Goal: Task Accomplishment & Management: Use online tool/utility

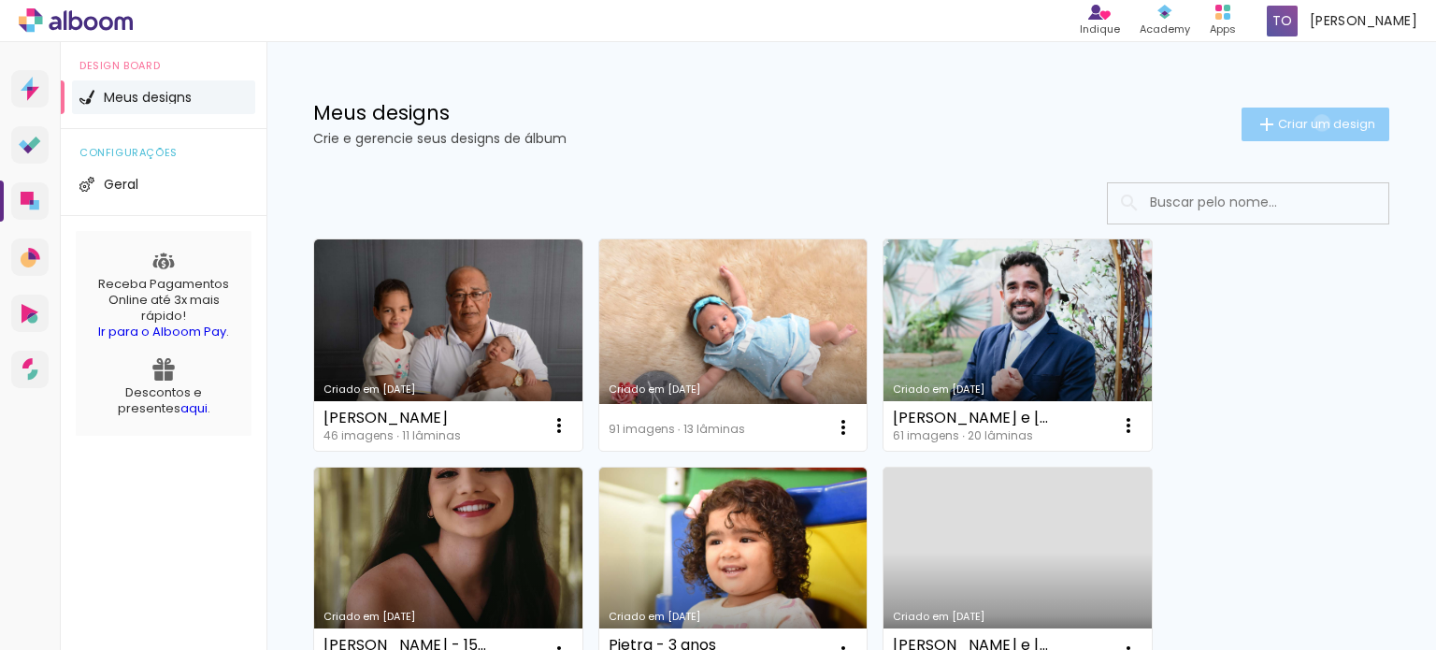
click at [1304, 122] on span "Criar um design" at bounding box center [1326, 124] width 97 height 12
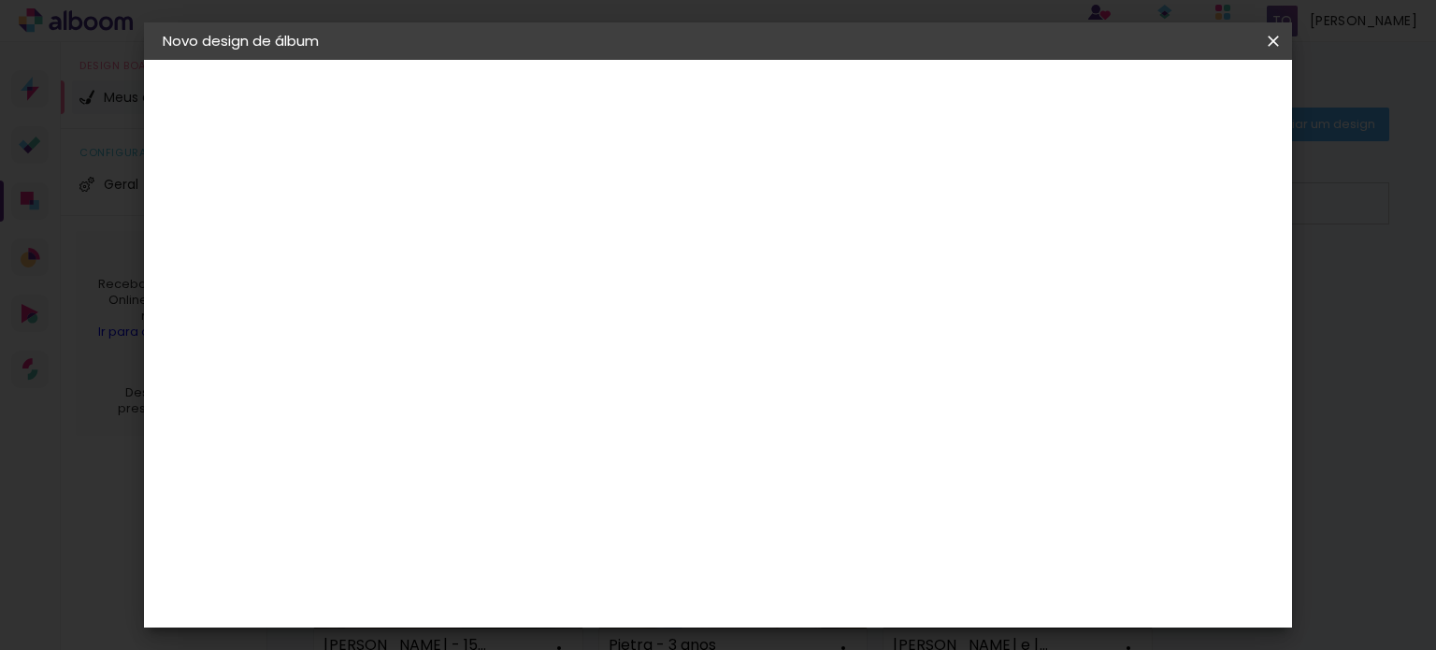
click at [468, 266] on div at bounding box center [468, 266] width 0 height 2
type input "[PERSON_NAME]"
type paper-input "[PERSON_NAME]"
drag, startPoint x: 1249, startPoint y: 69, endPoint x: 1245, endPoint y: 51, distance: 18.2
click at [0, 0] on slot "Novo design de álbum Iniciar design Iniciar design" at bounding box center [0, 0] width 0 height 0
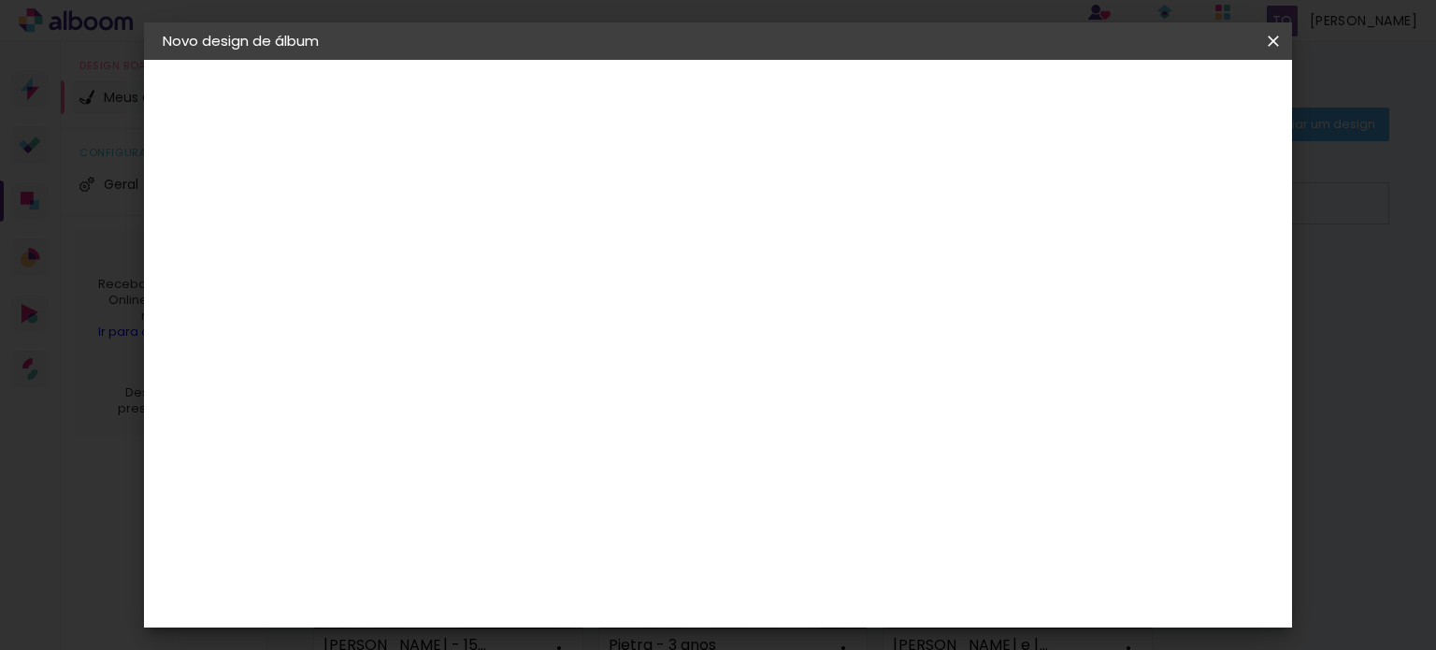
click at [0, 0] on slot "Avançar" at bounding box center [0, 0] width 0 height 0
click at [179, 116] on div "1. Informações Preenchendo título... João Miguel - Newborn 2. Especificações Fo…" at bounding box center [265, 88] width 243 height 56
click at [535, 347] on input at bounding box center [516, 355] width 189 height 23
type input "req"
type paper-input "req"
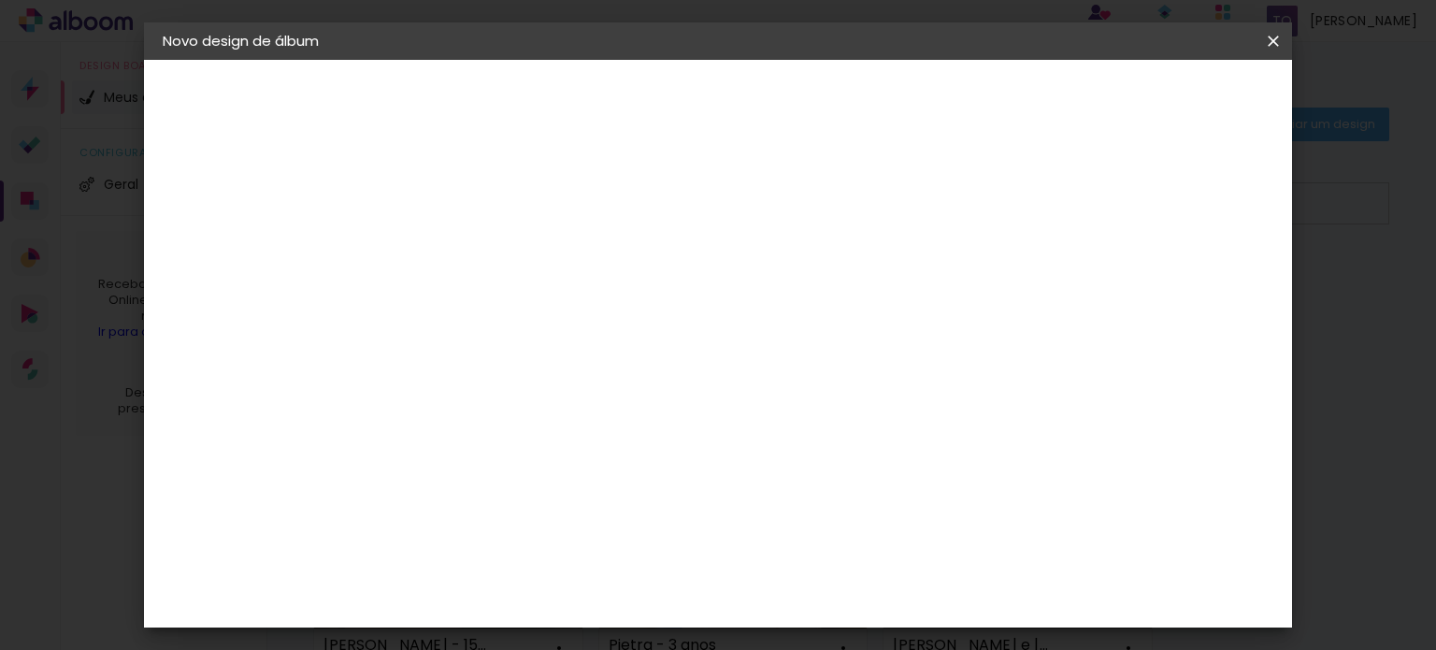
click at [520, 418] on div "Requinte" at bounding box center [487, 422] width 65 height 15
click at [0, 0] on slot "Avançar" at bounding box center [0, 0] width 0 height 0
click at [595, 538] on span "20 × 20" at bounding box center [551, 557] width 87 height 38
click at [0, 0] on slot "Avançar" at bounding box center [0, 0] width 0 height 0
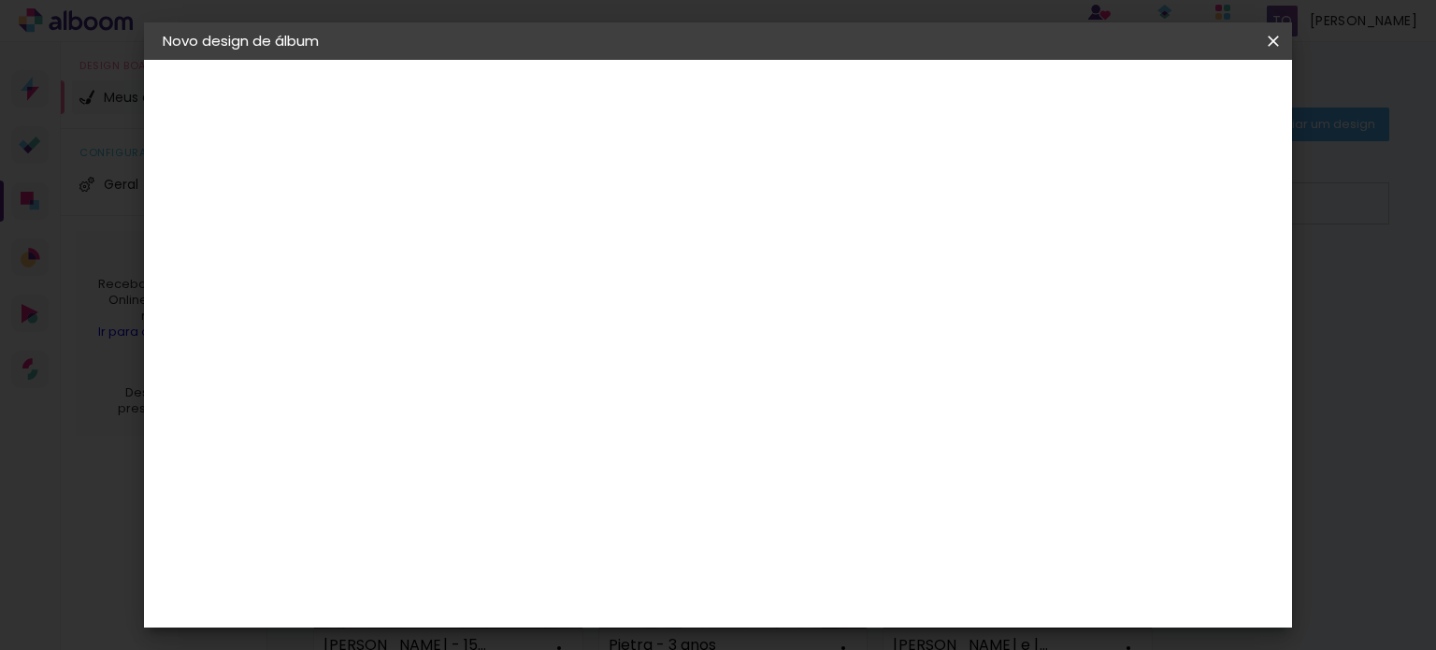
click at [909, 100] on span "Iniciar design" at bounding box center [867, 106] width 84 height 26
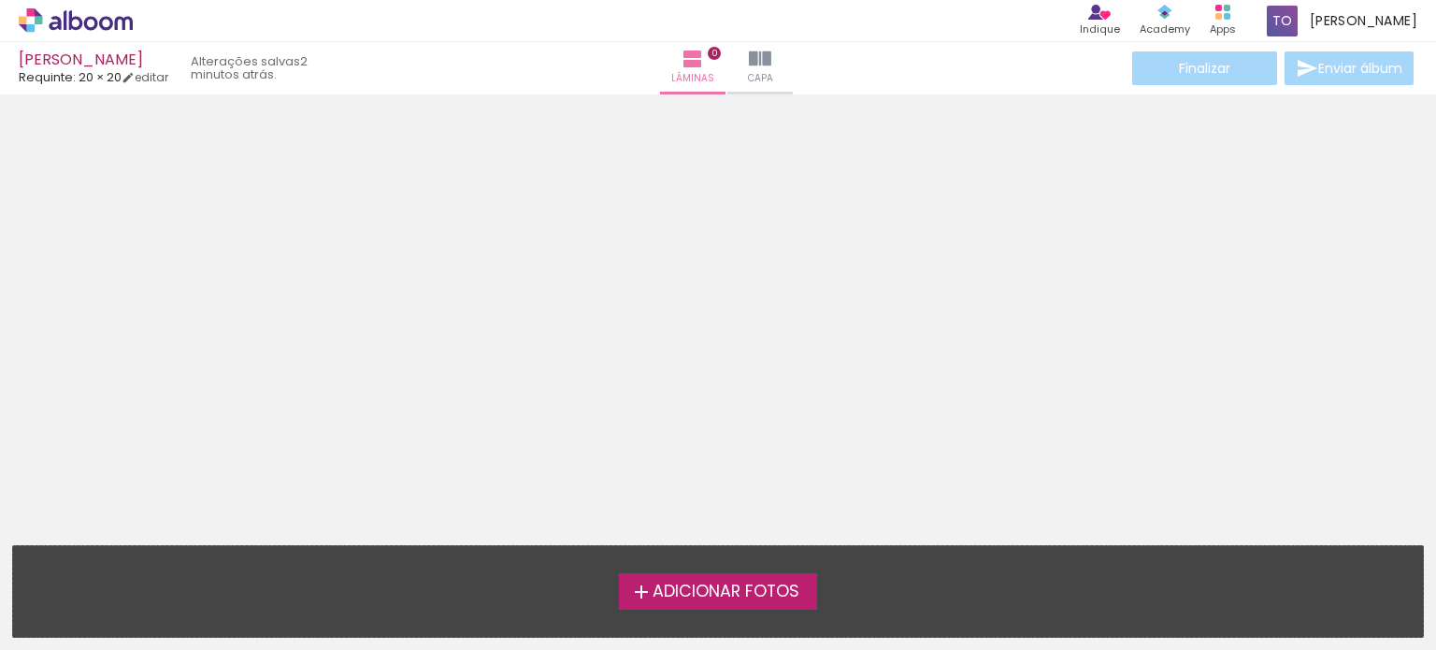
click at [770, 575] on label "Adicionar Fotos" at bounding box center [718, 591] width 199 height 36
click at [0, 0] on input "file" at bounding box center [0, 0] width 0 height 0
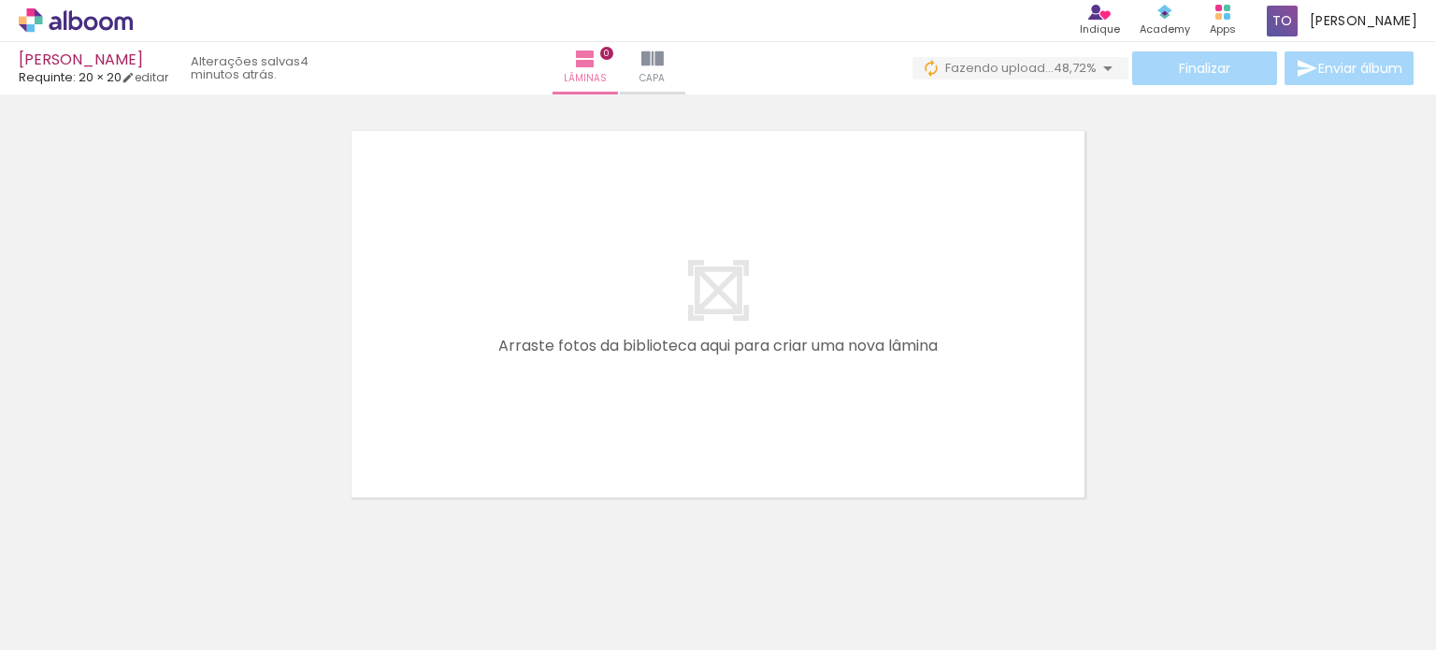
scroll to position [0, 1827]
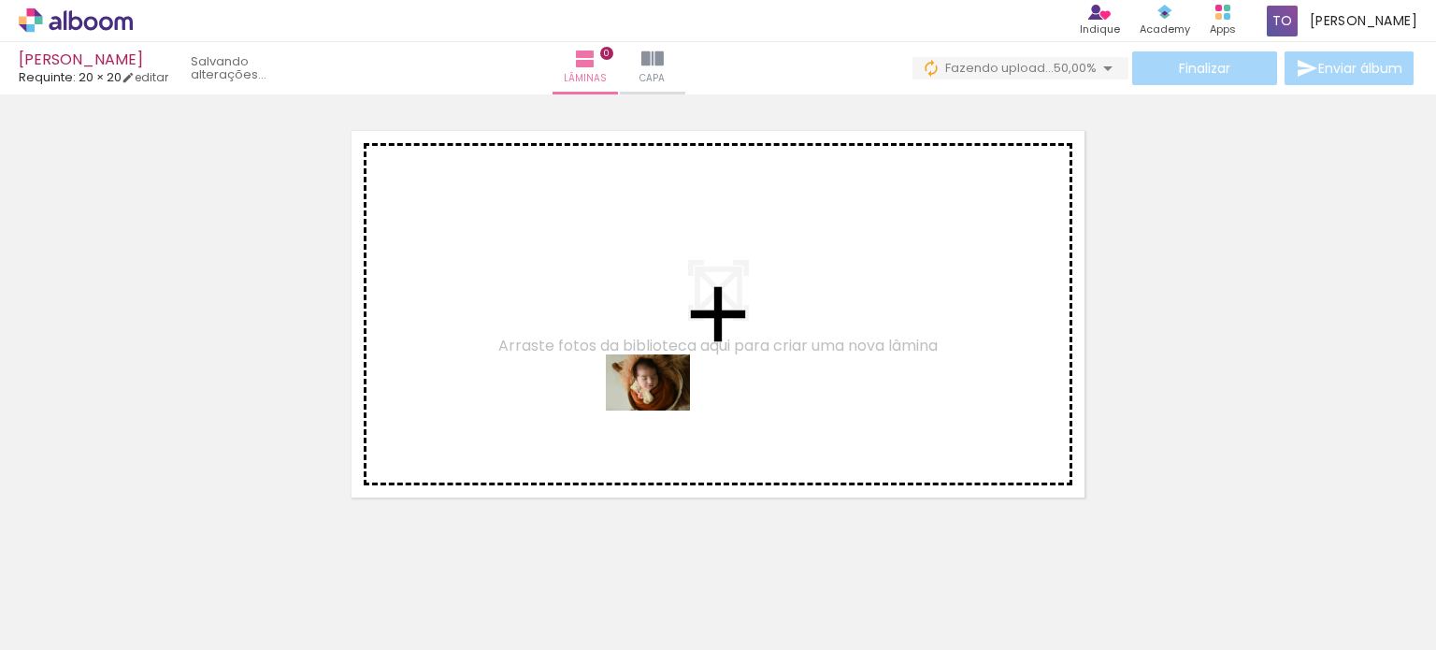
drag, startPoint x: 629, startPoint y: 515, endPoint x: 662, endPoint y: 410, distance: 109.7
click at [662, 410] on quentale-workspace at bounding box center [718, 325] width 1436 height 650
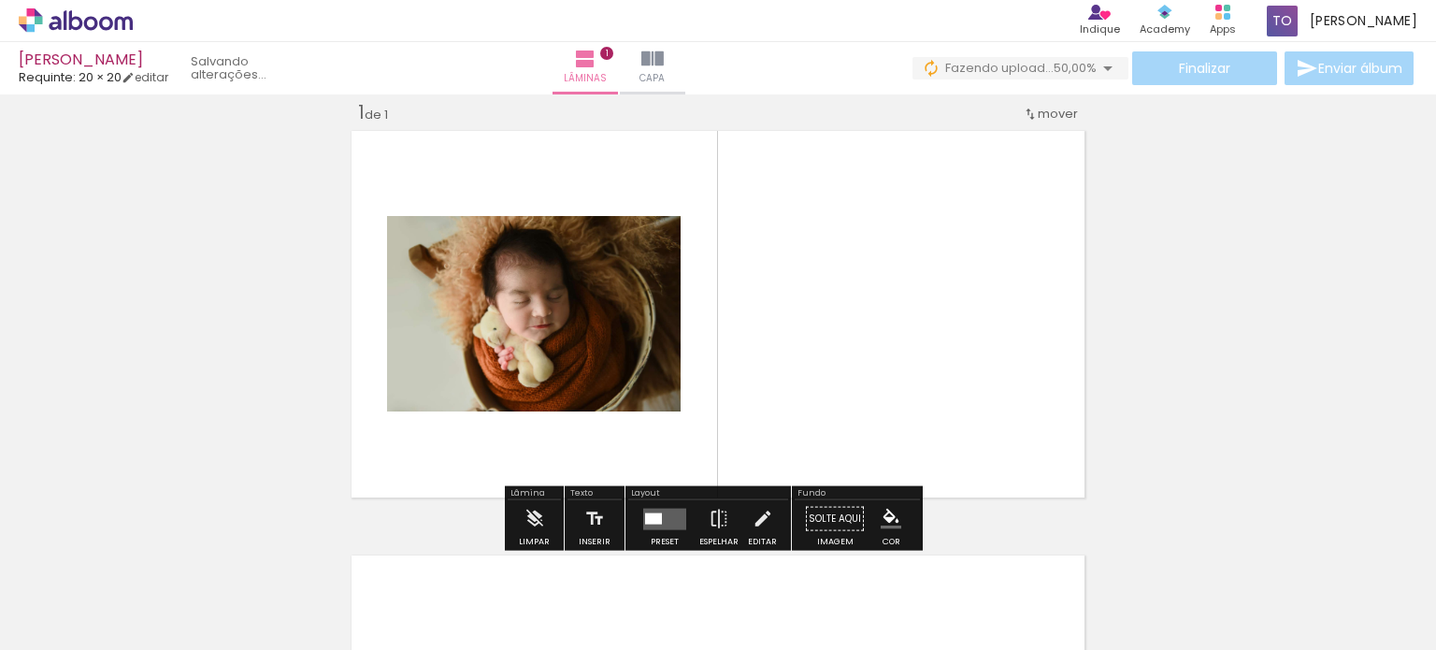
scroll to position [23, 0]
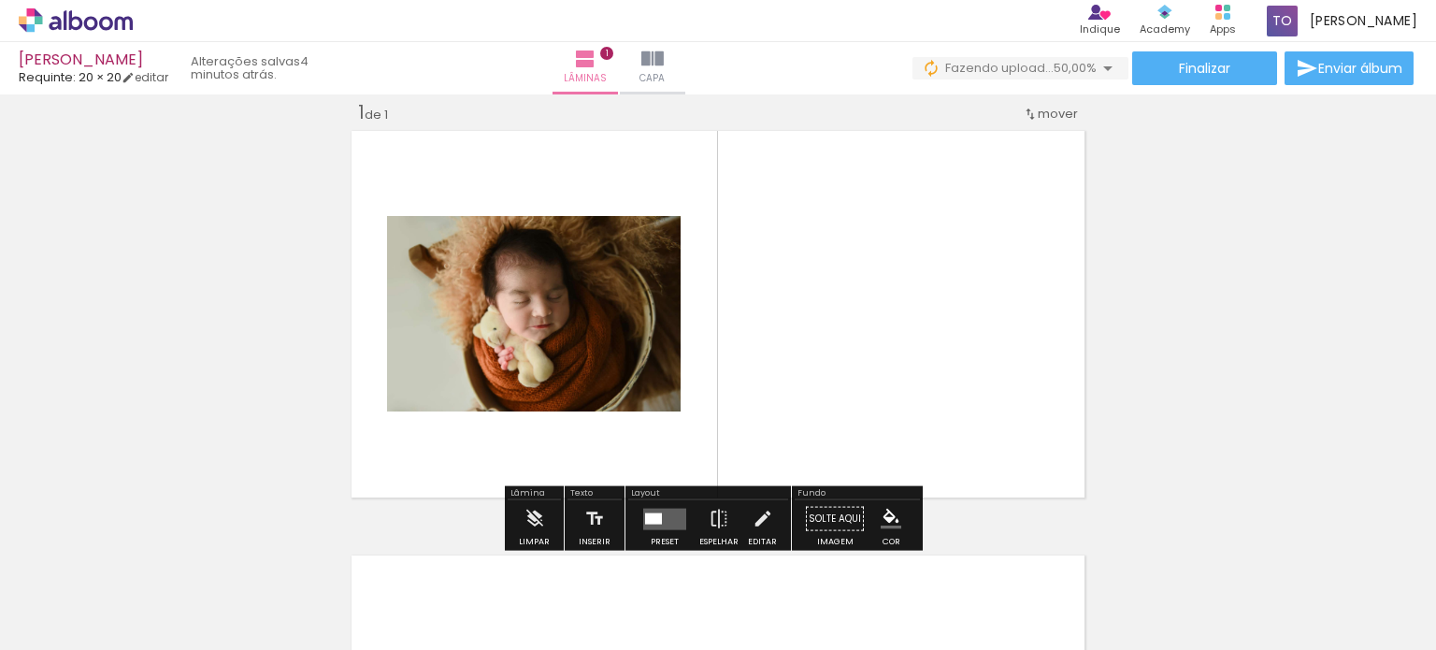
click at [668, 519] on quentale-layouter at bounding box center [664, 519] width 43 height 22
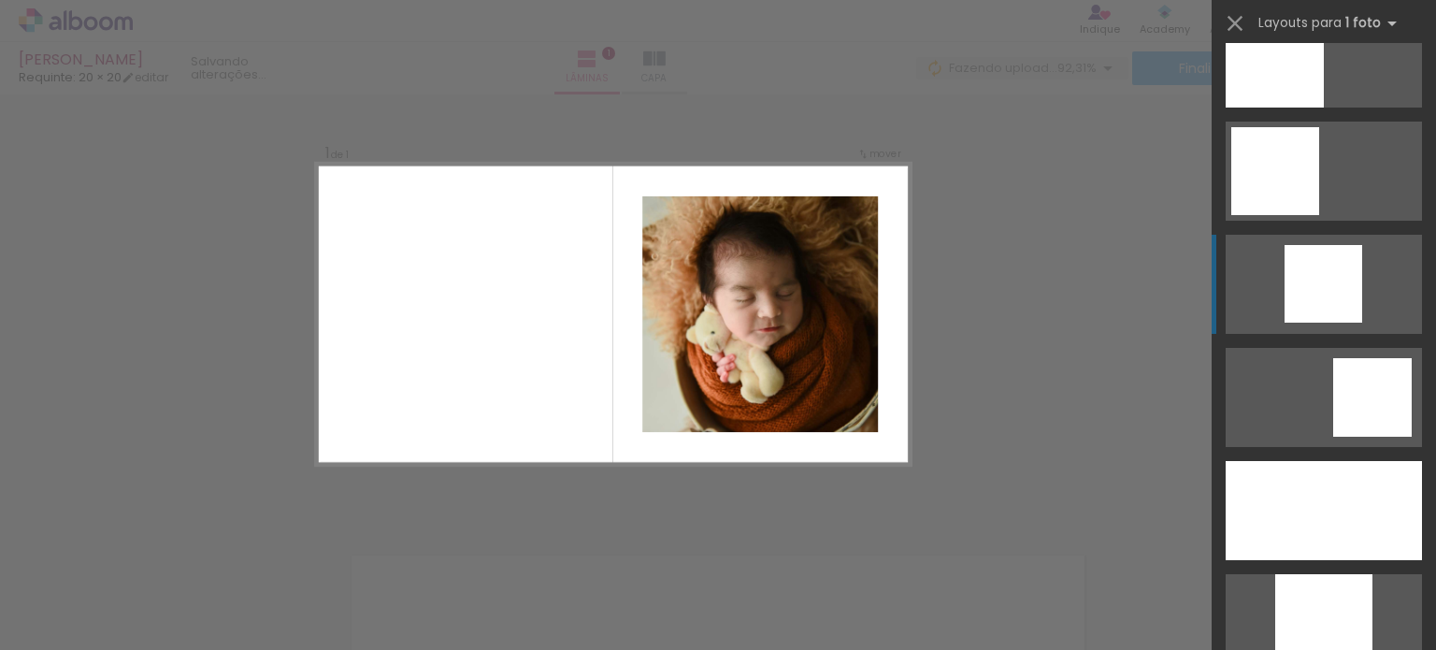
scroll to position [1683, 0]
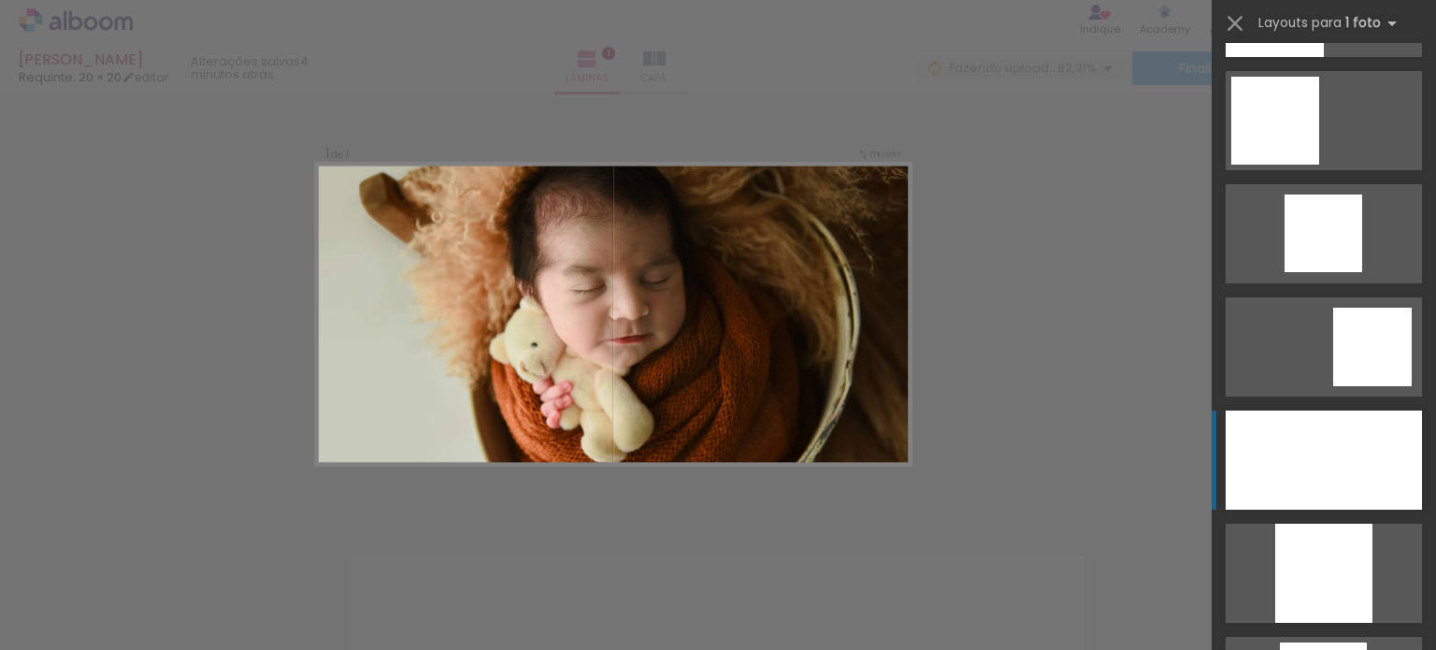
click at [1295, 458] on div at bounding box center [1324, 459] width 196 height 99
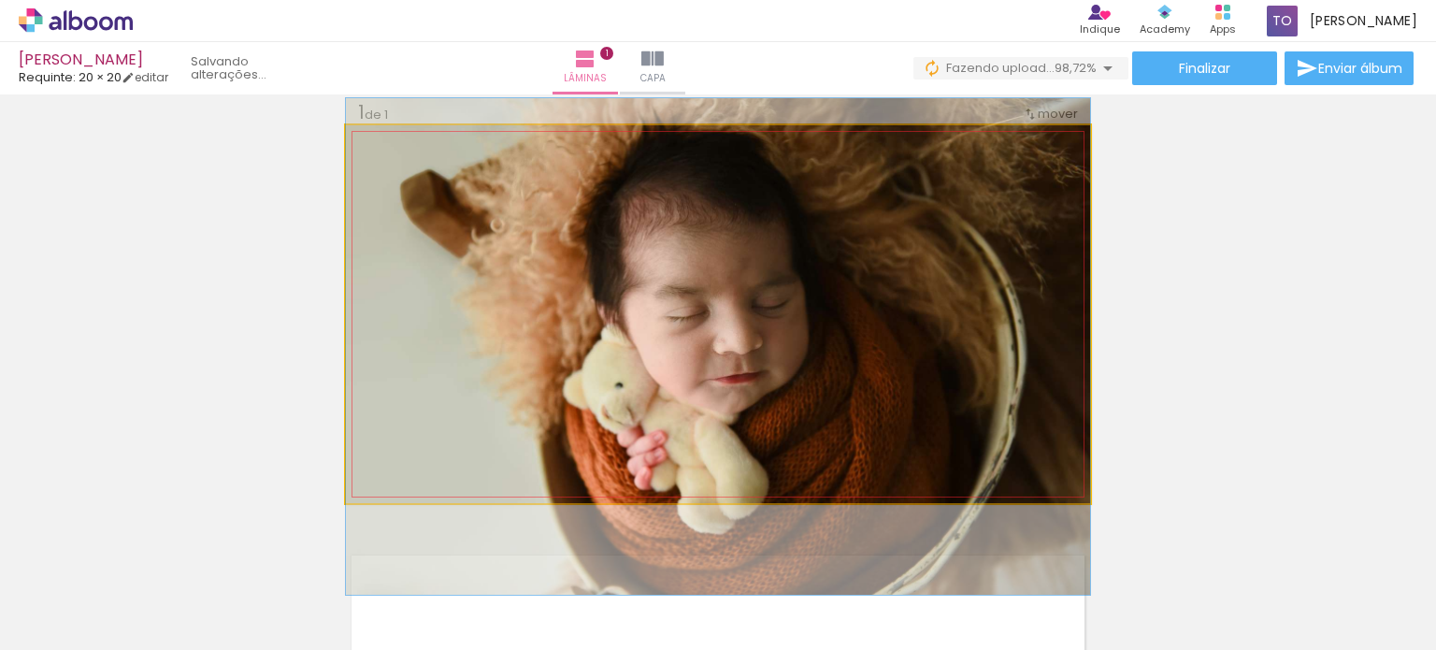
drag, startPoint x: 821, startPoint y: 293, endPoint x: 879, endPoint y: 325, distance: 66.6
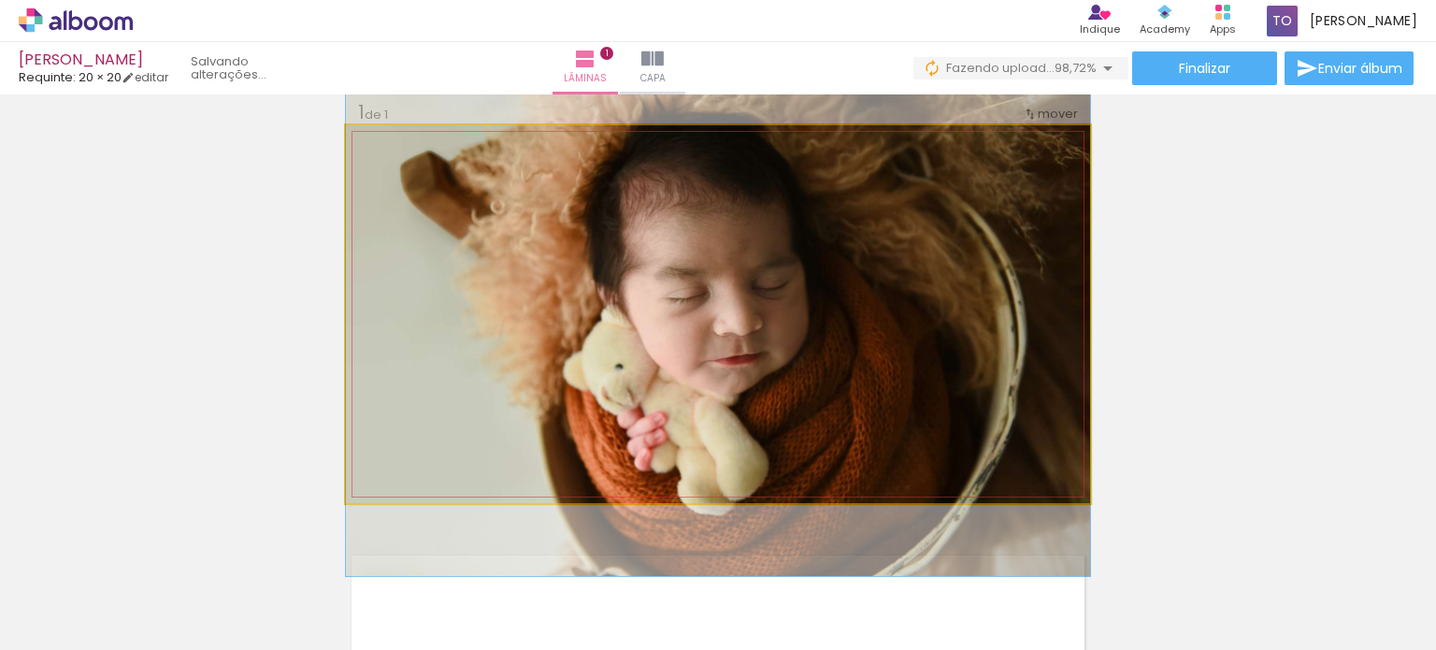
drag, startPoint x: 976, startPoint y: 321, endPoint x: 989, endPoint y: 294, distance: 29.3
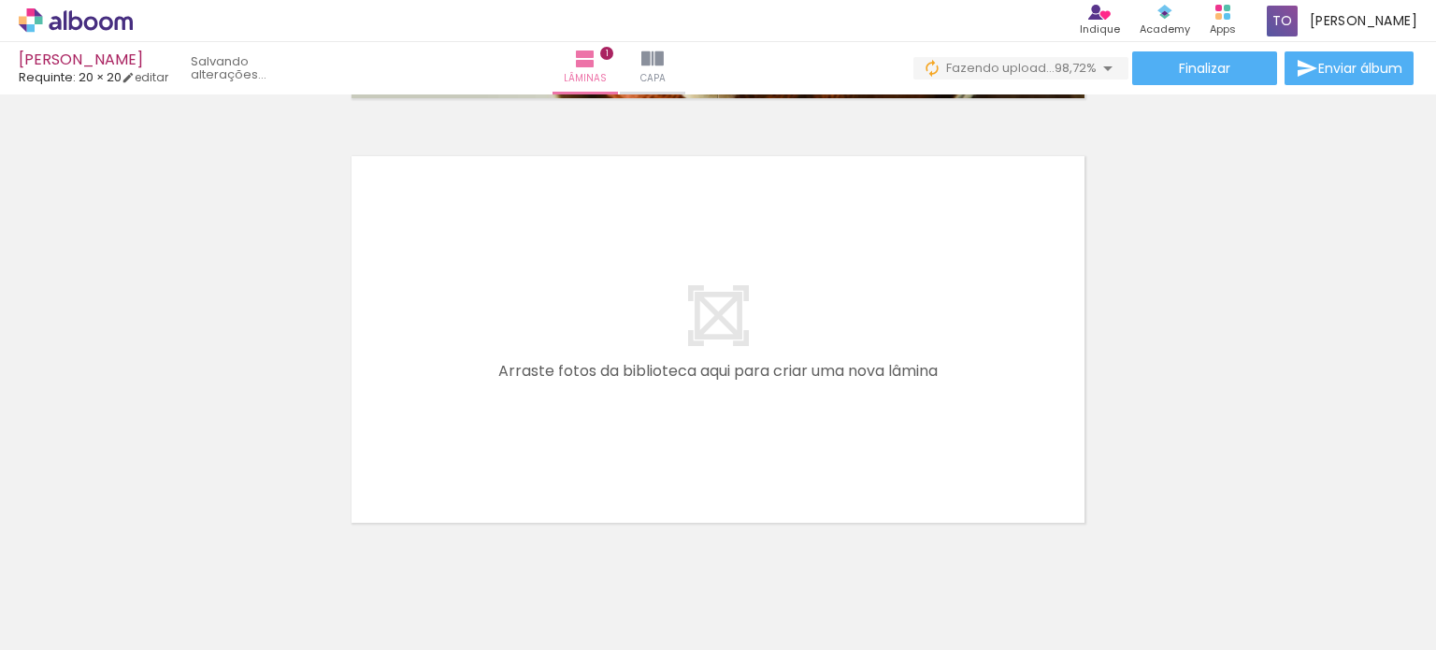
scroll to position [482, 0]
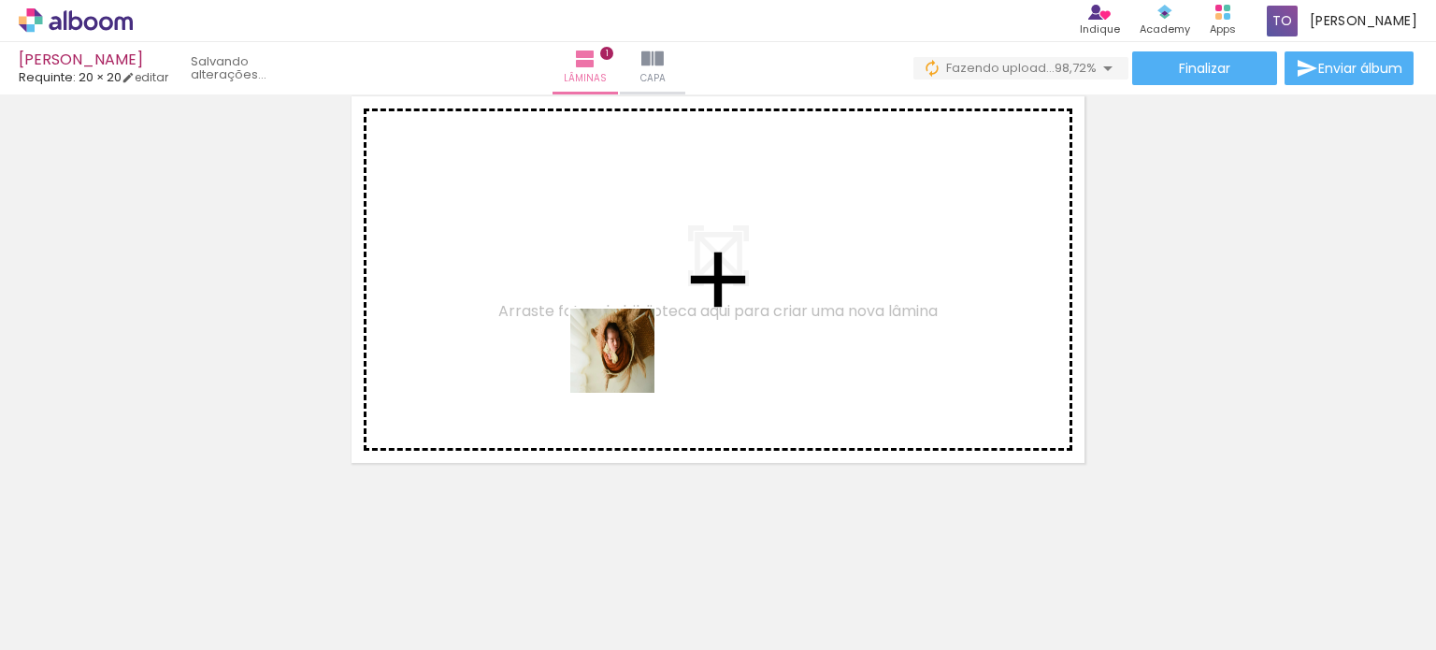
drag, startPoint x: 535, startPoint y: 512, endPoint x: 647, endPoint y: 315, distance: 226.9
click at [647, 315] on quentale-workspace at bounding box center [718, 325] width 1436 height 650
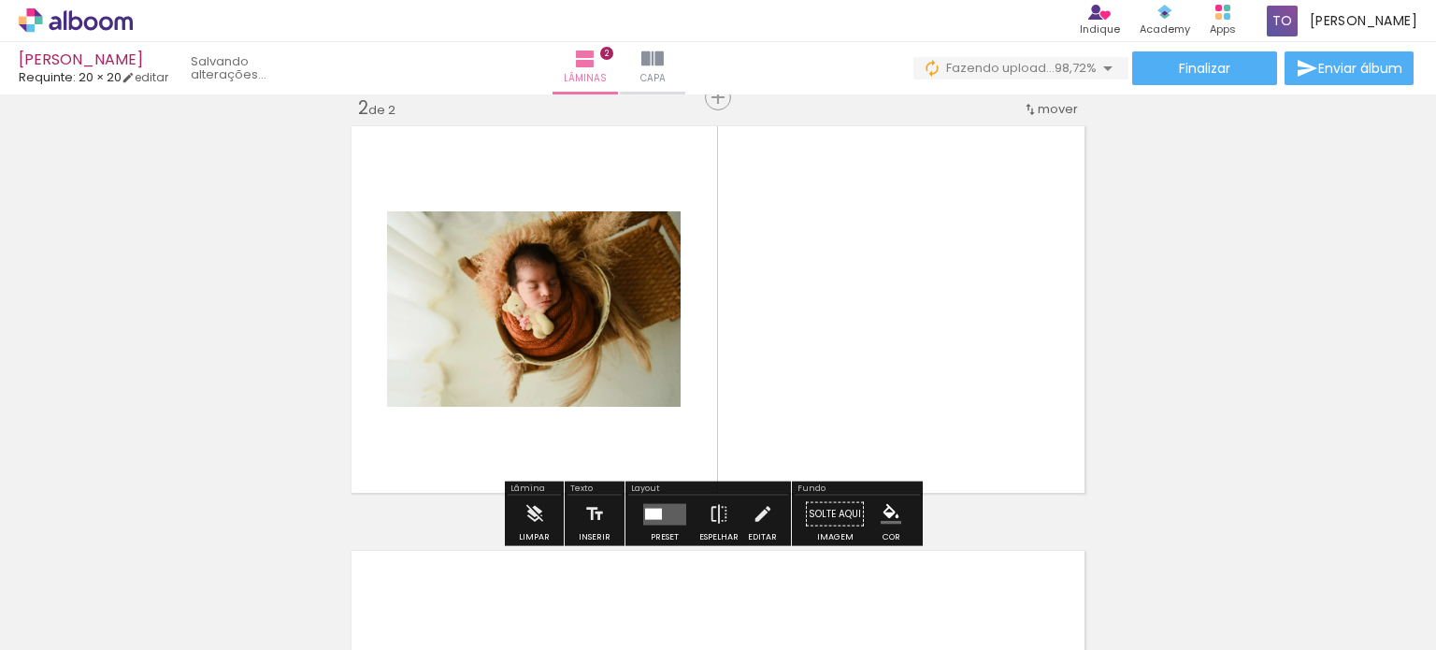
scroll to position [448, 0]
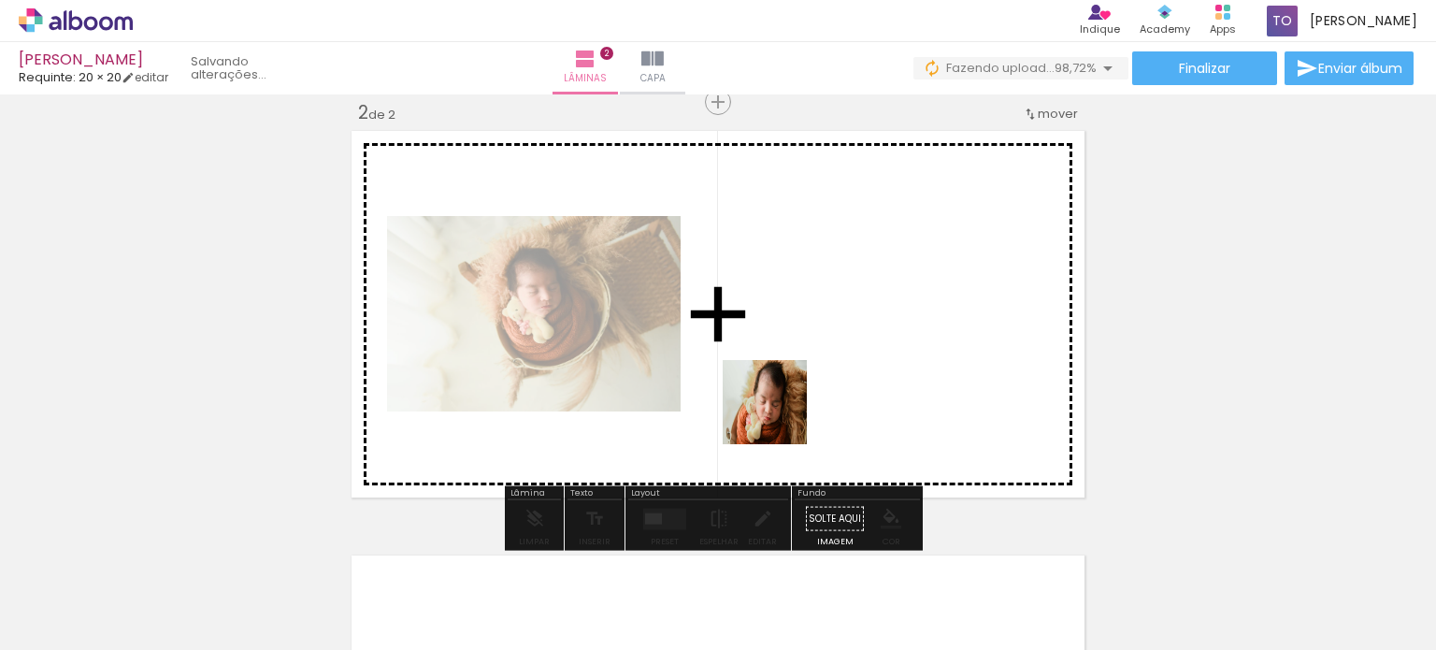
drag, startPoint x: 711, startPoint y: 533, endPoint x: 832, endPoint y: 339, distance: 228.0
click at [832, 339] on quentale-workspace at bounding box center [718, 325] width 1436 height 650
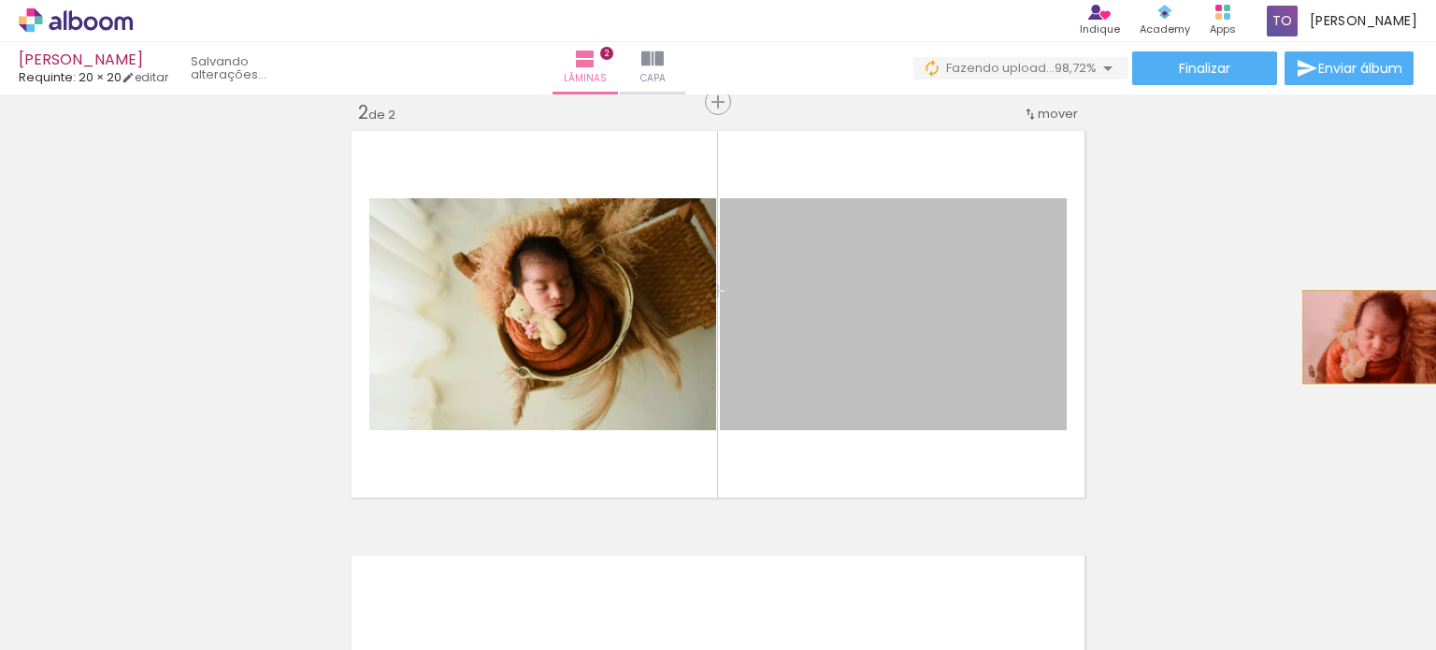
drag, startPoint x: 946, startPoint y: 339, endPoint x: 1365, endPoint y: 337, distance: 418.8
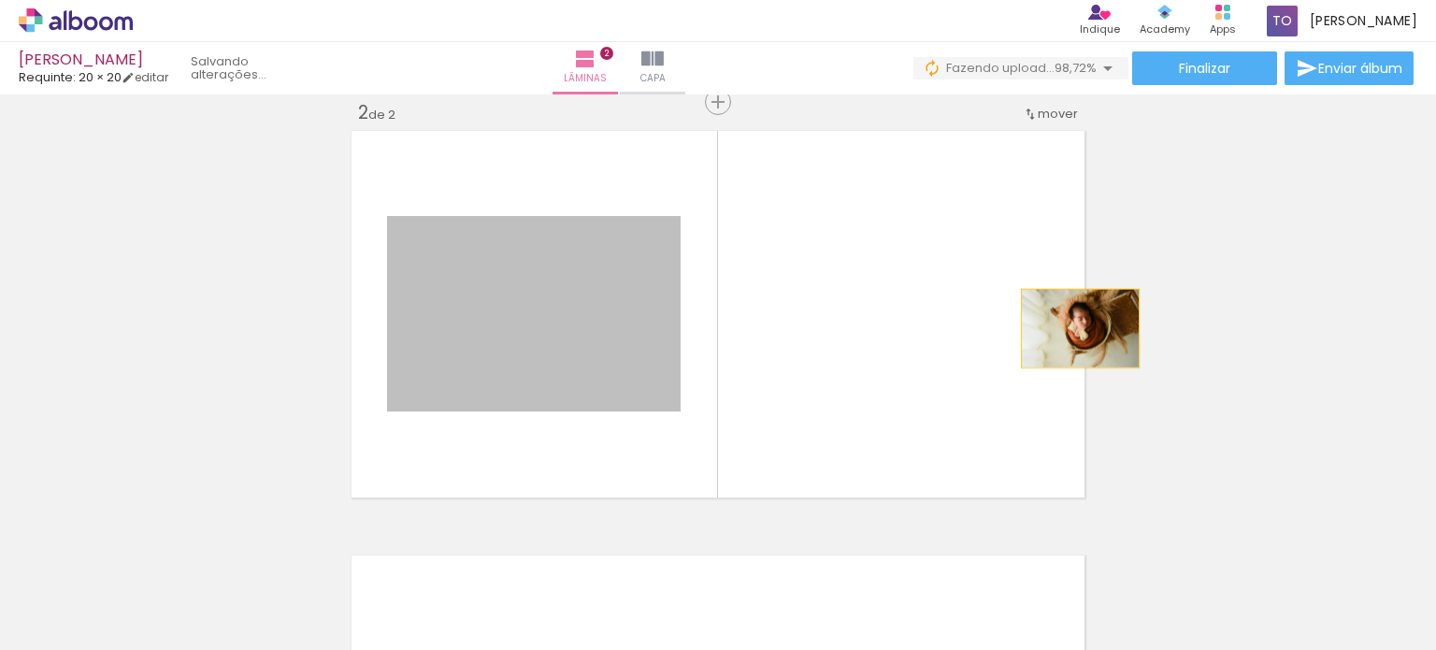
drag, startPoint x: 719, startPoint y: 328, endPoint x: 1362, endPoint y: 329, distance: 643.2
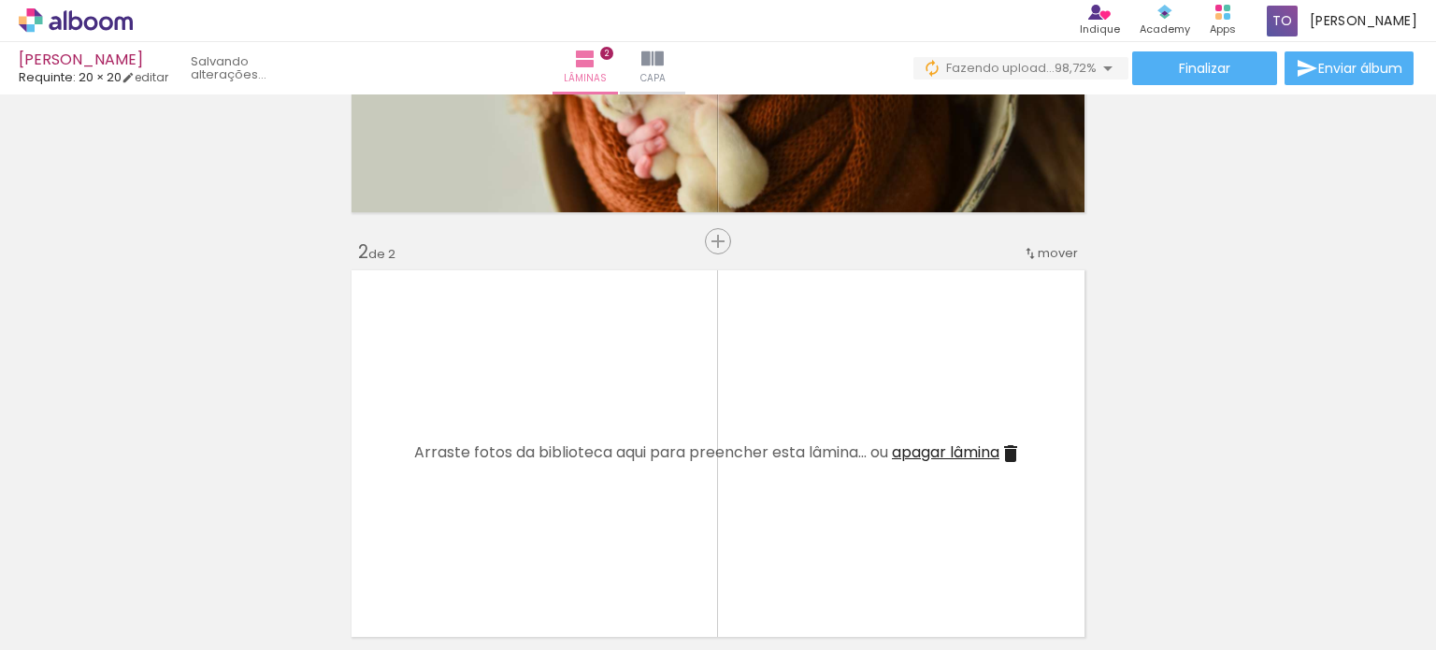
scroll to position [0, 0]
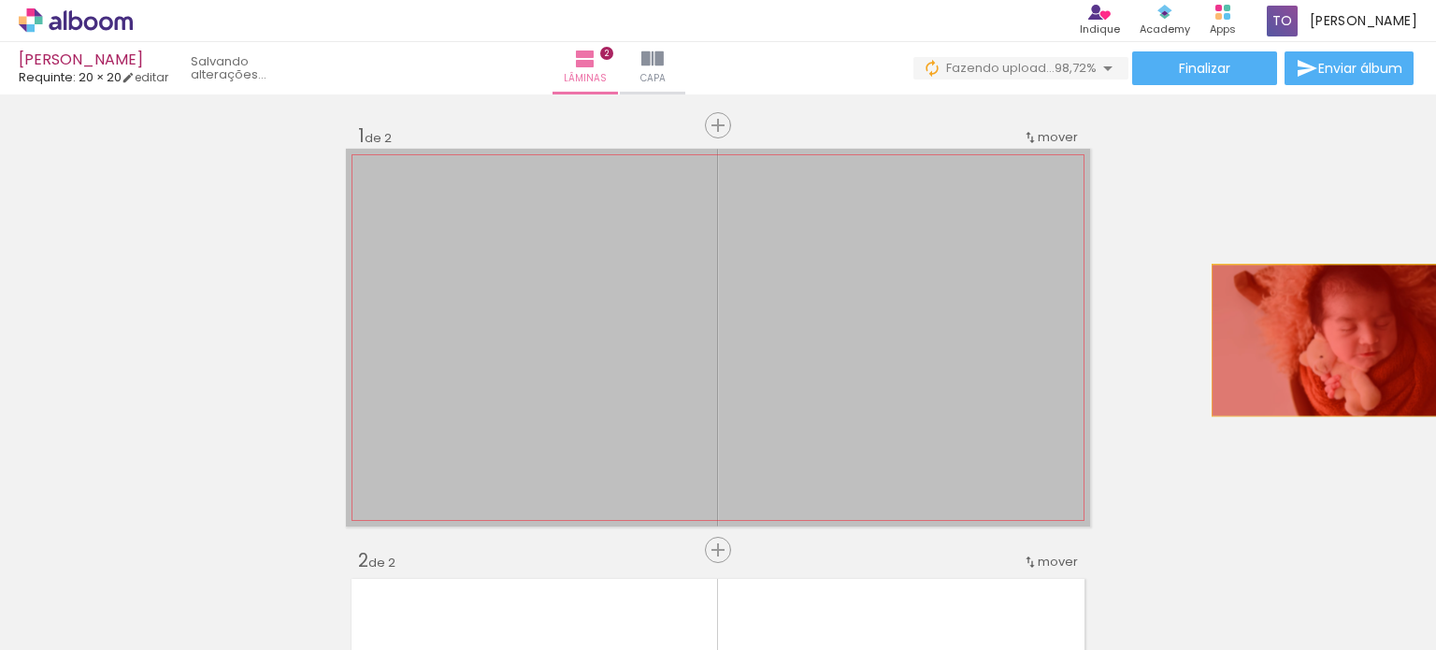
drag, startPoint x: 811, startPoint y: 344, endPoint x: 1354, endPoint y: 340, distance: 542.2
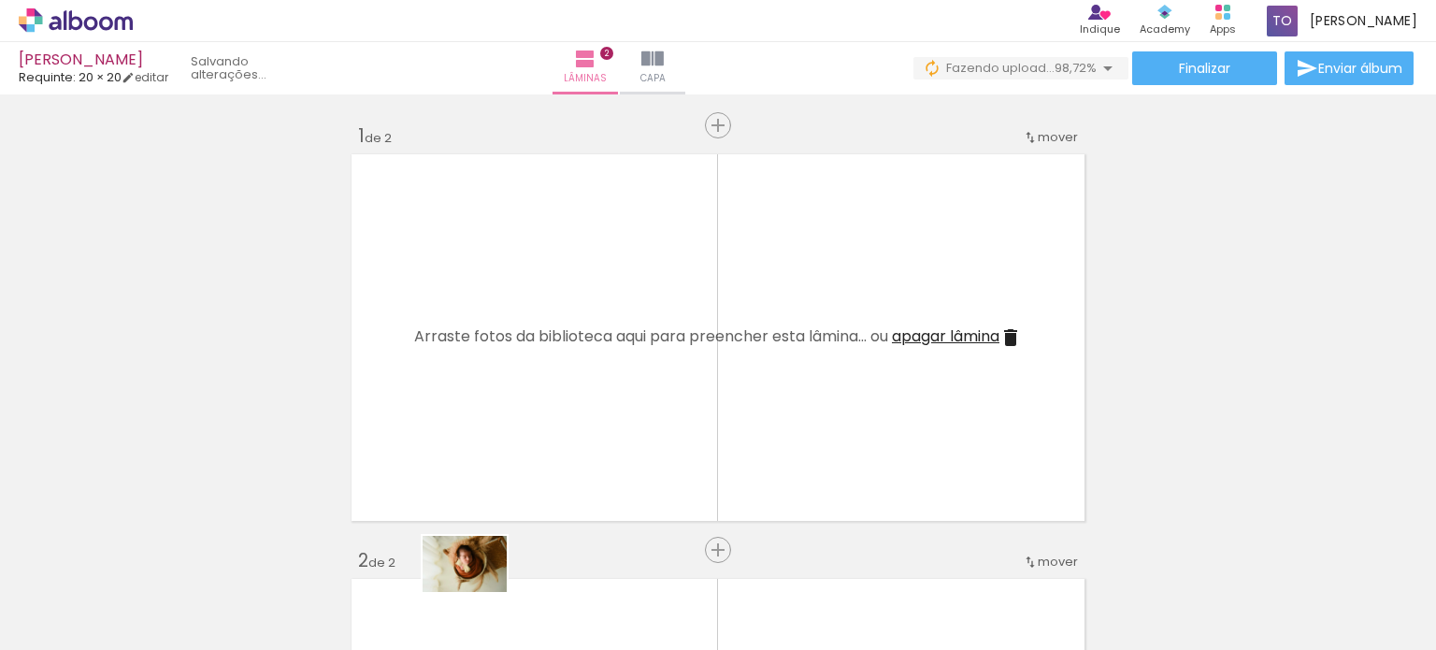
drag, startPoint x: 474, startPoint y: 590, endPoint x: 452, endPoint y: 632, distance: 47.2
click at [452, 619] on iron-image at bounding box center [454, 585] width 96 height 65
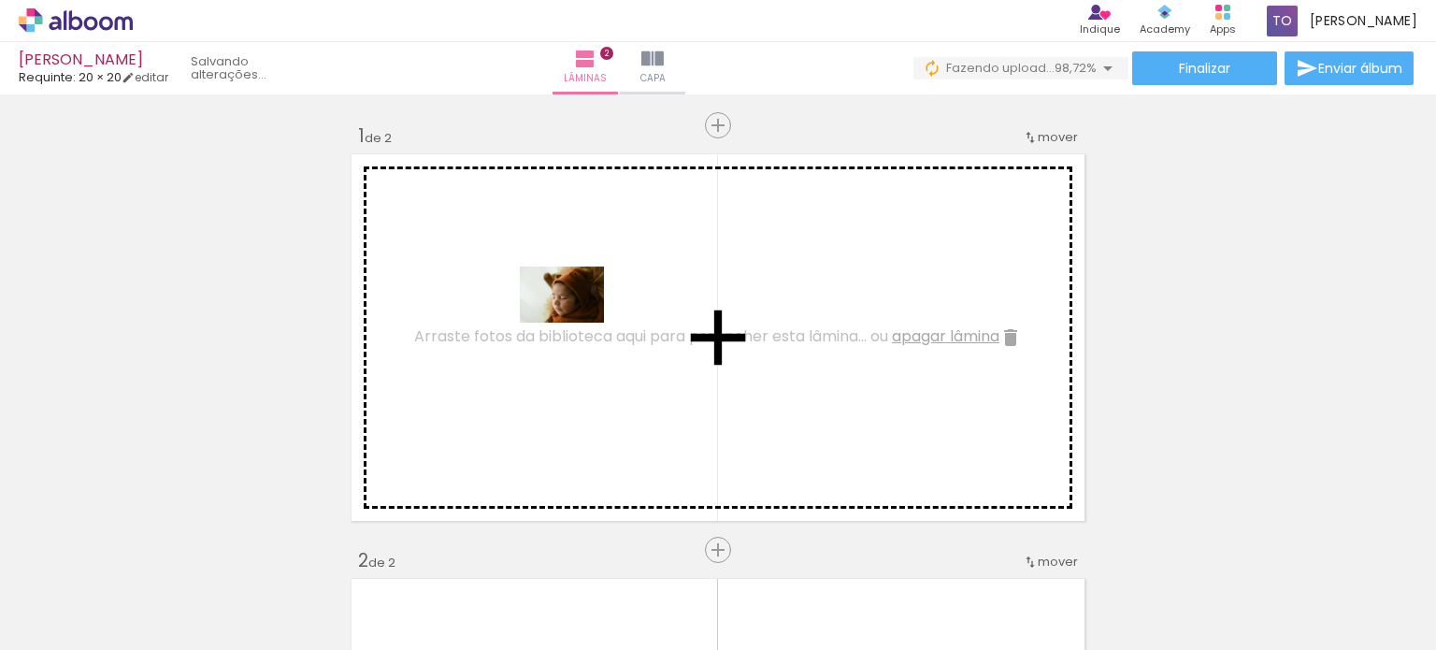
drag, startPoint x: 431, startPoint y: 579, endPoint x: 576, endPoint y: 323, distance: 294.3
click at [576, 323] on quentale-workspace at bounding box center [718, 325] width 1436 height 650
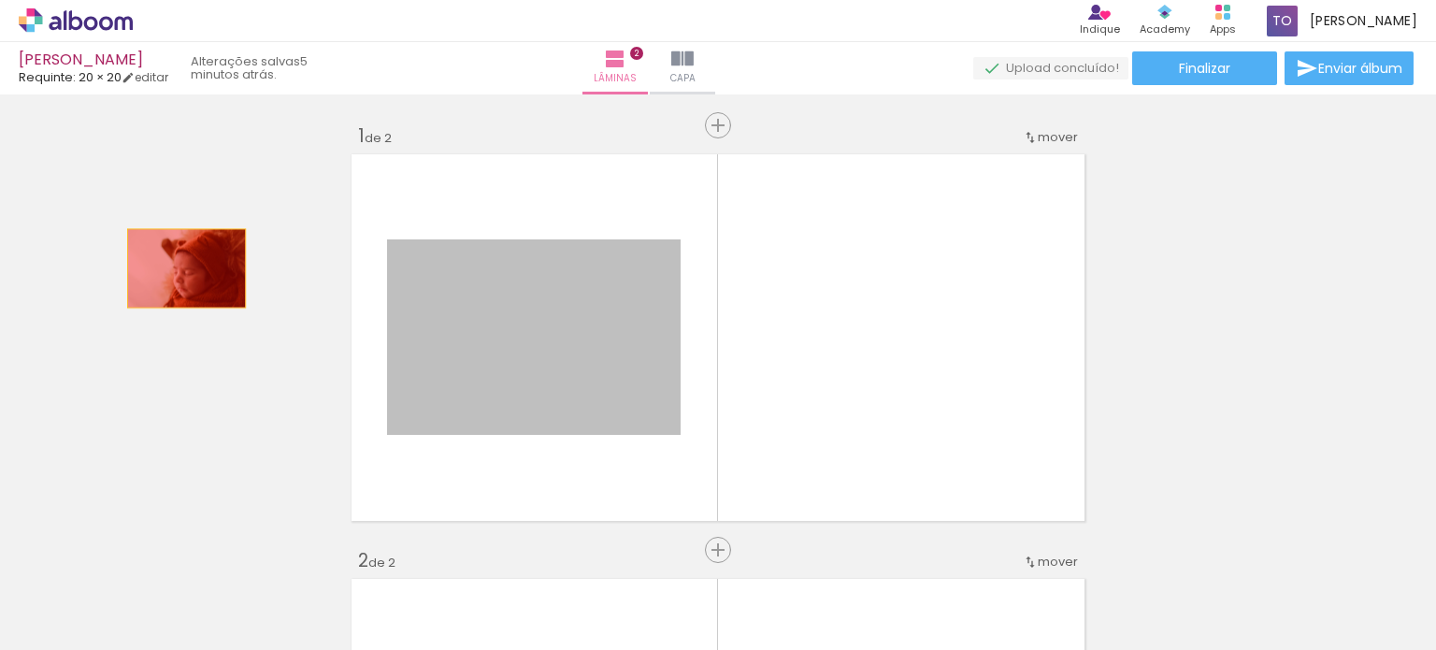
drag, startPoint x: 579, startPoint y: 358, endPoint x: 161, endPoint y: 267, distance: 427.6
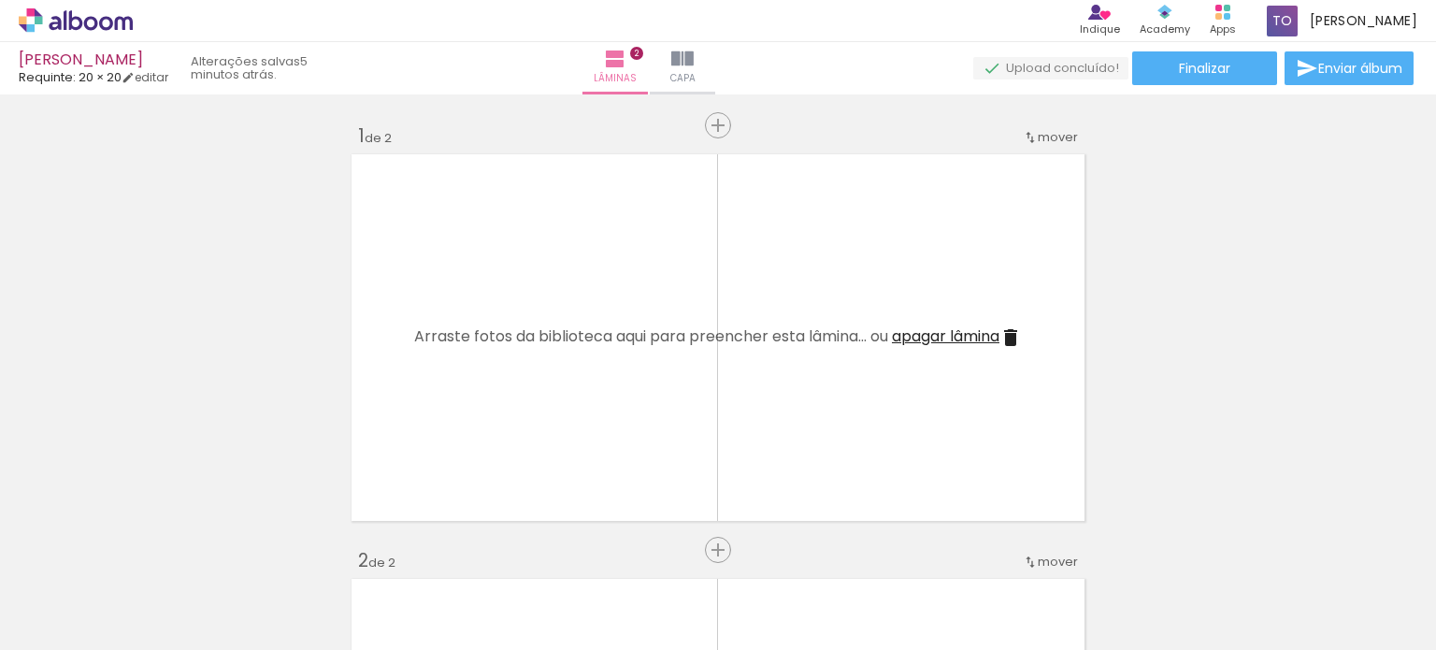
scroll to position [0, 0]
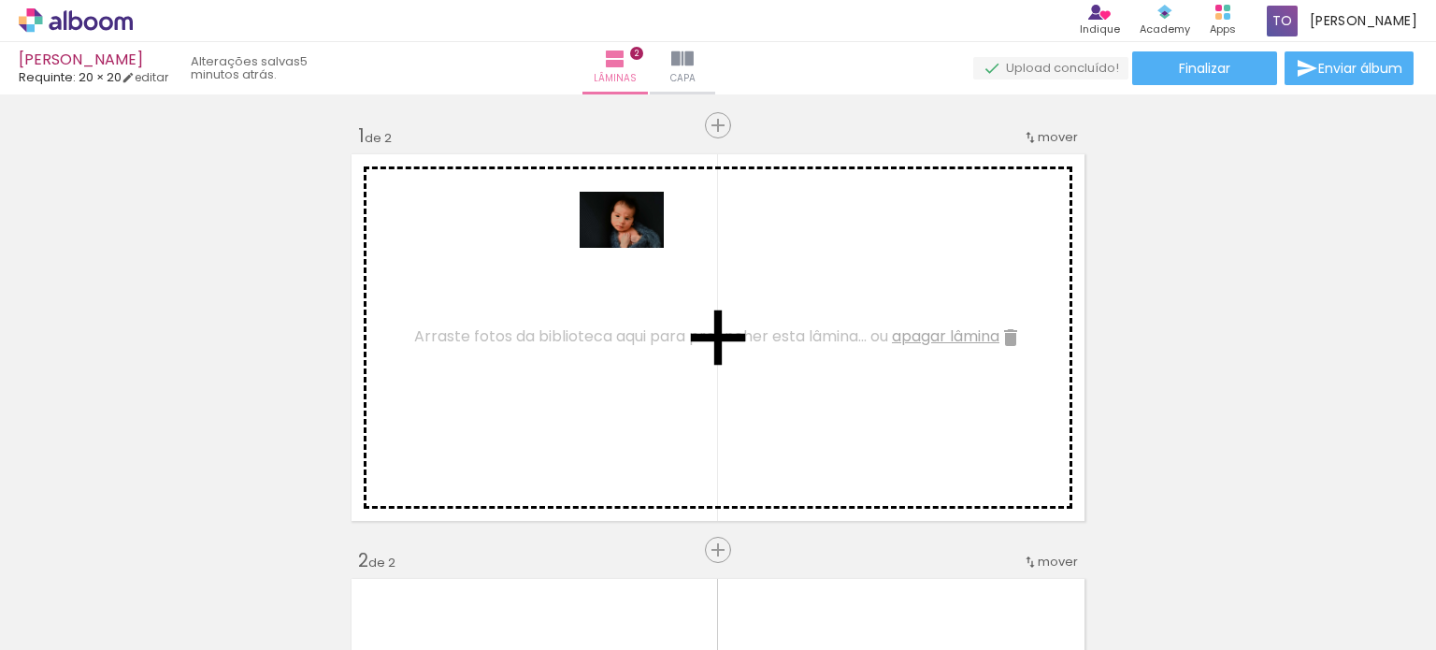
drag, startPoint x: 194, startPoint y: 572, endPoint x: 638, endPoint y: 247, distance: 549.7
click at [638, 247] on quentale-workspace at bounding box center [718, 325] width 1436 height 650
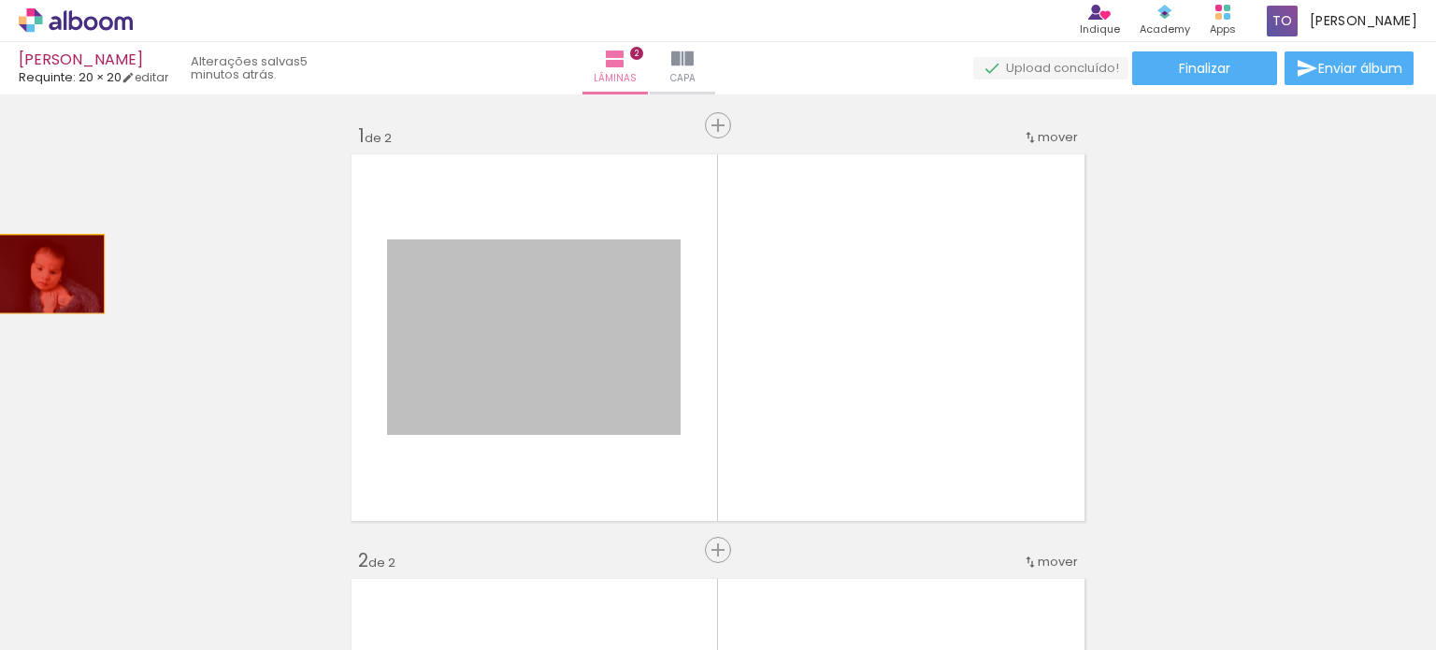
drag, startPoint x: 546, startPoint y: 339, endPoint x: 34, endPoint y: 274, distance: 516.4
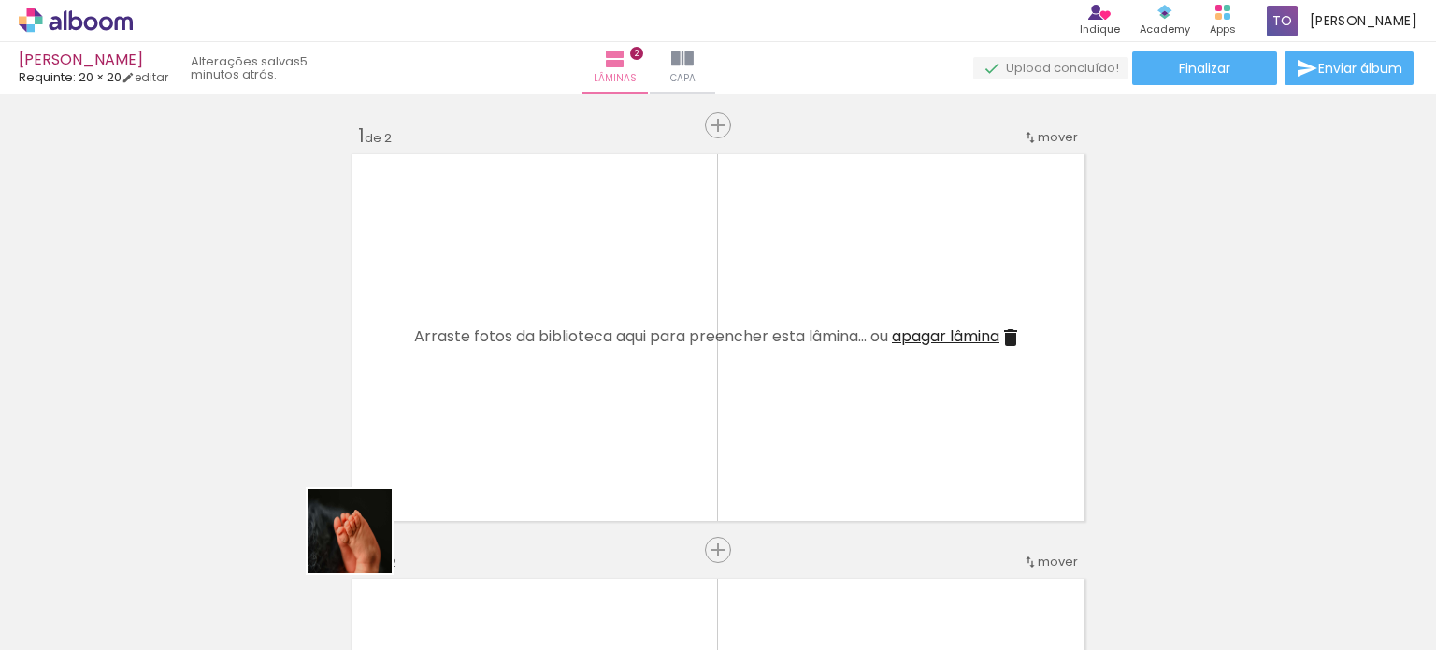
drag, startPoint x: 291, startPoint y: 597, endPoint x: 681, endPoint y: 297, distance: 491.9
click at [685, 328] on quentale-workspace at bounding box center [718, 325] width 1436 height 650
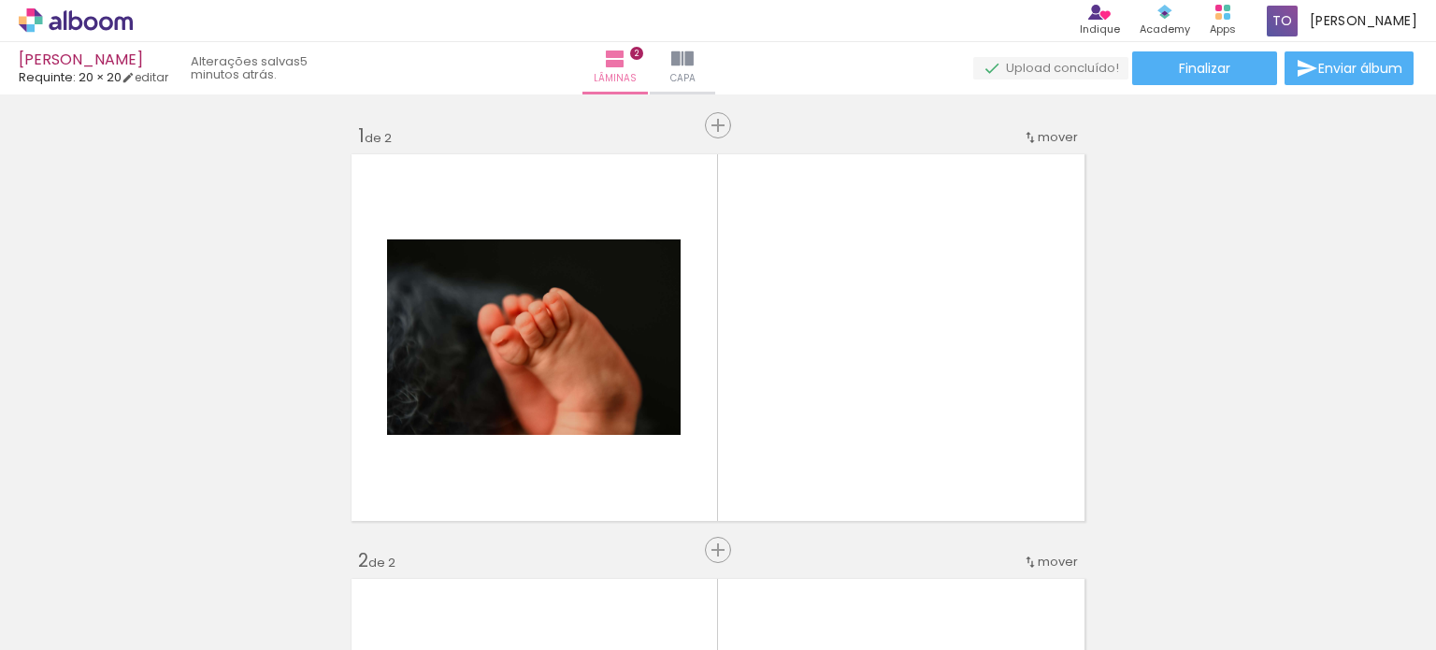
scroll to position [0, 6889]
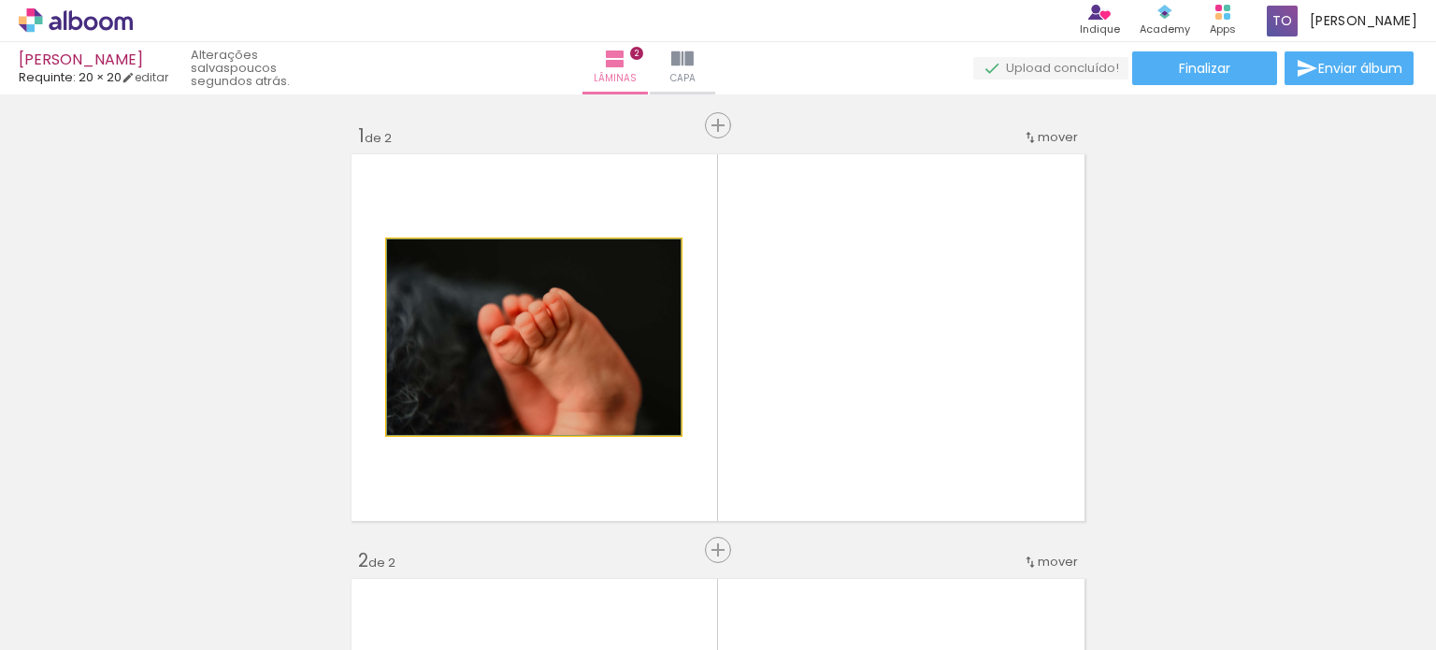
drag, startPoint x: 588, startPoint y: 346, endPoint x: 558, endPoint y: 345, distance: 29.9
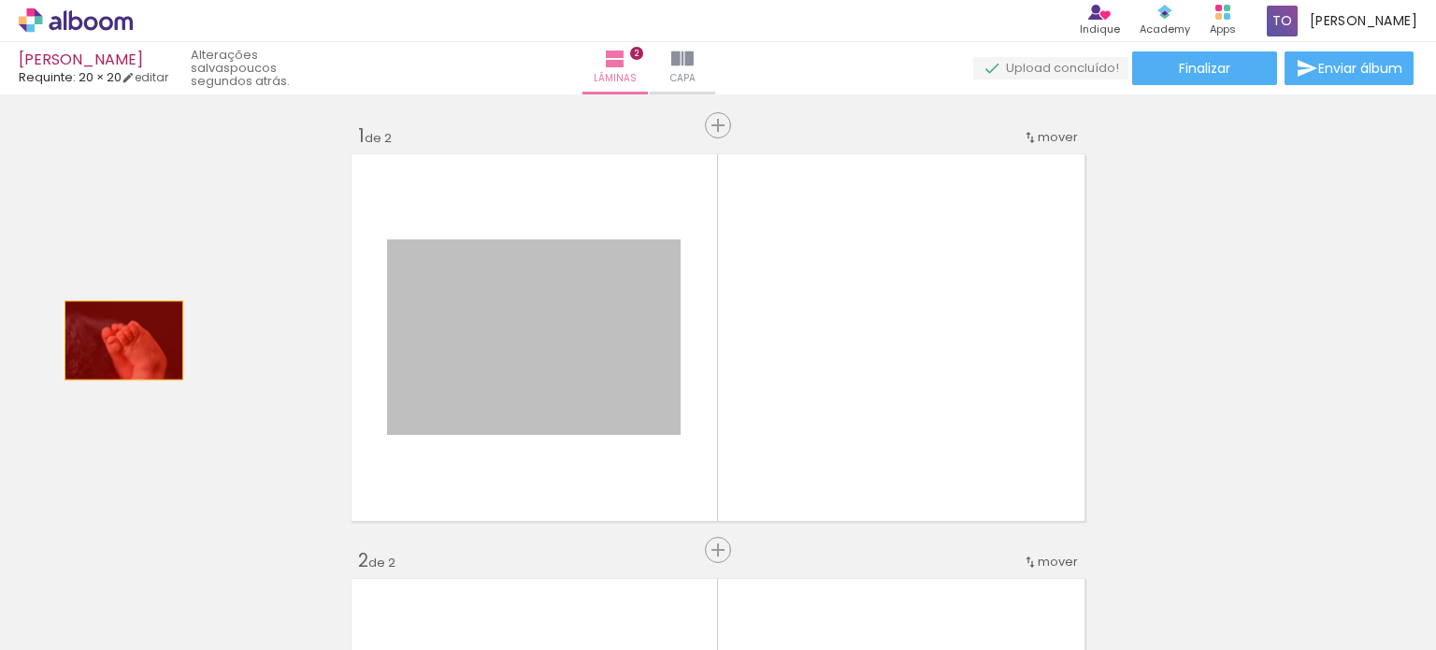
drag, startPoint x: 239, startPoint y: 355, endPoint x: 80, endPoint y: 333, distance: 160.5
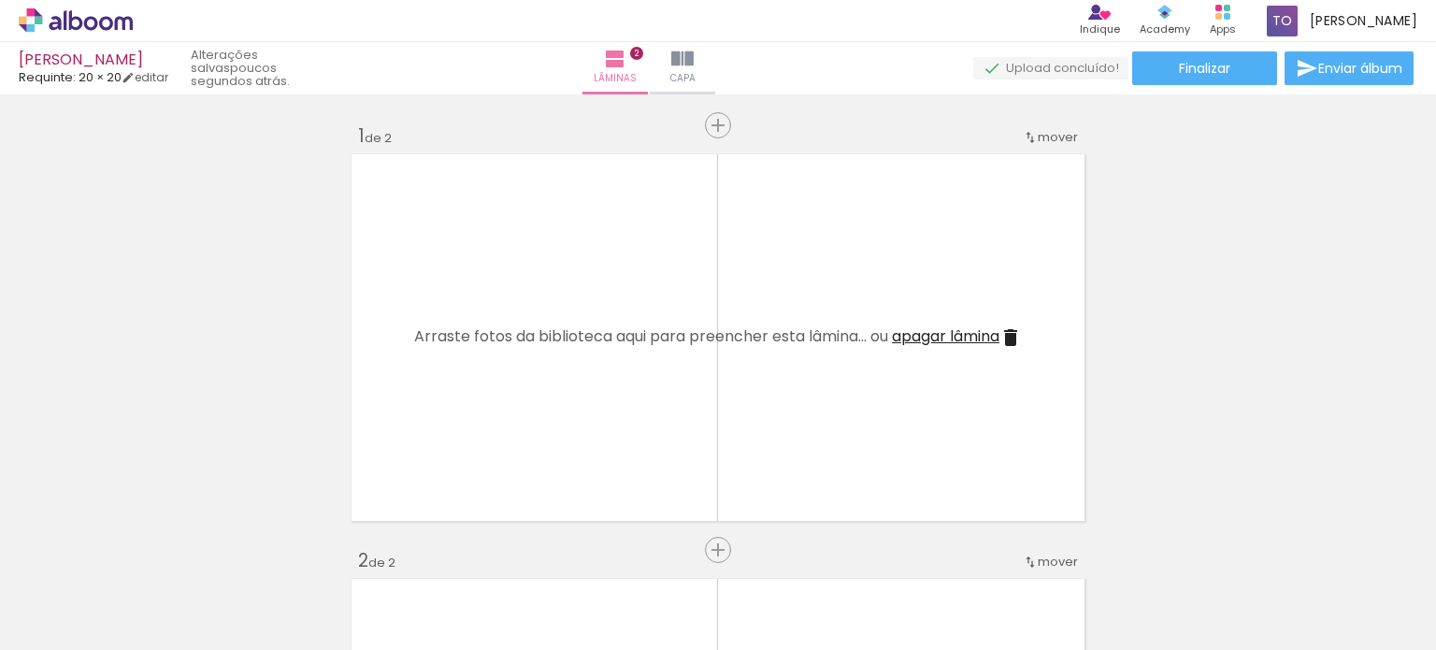
drag, startPoint x: 469, startPoint y: 592, endPoint x: 481, endPoint y: 591, distance: 12.2
click at [0, 0] on slot at bounding box center [0, 0] width 0 height 0
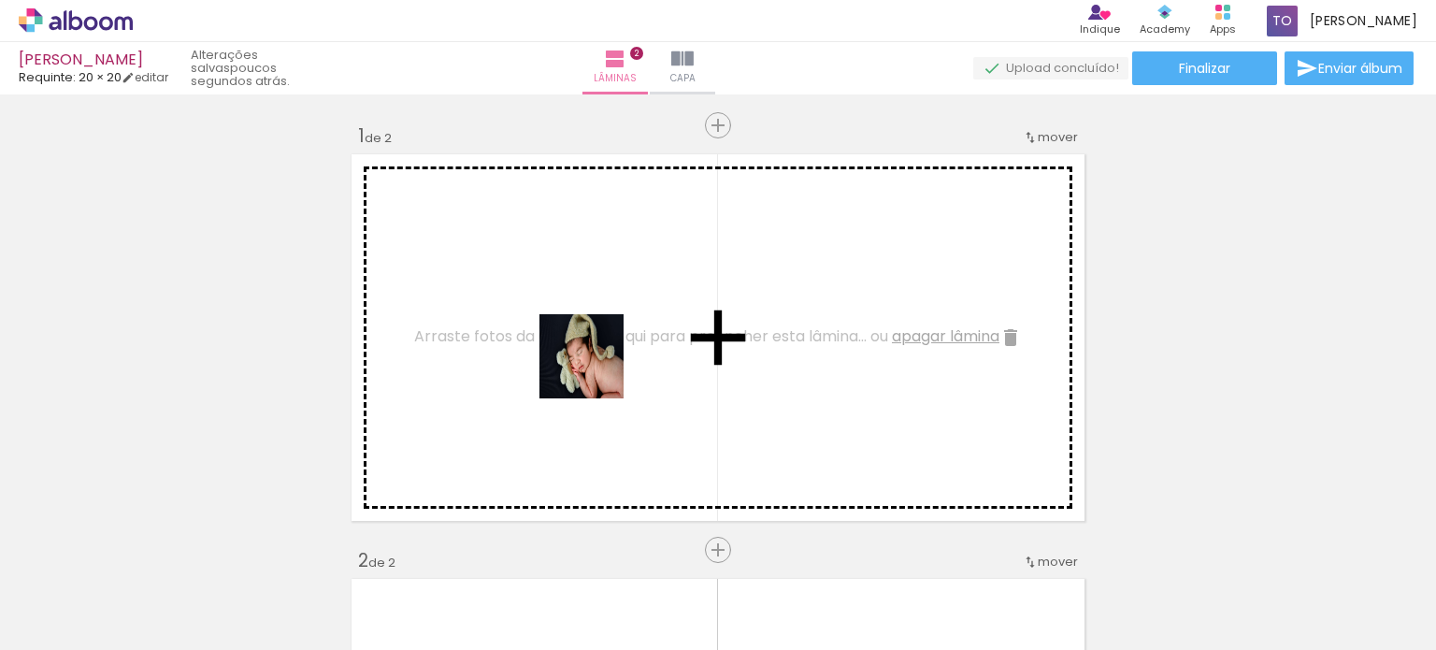
drag, startPoint x: 513, startPoint y: 588, endPoint x: 595, endPoint y: 369, distance: 233.7
click at [595, 369] on quentale-workspace at bounding box center [718, 325] width 1436 height 650
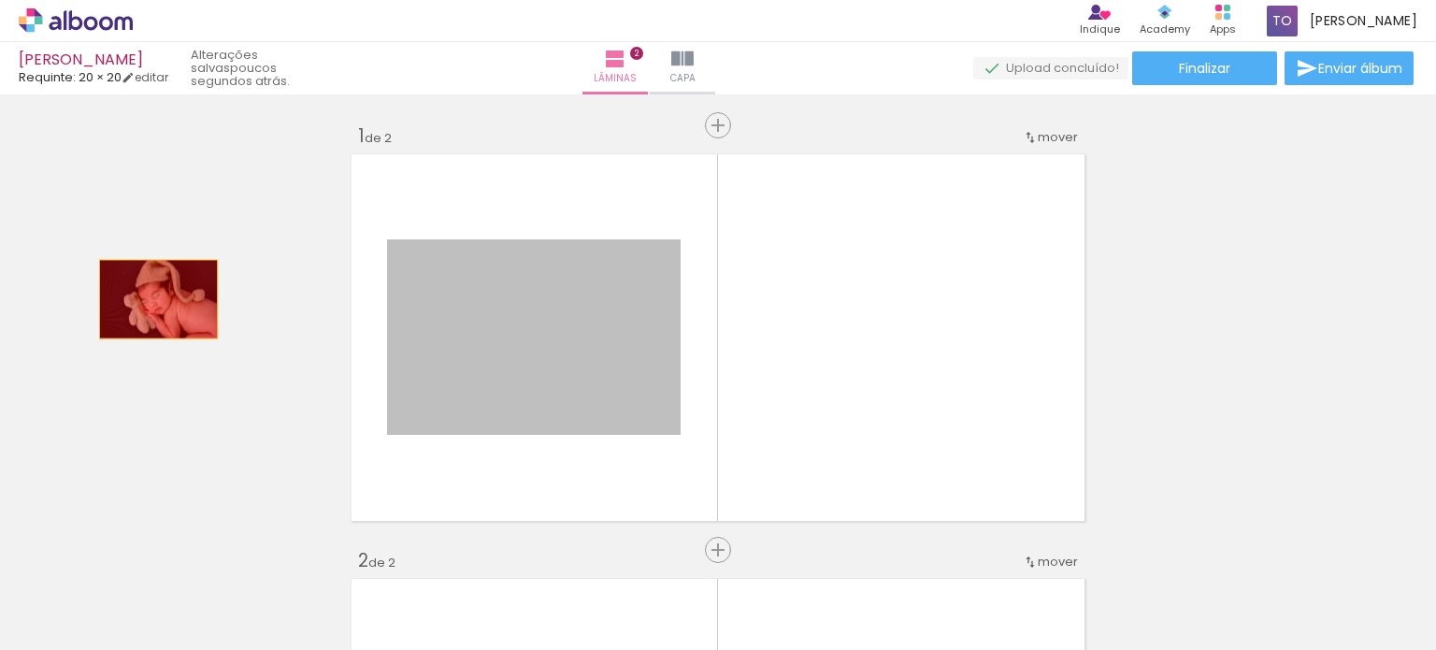
drag, startPoint x: 580, startPoint y: 357, endPoint x: 149, endPoint y: 298, distance: 435.0
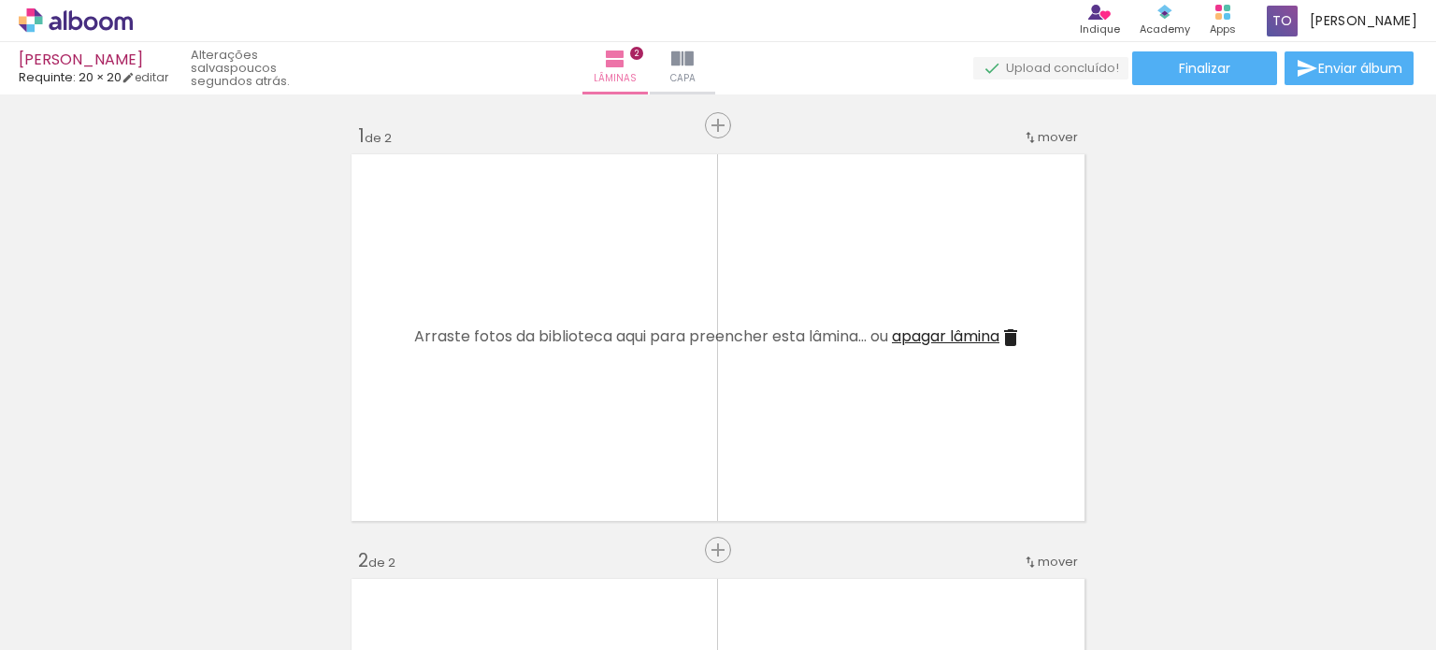
scroll to position [0, 6404]
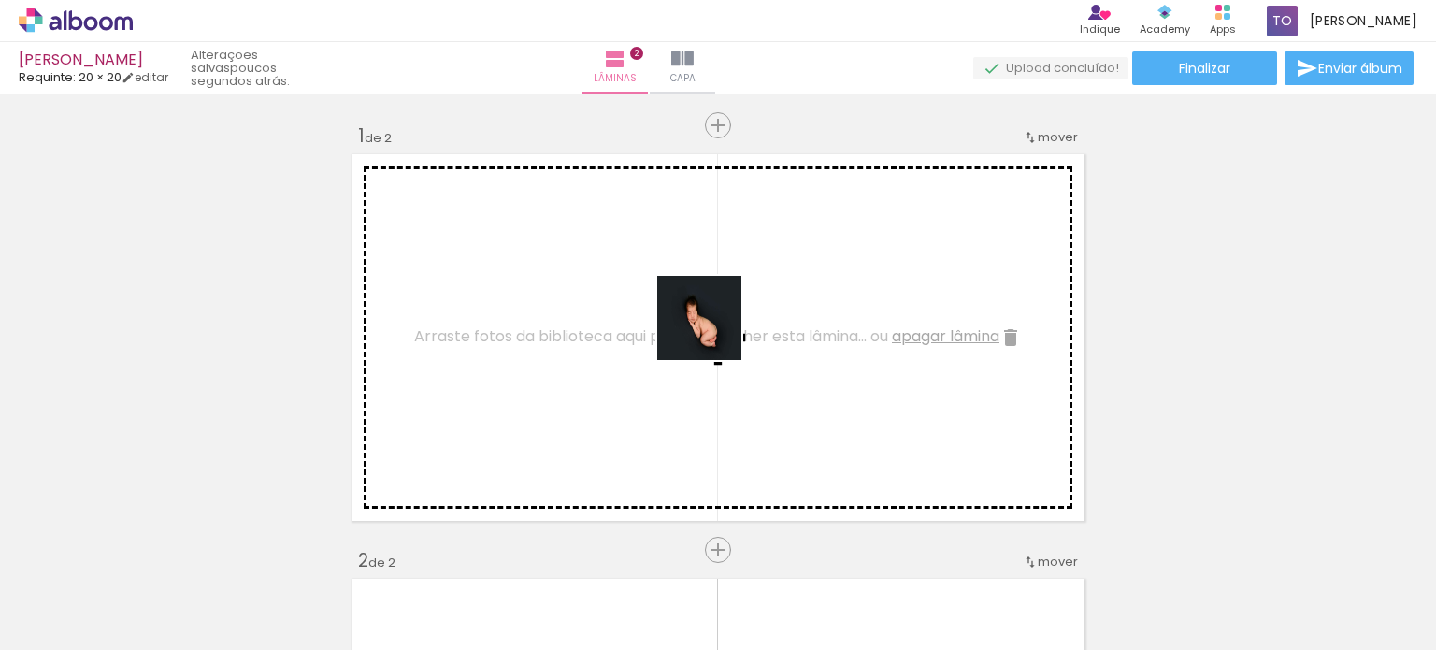
drag, startPoint x: 699, startPoint y: 603, endPoint x: 713, endPoint y: 332, distance: 271.5
click at [713, 332] on quentale-workspace at bounding box center [718, 325] width 1436 height 650
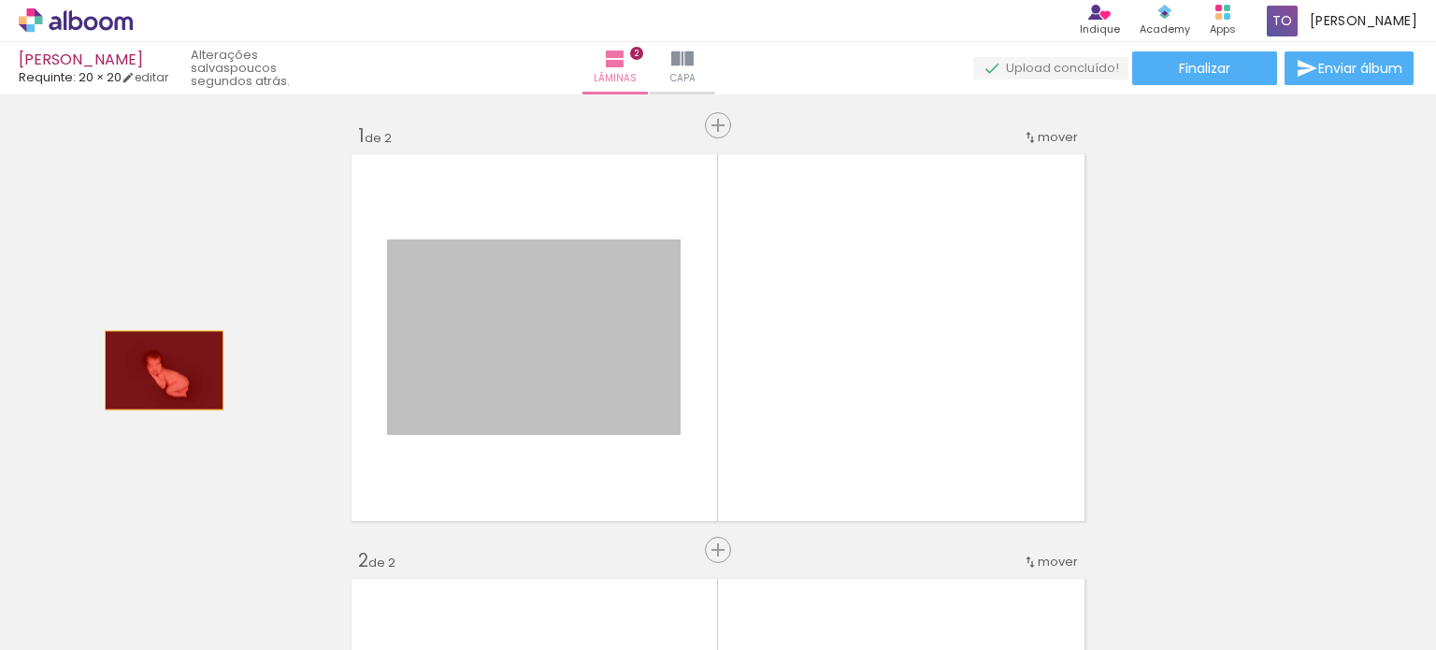
drag, startPoint x: 562, startPoint y: 371, endPoint x: 231, endPoint y: 438, distance: 337.7
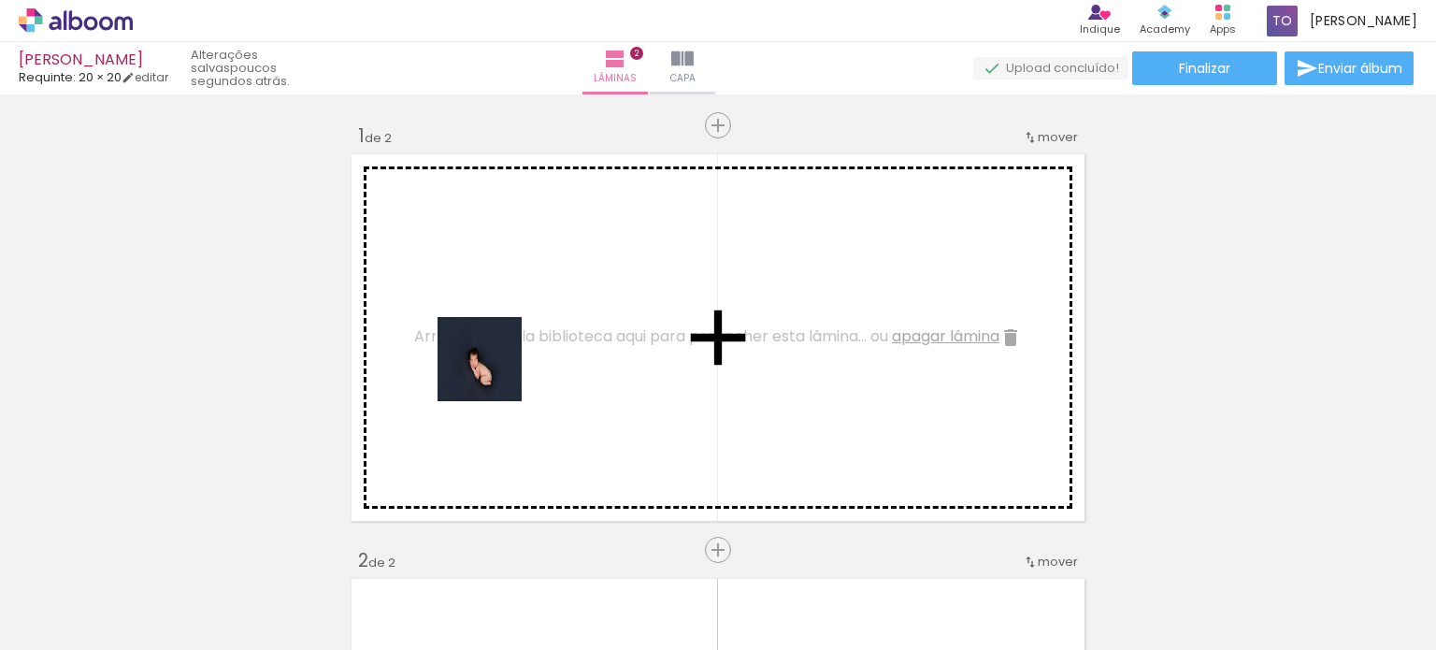
drag, startPoint x: 372, startPoint y: 574, endPoint x: 516, endPoint y: 280, distance: 327.8
click at [516, 280] on quentale-workspace at bounding box center [718, 325] width 1436 height 650
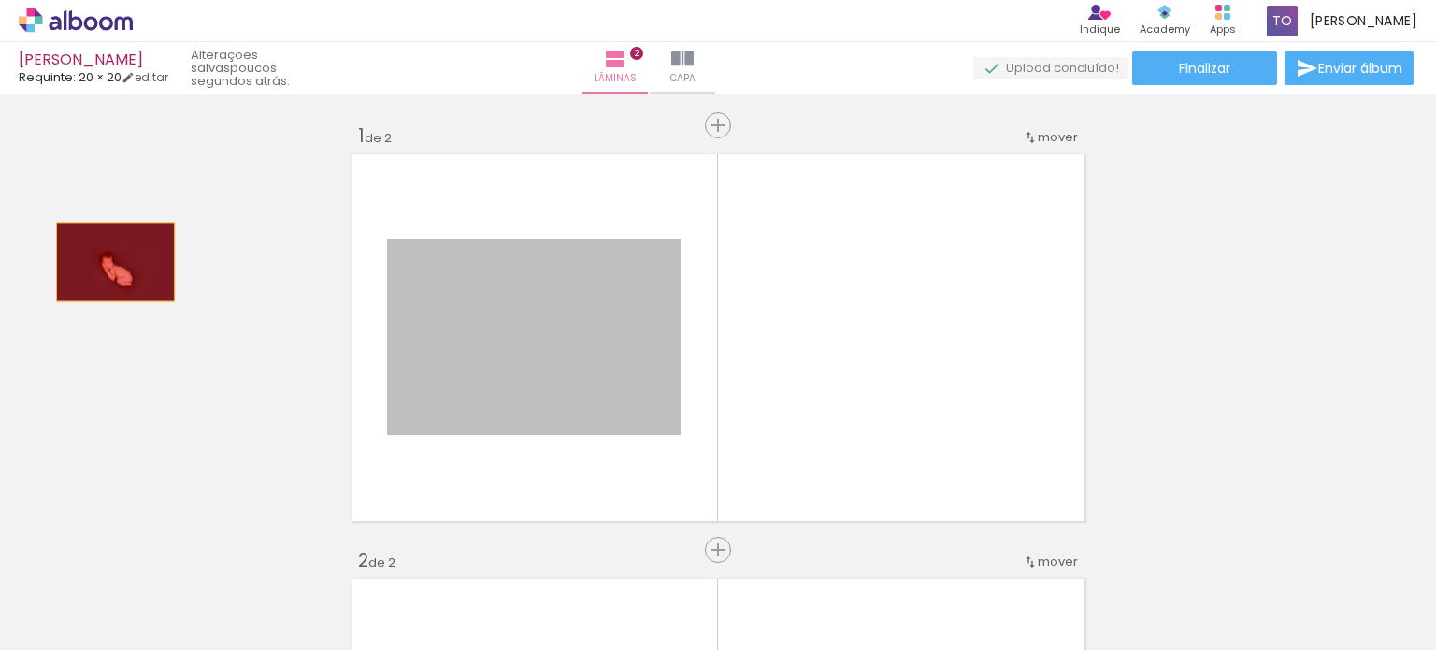
drag, startPoint x: 576, startPoint y: 367, endPoint x: 105, endPoint y: 259, distance: 483.5
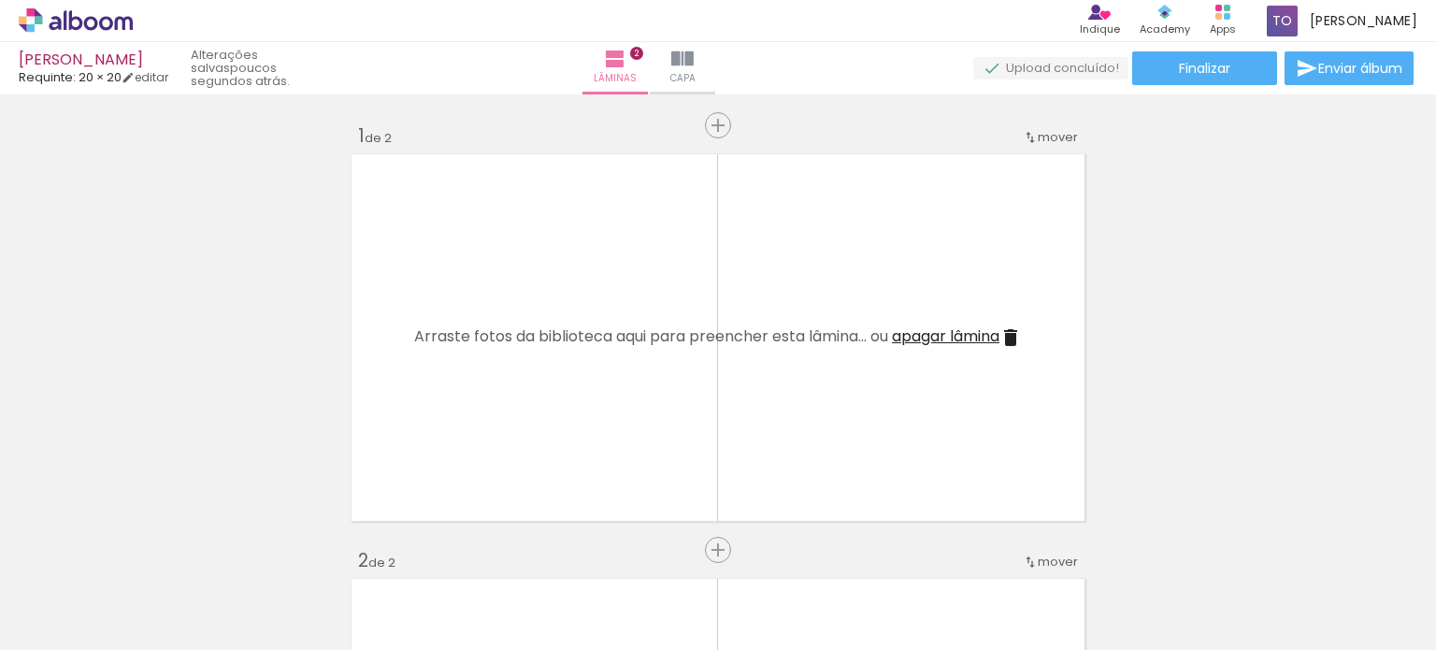
drag, startPoint x: 692, startPoint y: 592, endPoint x: 769, endPoint y: 366, distance: 239.2
click at [741, 368] on quentale-workspace at bounding box center [718, 325] width 1436 height 650
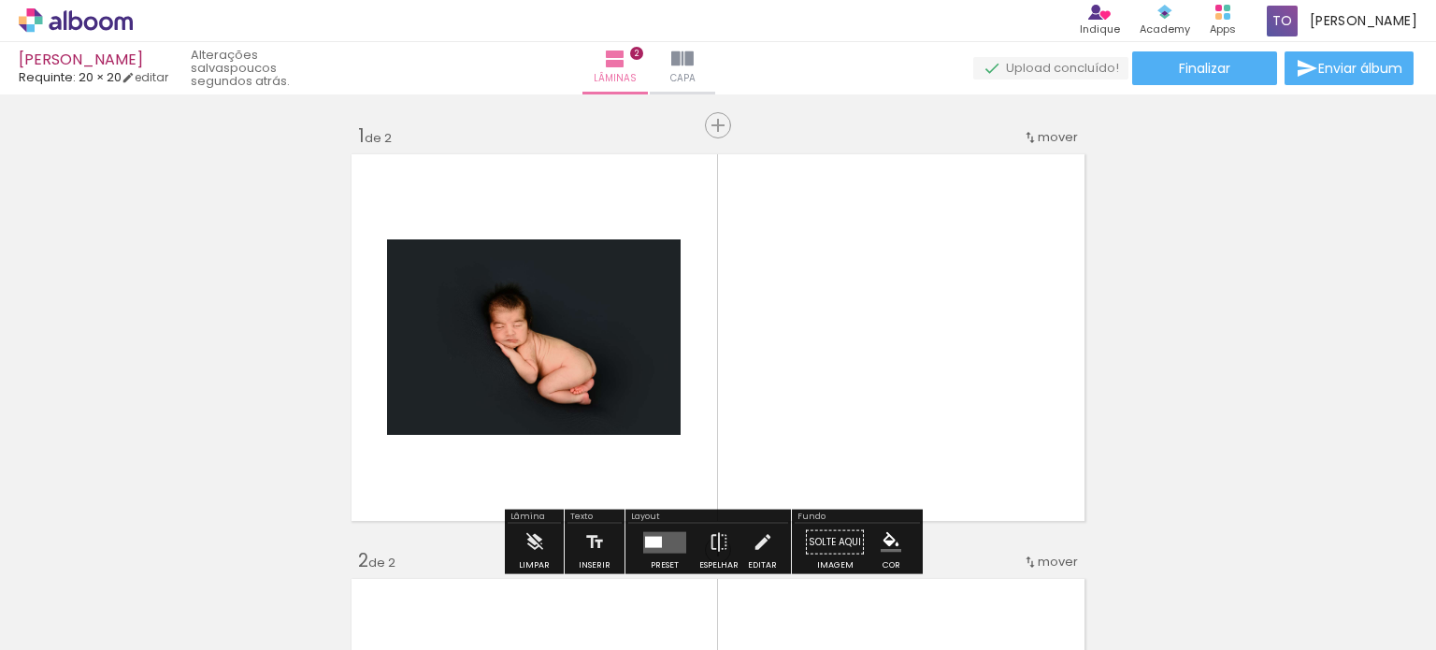
click at [344, 548] on iron-icon at bounding box center [338, 549] width 20 height 20
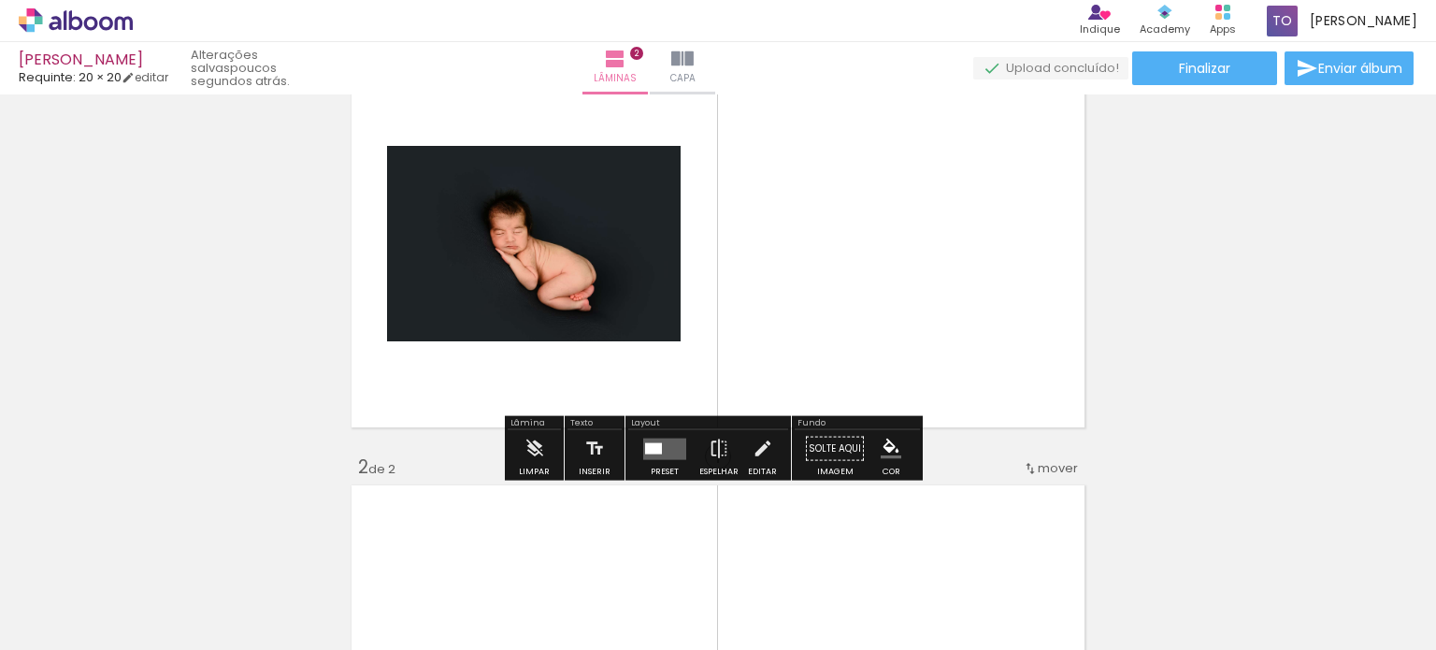
click at [662, 440] on quentale-layouter at bounding box center [664, 448] width 43 height 22
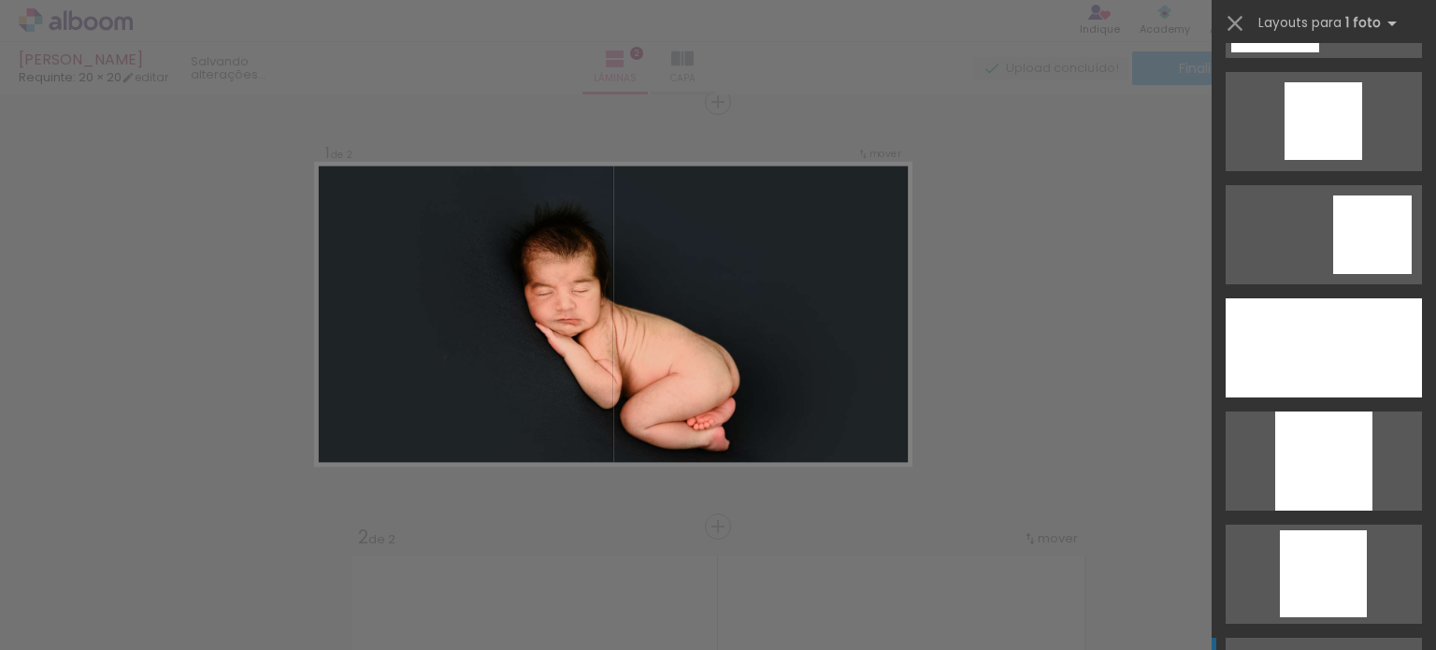
scroll to position [1776, 0]
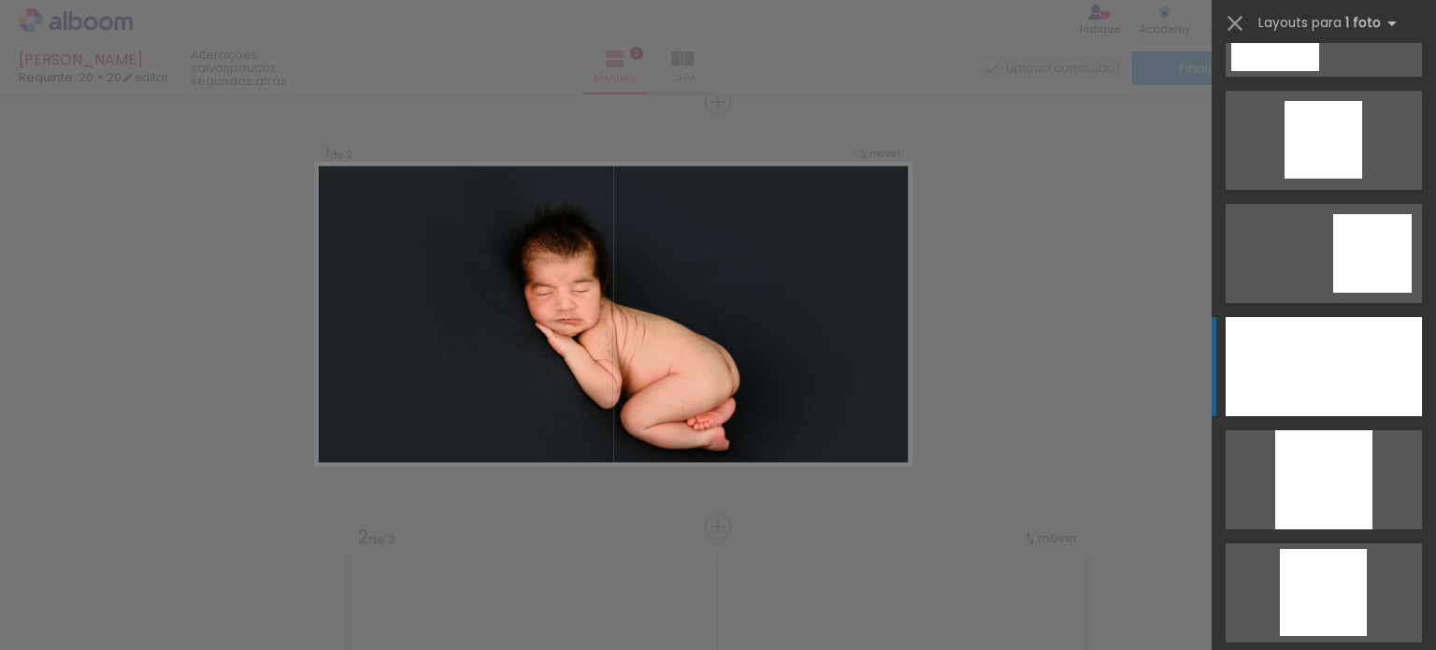
click at [1351, 347] on div at bounding box center [1324, 366] width 196 height 99
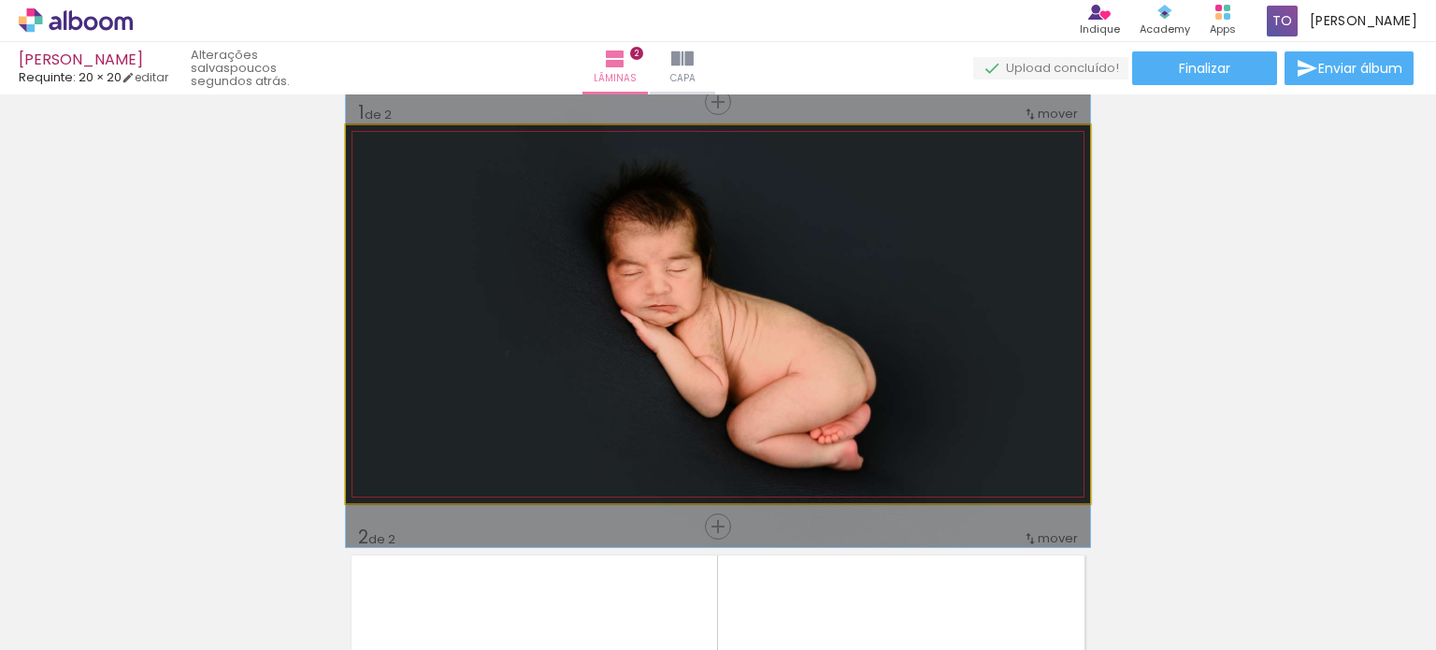
drag, startPoint x: 967, startPoint y: 302, endPoint x: 968, endPoint y: 287, distance: 15.1
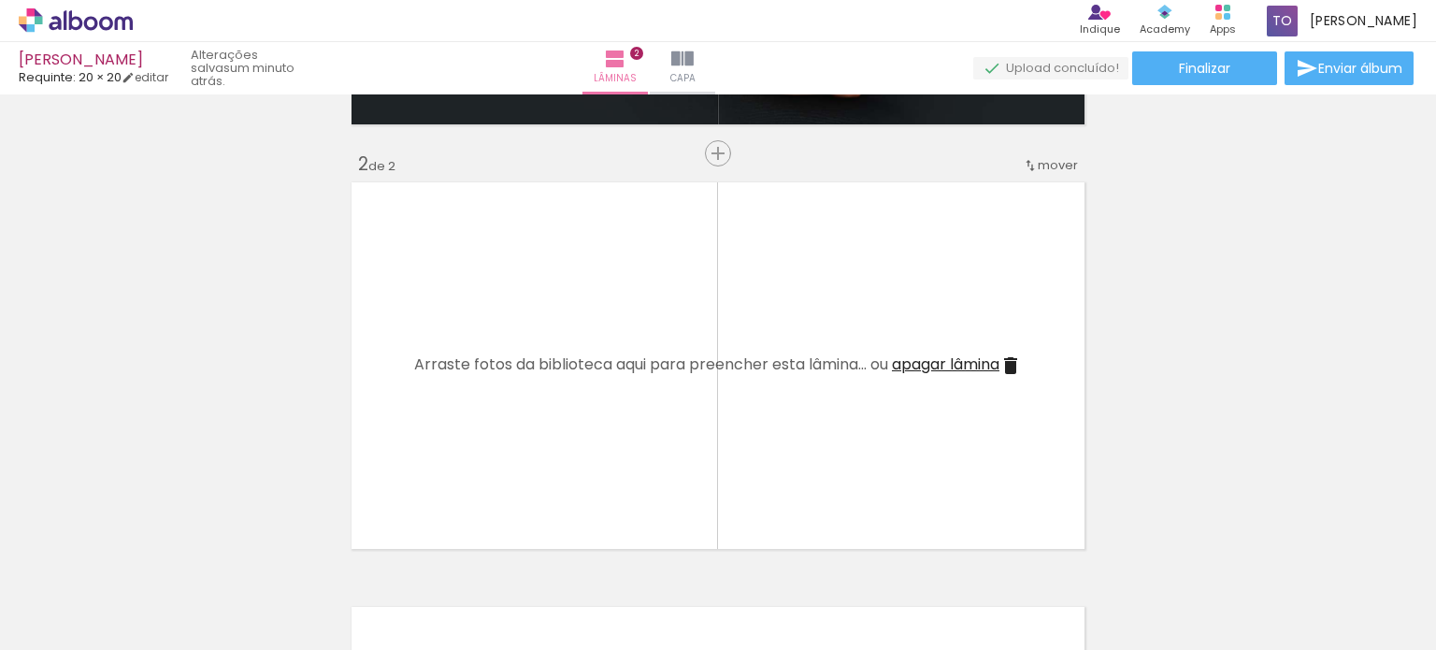
scroll to position [397, 0]
click at [1226, 316] on div "Inserir lâmina 1 de 2 Inserir lâmina 2 de 2" at bounding box center [718, 341] width 1436 height 1274
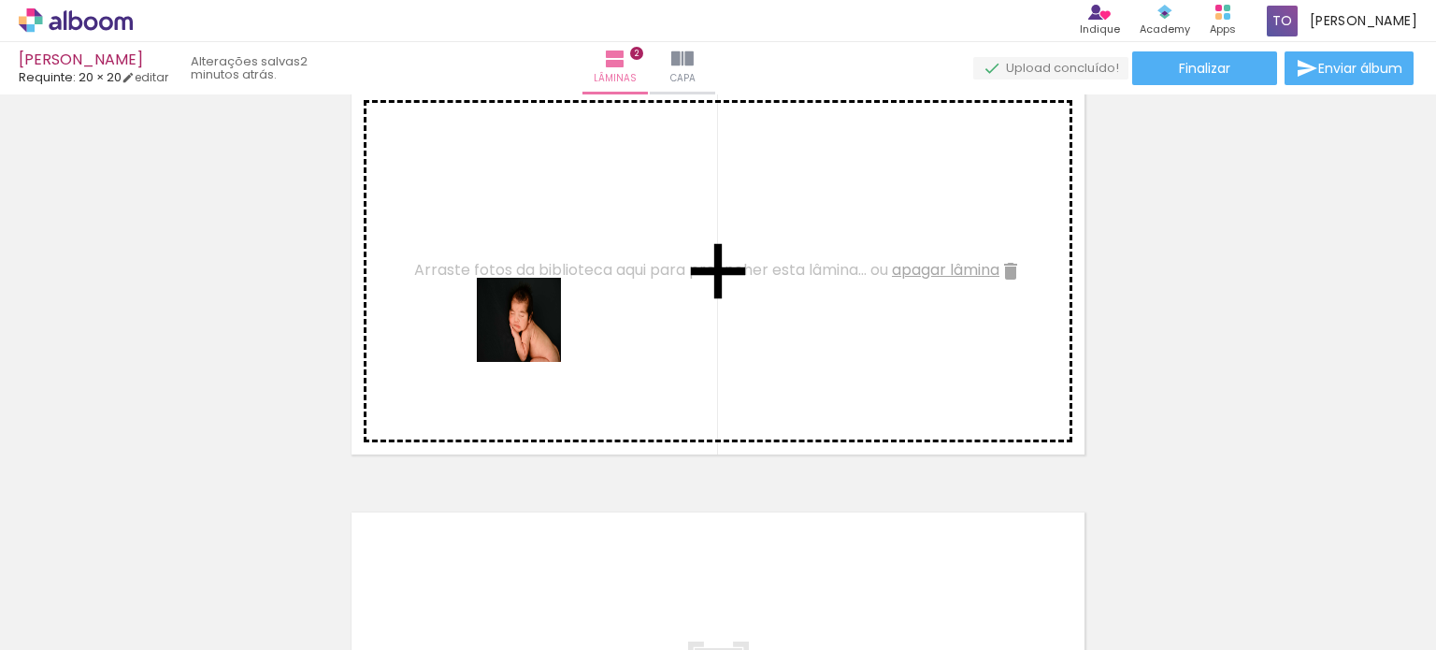
drag, startPoint x: 391, startPoint y: 578, endPoint x: 533, endPoint y: 334, distance: 282.3
click at [533, 334] on quentale-workspace at bounding box center [718, 325] width 1436 height 650
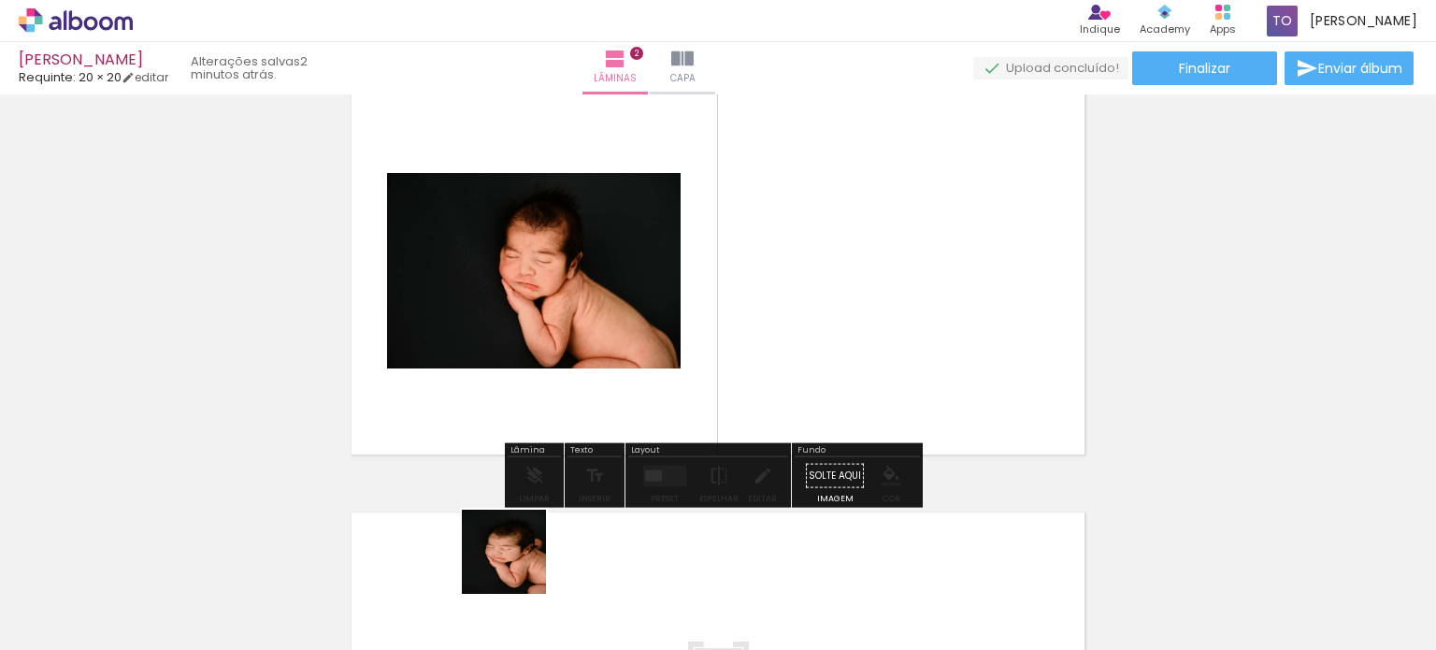
drag, startPoint x: 498, startPoint y: 601, endPoint x: 769, endPoint y: 353, distance: 367.2
click at [769, 353] on quentale-workspace at bounding box center [718, 325] width 1436 height 650
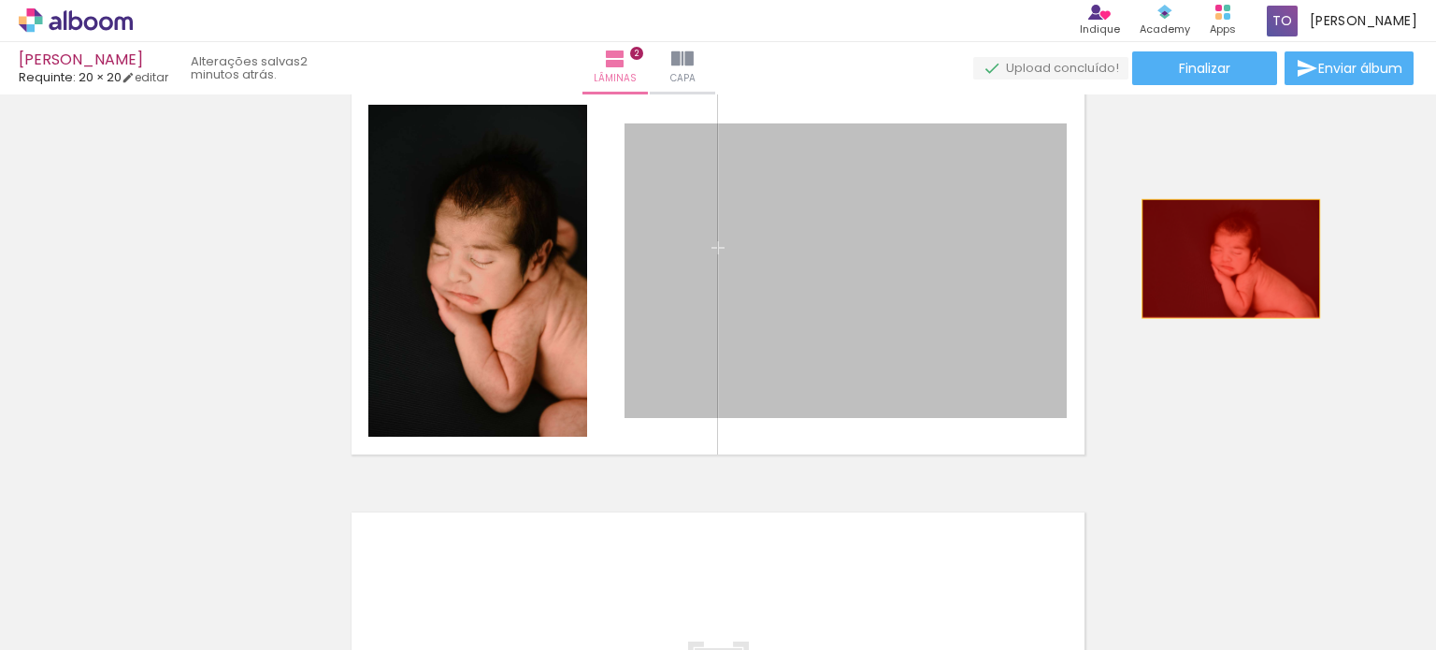
drag, startPoint x: 778, startPoint y: 263, endPoint x: 910, endPoint y: 473, distance: 248.2
click at [1298, 238] on div "Inserir lâmina 1 de 2 Inserir lâmina 2 de 2" at bounding box center [718, 247] width 1436 height 1274
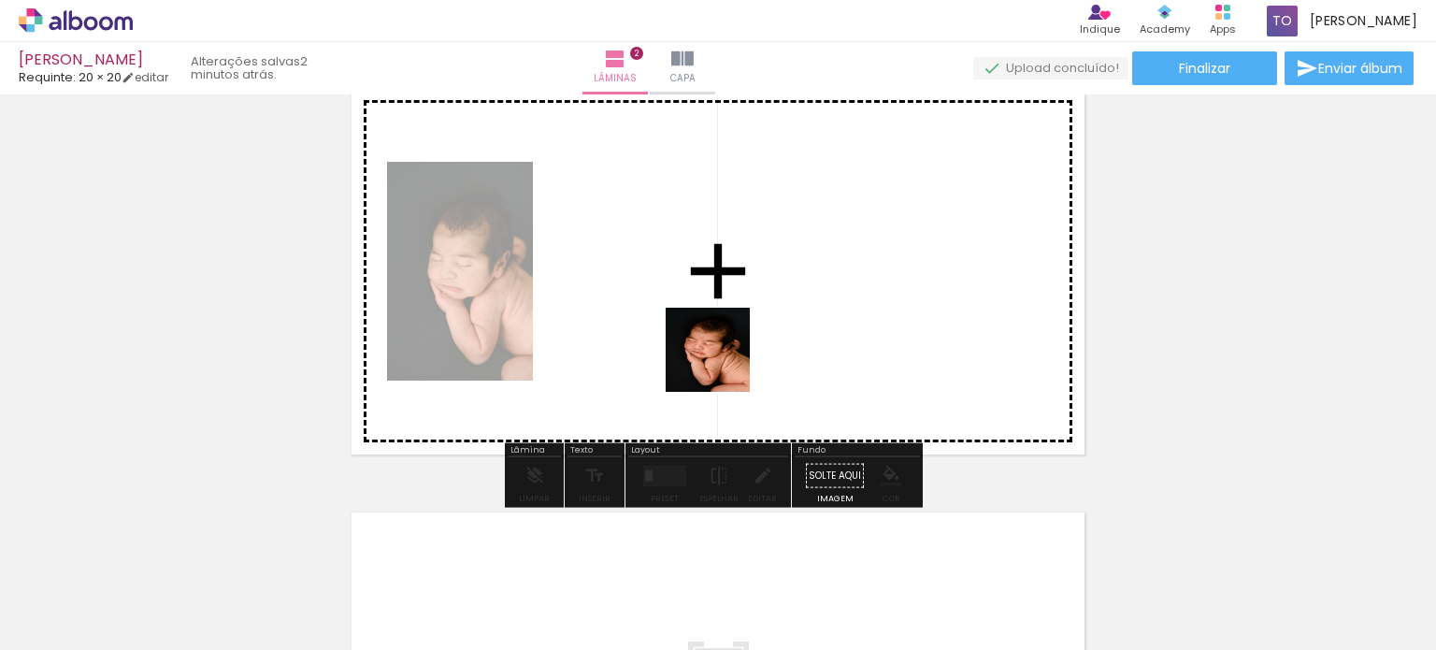
drag, startPoint x: 730, startPoint y: 492, endPoint x: 705, endPoint y: 298, distance: 195.1
click at [705, 298] on quentale-workspace at bounding box center [718, 325] width 1436 height 650
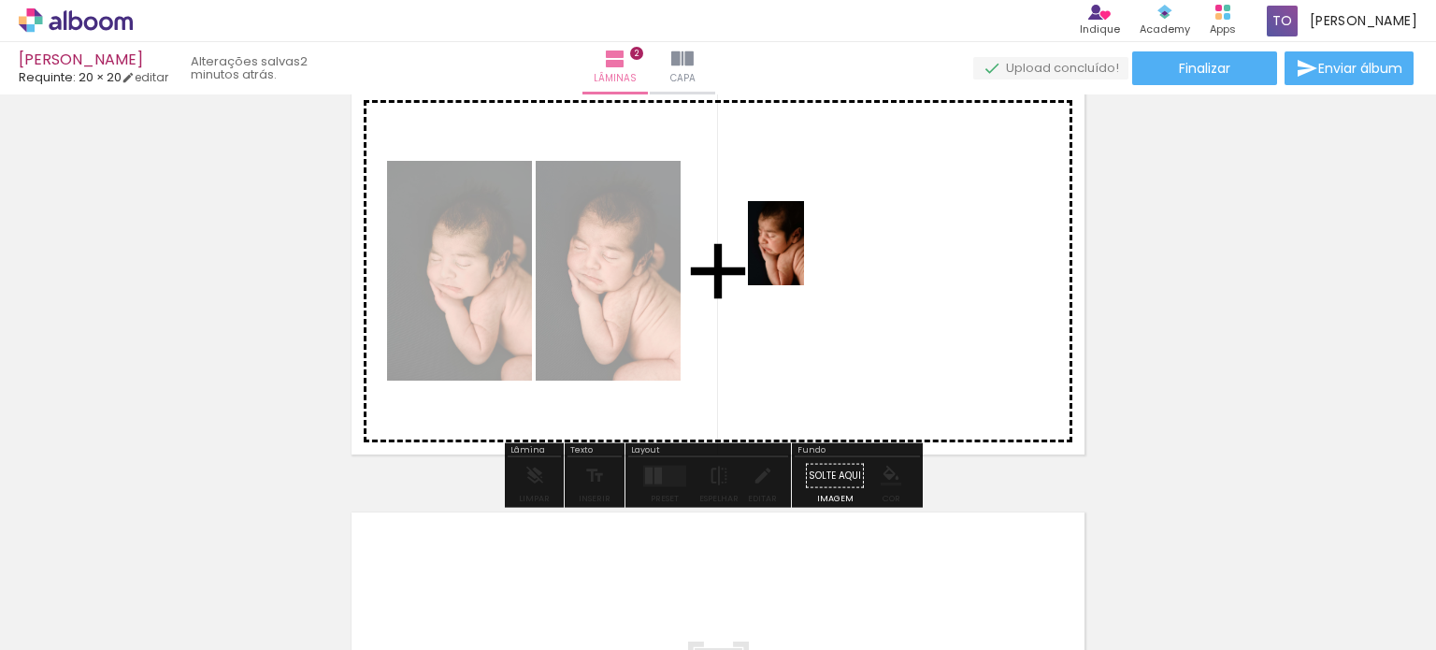
drag, startPoint x: 796, startPoint y: 567, endPoint x: 804, endPoint y: 257, distance: 310.4
click at [804, 257] on quentale-workspace at bounding box center [718, 325] width 1436 height 650
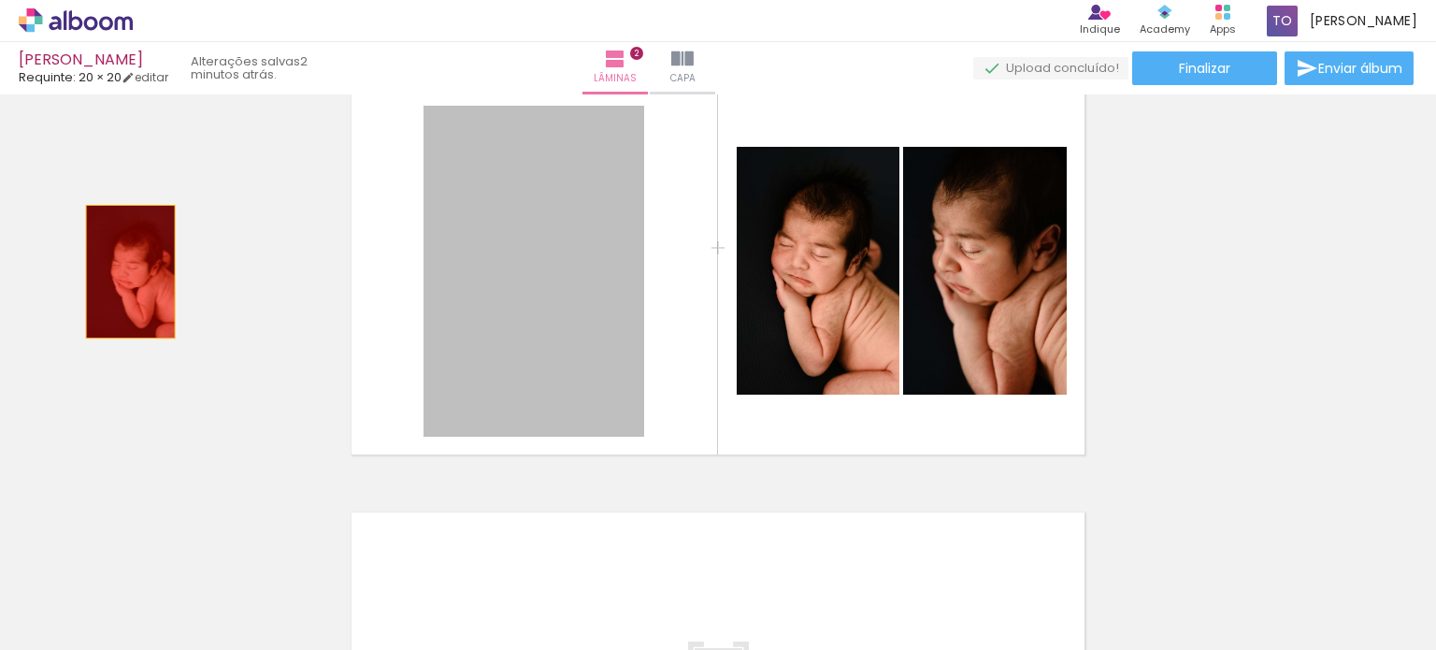
drag, startPoint x: 535, startPoint y: 334, endPoint x: 153, endPoint y: 310, distance: 382.1
click at [123, 271] on div "Inserir lâmina 1 de 2 Inserir lâmina 2 de 2" at bounding box center [718, 247] width 1436 height 1274
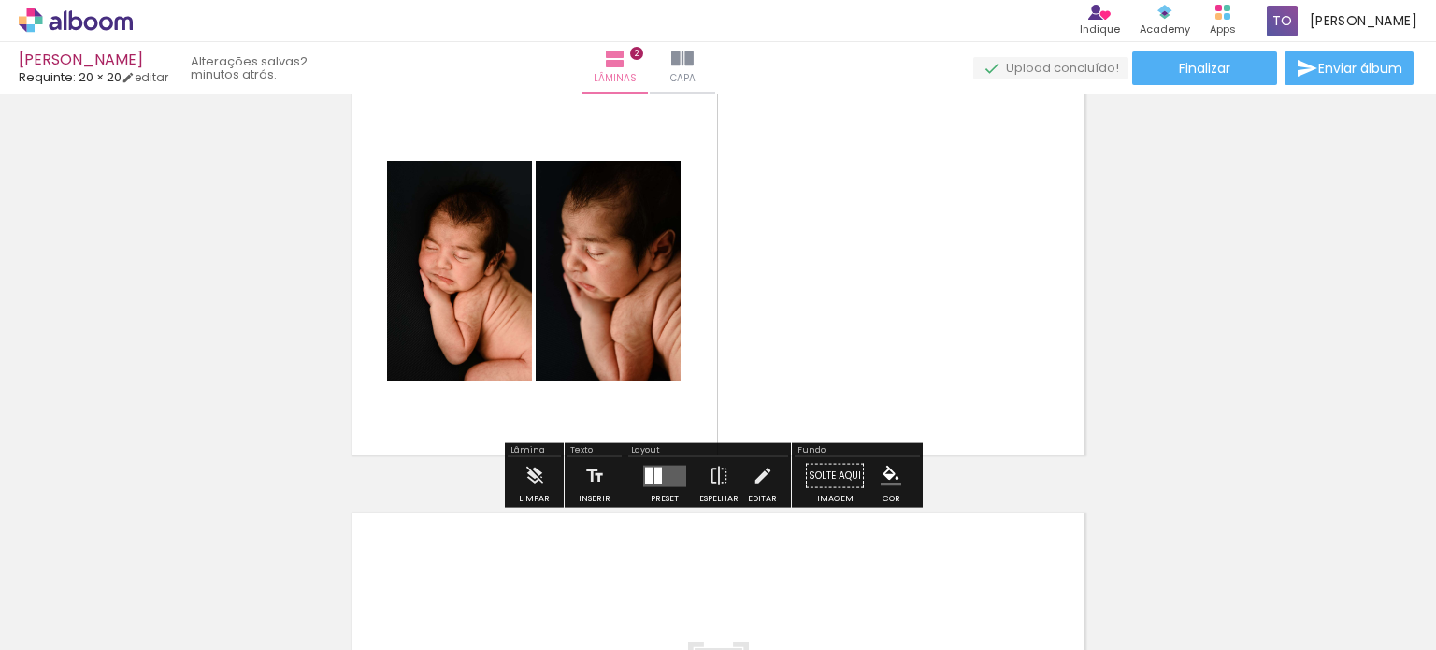
click at [449, 547] on iron-icon at bounding box center [443, 549] width 20 height 20
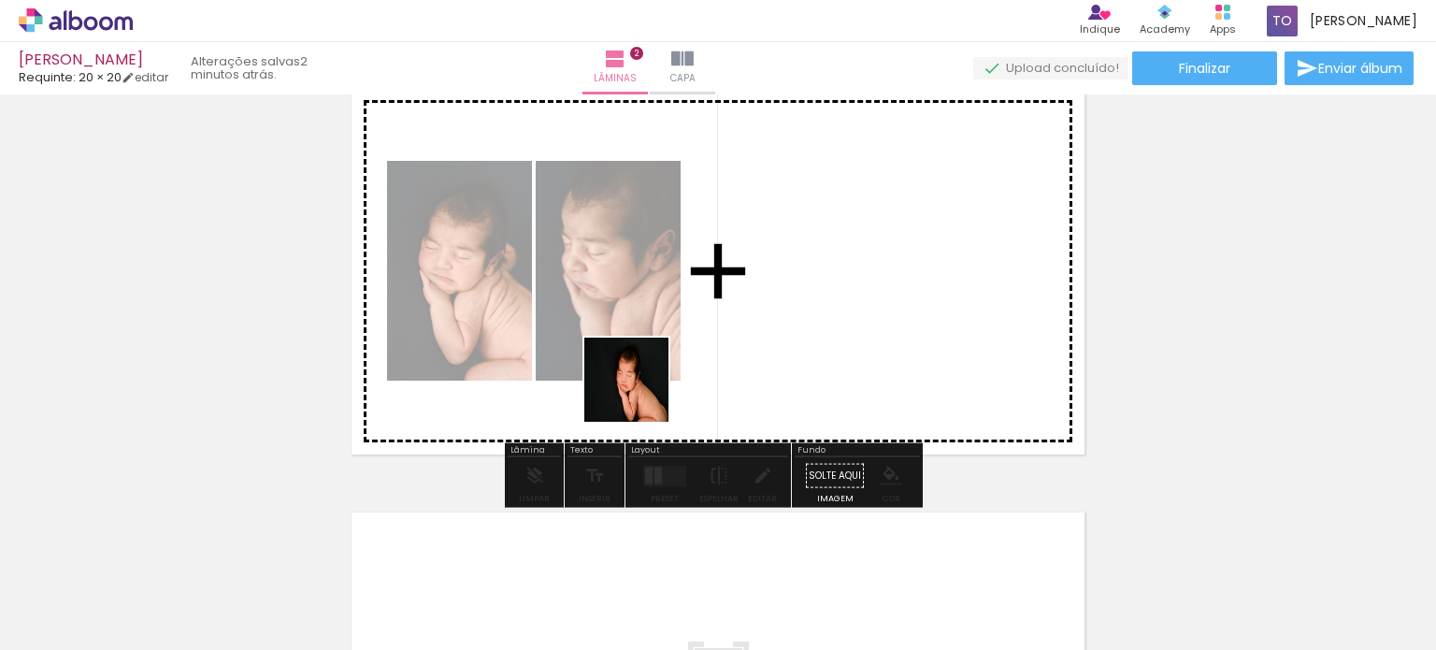
drag, startPoint x: 377, startPoint y: 571, endPoint x: 867, endPoint y: 249, distance: 586.5
click at [867, 249] on quentale-workspace at bounding box center [718, 325] width 1436 height 650
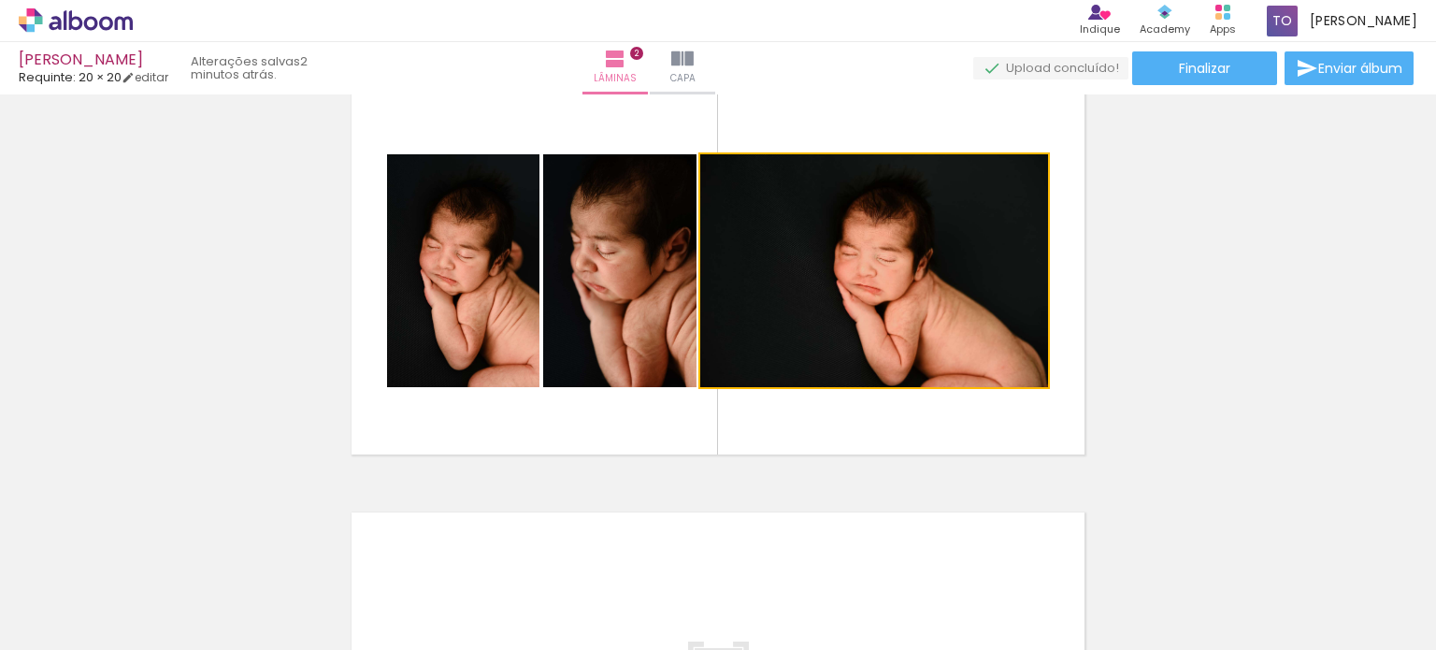
drag, startPoint x: 1083, startPoint y: 278, endPoint x: 1366, endPoint y: 276, distance: 283.3
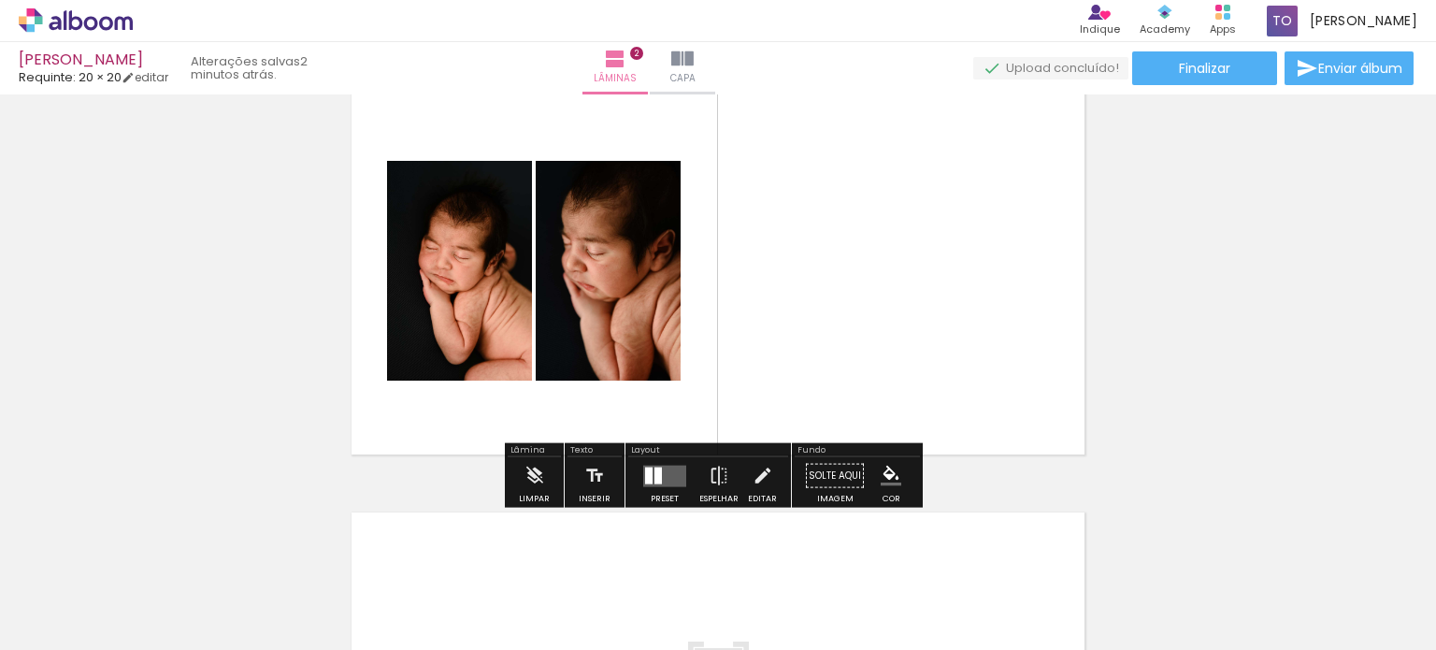
click at [338, 545] on iron-icon at bounding box center [338, 549] width 20 height 20
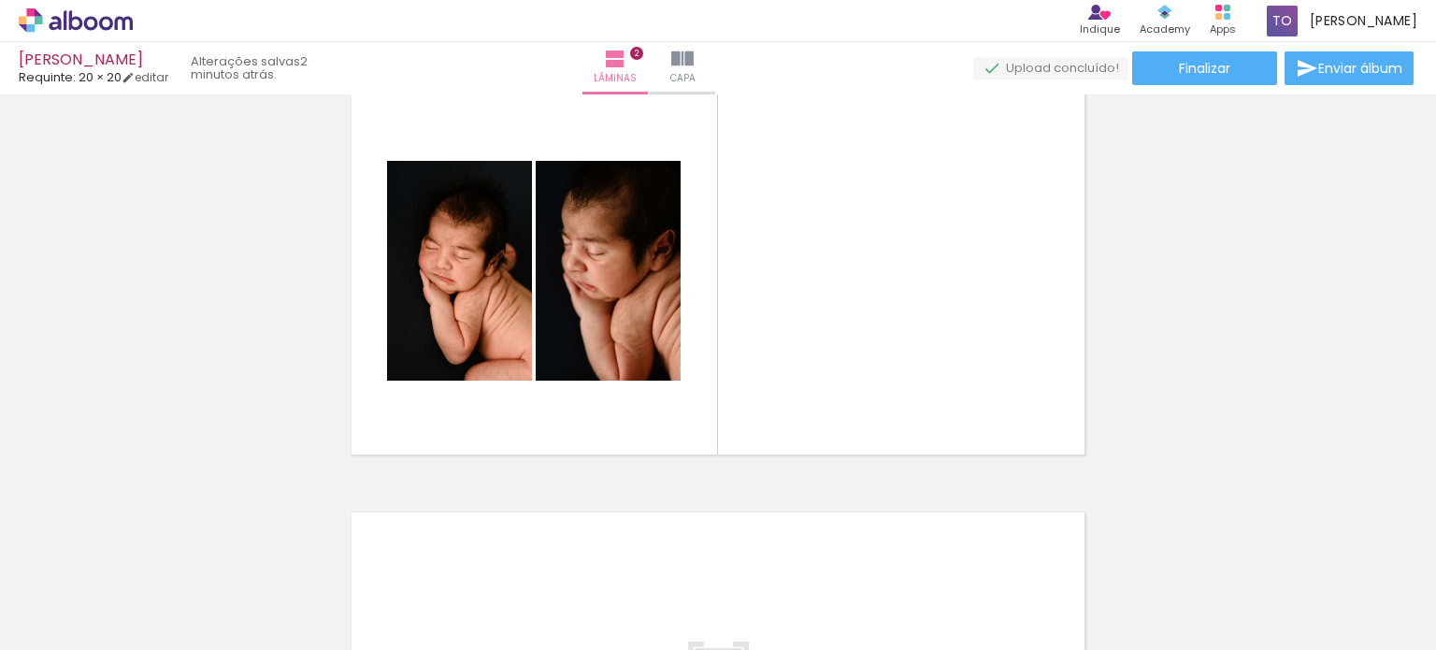
scroll to position [0, 6382]
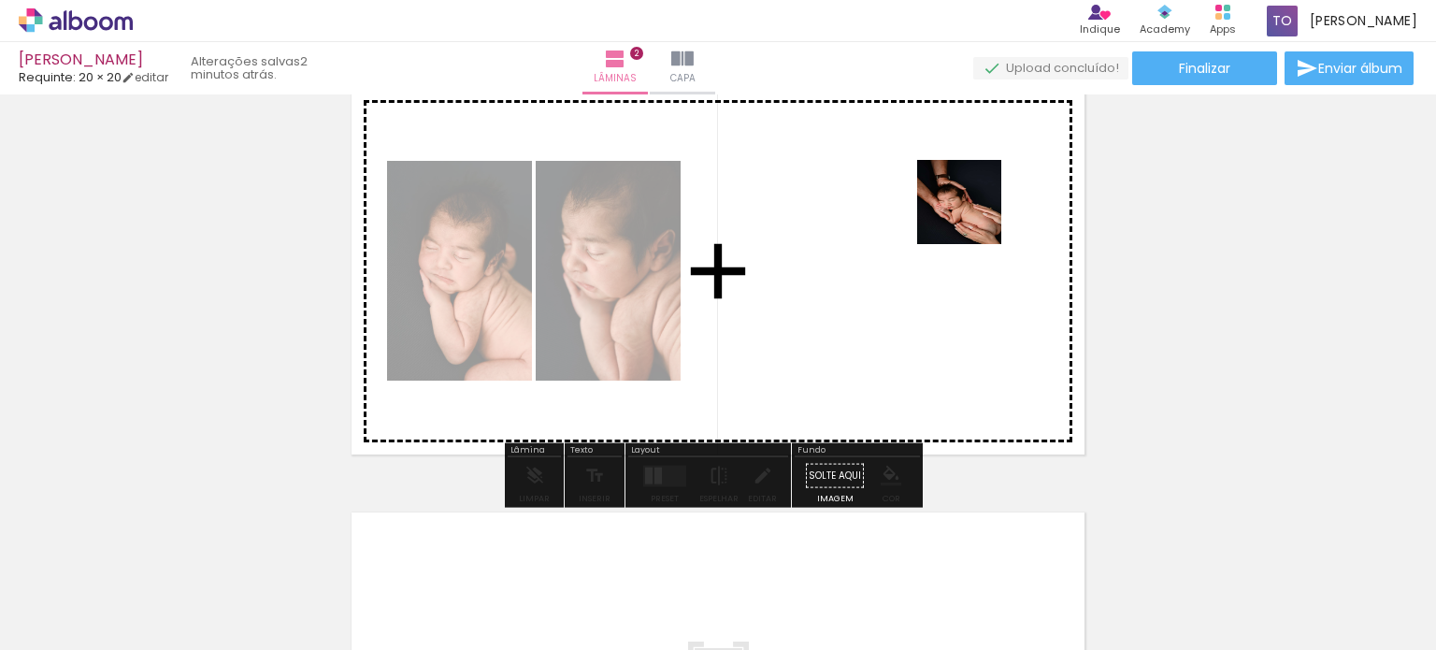
drag, startPoint x: 963, startPoint y: 459, endPoint x: 973, endPoint y: 213, distance: 246.1
click at [973, 213] on quentale-workspace at bounding box center [718, 325] width 1436 height 650
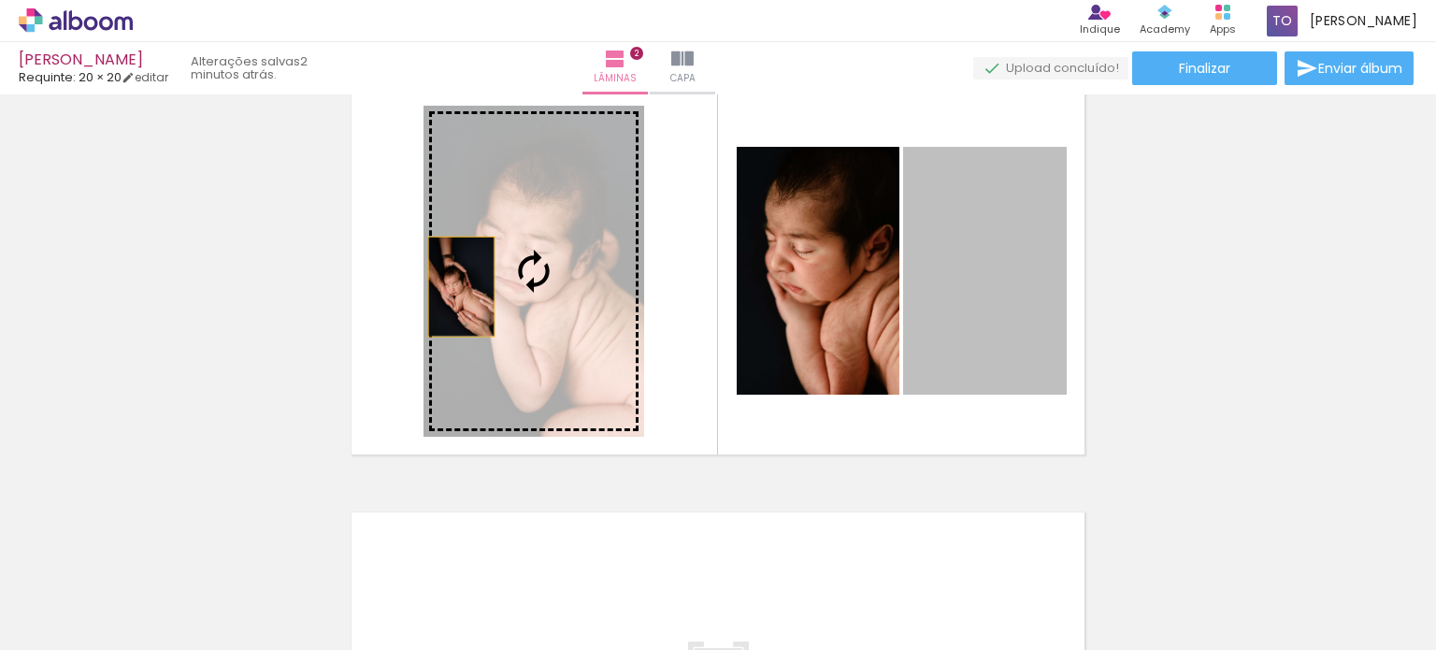
drag, startPoint x: 992, startPoint y: 283, endPoint x: 426, endPoint y: 284, distance: 565.6
click at [0, 0] on slot at bounding box center [0, 0] width 0 height 0
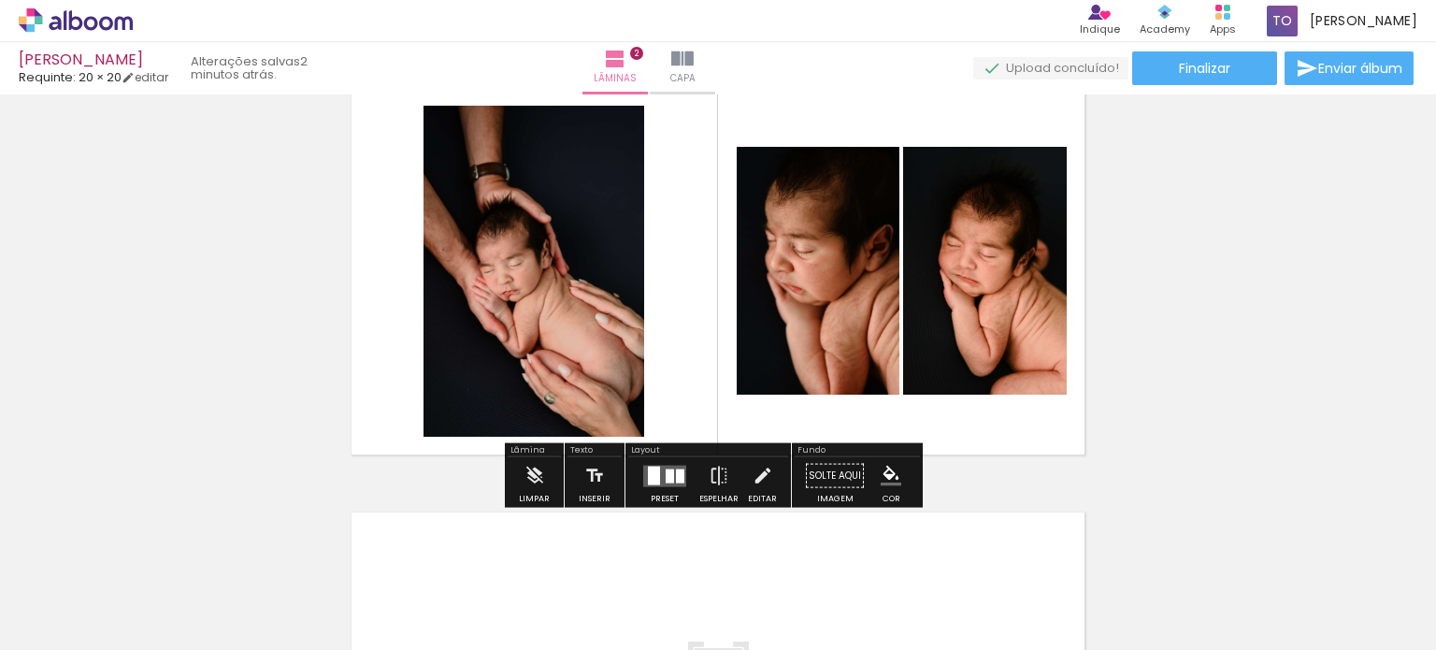
click at [786, 549] on iron-icon at bounding box center [779, 549] width 20 height 20
click at [713, 470] on iron-icon at bounding box center [719, 475] width 21 height 37
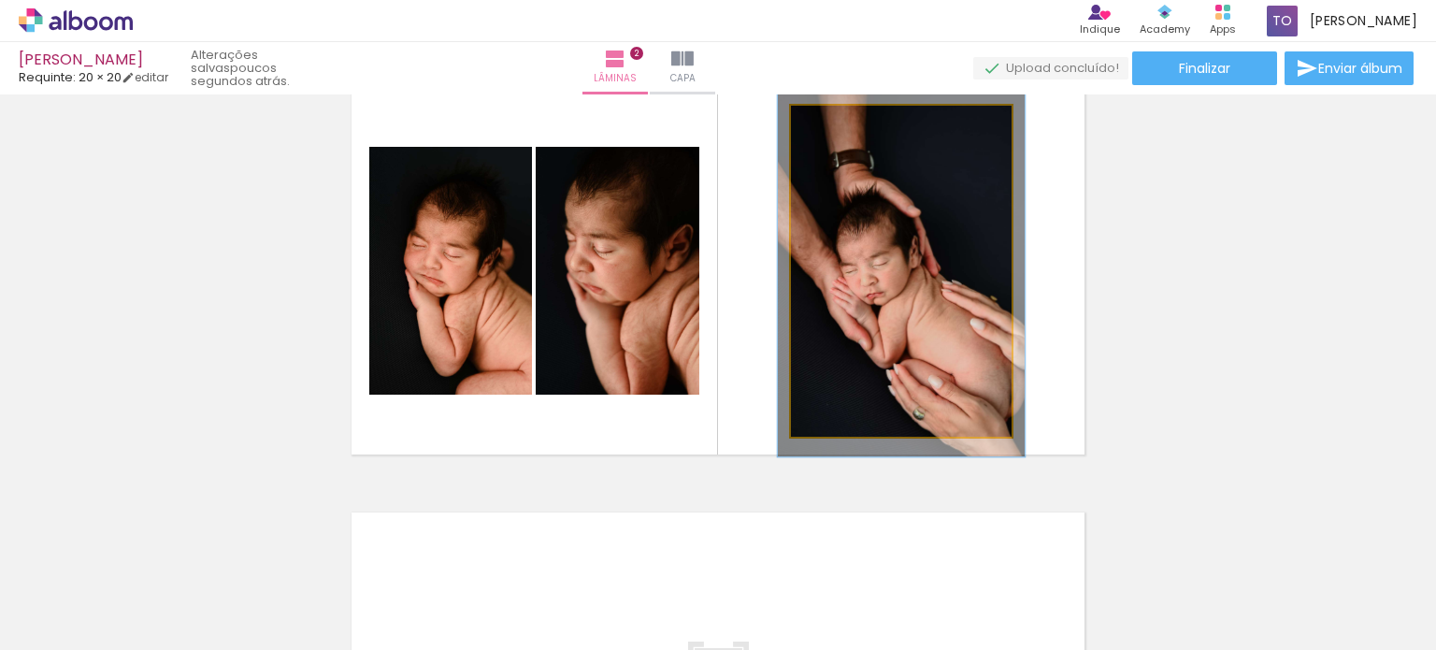
type paper-slider "112"
click at [845, 123] on div at bounding box center [842, 125] width 30 height 30
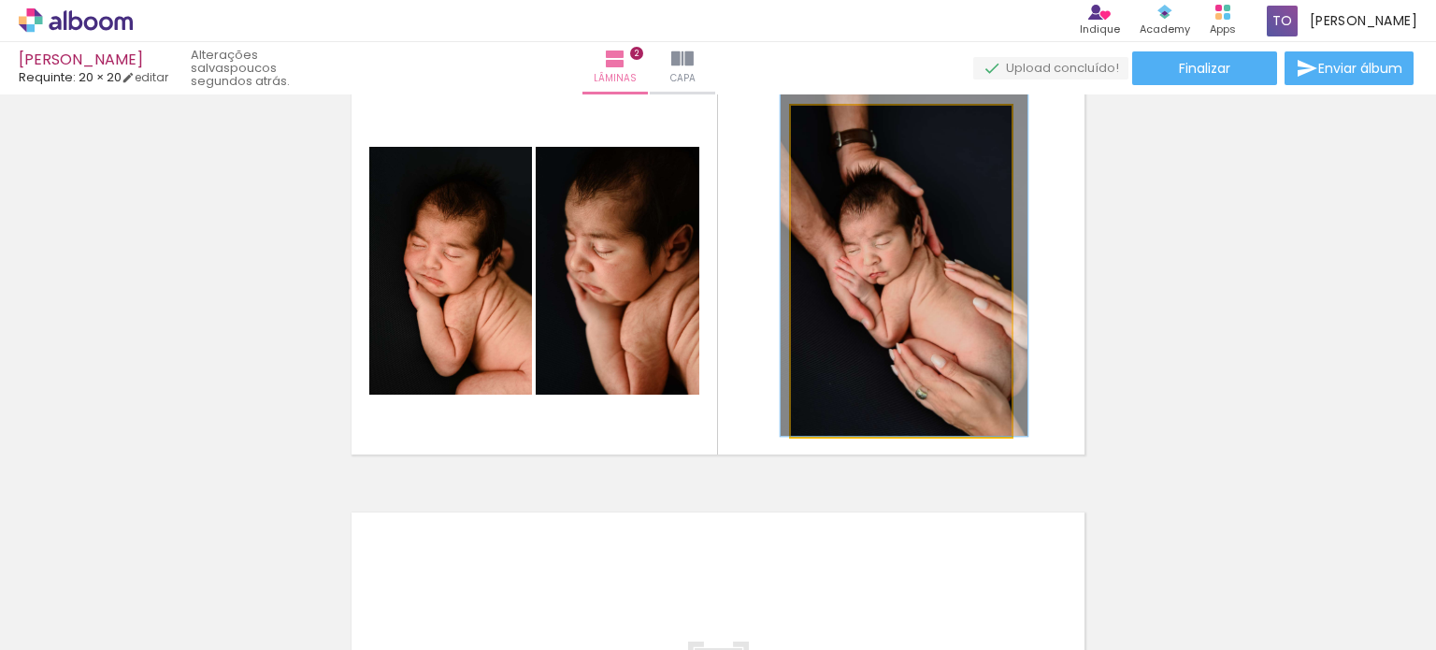
drag, startPoint x: 924, startPoint y: 282, endPoint x: 927, endPoint y: 260, distance: 22.7
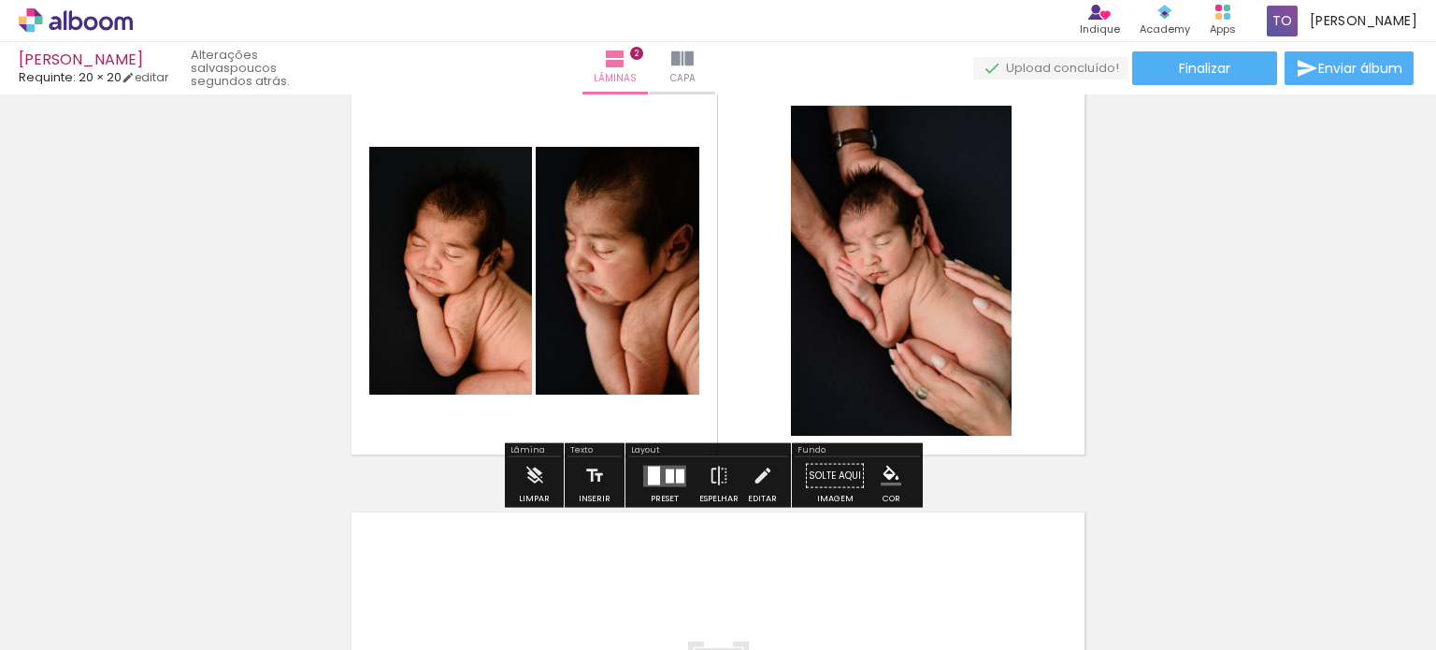
click at [1092, 253] on div "Inserir lâmina 1 de 2 Inserir lâmina 2 de 2" at bounding box center [718, 247] width 1436 height 1274
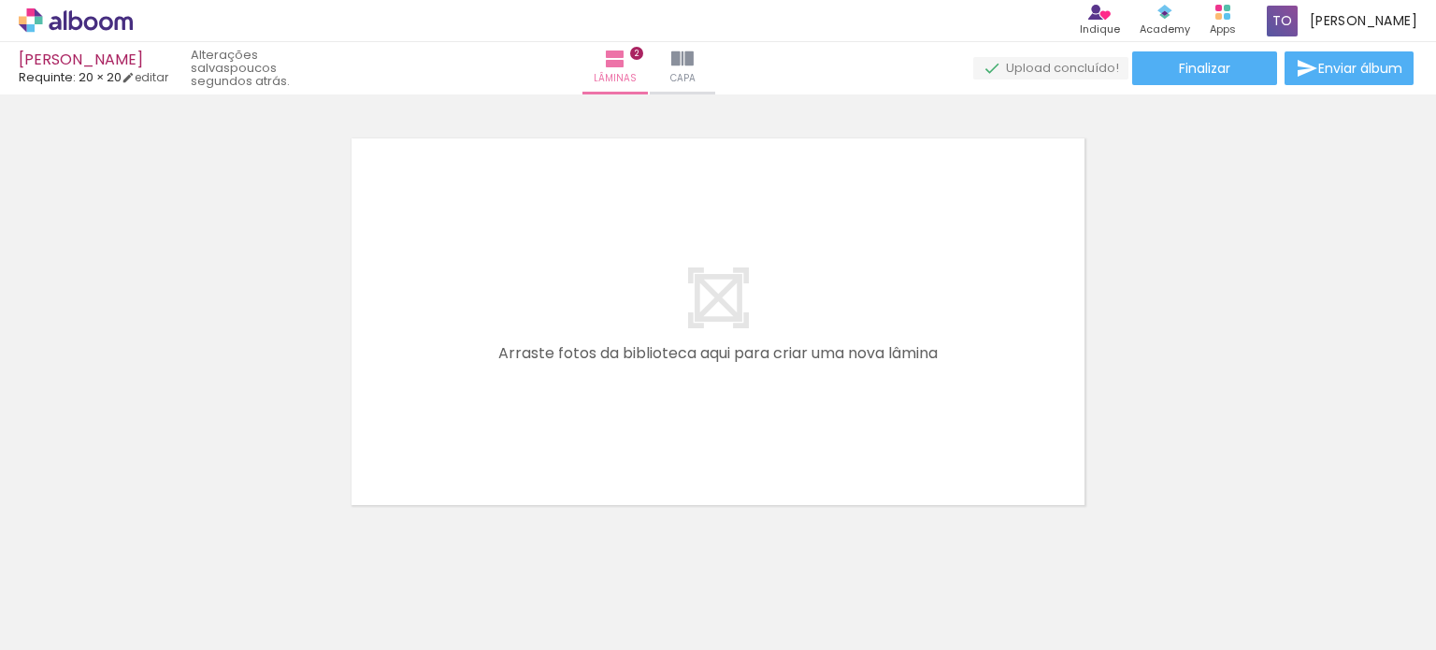
scroll to position [0, 6081]
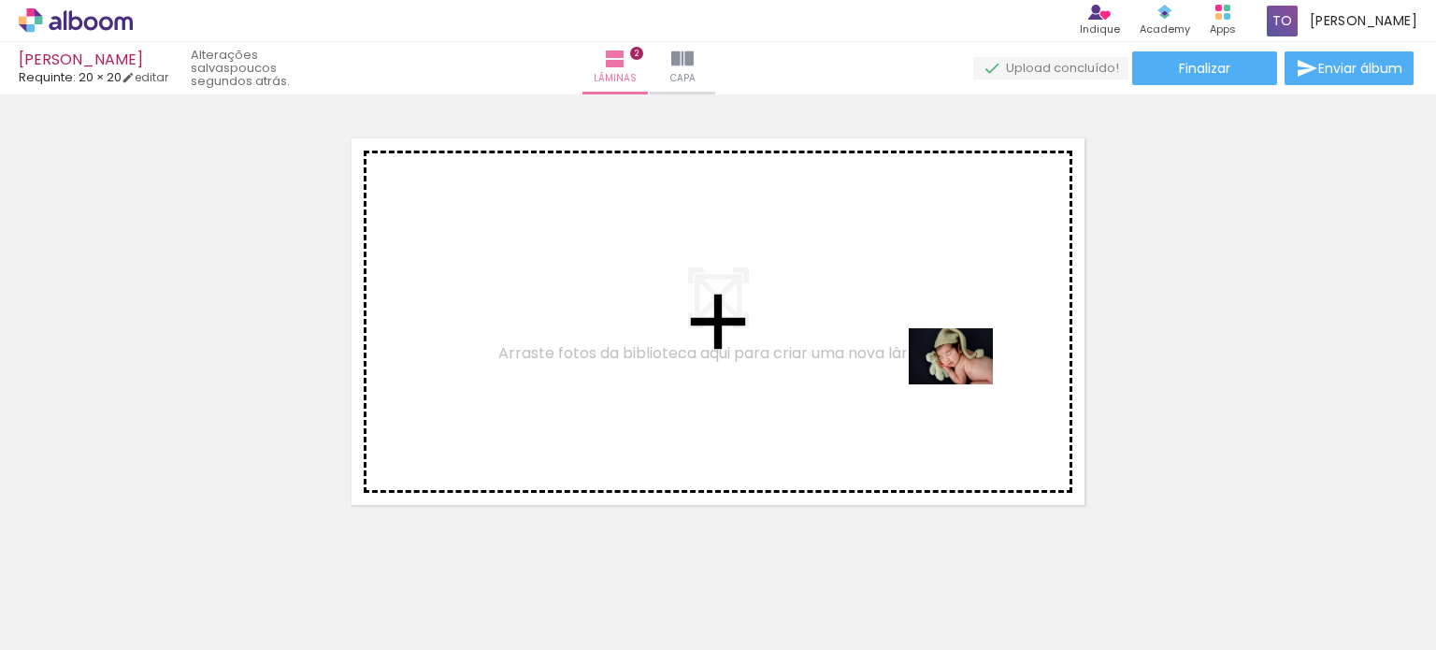
drag, startPoint x: 1040, startPoint y: 586, endPoint x: 965, endPoint y: 384, distance: 215.3
click at [965, 384] on quentale-workspace at bounding box center [718, 325] width 1436 height 650
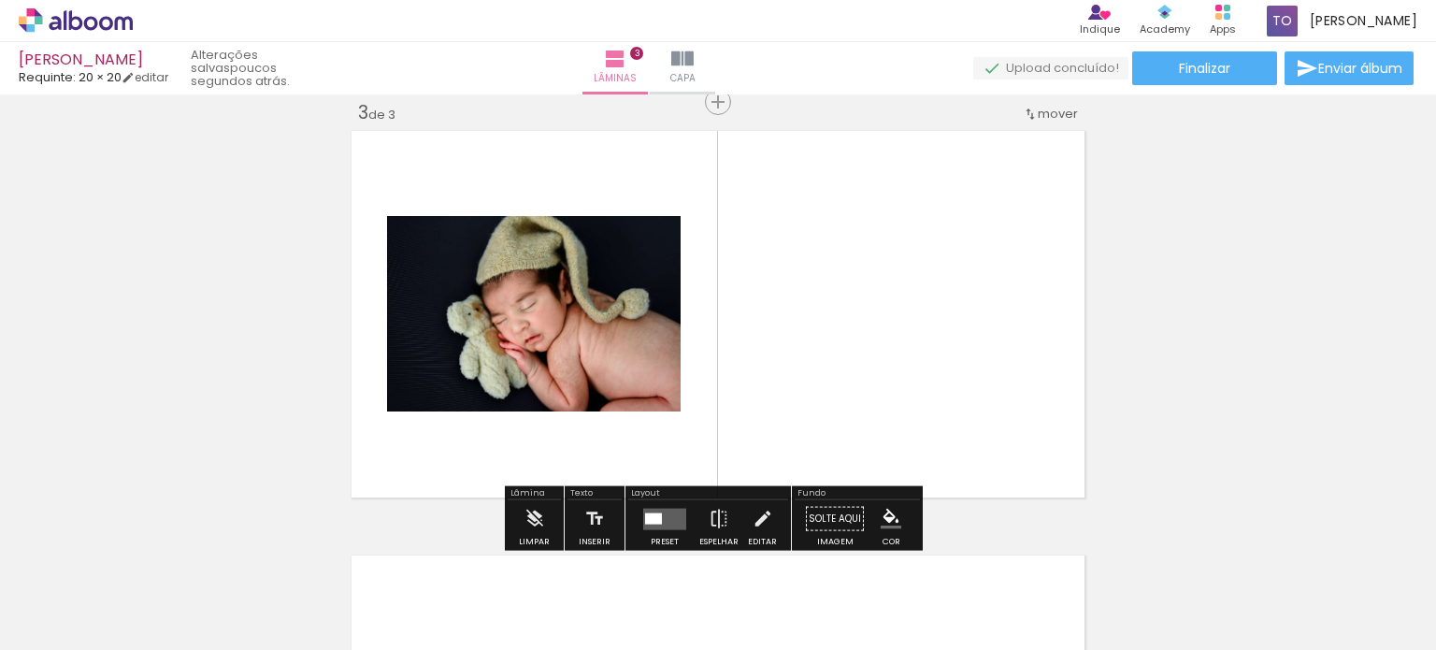
scroll to position [0, 6470]
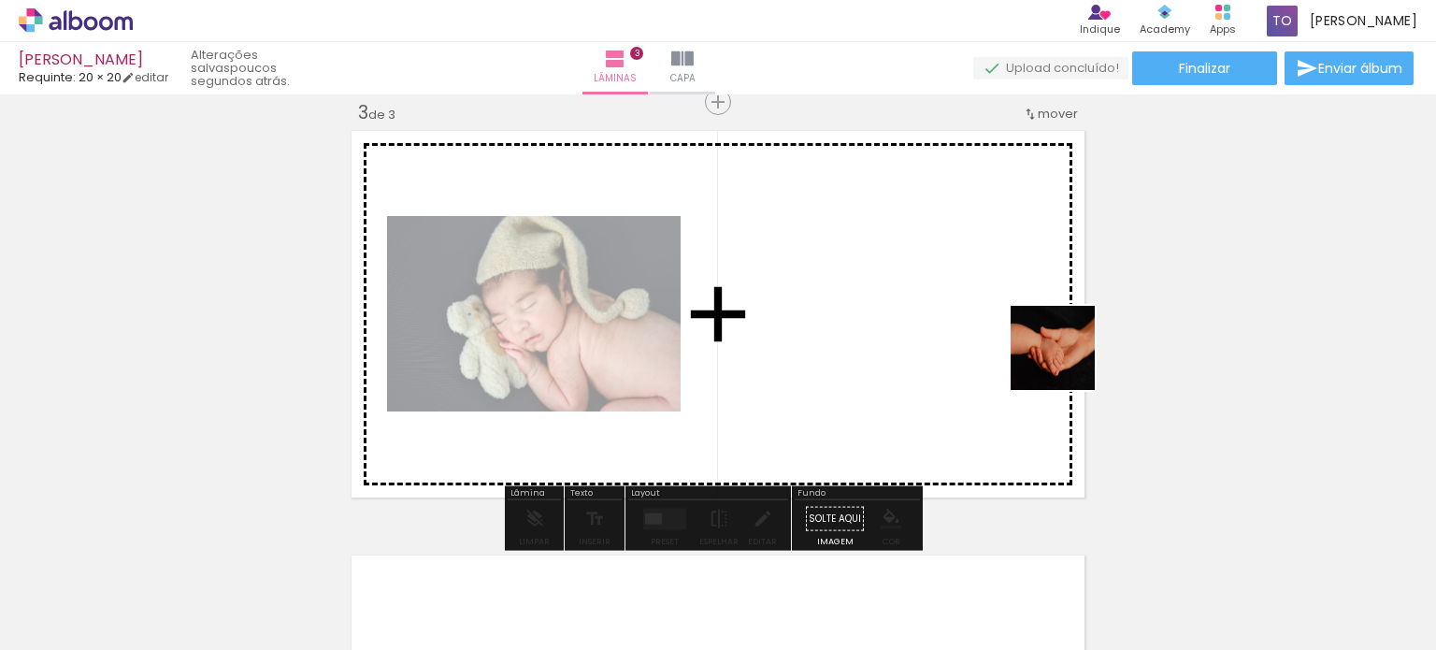
drag, startPoint x: 1254, startPoint y: 568, endPoint x: 1034, endPoint y: 343, distance: 314.7
click at [1034, 343] on quentale-workspace at bounding box center [718, 325] width 1436 height 650
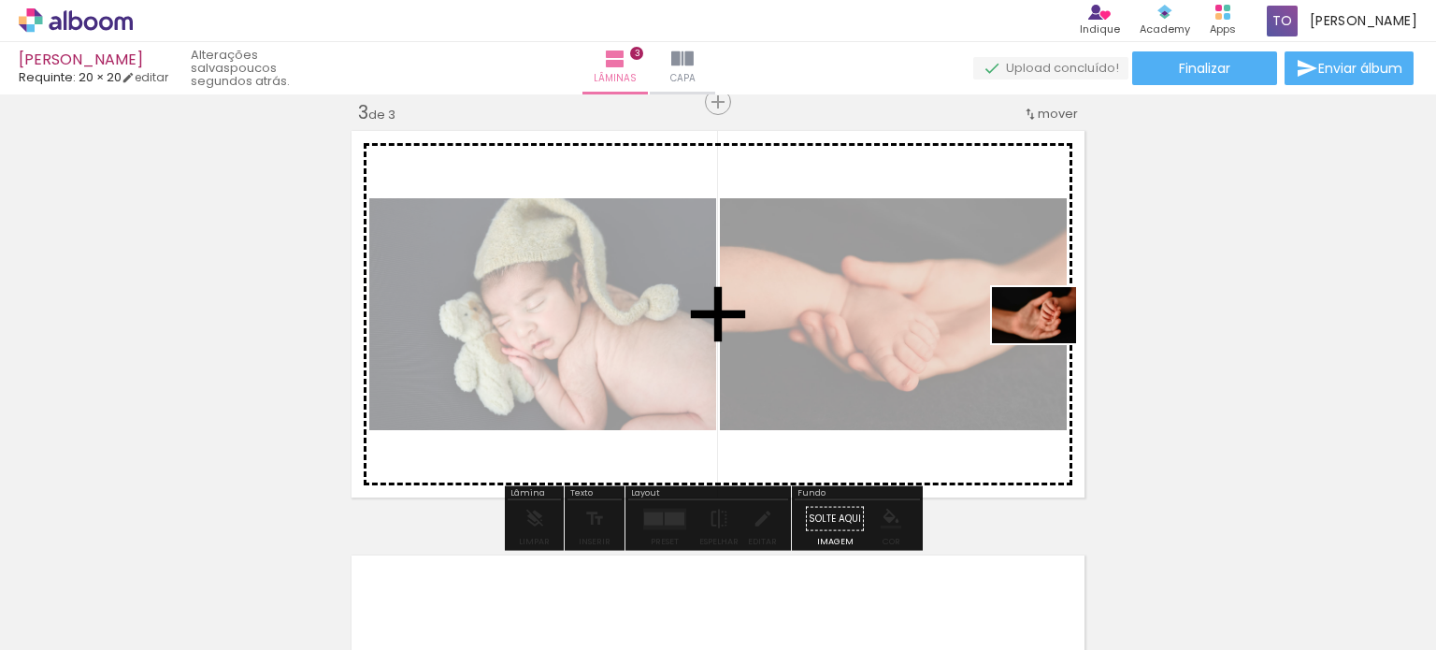
drag, startPoint x: 1347, startPoint y: 553, endPoint x: 1046, endPoint y: 343, distance: 367.2
click at [1046, 343] on quentale-workspace at bounding box center [718, 325] width 1436 height 650
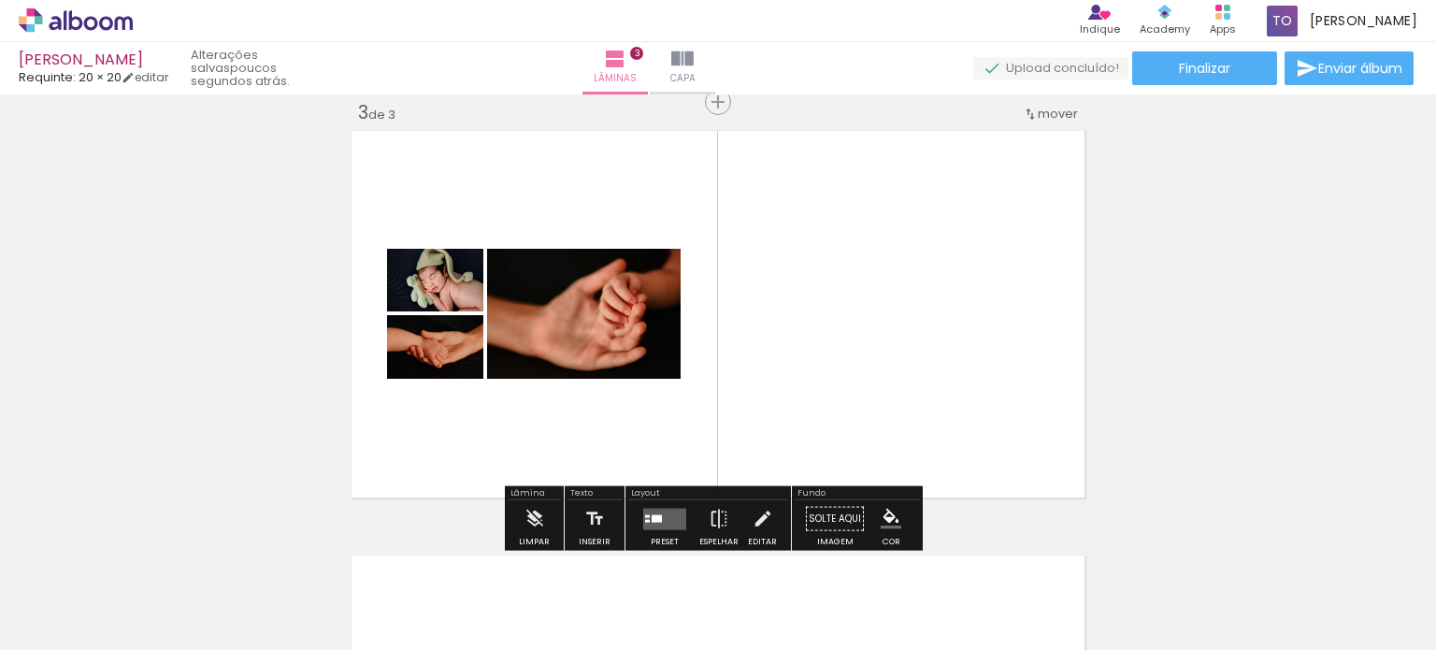
click at [436, 284] on div "Largura Cor" at bounding box center [447, 297] width 34 height 28
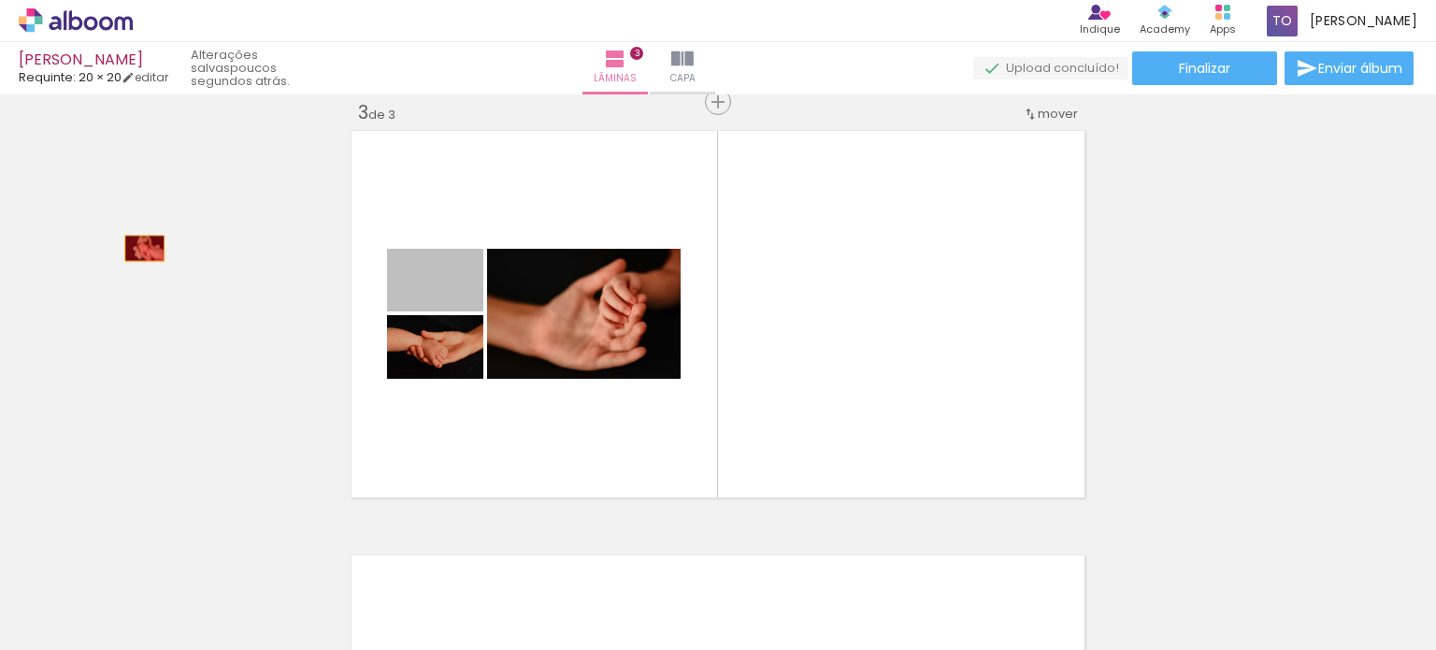
drag, startPoint x: 464, startPoint y: 290, endPoint x: 136, endPoint y: 248, distance: 330.8
click at [136, 248] on div "Inserir lâmina 1 de 3 Inserir lâmina 2 de 3 Inserir lâmina 3 de 3" at bounding box center [718, 78] width 1436 height 1699
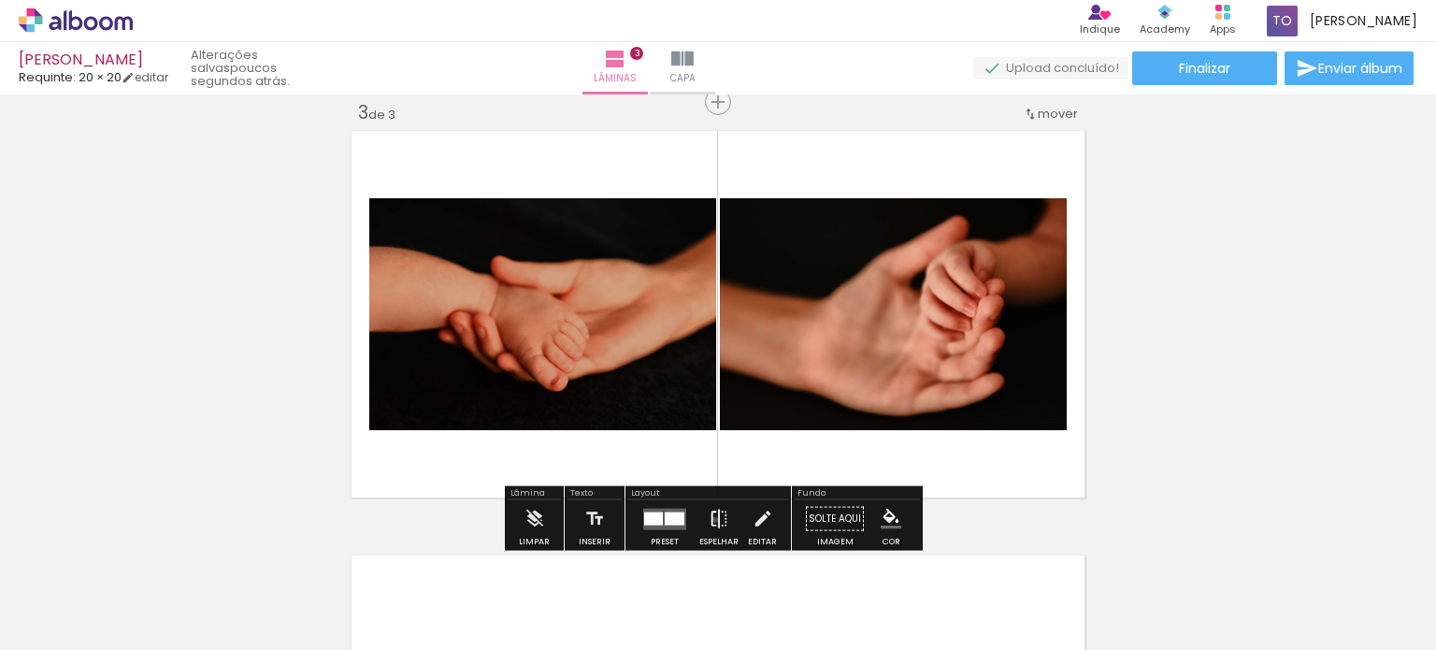
click at [710, 519] on iron-icon at bounding box center [719, 518] width 21 height 37
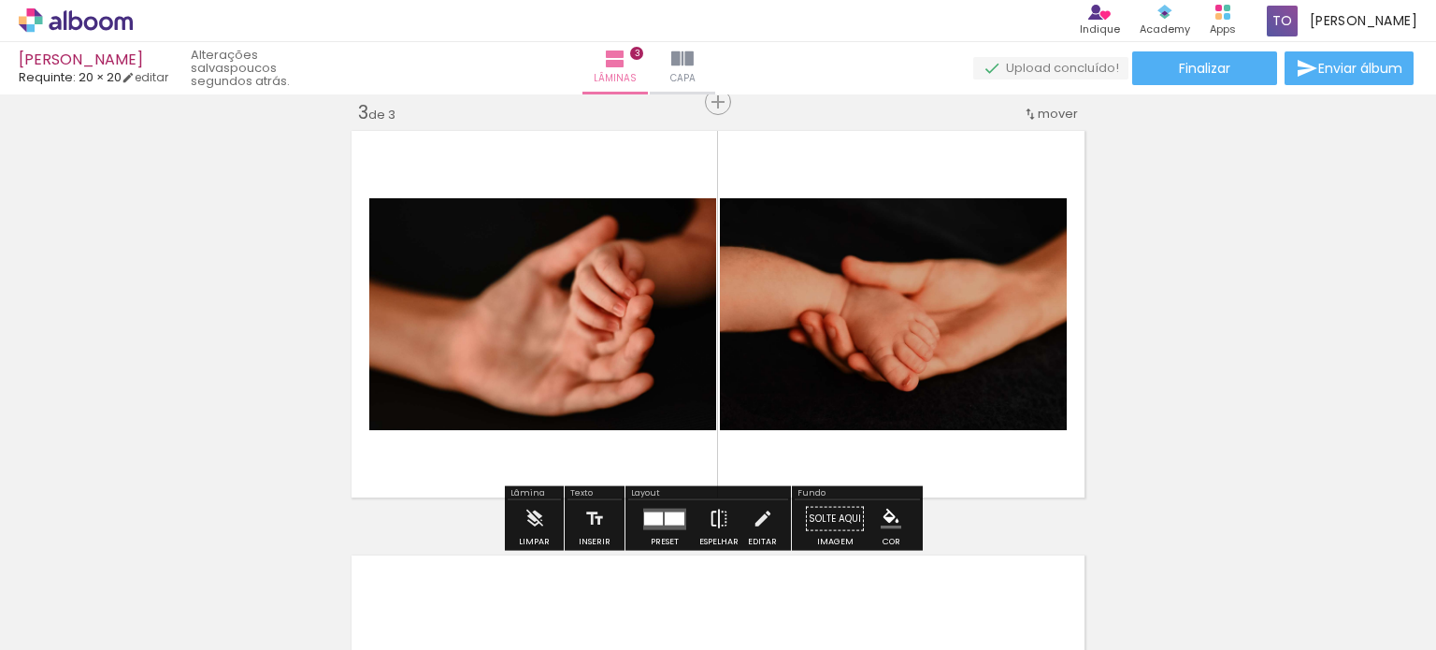
click at [717, 515] on iron-icon at bounding box center [719, 518] width 21 height 37
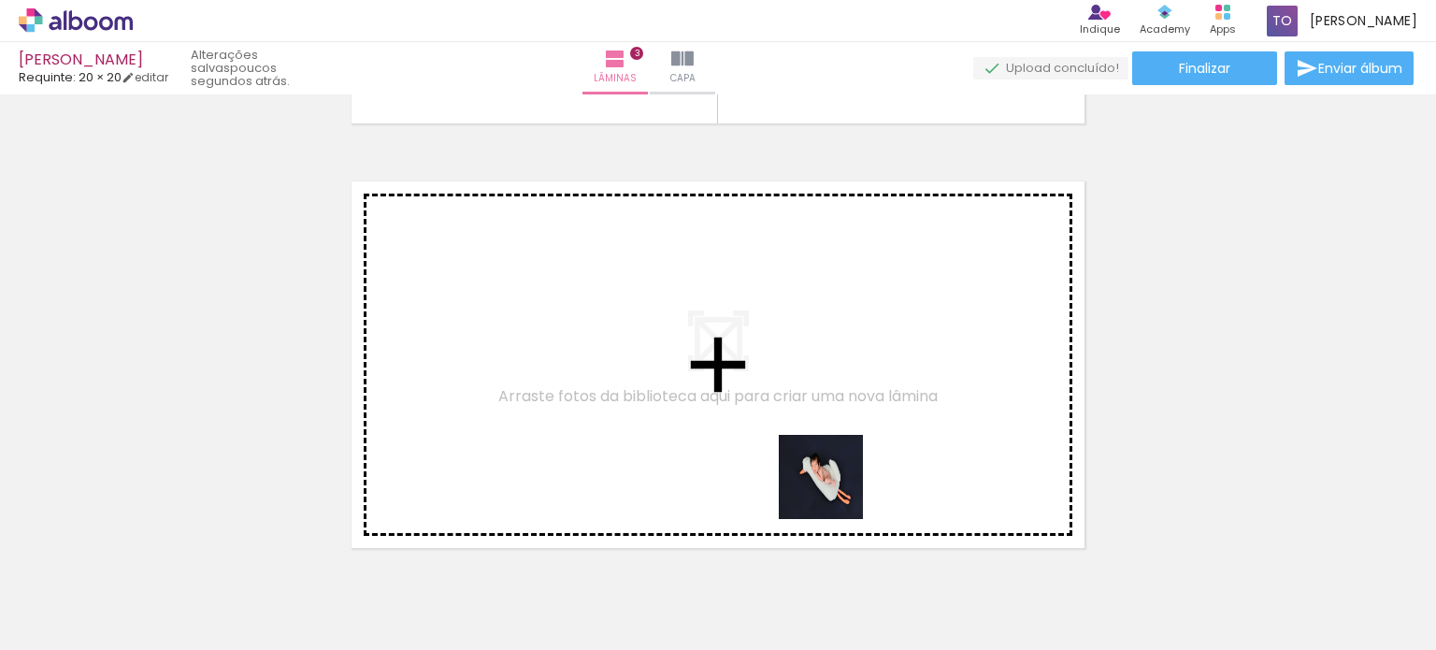
drag, startPoint x: 834, startPoint y: 568, endPoint x: 947, endPoint y: 536, distance: 117.7
click at [815, 409] on quentale-workspace at bounding box center [718, 325] width 1436 height 650
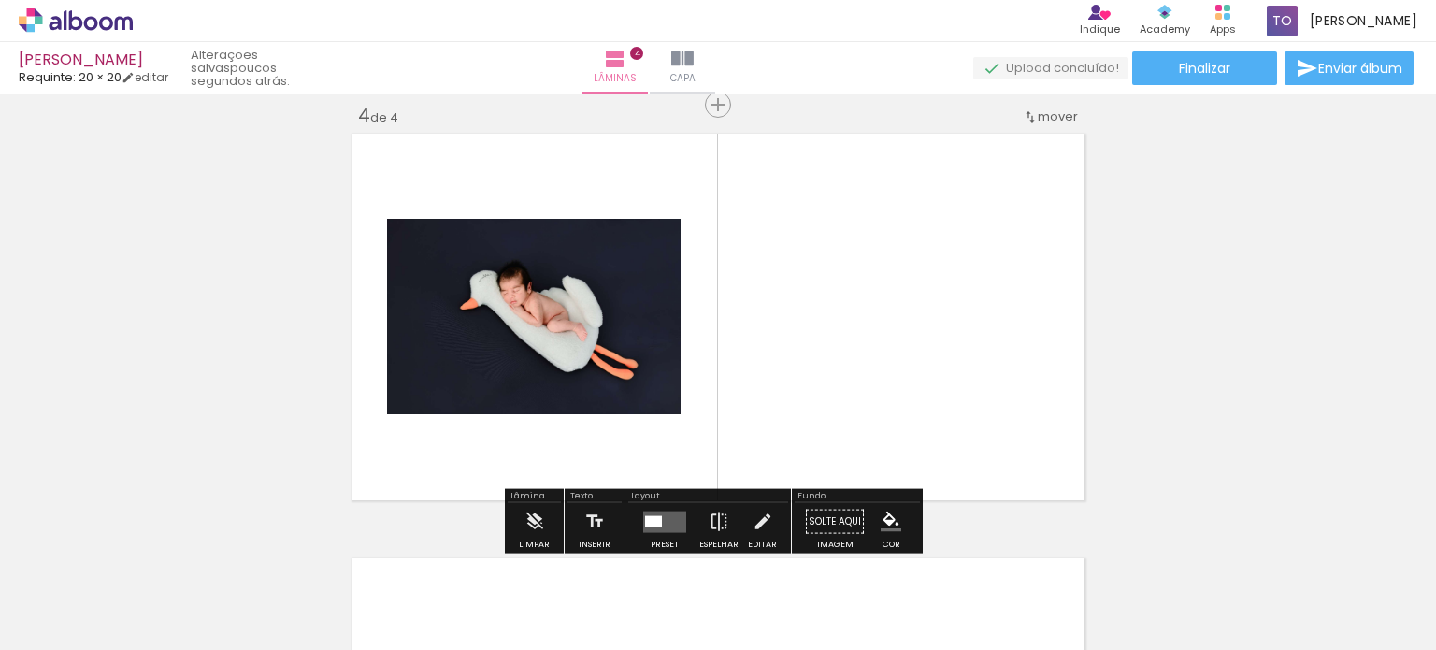
scroll to position [1297, 0]
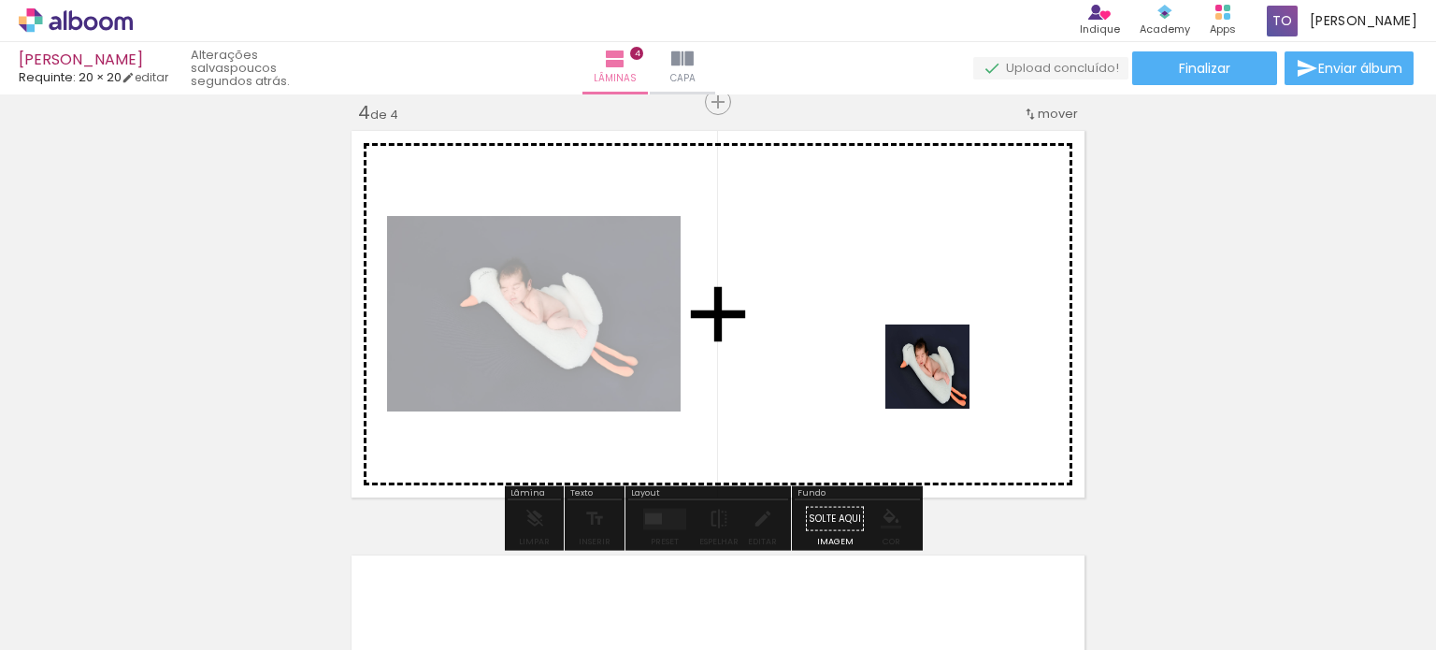
drag, startPoint x: 950, startPoint y: 586, endPoint x: 941, endPoint y: 365, distance: 221.7
click at [941, 365] on quentale-workspace at bounding box center [718, 325] width 1436 height 650
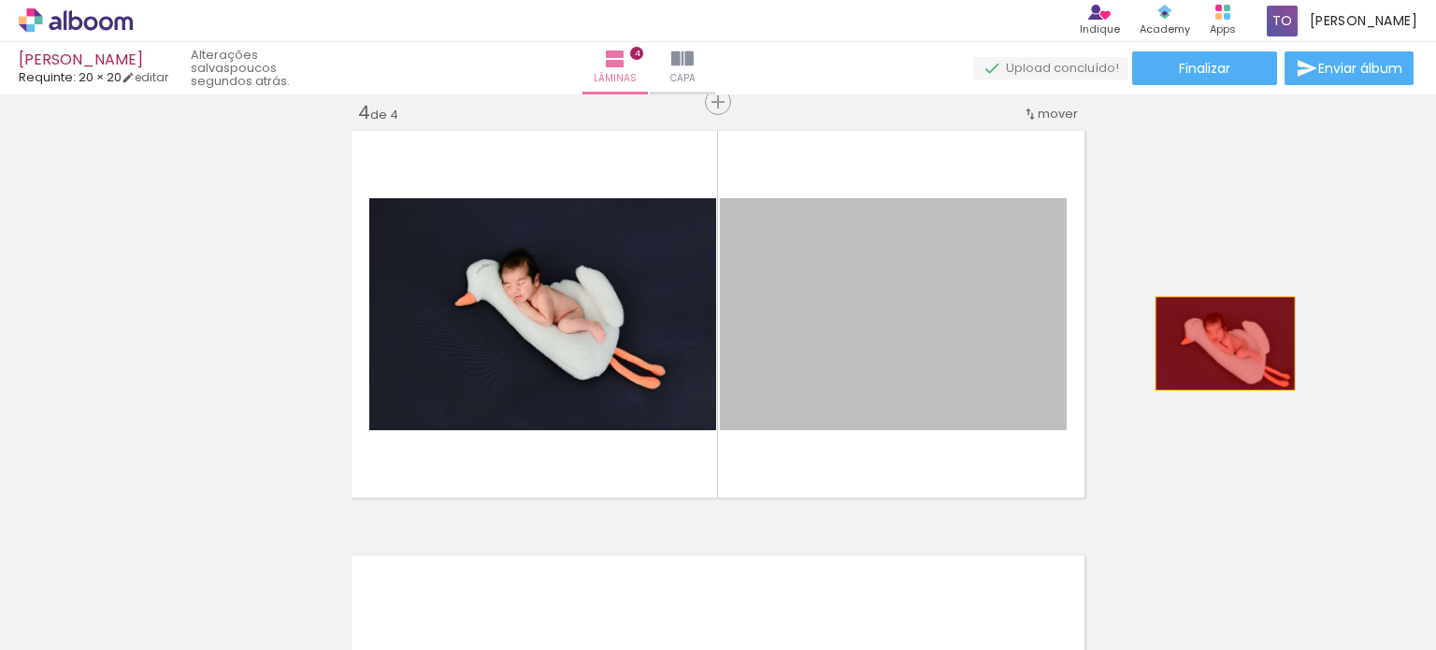
drag, startPoint x: 921, startPoint y: 357, endPoint x: 1218, endPoint y: 343, distance: 297.6
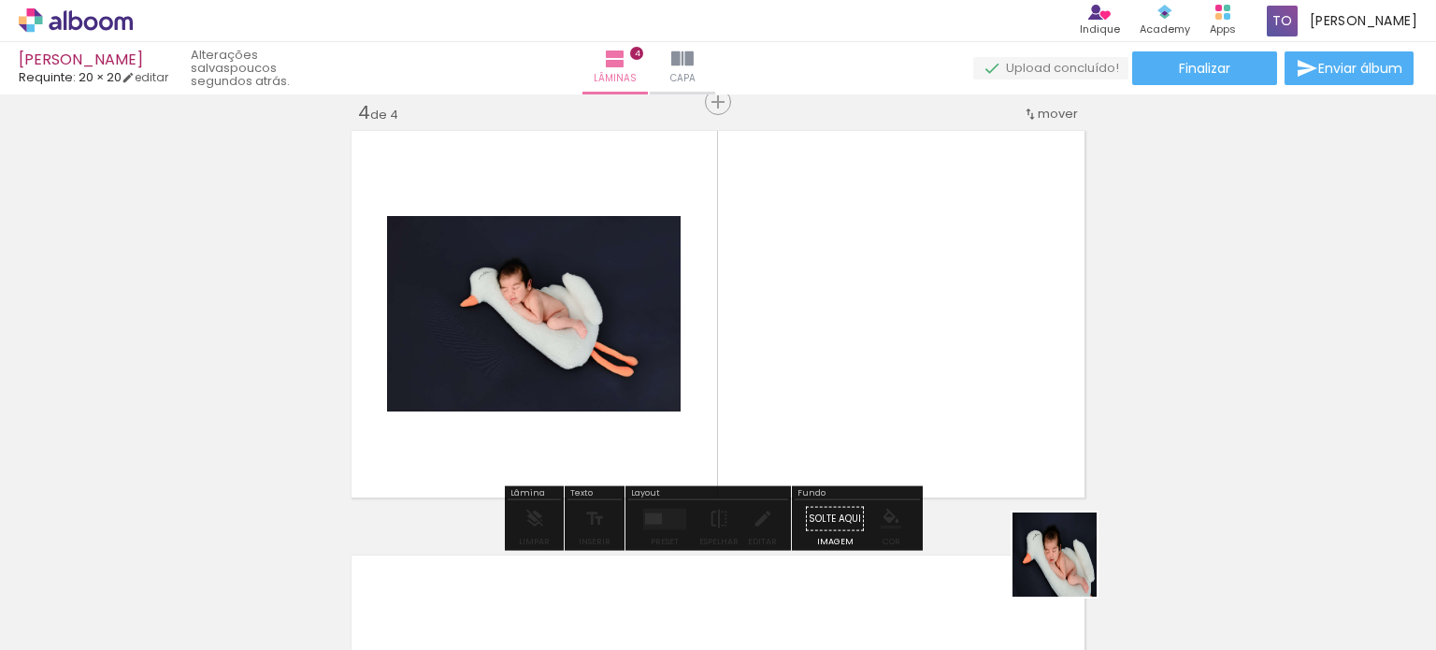
drag, startPoint x: 1068, startPoint y: 568, endPoint x: 960, endPoint y: 345, distance: 248.3
click at [960, 345] on quentale-workspace at bounding box center [718, 325] width 1436 height 650
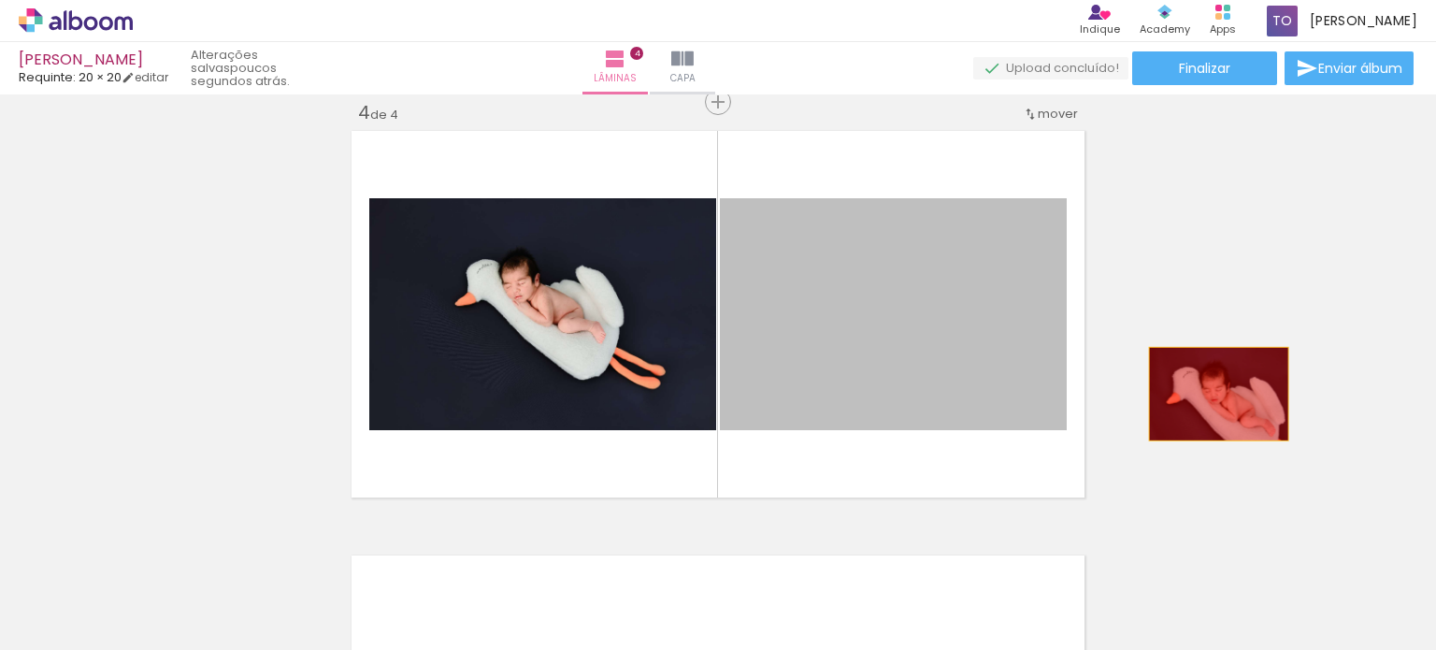
drag, startPoint x: 1061, startPoint y: 394, endPoint x: 1208, endPoint y: 455, distance: 159.2
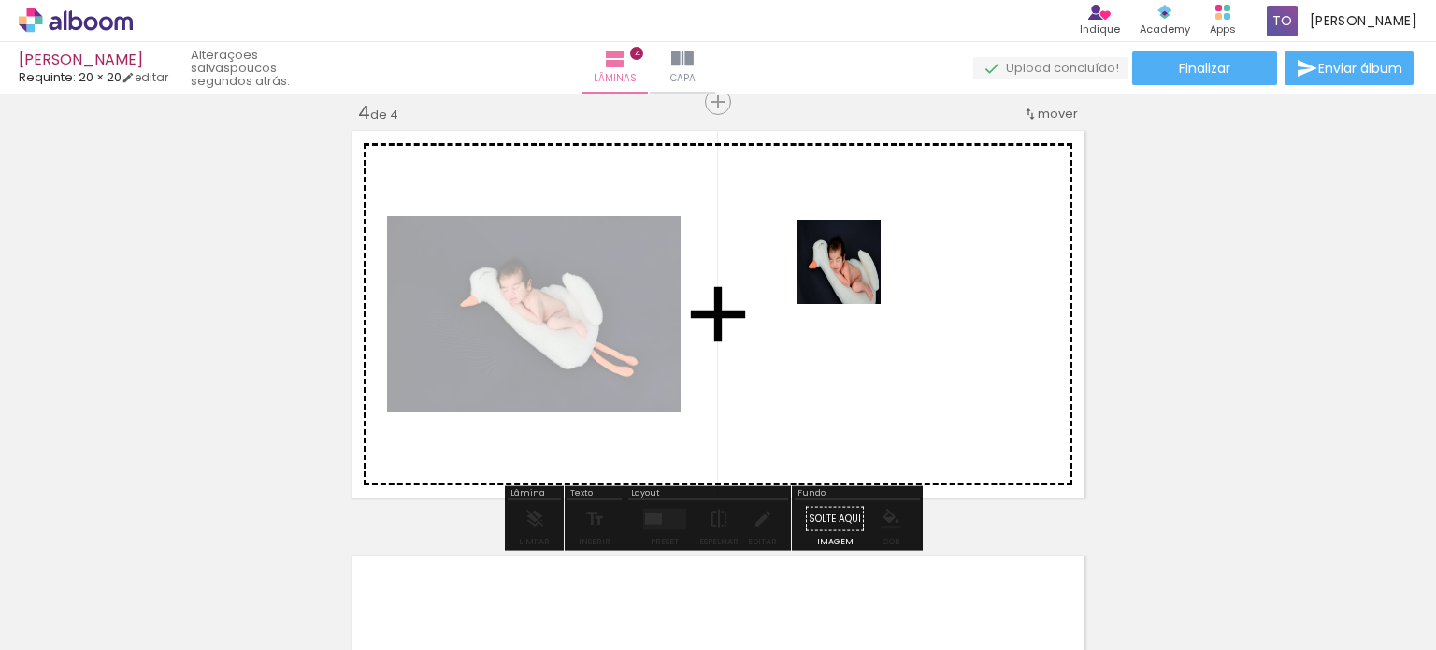
drag, startPoint x: 1163, startPoint y: 571, endPoint x: 836, endPoint y: 265, distance: 448.4
click at [836, 265] on quentale-workspace at bounding box center [718, 325] width 1436 height 650
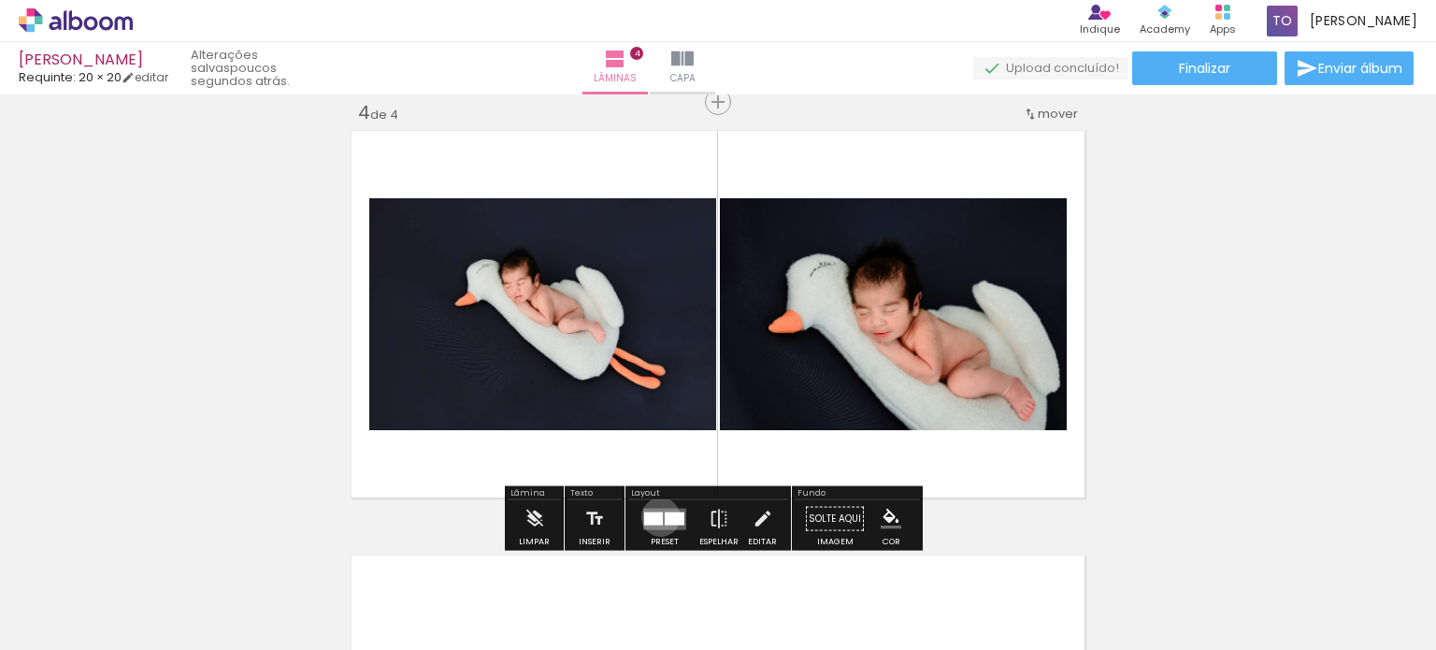
click at [656, 516] on div at bounding box center [653, 517] width 19 height 13
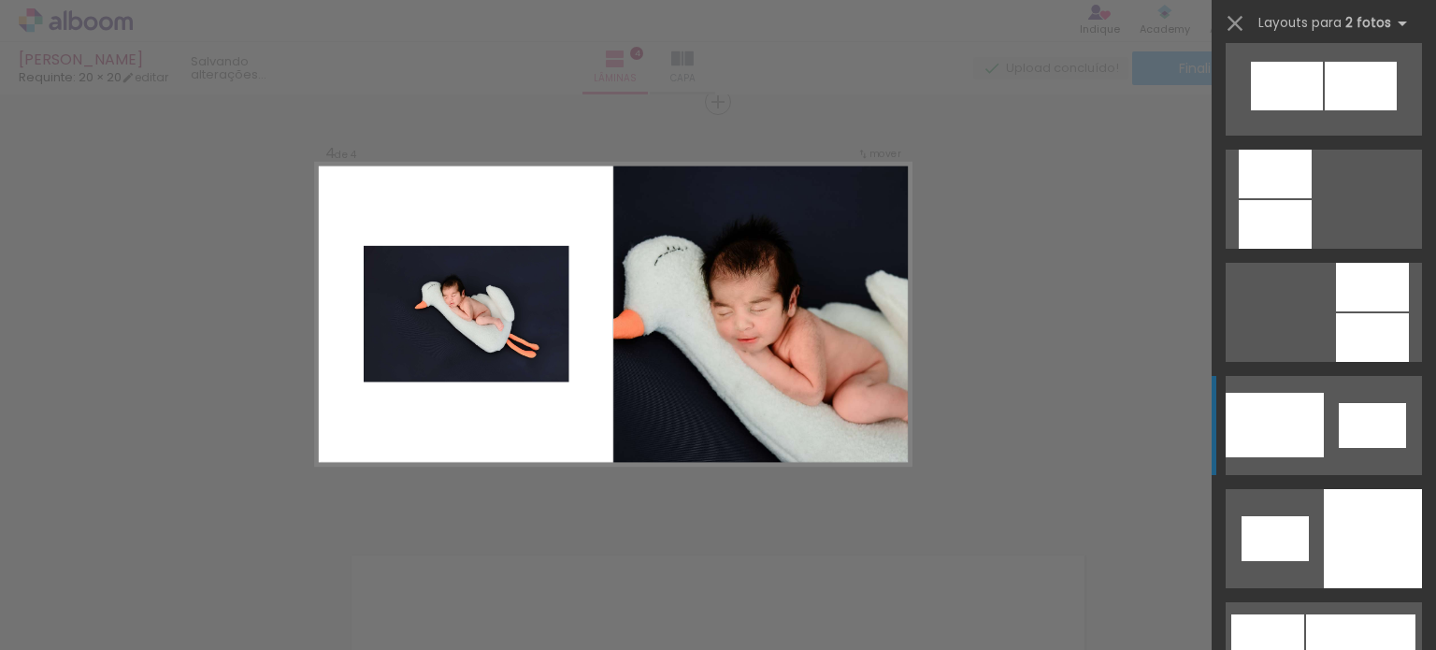
scroll to position [2337, 0]
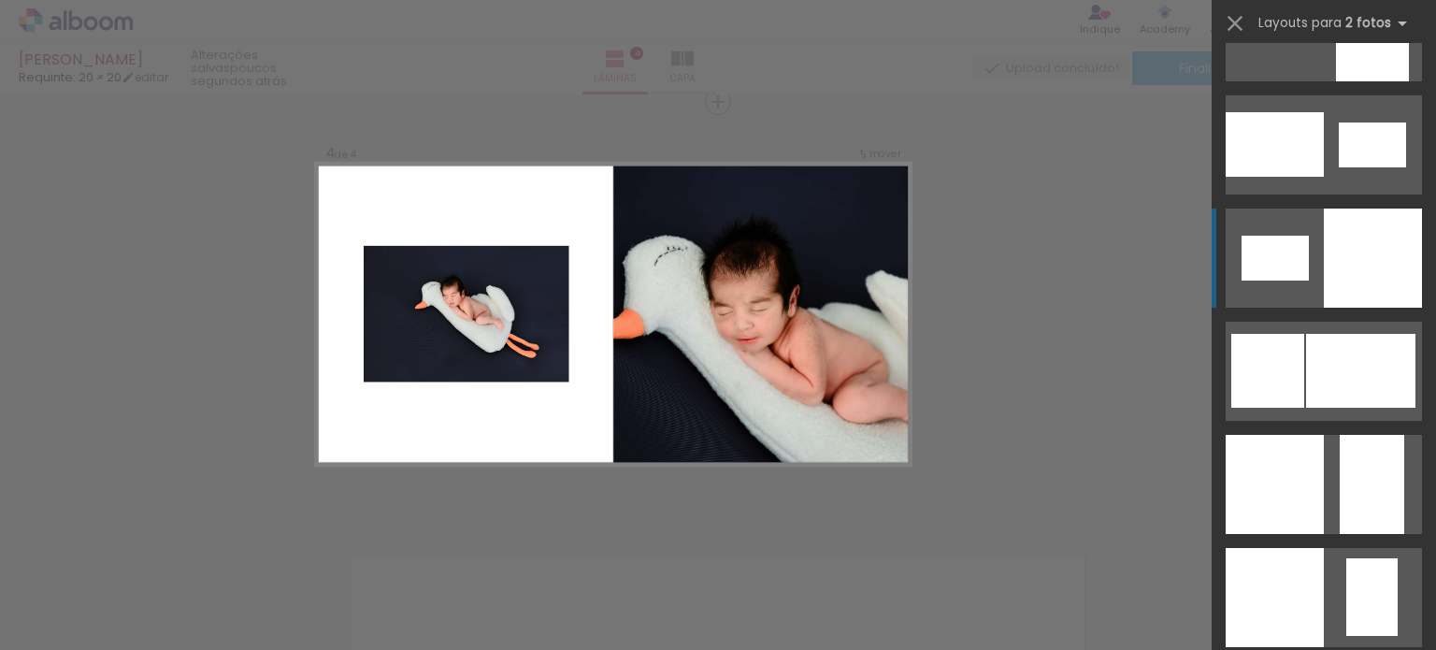
click at [1324, 267] on div at bounding box center [1373, 257] width 98 height 99
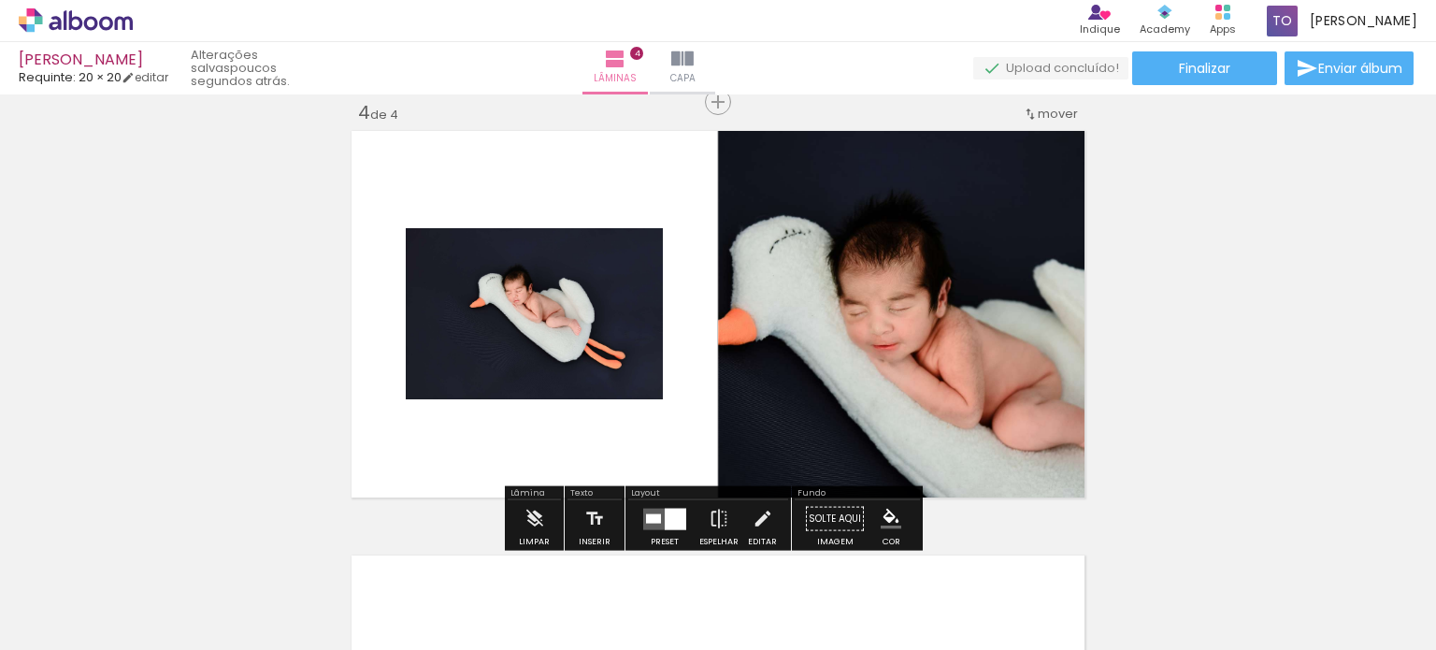
click at [604, 358] on quentale-photo at bounding box center [534, 313] width 257 height 171
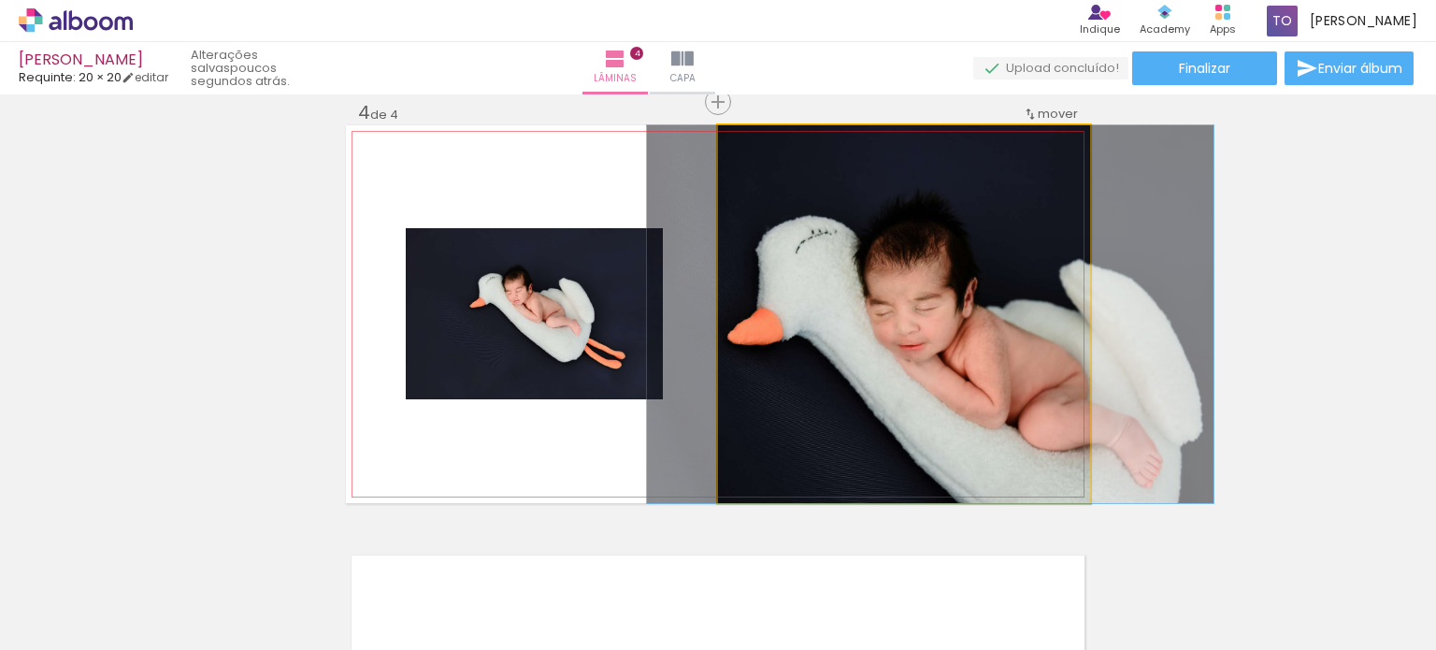
drag, startPoint x: 856, startPoint y: 353, endPoint x: 886, endPoint y: 358, distance: 30.3
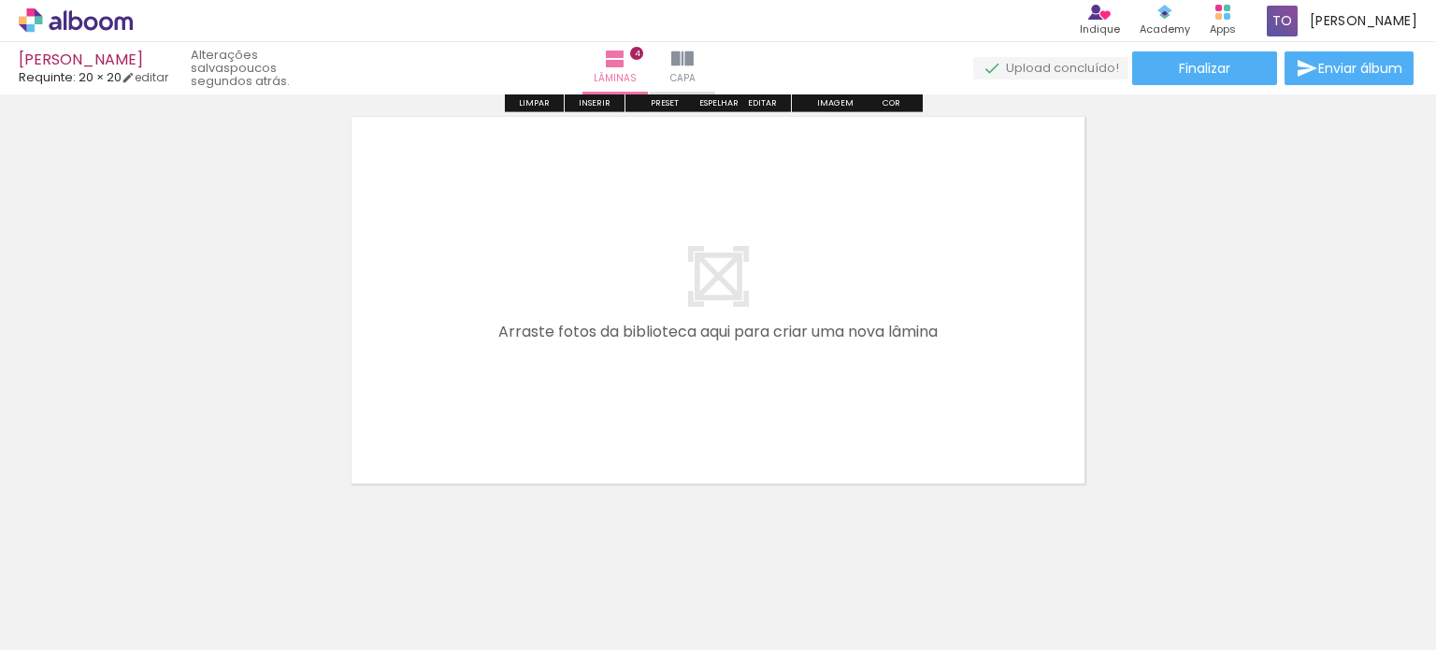
scroll to position [1756, 0]
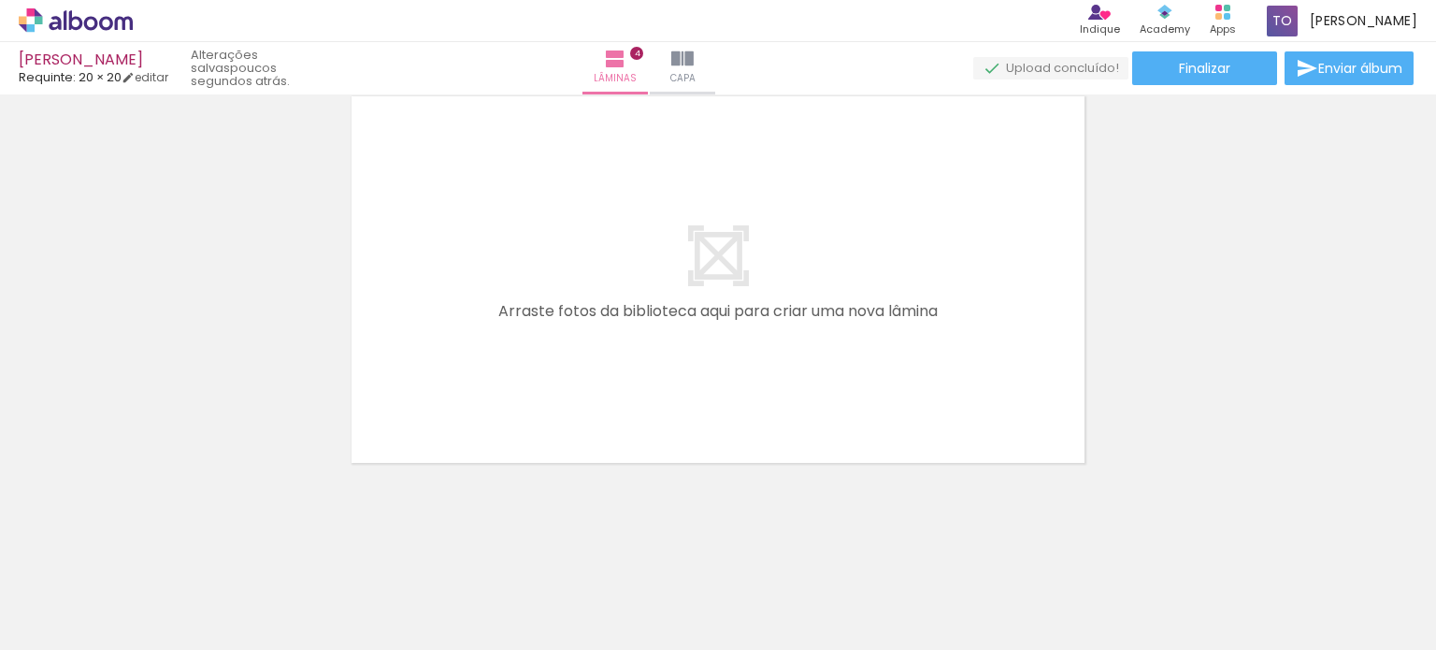
click at [907, 549] on iron-icon at bounding box center [901, 549] width 20 height 20
click at [1011, 549] on iron-icon at bounding box center [1006, 549] width 20 height 20
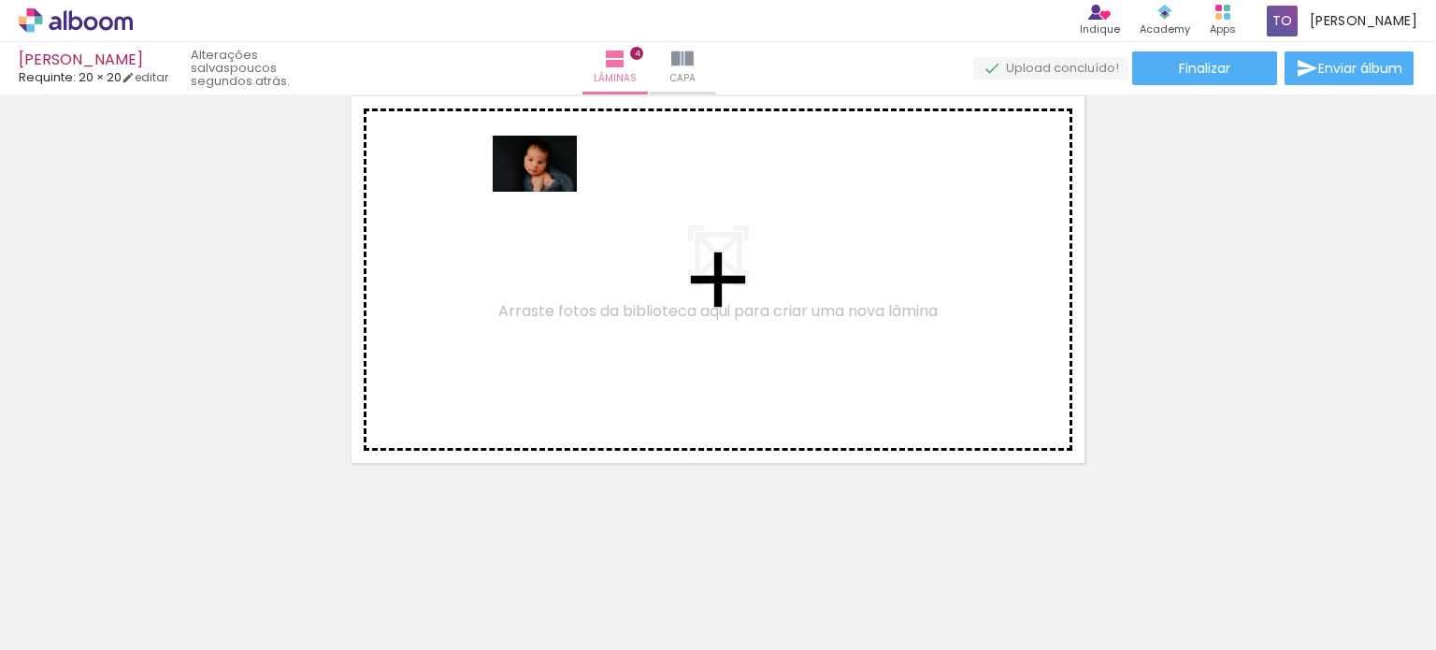
drag, startPoint x: 258, startPoint y: 521, endPoint x: 551, endPoint y: 192, distance: 440.3
click at [551, 192] on quentale-workspace at bounding box center [718, 325] width 1436 height 650
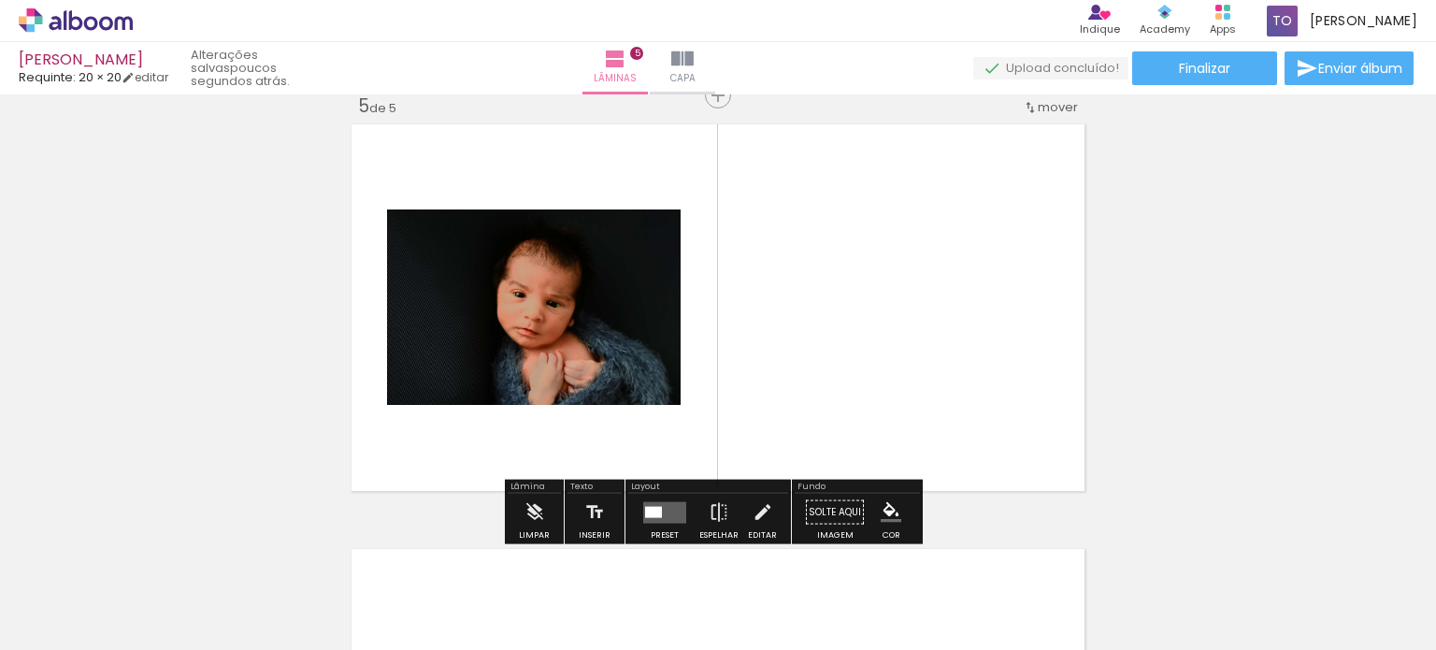
scroll to position [1721, 0]
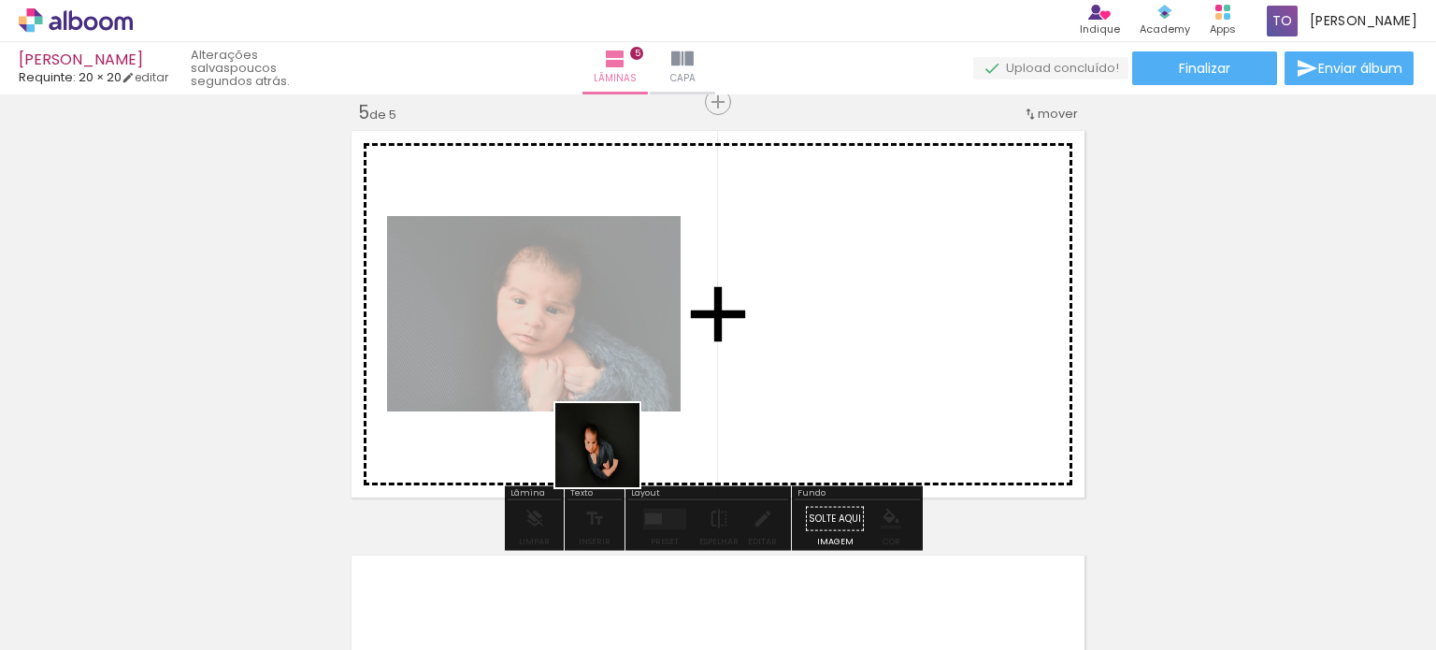
drag, startPoint x: 518, startPoint y: 575, endPoint x: 755, endPoint y: 309, distance: 356.2
click at [755, 309] on quentale-workspace at bounding box center [718, 325] width 1436 height 650
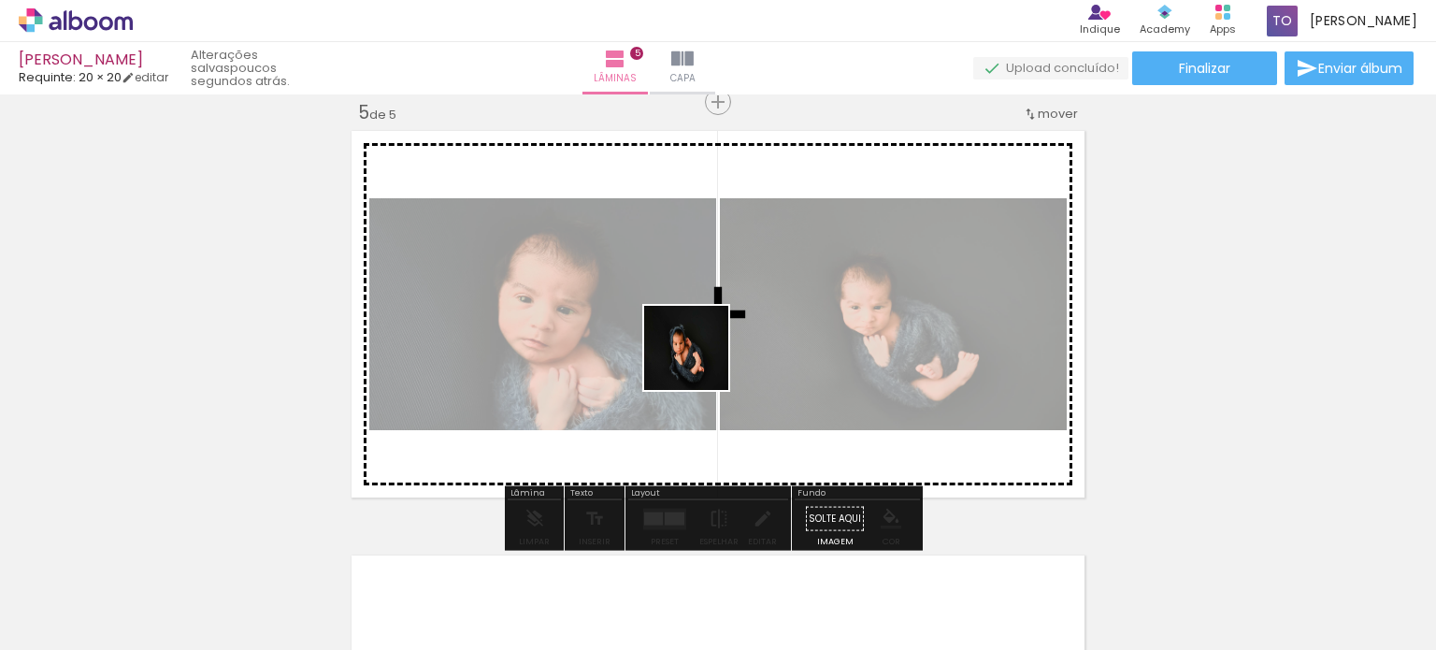
drag, startPoint x: 681, startPoint y: 466, endPoint x: 718, endPoint y: 261, distance: 208.9
click at [700, 332] on quentale-workspace at bounding box center [718, 325] width 1436 height 650
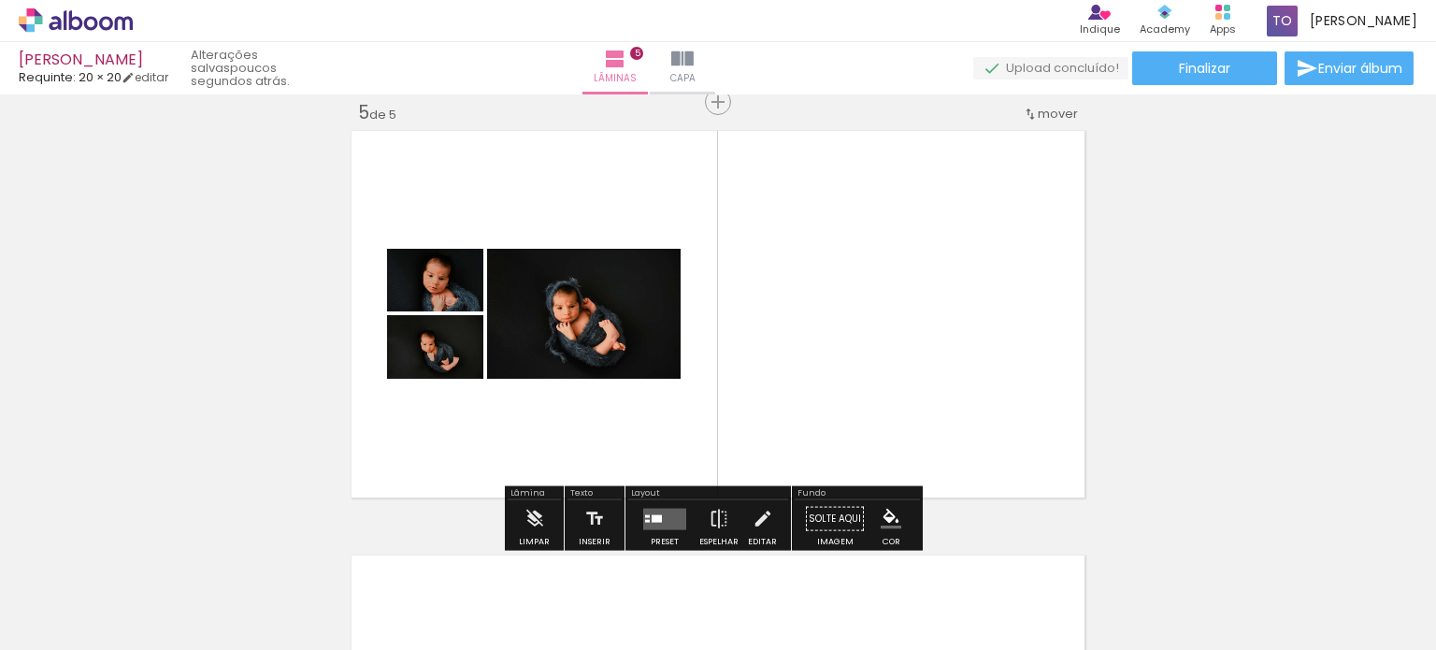
click at [645, 514] on div at bounding box center [647, 515] width 5 height 3
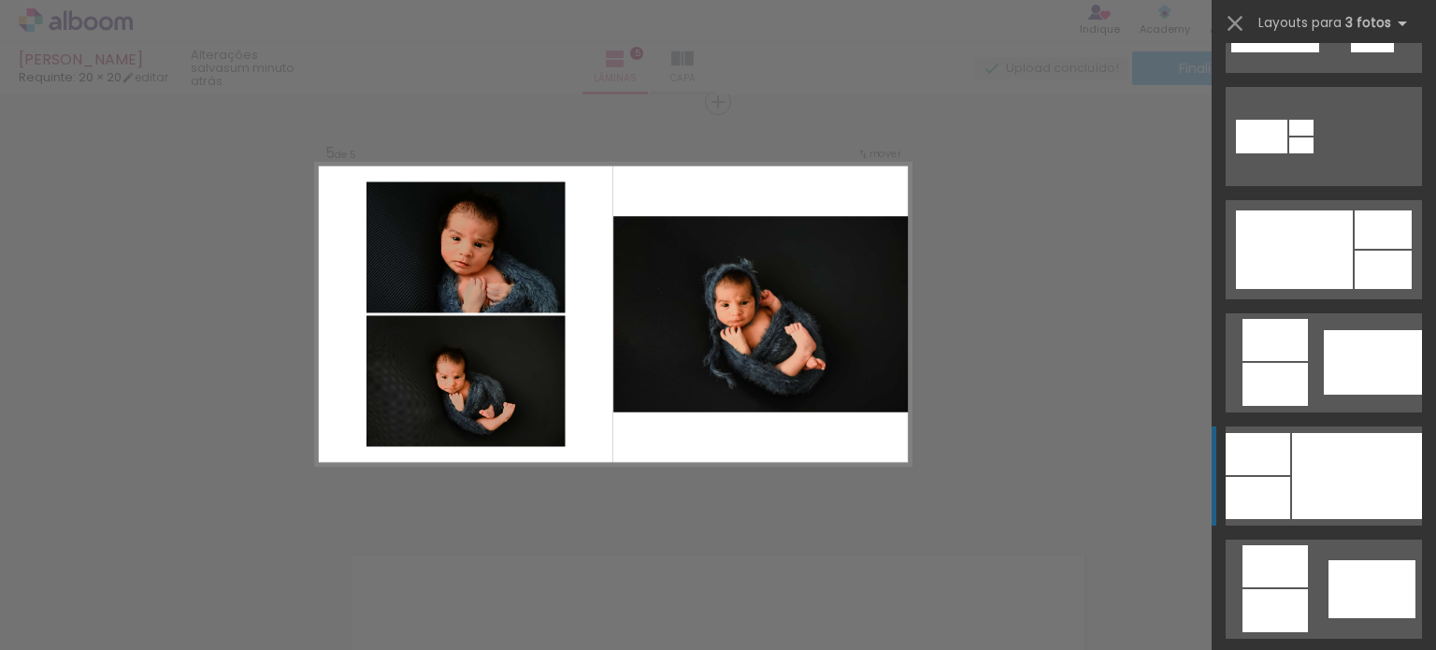
scroll to position [935, 0]
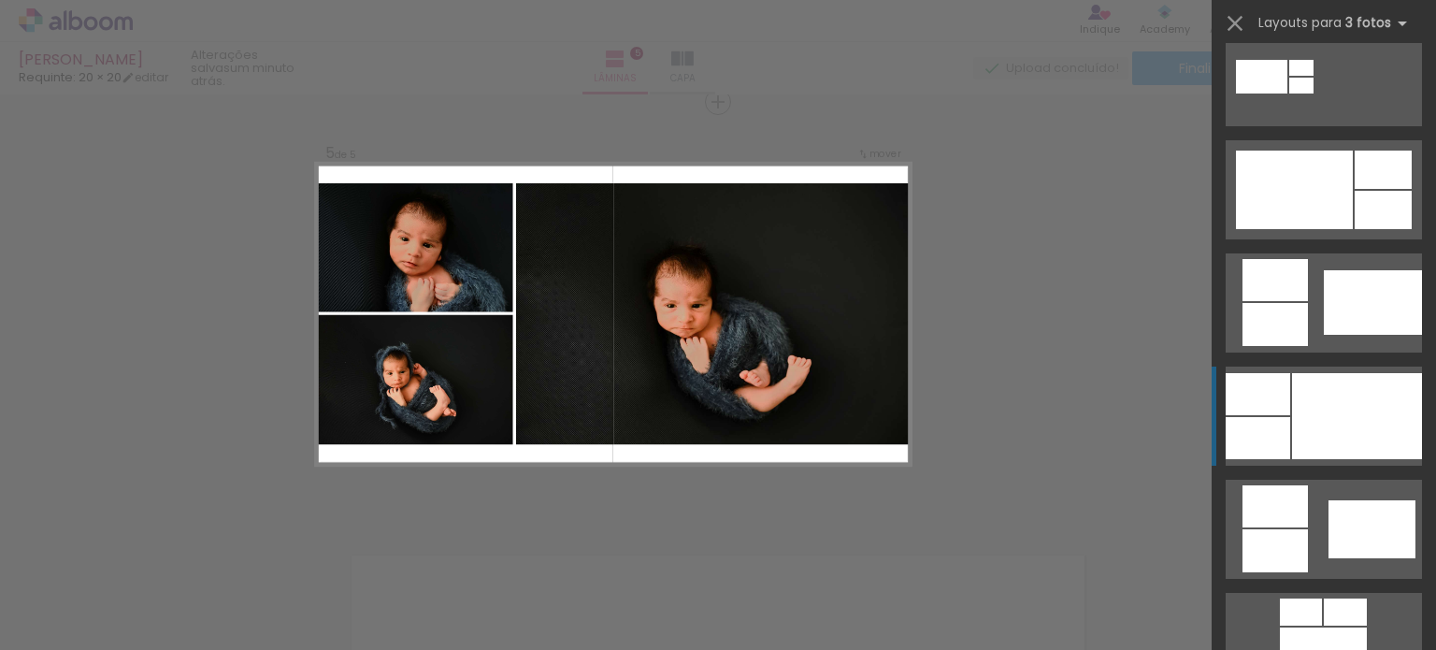
click at [1327, 399] on div at bounding box center [1357, 416] width 130 height 86
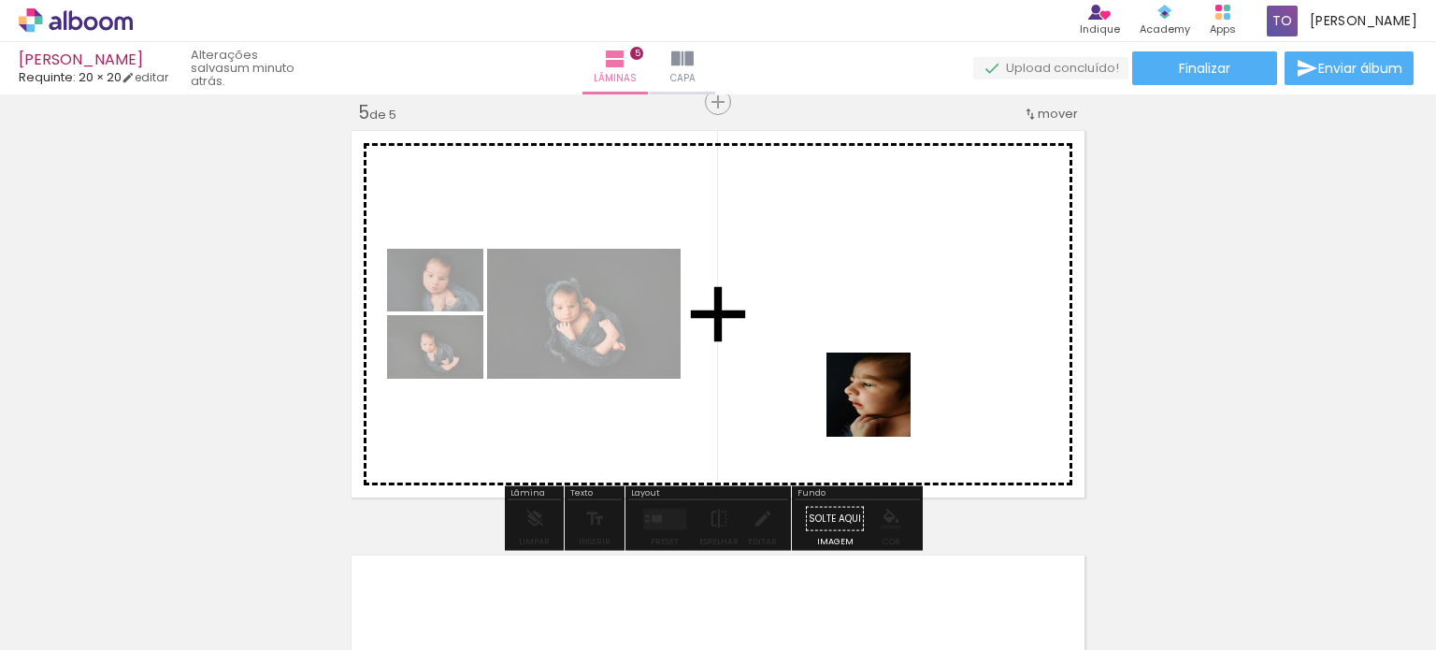
drag, startPoint x: 821, startPoint y: 571, endPoint x: 890, endPoint y: 366, distance: 217.0
click at [890, 366] on quentale-workspace at bounding box center [718, 325] width 1436 height 650
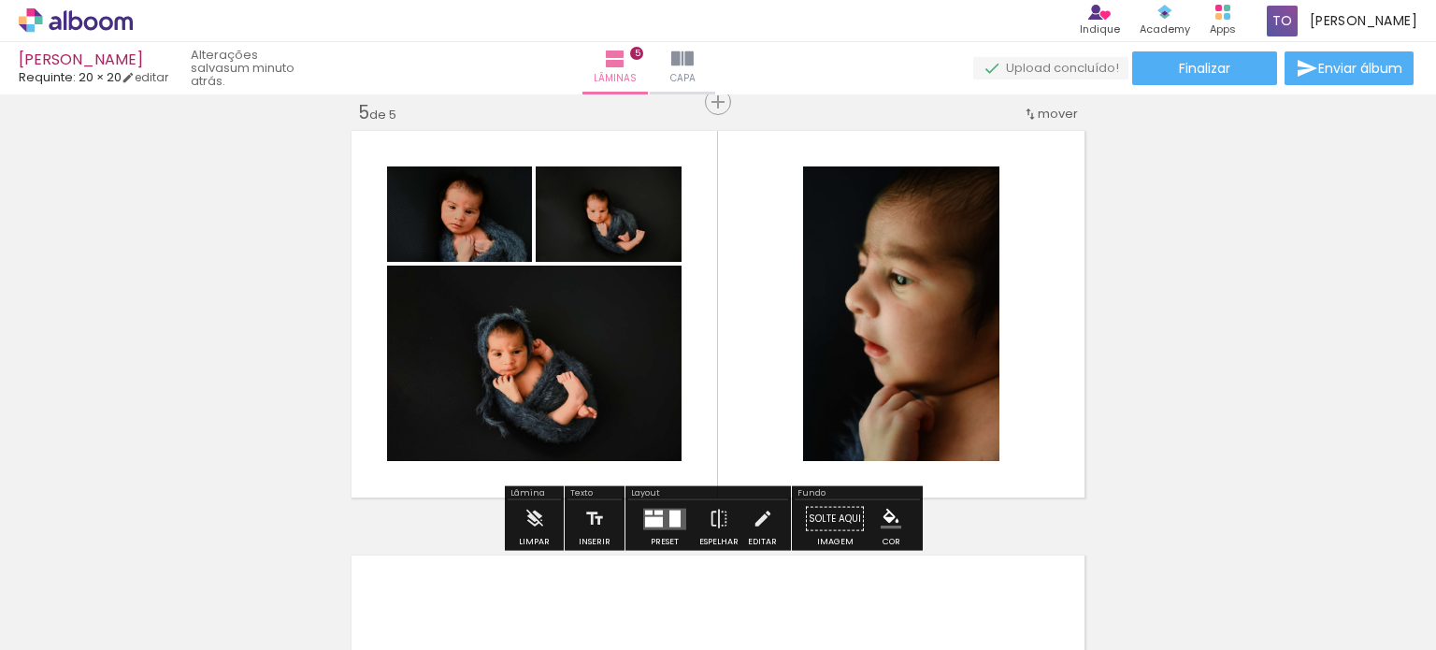
click at [678, 549] on iron-icon at bounding box center [670, 549] width 20 height 20
click at [654, 519] on div at bounding box center [654, 521] width 18 height 10
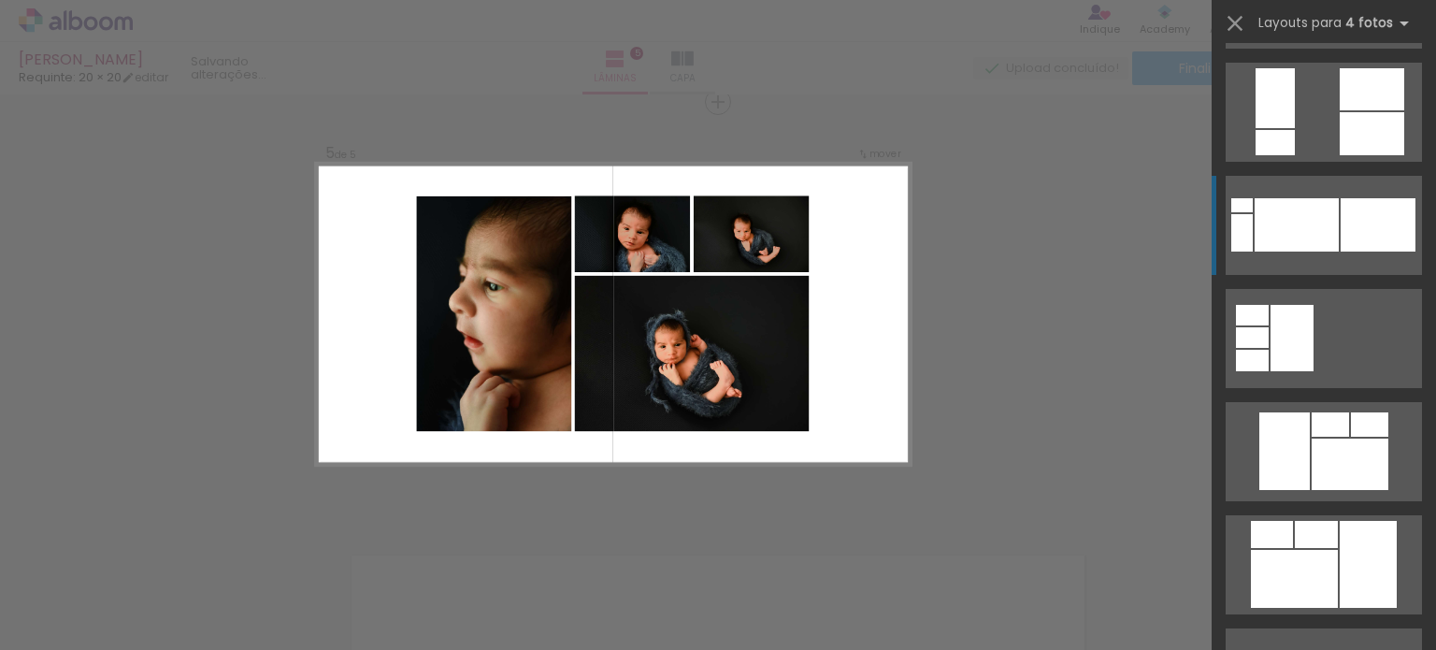
scroll to position [2244, 0]
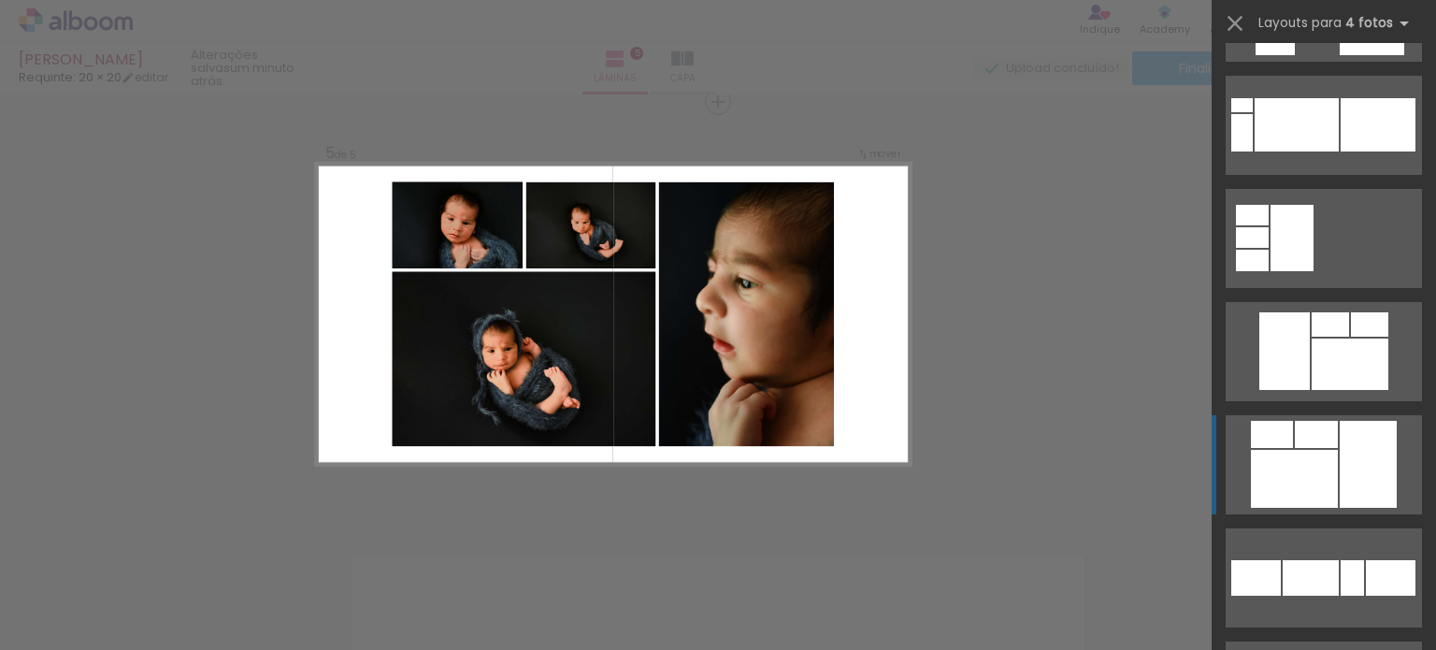
click at [1315, 471] on div at bounding box center [1294, 479] width 87 height 58
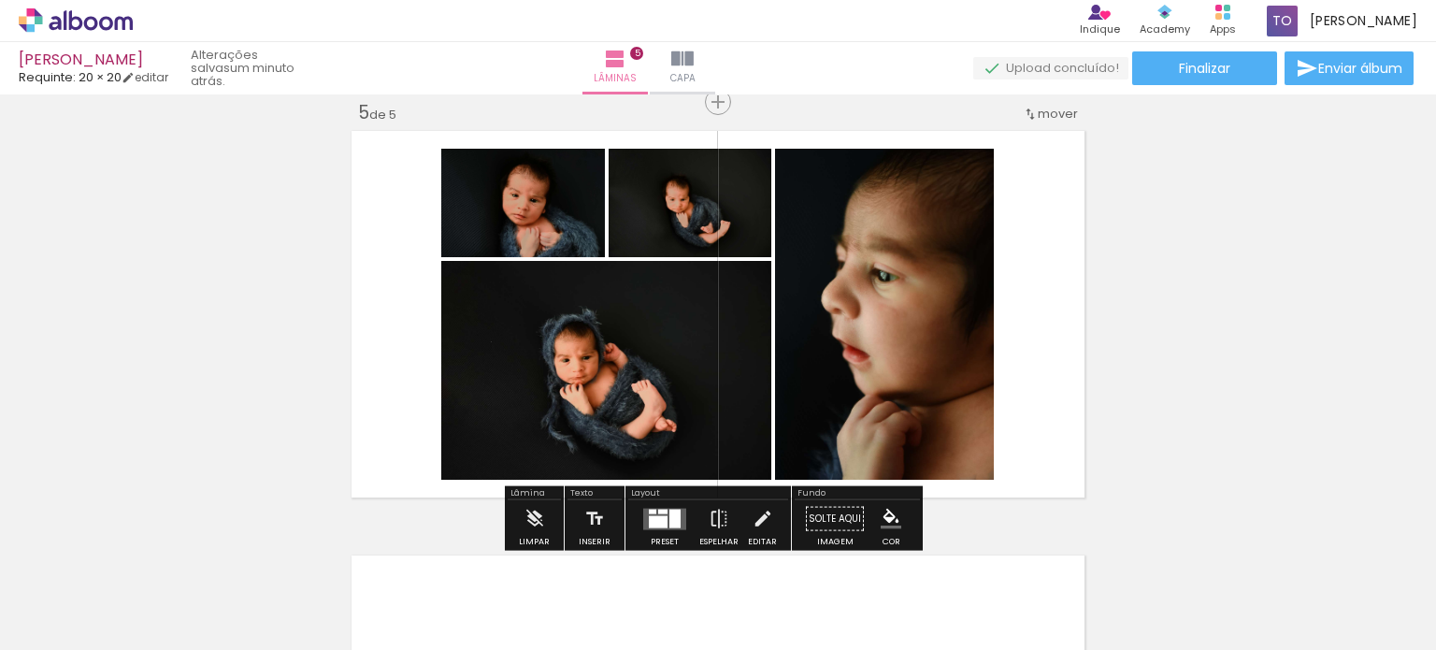
click at [0, 0] on slot "P&B" at bounding box center [0, 0] width 0 height 0
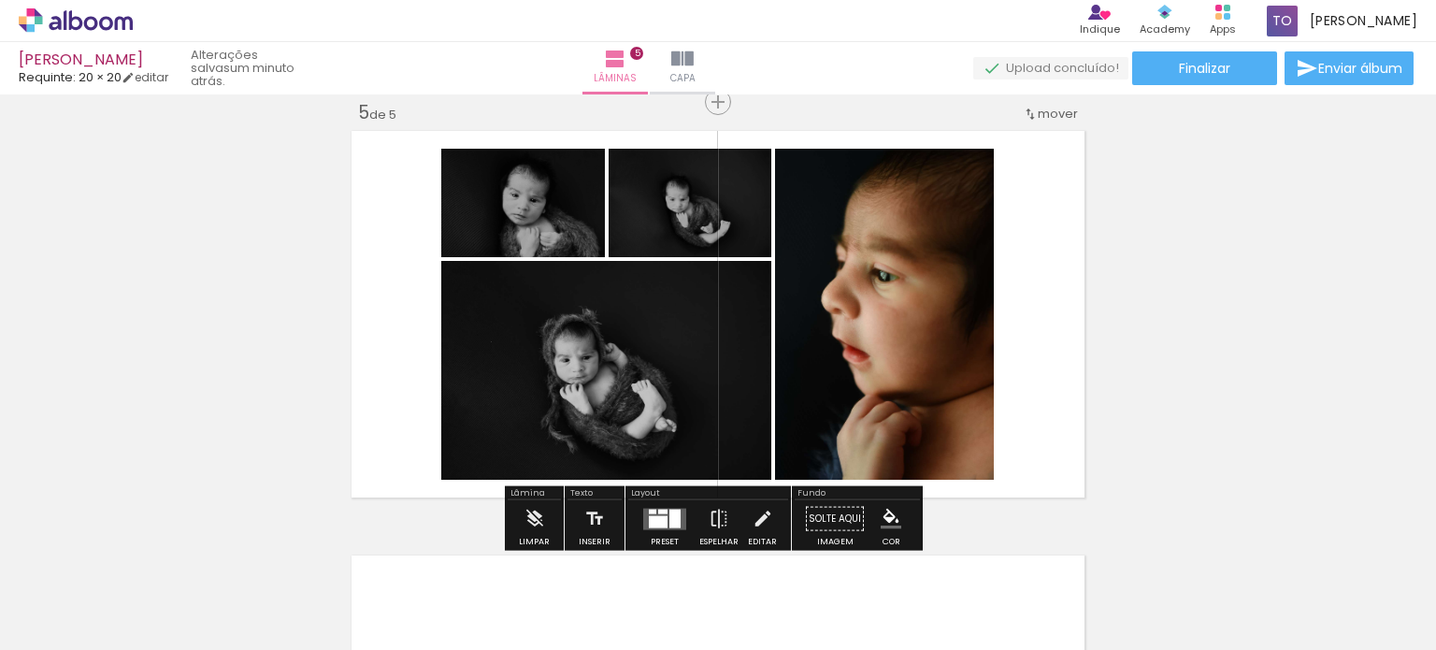
click at [0, 0] on slot "P&B" at bounding box center [0, 0] width 0 height 0
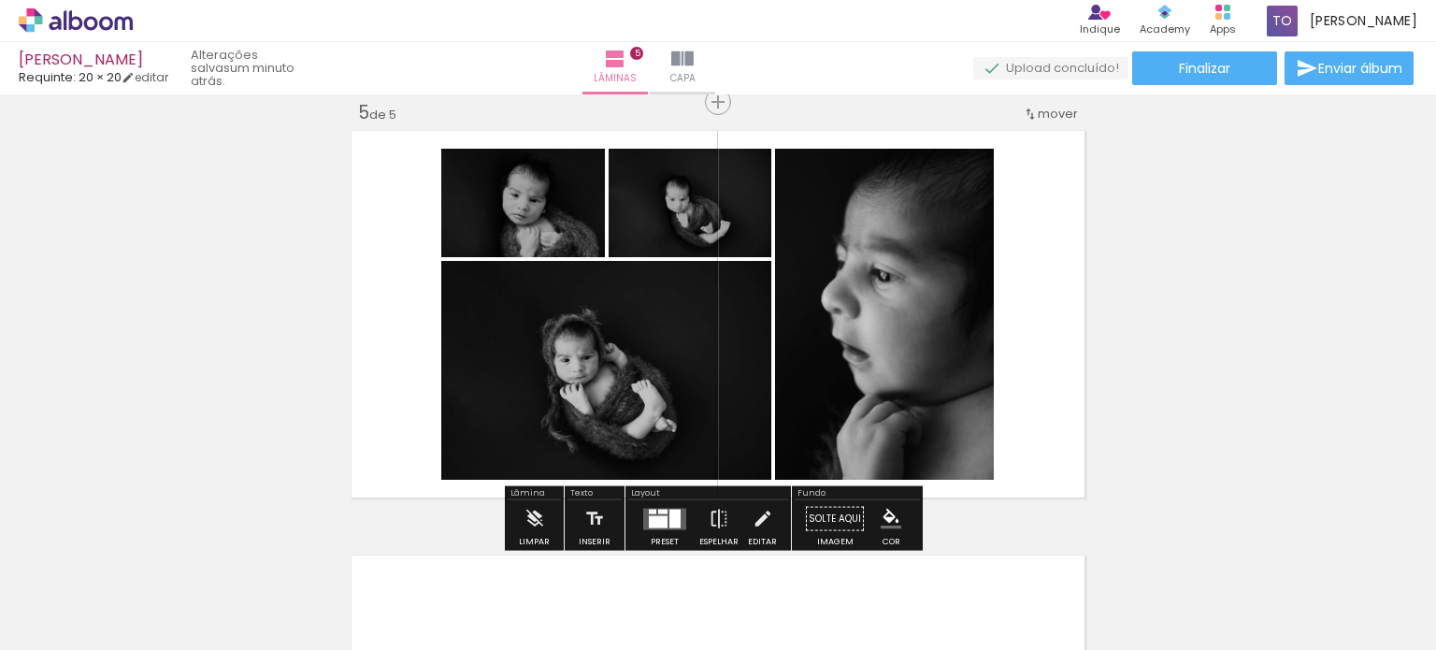
click at [1033, 262] on quentale-layouter at bounding box center [718, 314] width 744 height 378
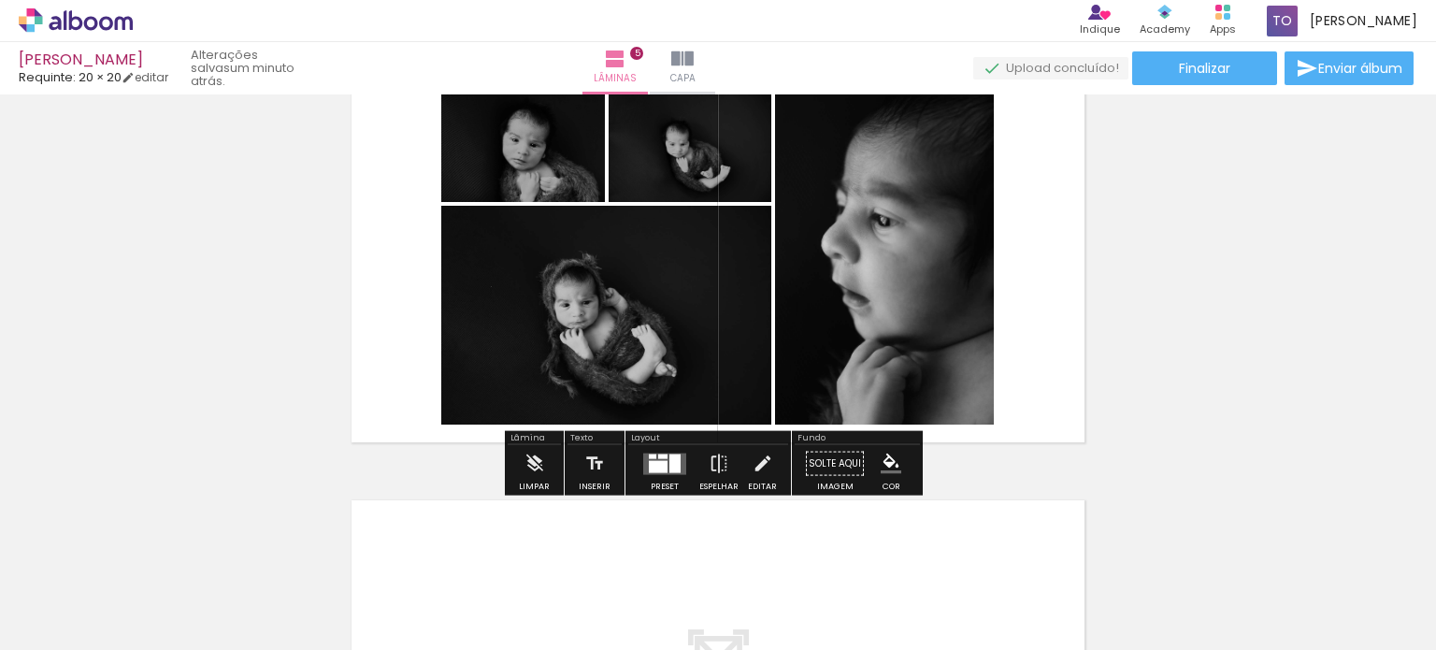
scroll to position [1814, 0]
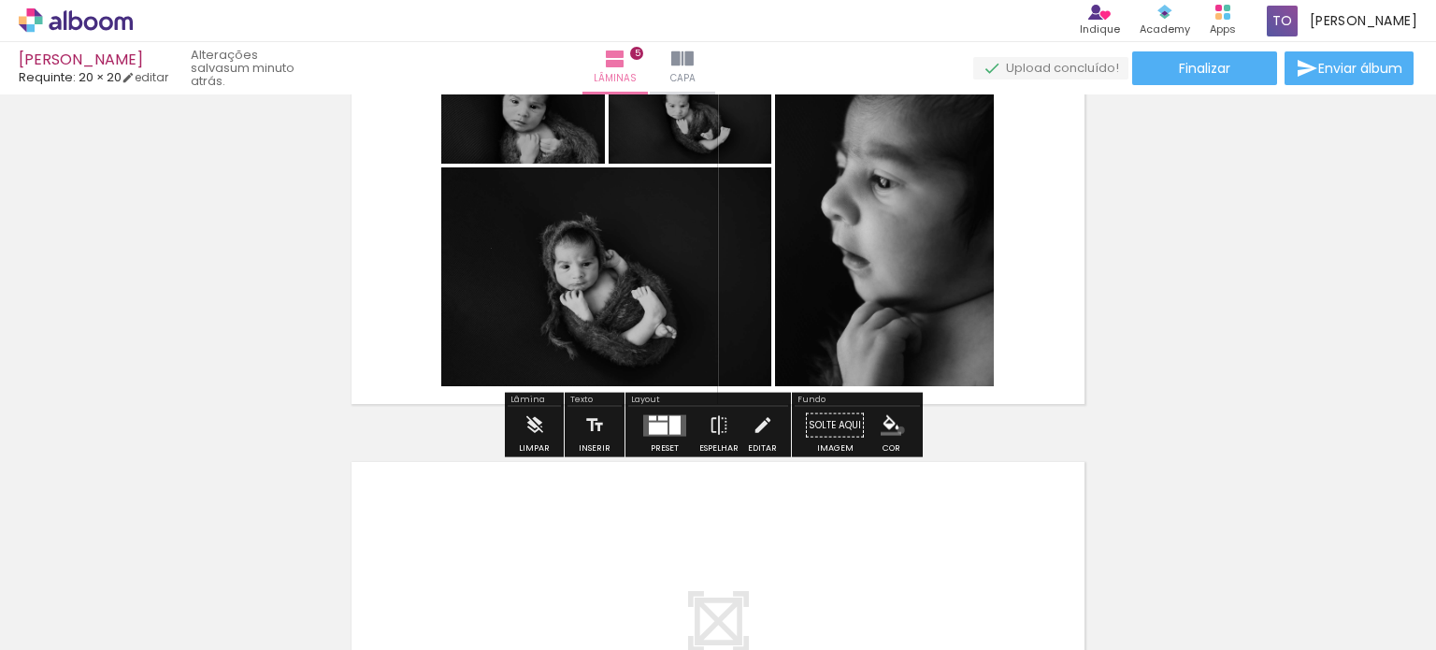
click at [894, 429] on paper-menu-button "#ffebee #ffcdd2 #ef9a9a #e57373 #ef5350 #f44336 #e53935 #d32f2f #c62828 #b71c1c…" at bounding box center [891, 426] width 36 height 36
click at [890, 430] on iron-icon "color picker" at bounding box center [891, 425] width 21 height 21
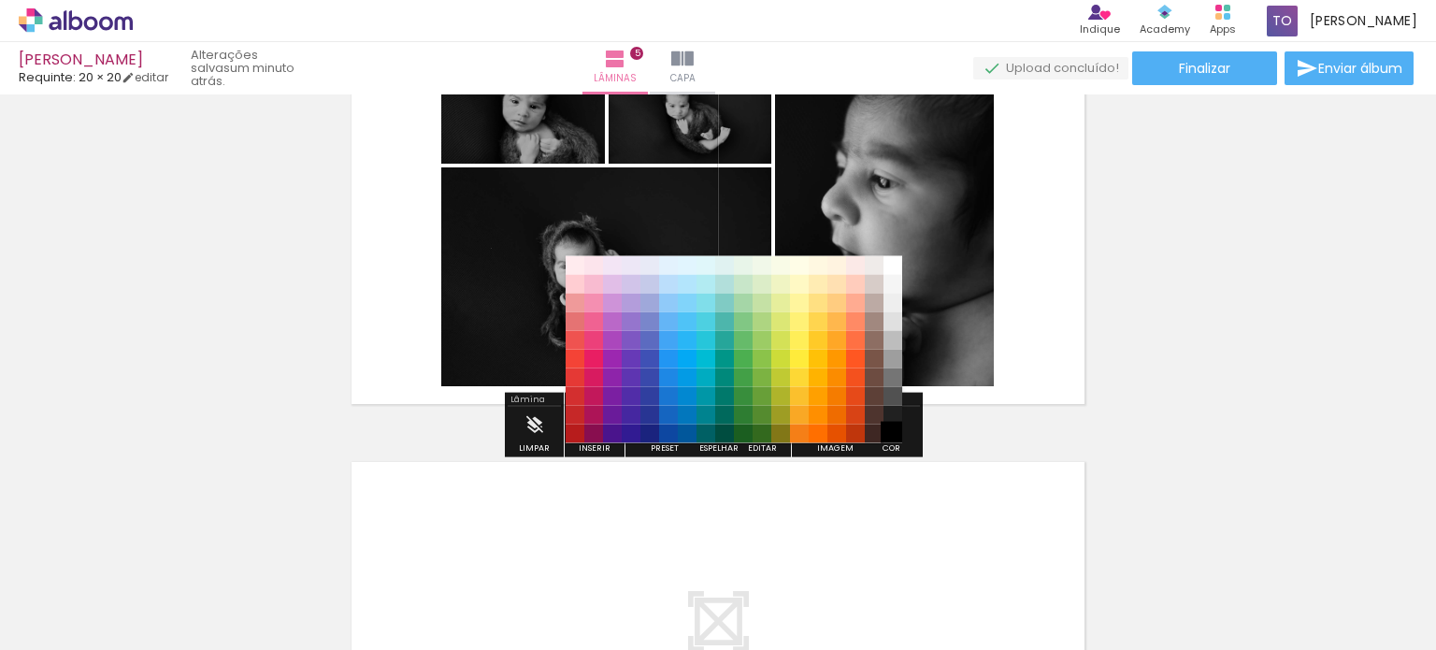
click at [888, 429] on paper-item "#000000" at bounding box center [892, 432] width 19 height 19
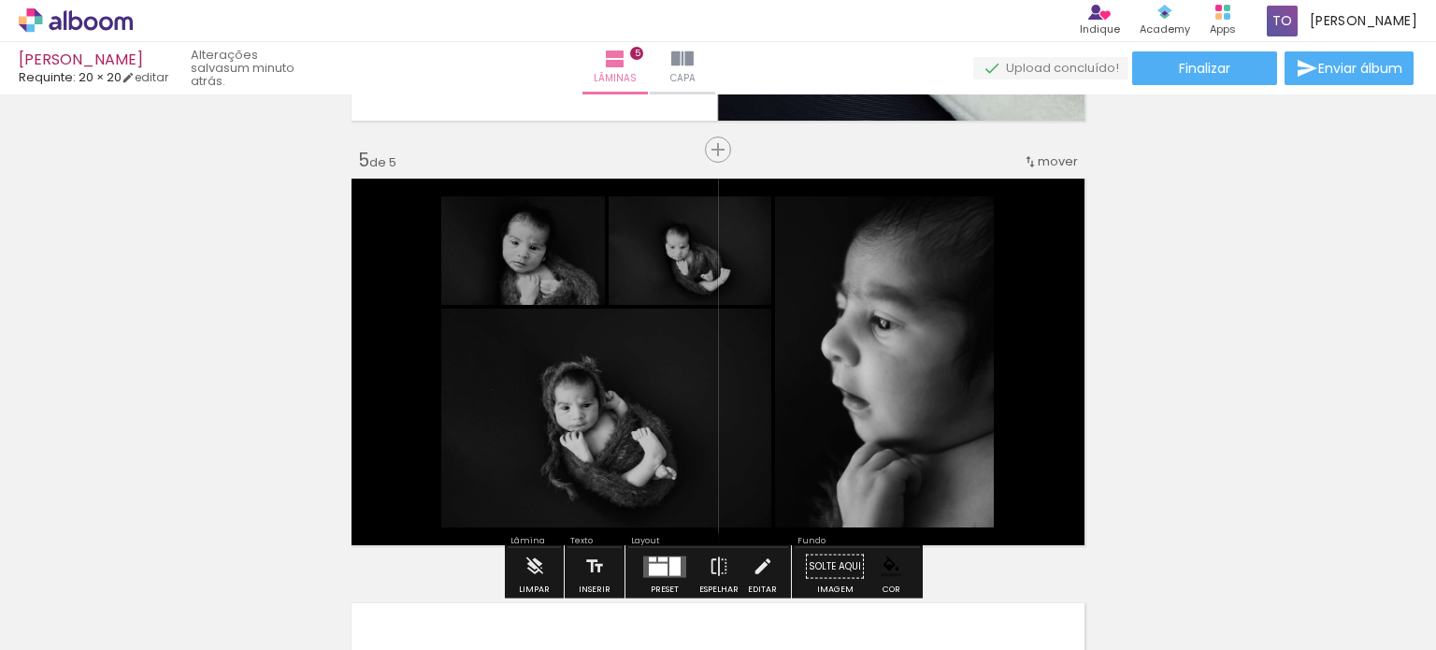
scroll to position [1721, 0]
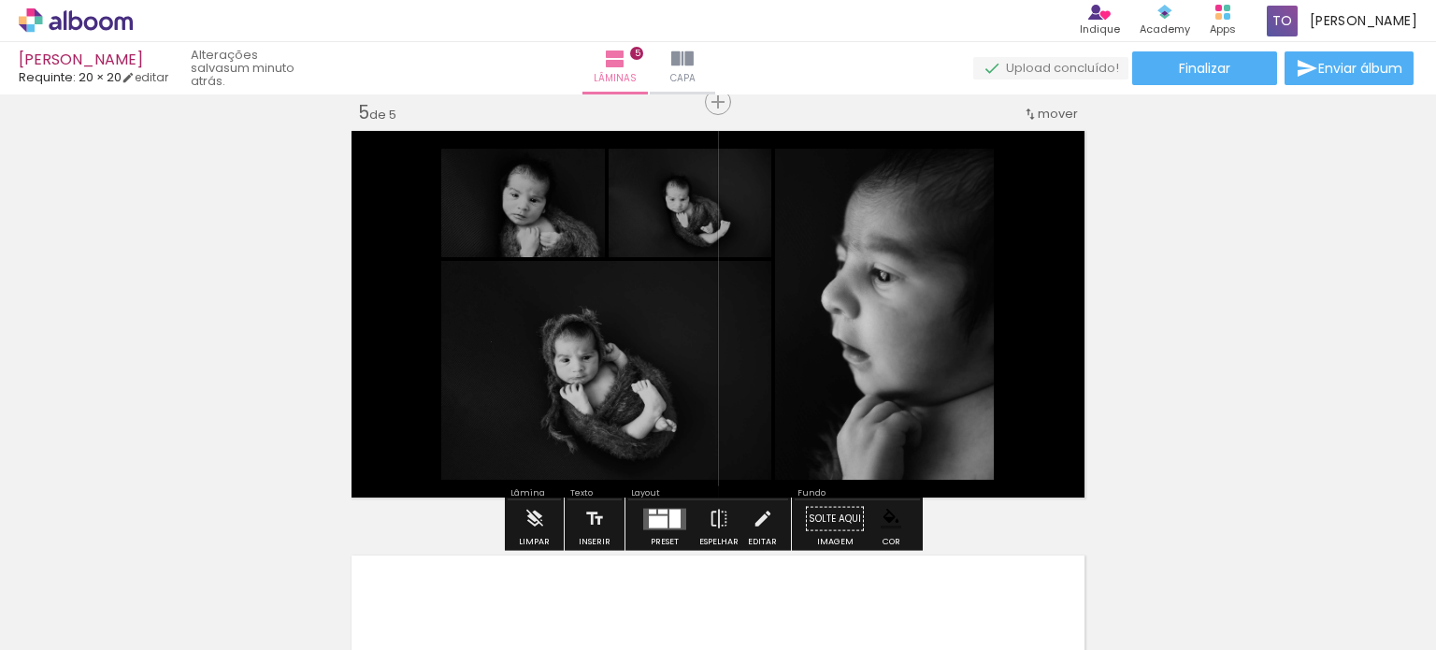
click at [884, 521] on iron-icon "color picker" at bounding box center [891, 519] width 21 height 21
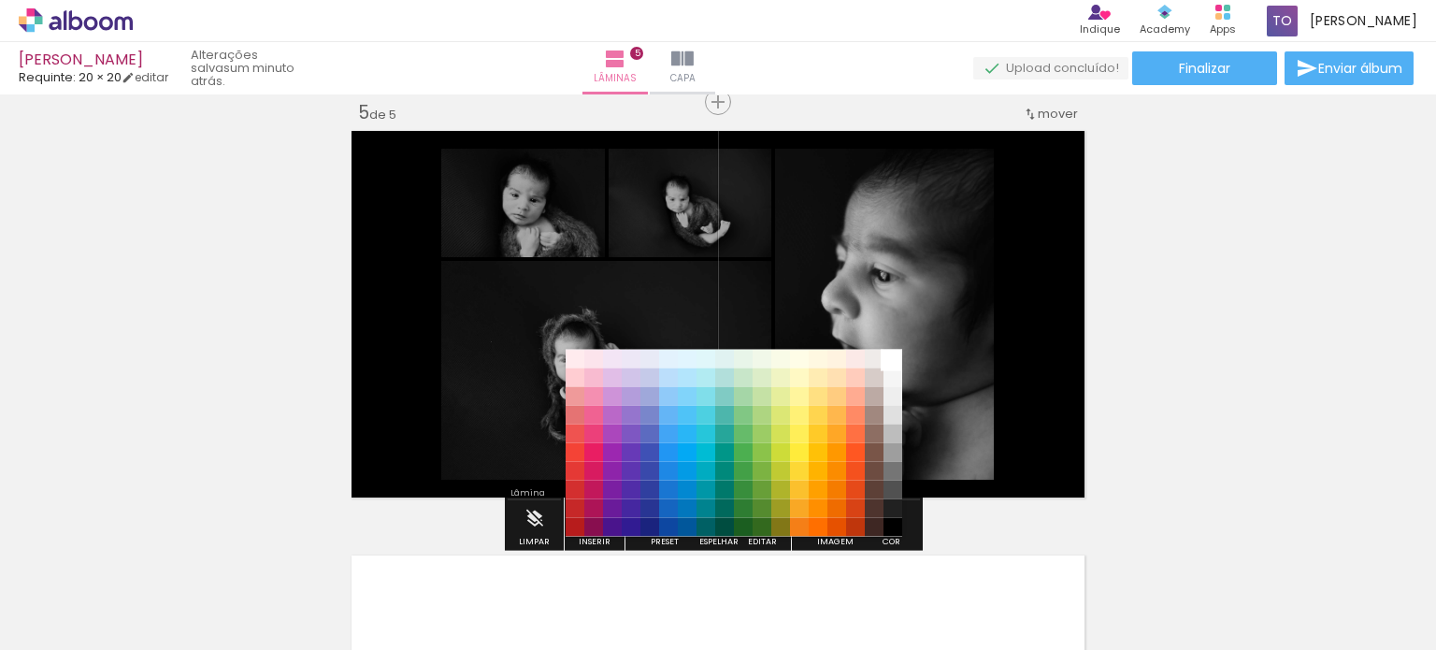
click at [893, 358] on paper-item "#ffffff" at bounding box center [892, 358] width 19 height 19
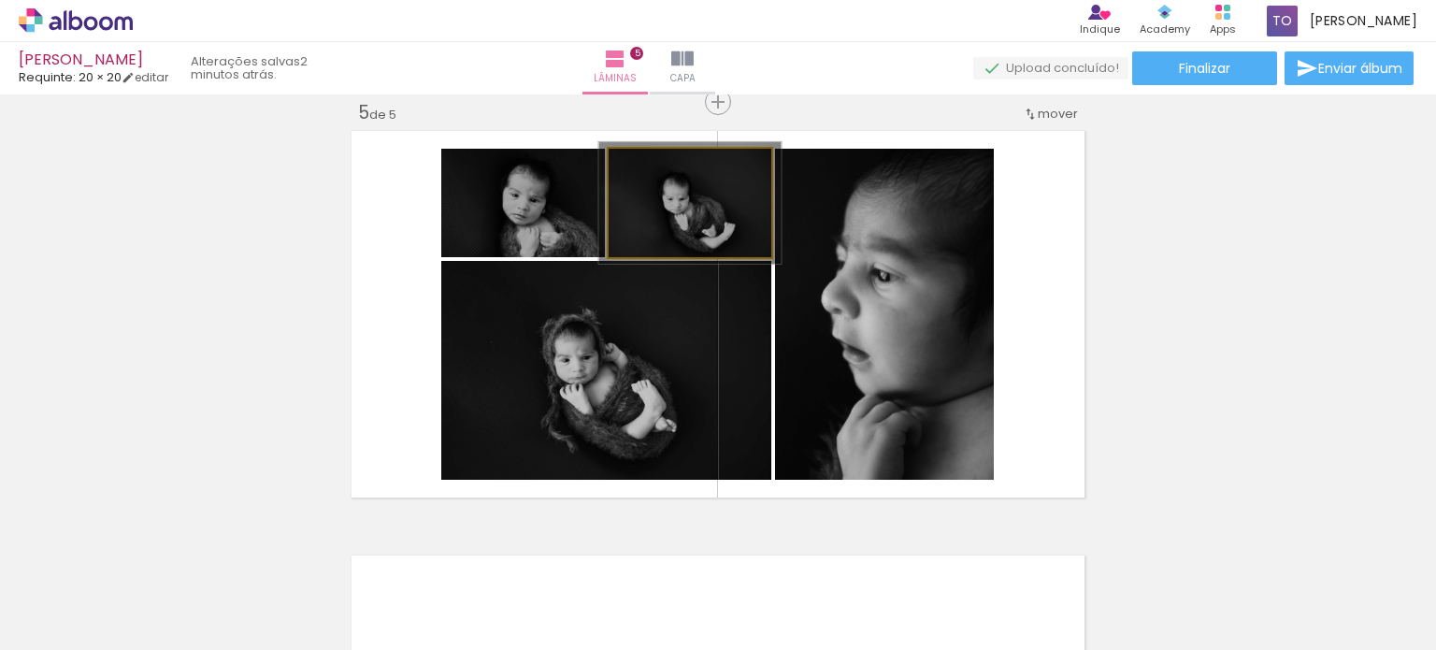
type paper-slider "112"
click at [656, 161] on div at bounding box center [660, 168] width 30 height 30
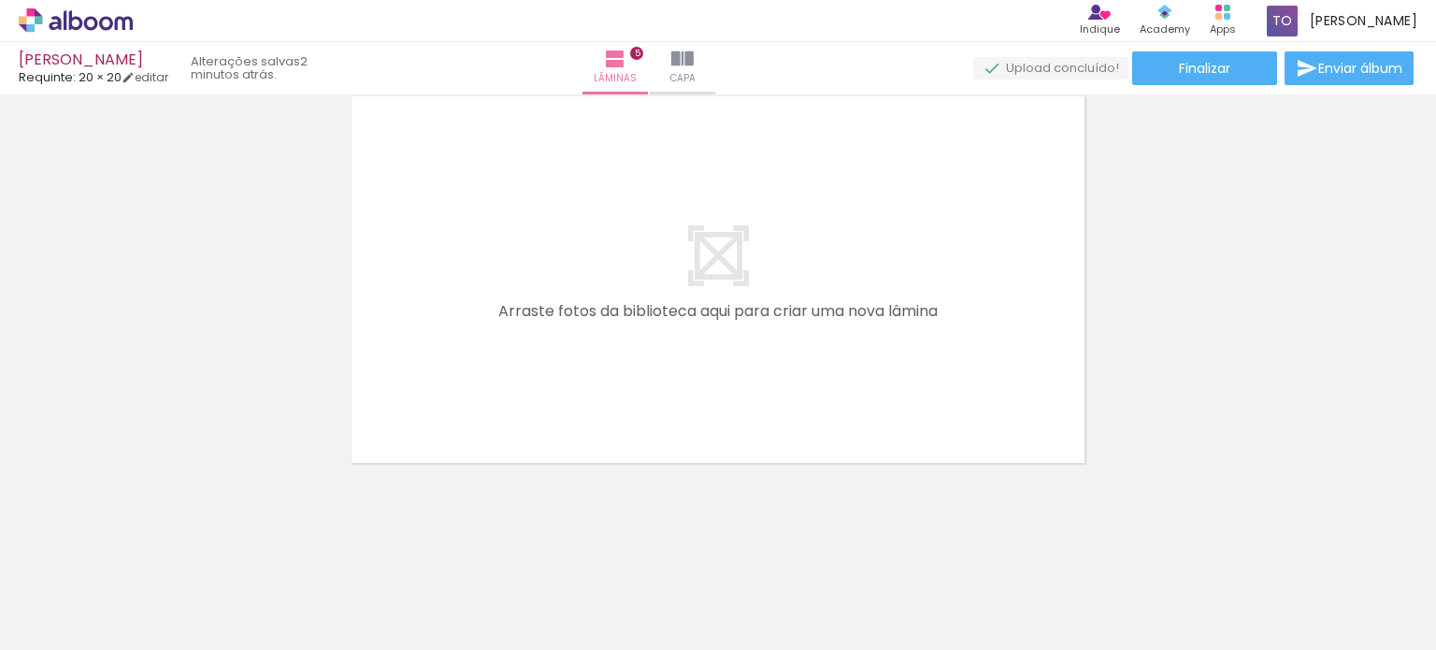
scroll to position [0, 4636]
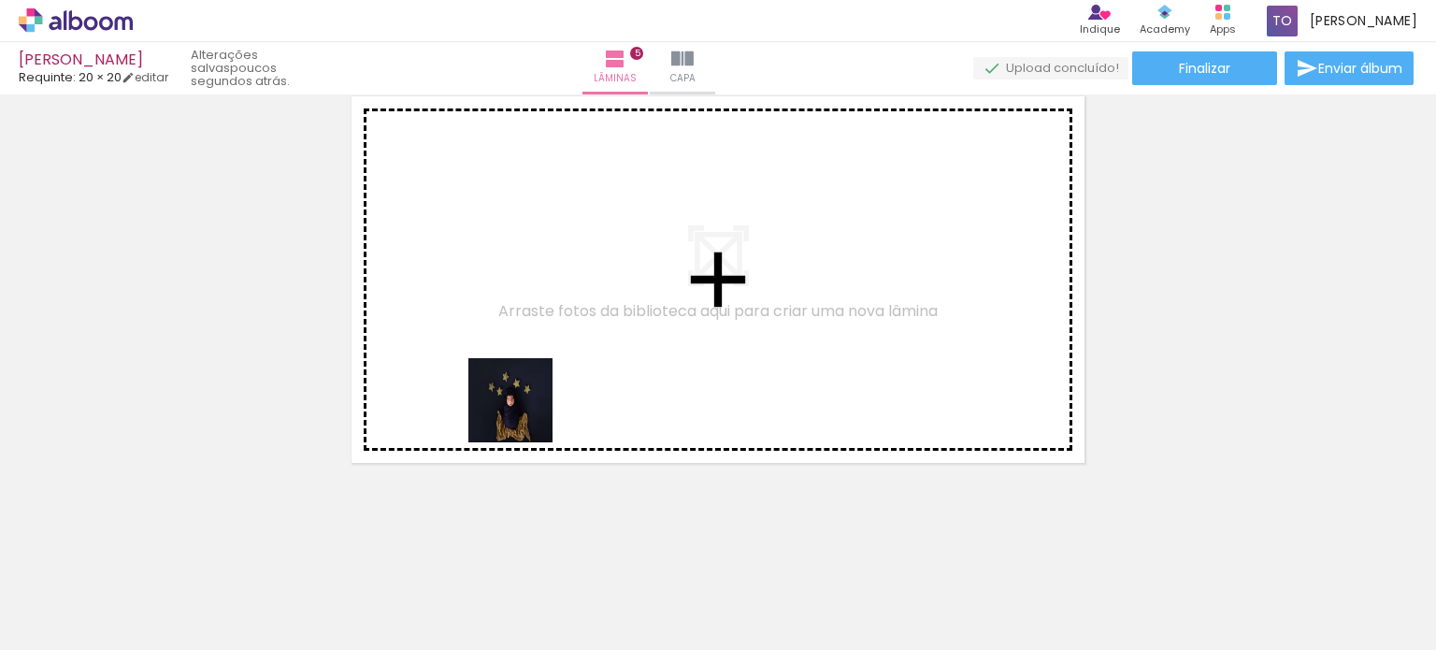
drag, startPoint x: 280, startPoint y: 583, endPoint x: 539, endPoint y: 431, distance: 301.3
click at [544, 398] on quentale-workspace at bounding box center [718, 325] width 1436 height 650
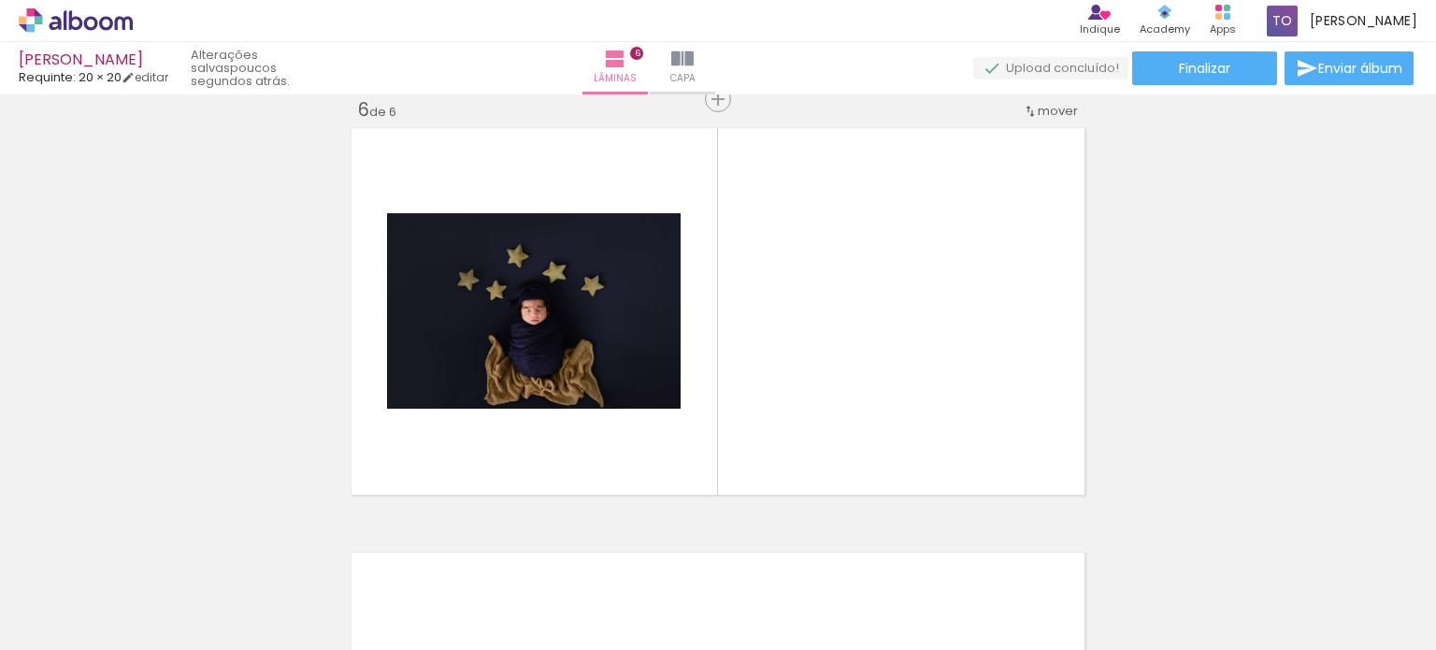
scroll to position [2145, 0]
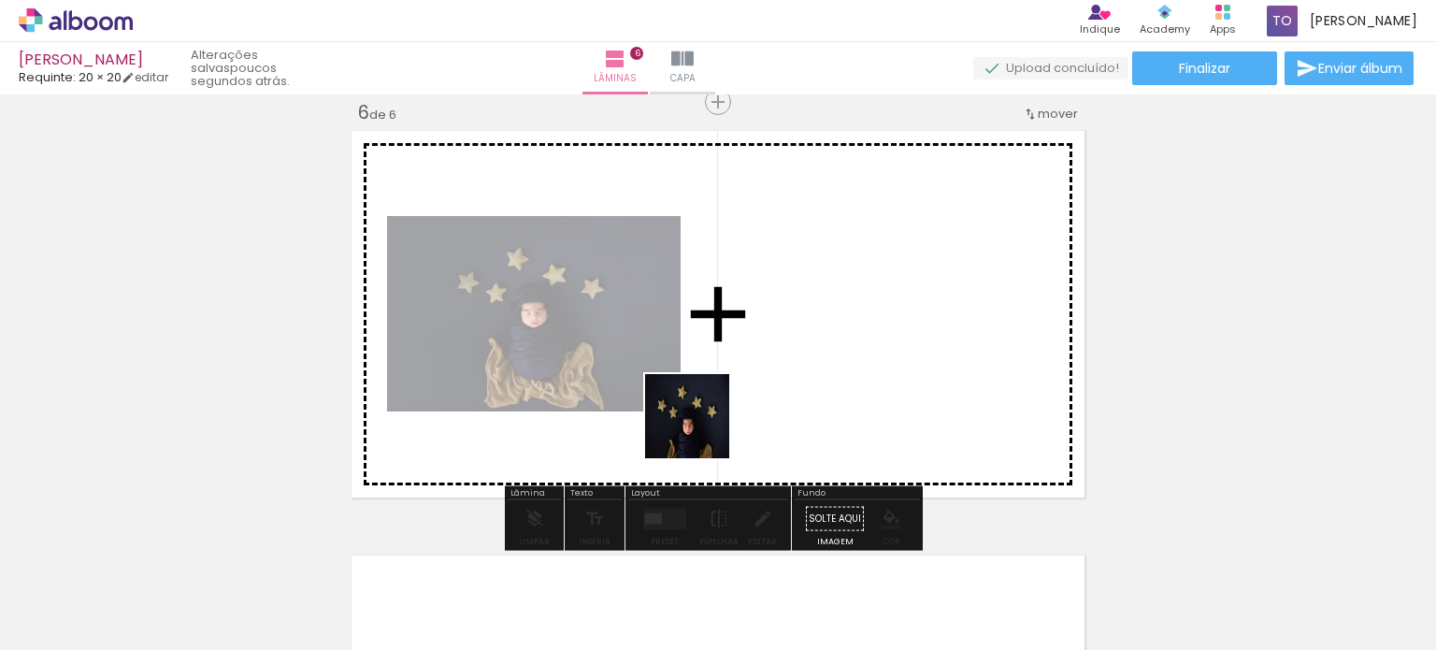
drag, startPoint x: 475, startPoint y: 521, endPoint x: 871, endPoint y: 388, distance: 418.0
click at [871, 388] on quentale-workspace at bounding box center [718, 325] width 1436 height 650
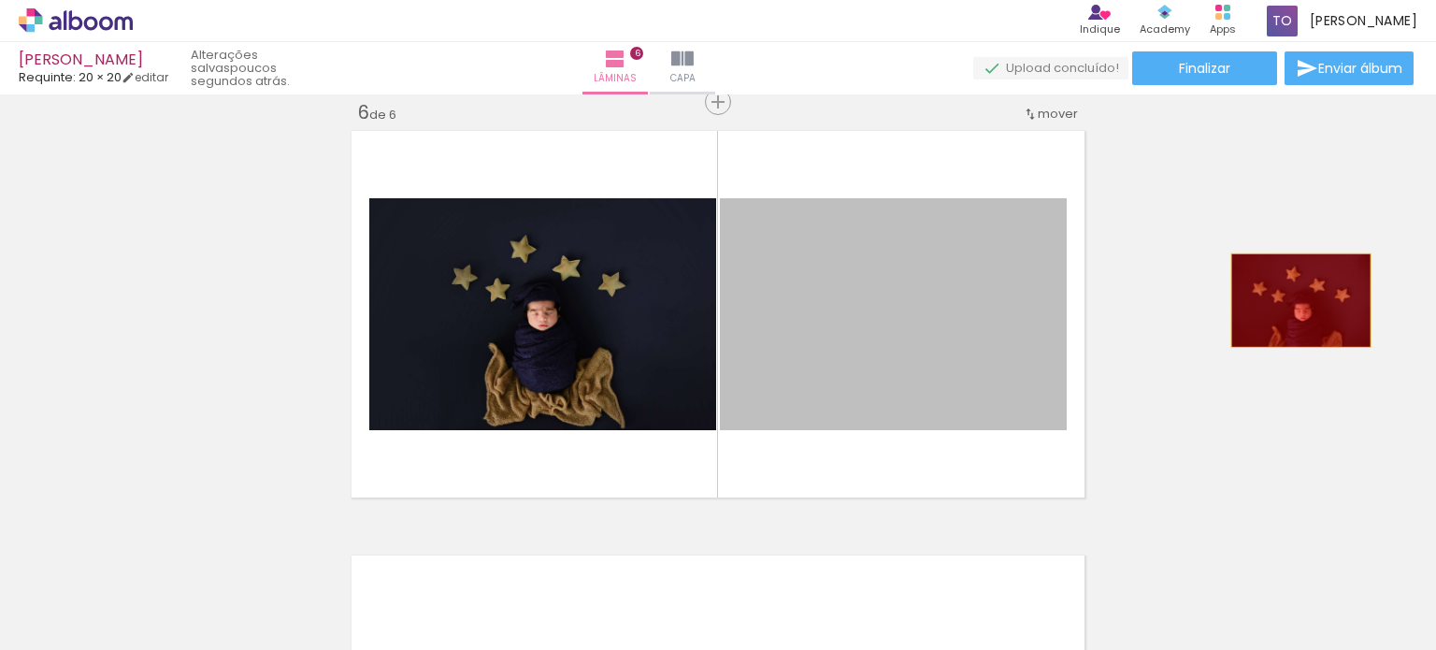
drag, startPoint x: 924, startPoint y: 307, endPoint x: 1283, endPoint y: 323, distance: 359.4
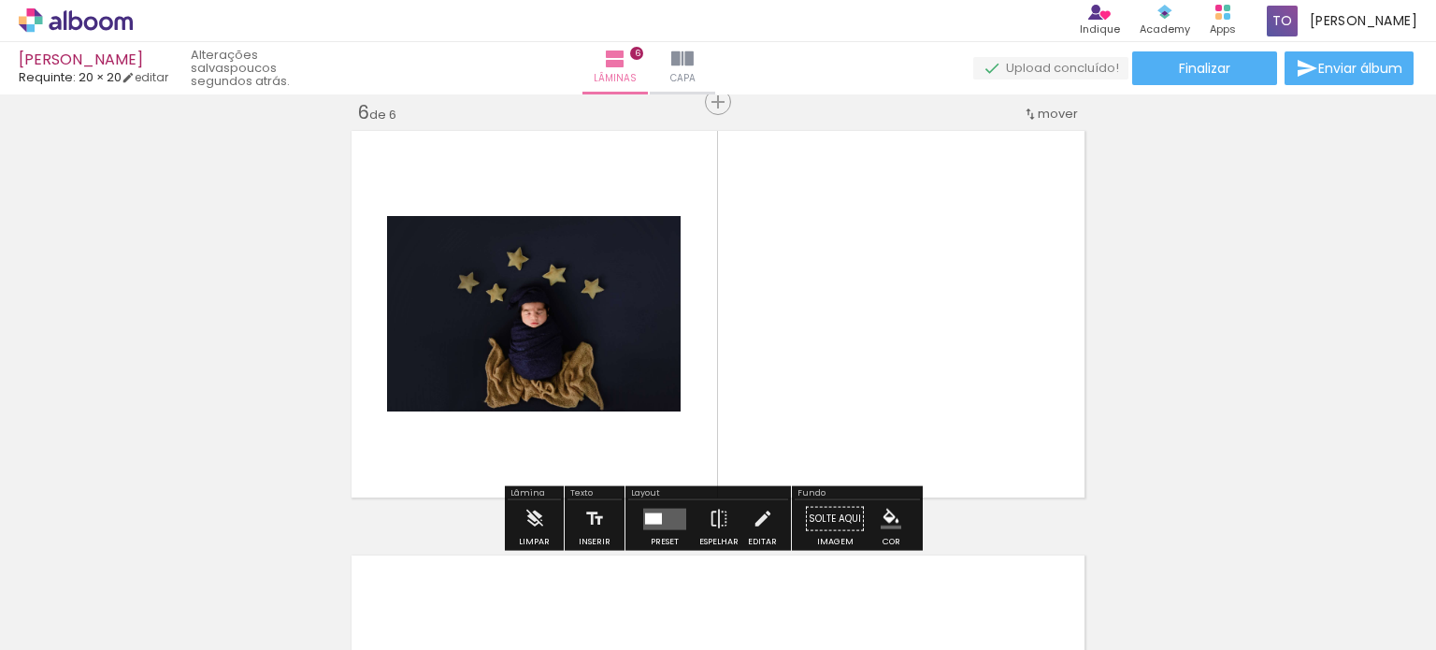
click at [333, 552] on iron-icon at bounding box center [327, 549] width 20 height 20
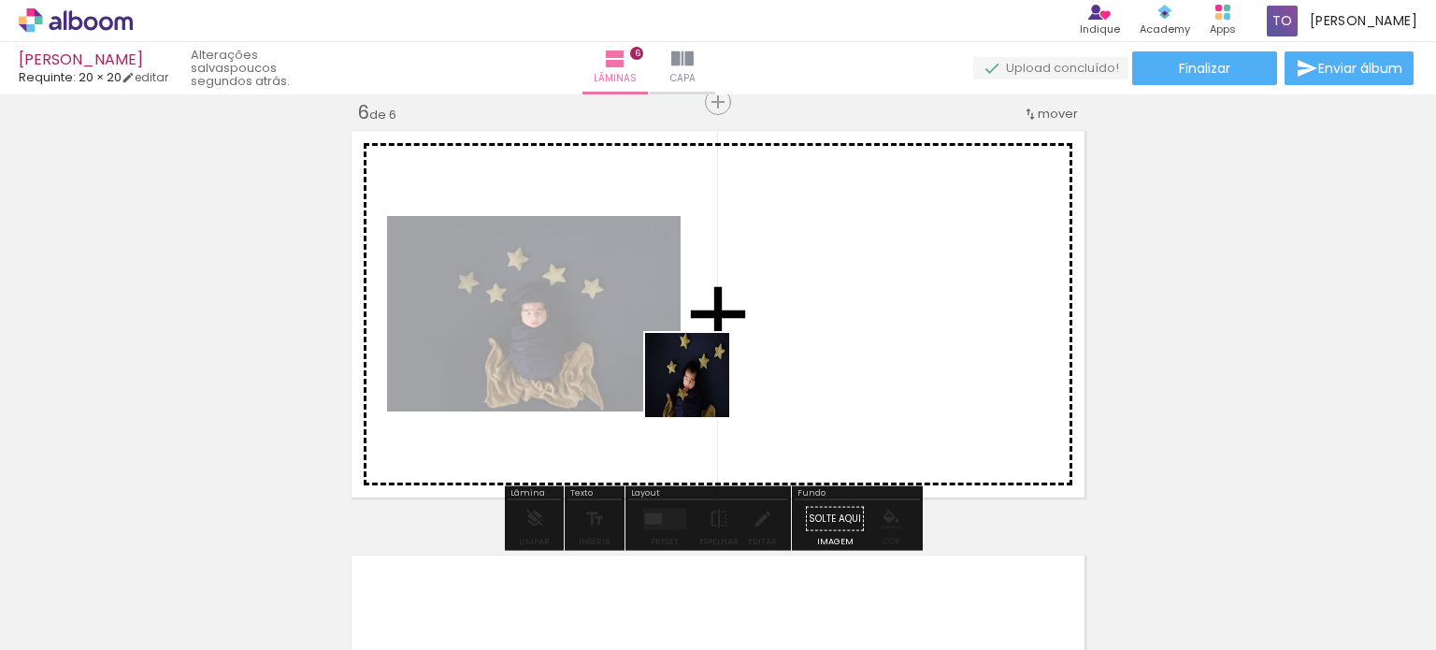
drag, startPoint x: 500, startPoint y: 583, endPoint x: 662, endPoint y: 487, distance: 188.2
click at [722, 353] on quentale-workspace at bounding box center [718, 325] width 1436 height 650
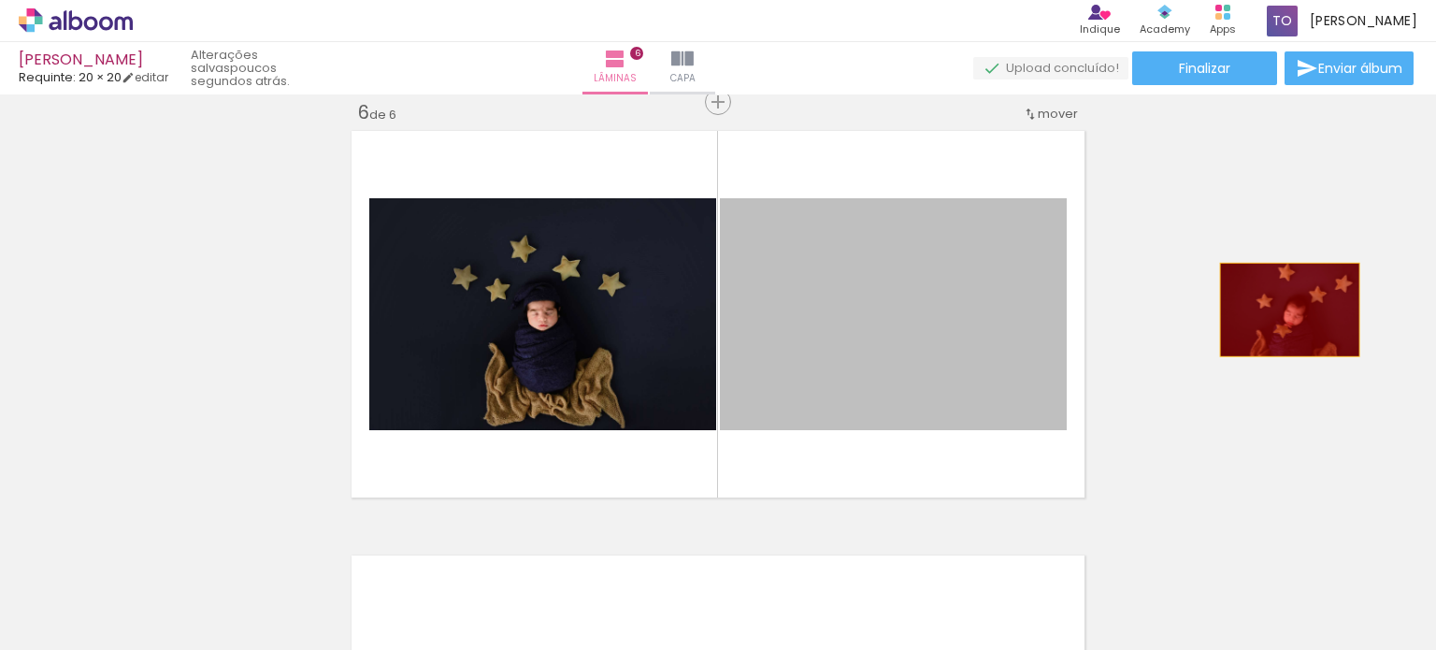
drag, startPoint x: 886, startPoint y: 360, endPoint x: 1283, endPoint y: 309, distance: 399.6
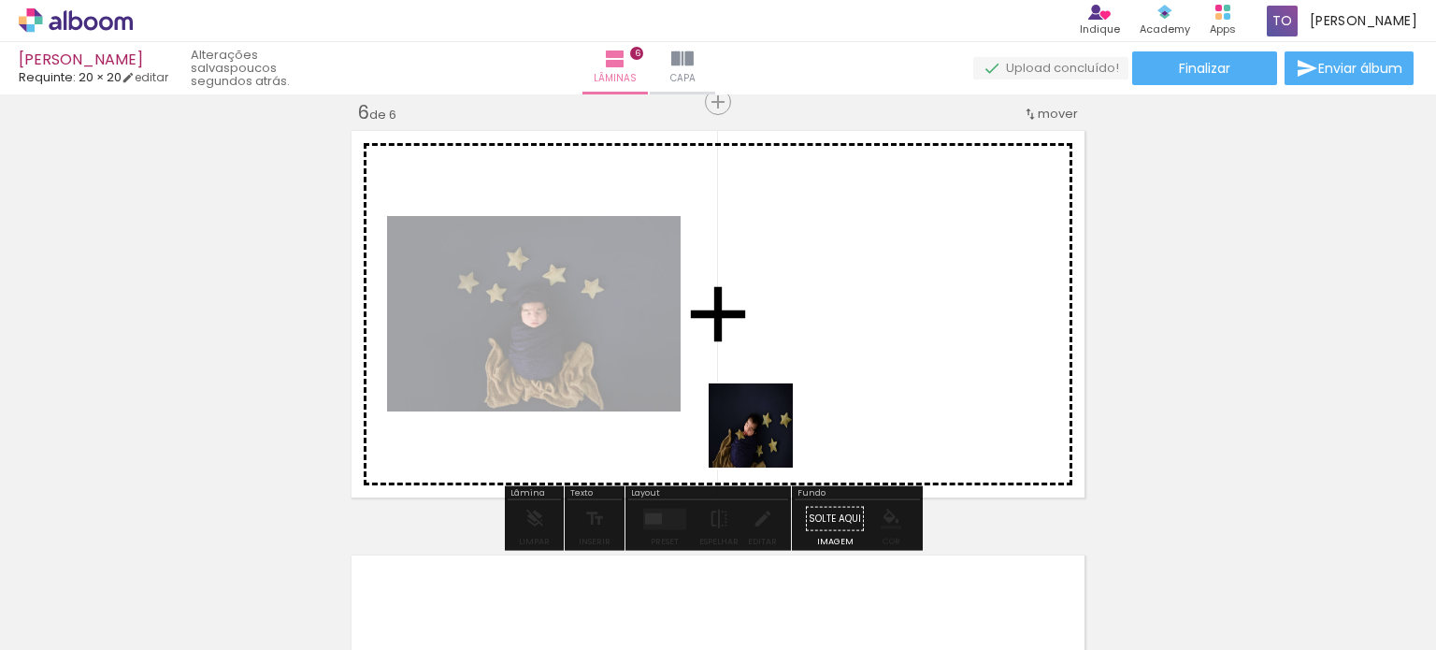
drag, startPoint x: 599, startPoint y: 567, endPoint x: 821, endPoint y: 380, distance: 289.9
click at [821, 380] on quentale-workspace at bounding box center [718, 325] width 1436 height 650
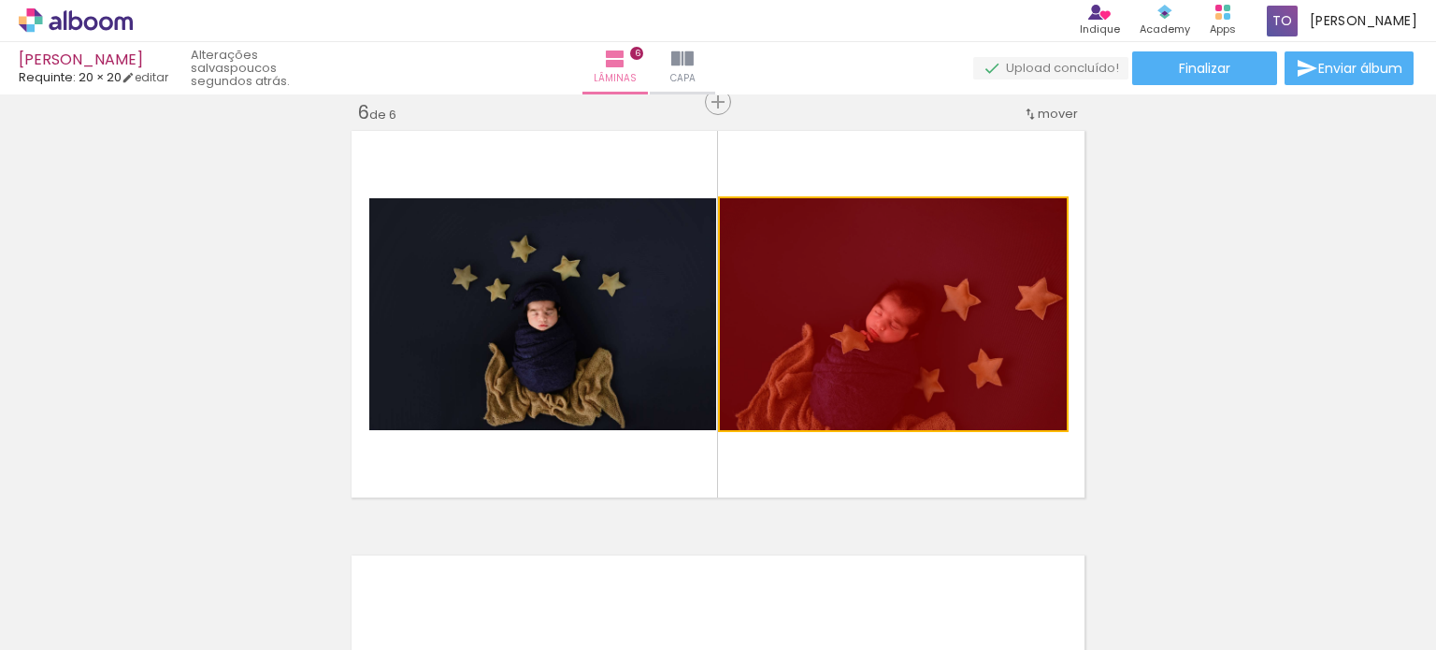
drag, startPoint x: 1066, startPoint y: 357, endPoint x: 1030, endPoint y: 442, distance: 92.2
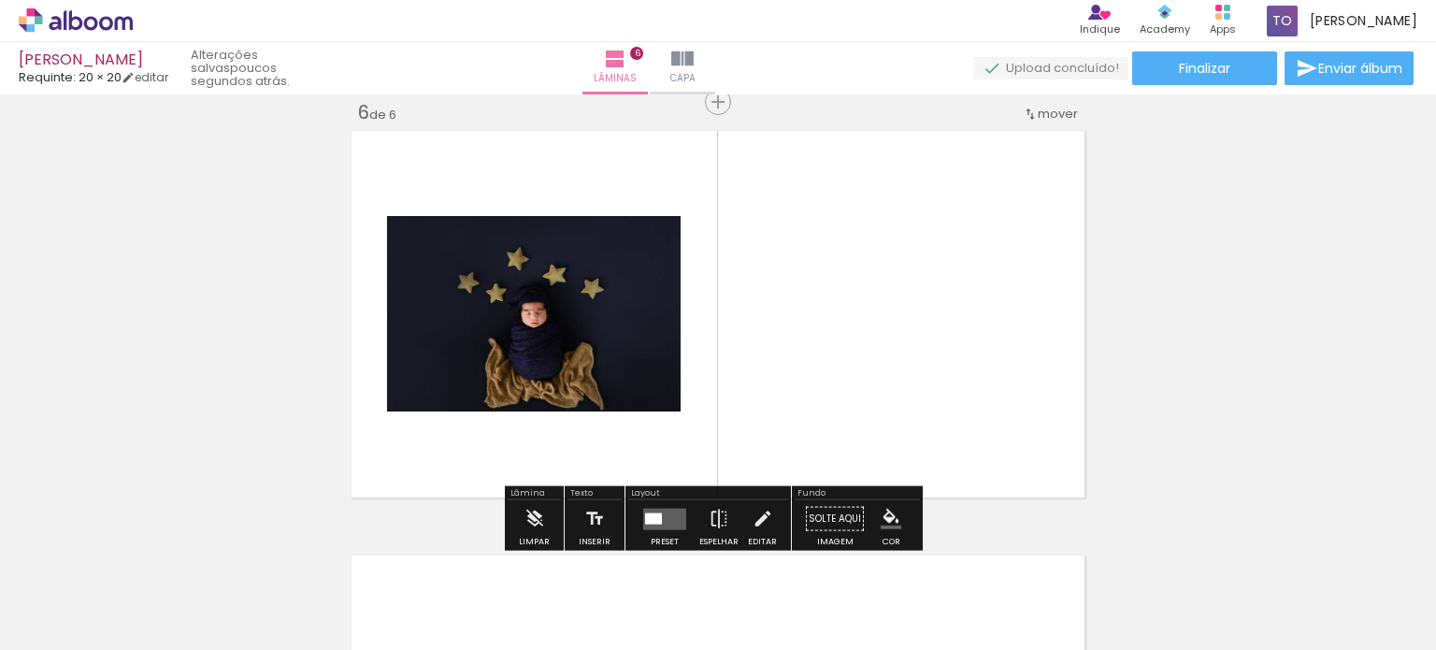
click at [541, 549] on iron-icon at bounding box center [536, 549] width 20 height 20
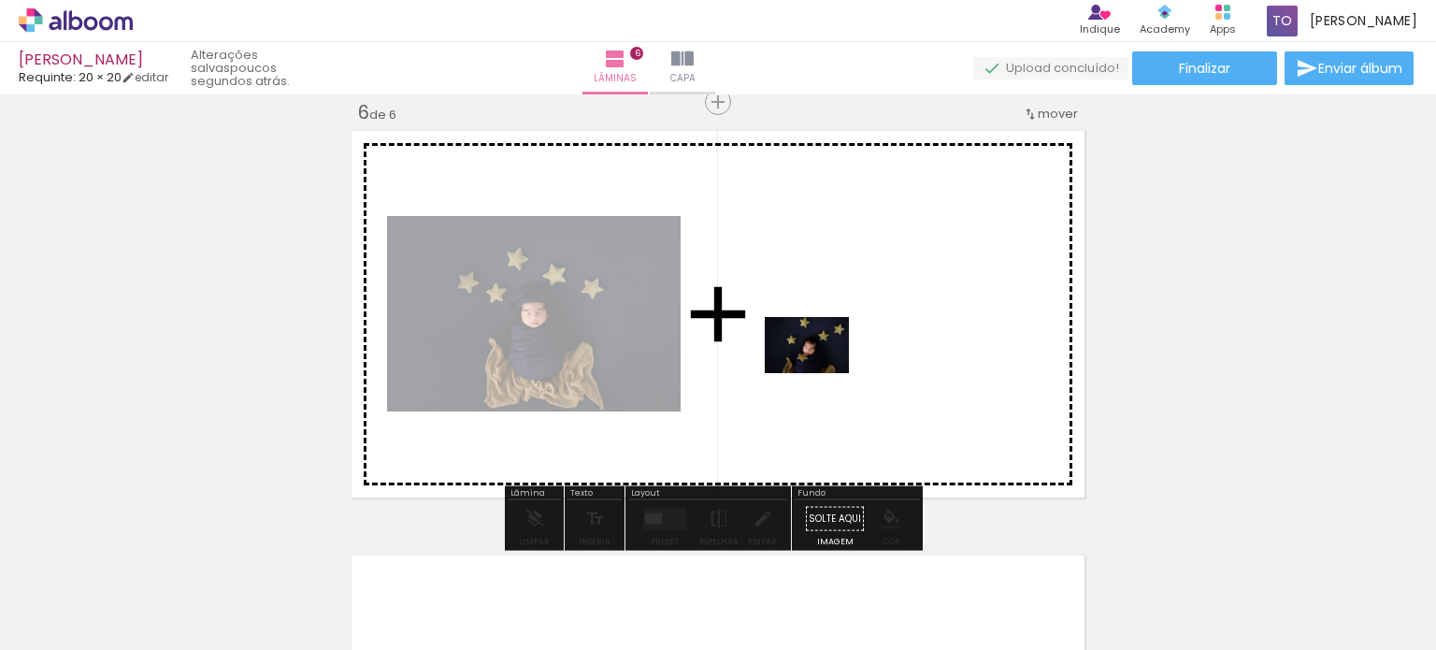
drag, startPoint x: 488, startPoint y: 597, endPoint x: 845, endPoint y: 360, distance: 428.8
click at [845, 360] on quentale-workspace at bounding box center [718, 325] width 1436 height 650
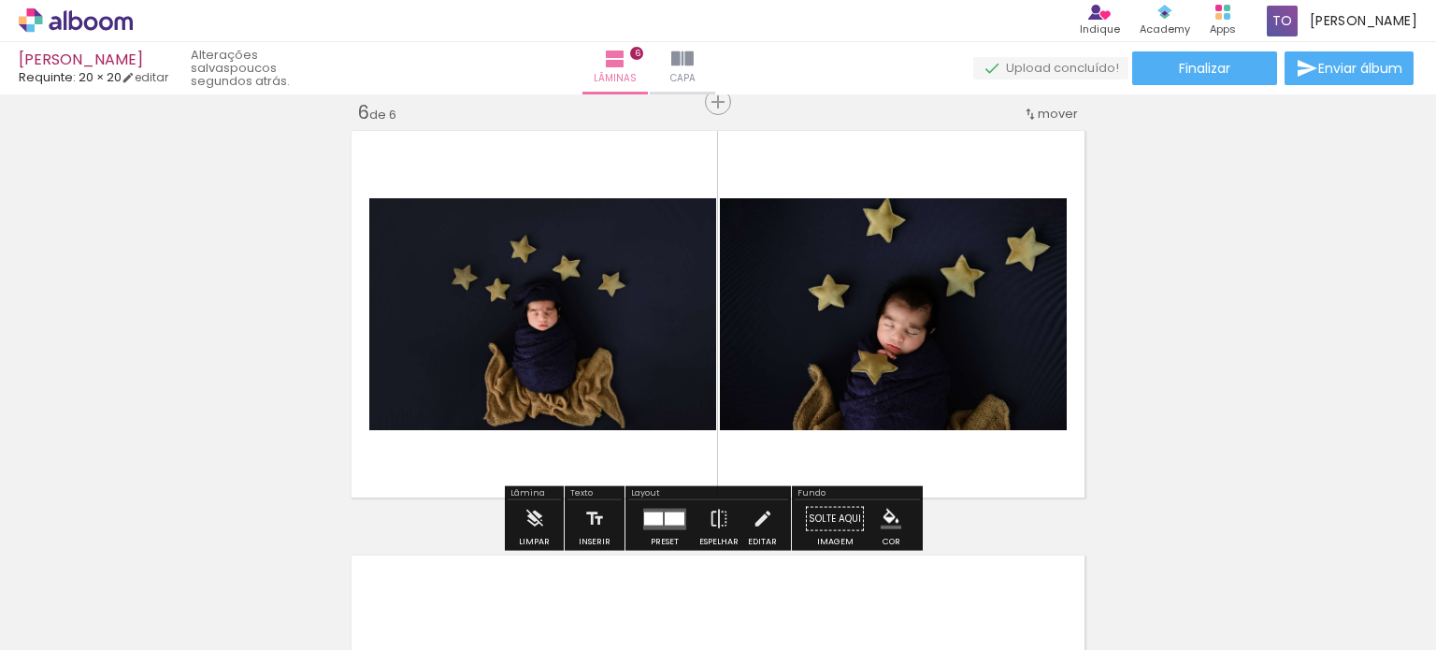
click at [334, 549] on iron-icon at bounding box center [327, 549] width 20 height 20
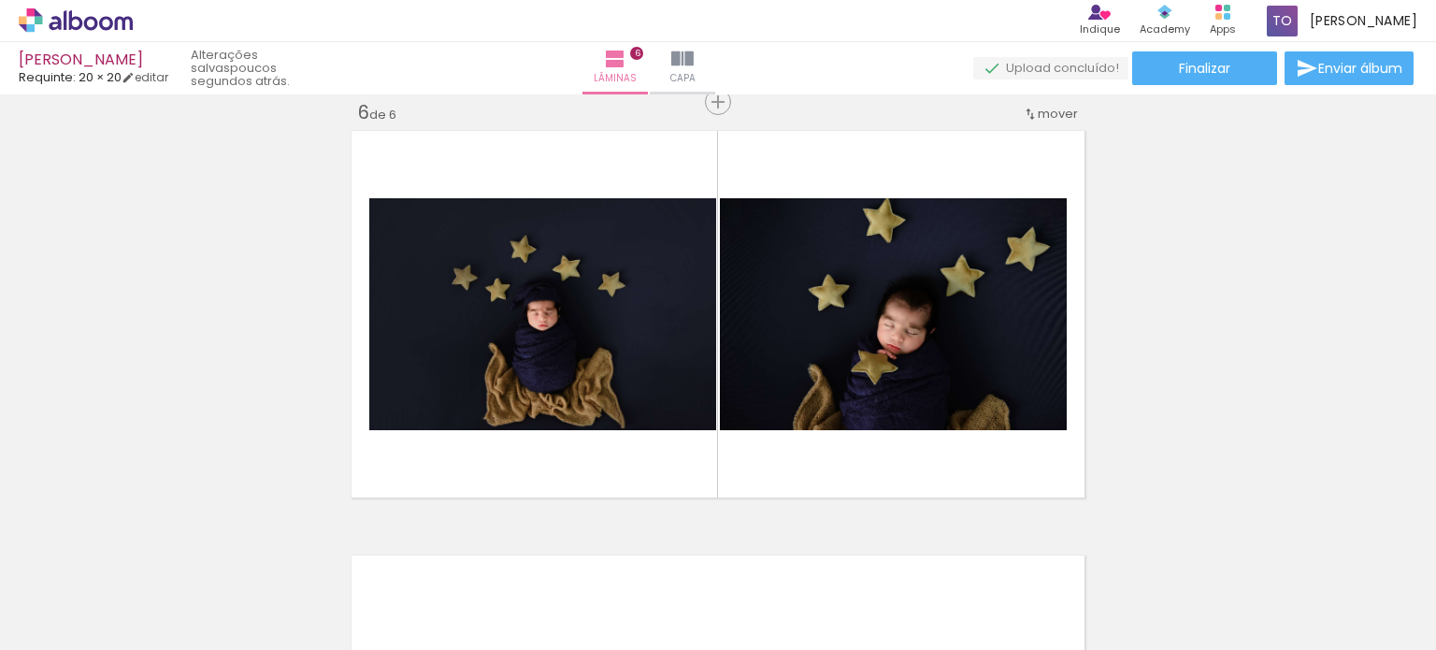
click at [437, 550] on iron-icon at bounding box center [432, 549] width 20 height 20
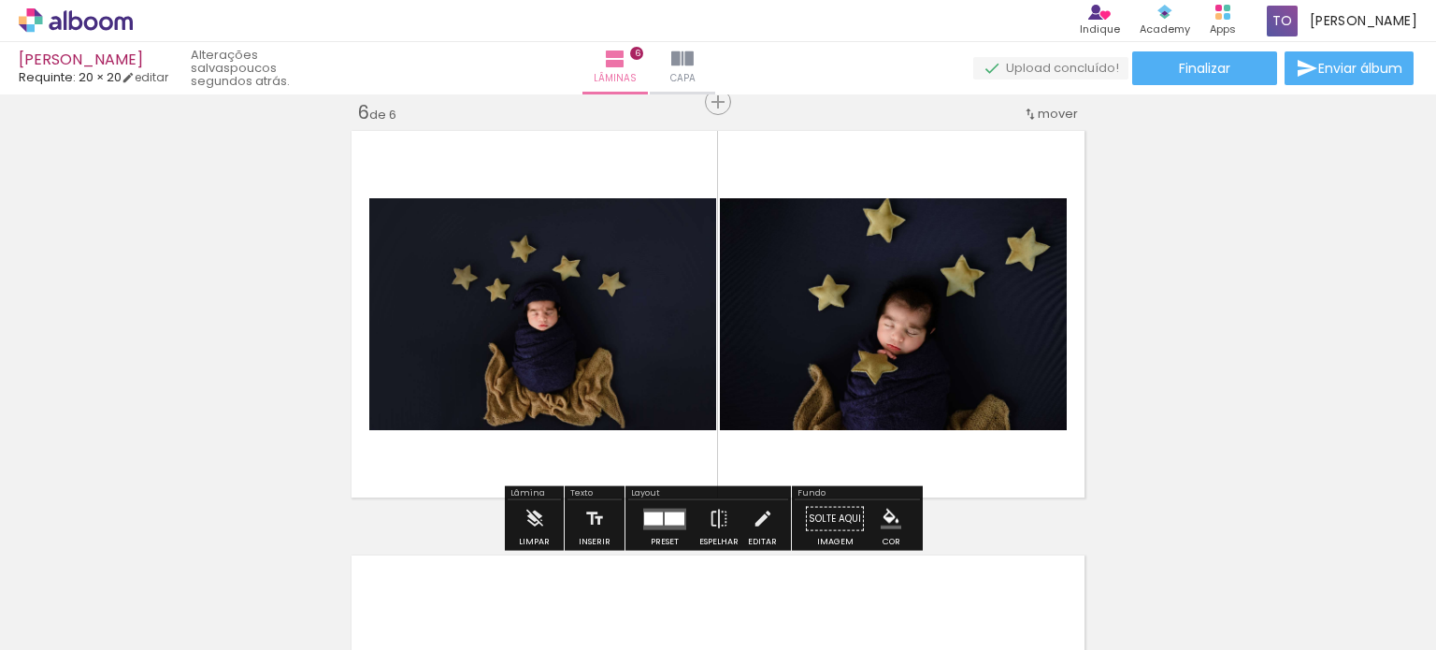
click at [667, 522] on div at bounding box center [675, 517] width 20 height 13
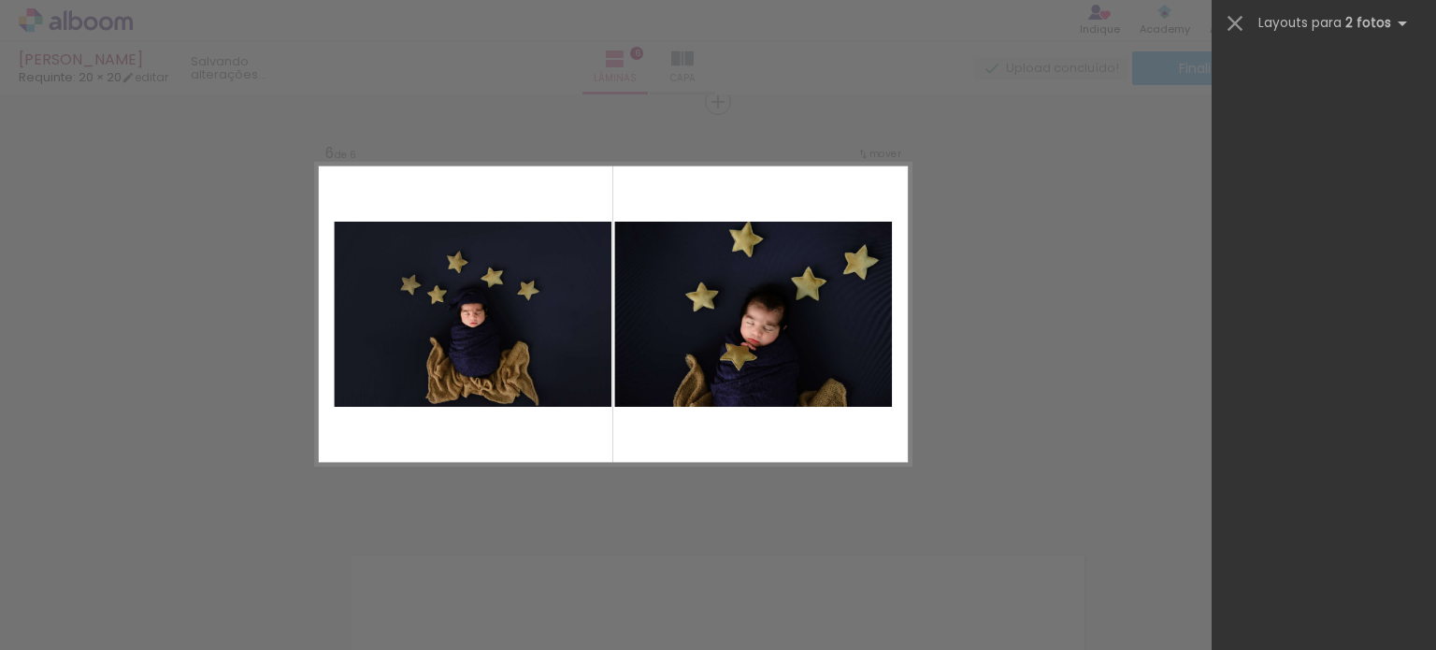
scroll to position [0, 0]
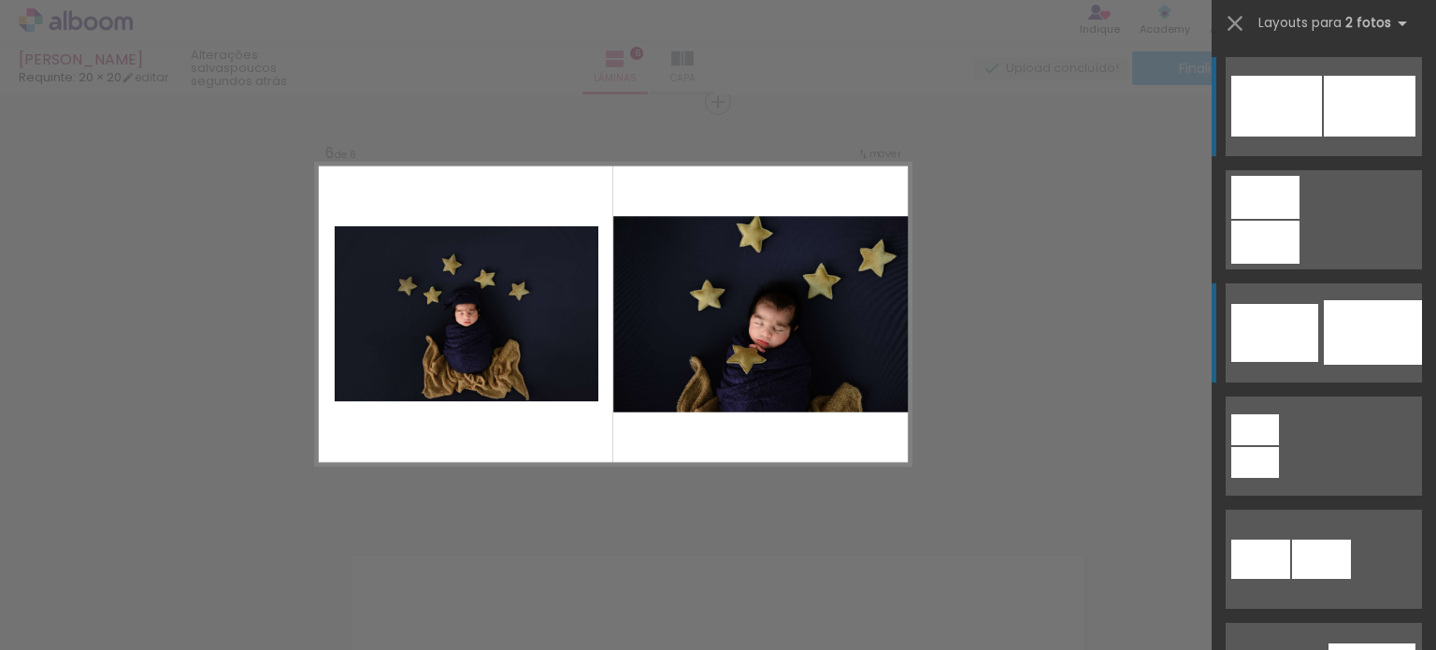
click at [1364, 322] on div at bounding box center [1373, 332] width 98 height 65
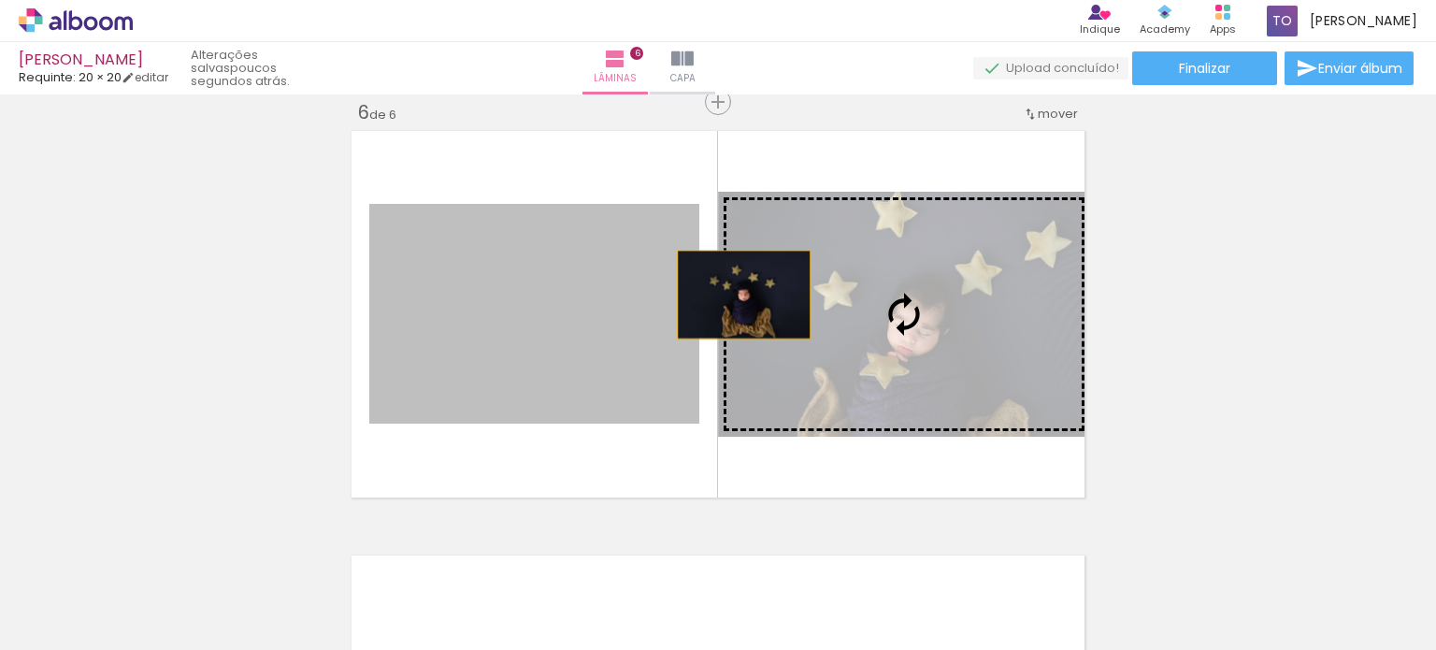
drag, startPoint x: 652, startPoint y: 294, endPoint x: 889, endPoint y: 276, distance: 237.2
click at [0, 0] on slot at bounding box center [0, 0] width 0 height 0
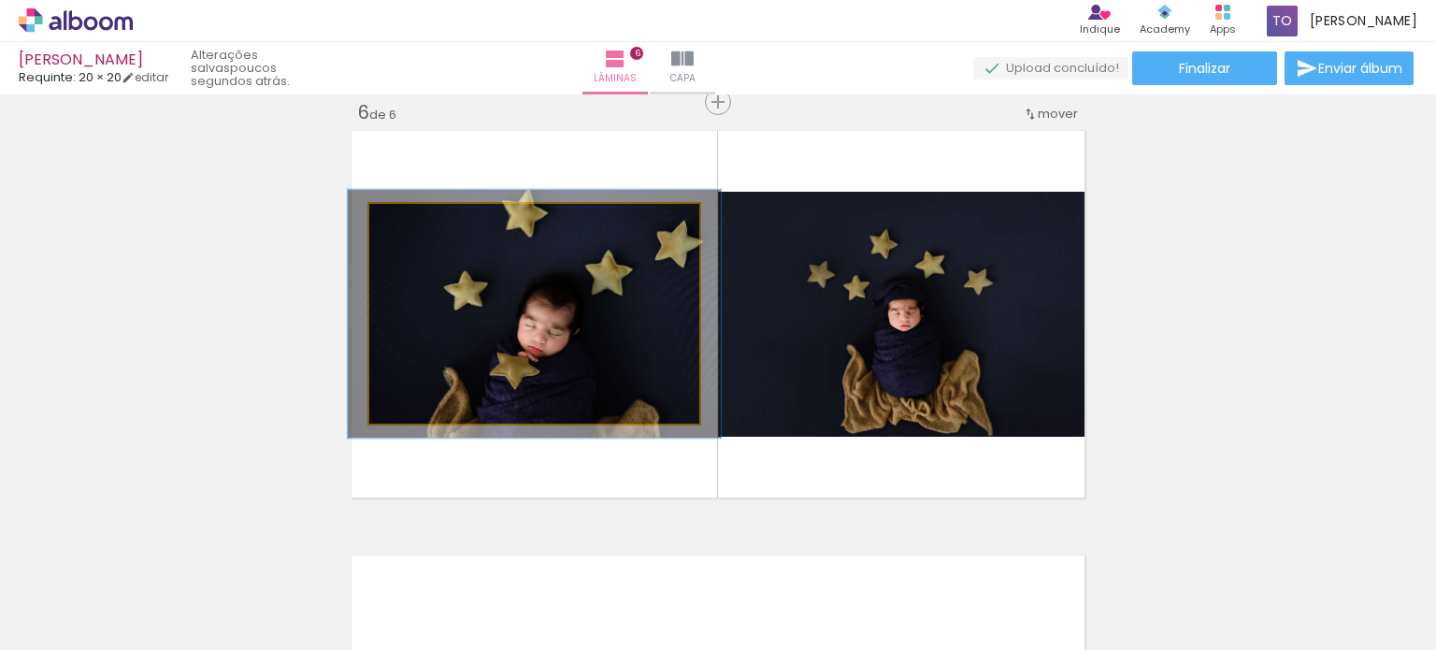
type paper-slider "113"
click at [421, 227] on div at bounding box center [422, 223] width 30 height 30
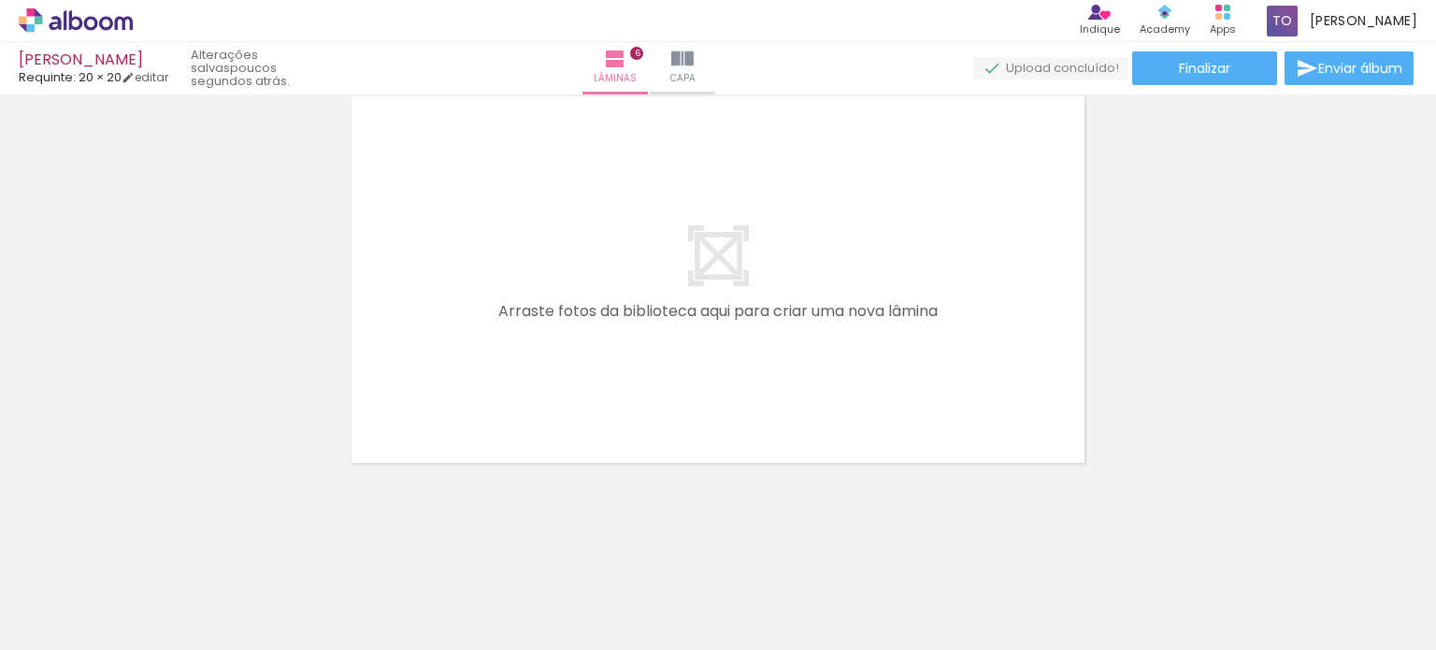
scroll to position [0, 5089]
drag, startPoint x: 985, startPoint y: 595, endPoint x: 997, endPoint y: 531, distance: 65.5
click at [997, 531] on quentale-workspace at bounding box center [718, 325] width 1436 height 650
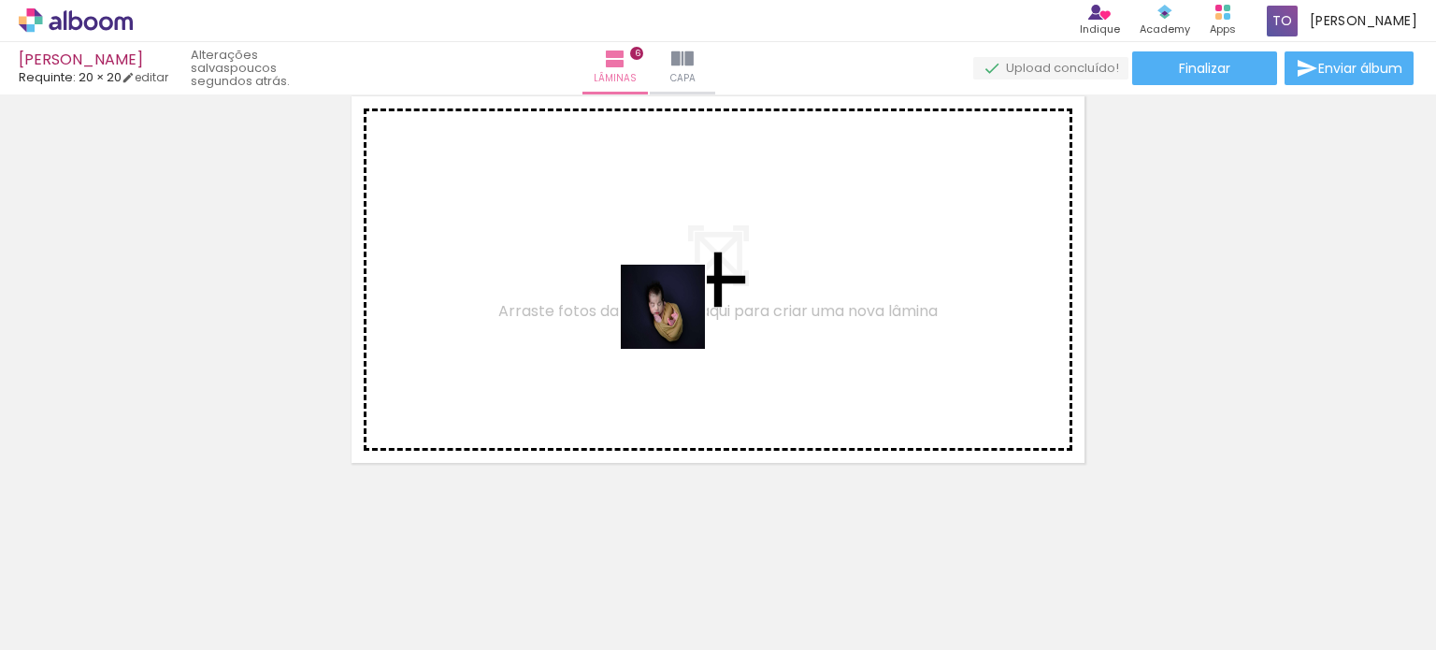
drag, startPoint x: 676, startPoint y: 468, endPoint x: 675, endPoint y: 312, distance: 156.1
click at [677, 315] on quentale-workspace at bounding box center [718, 325] width 1436 height 650
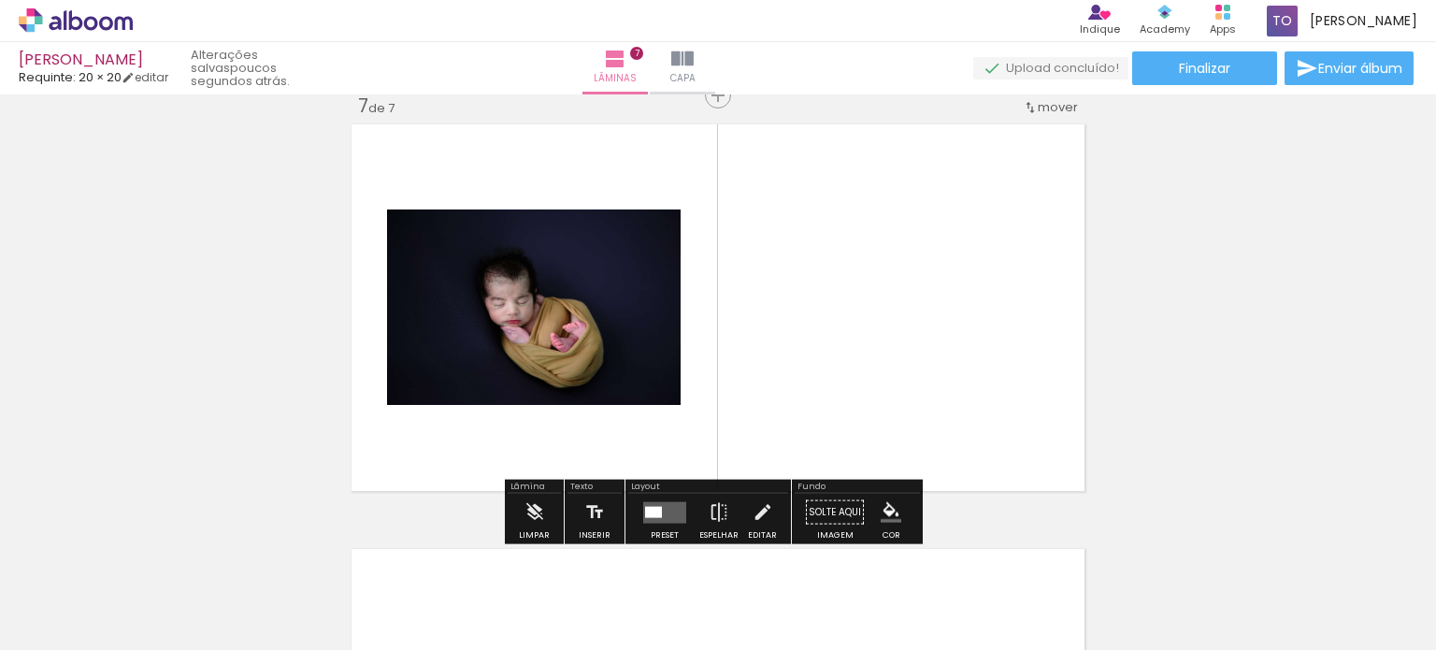
scroll to position [2570, 0]
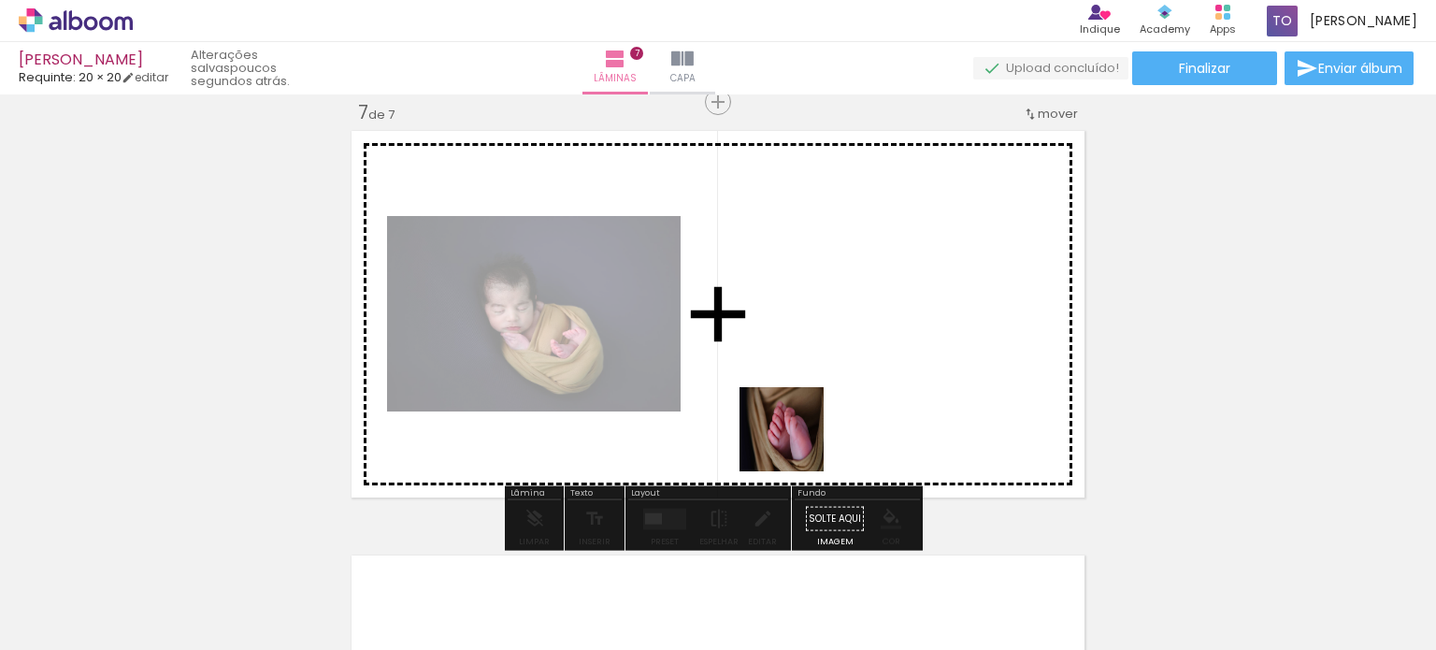
drag, startPoint x: 558, startPoint y: 590, endPoint x: 882, endPoint y: 382, distance: 385.1
click at [882, 382] on quentale-workspace at bounding box center [718, 325] width 1436 height 650
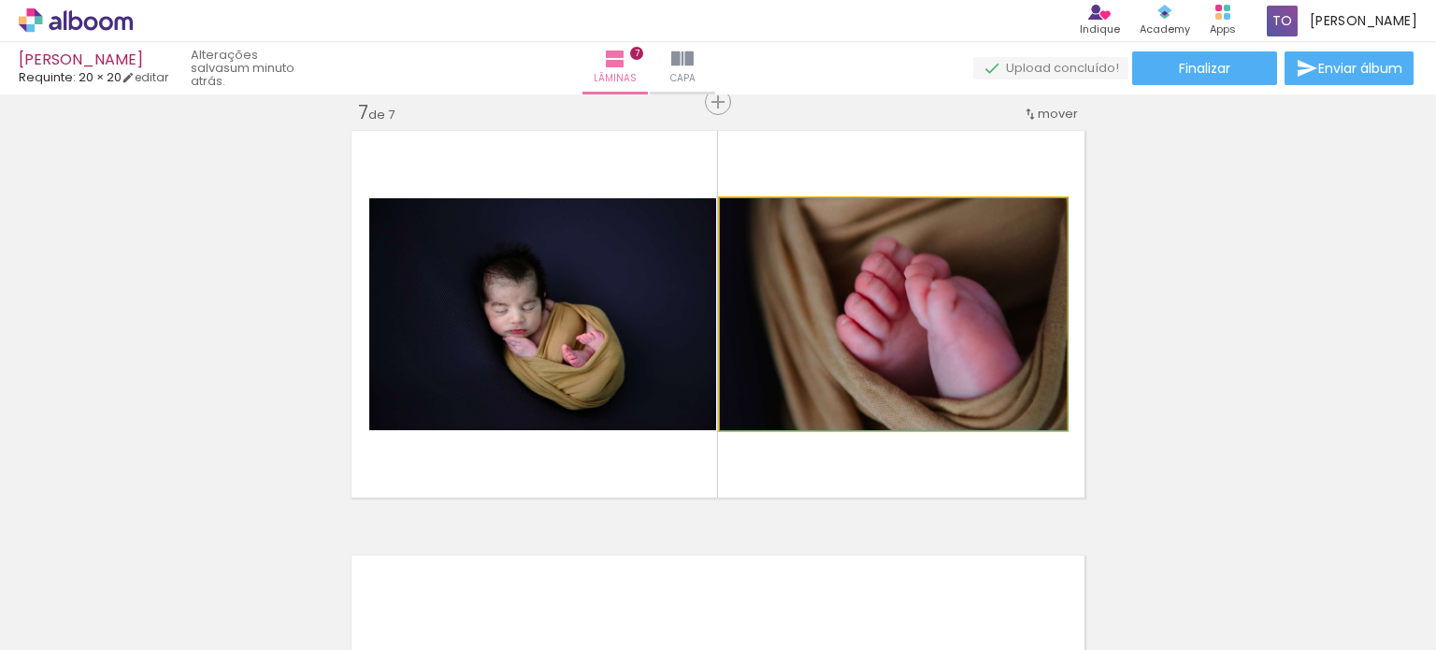
drag, startPoint x: 903, startPoint y: 344, endPoint x: 922, endPoint y: 372, distance: 33.7
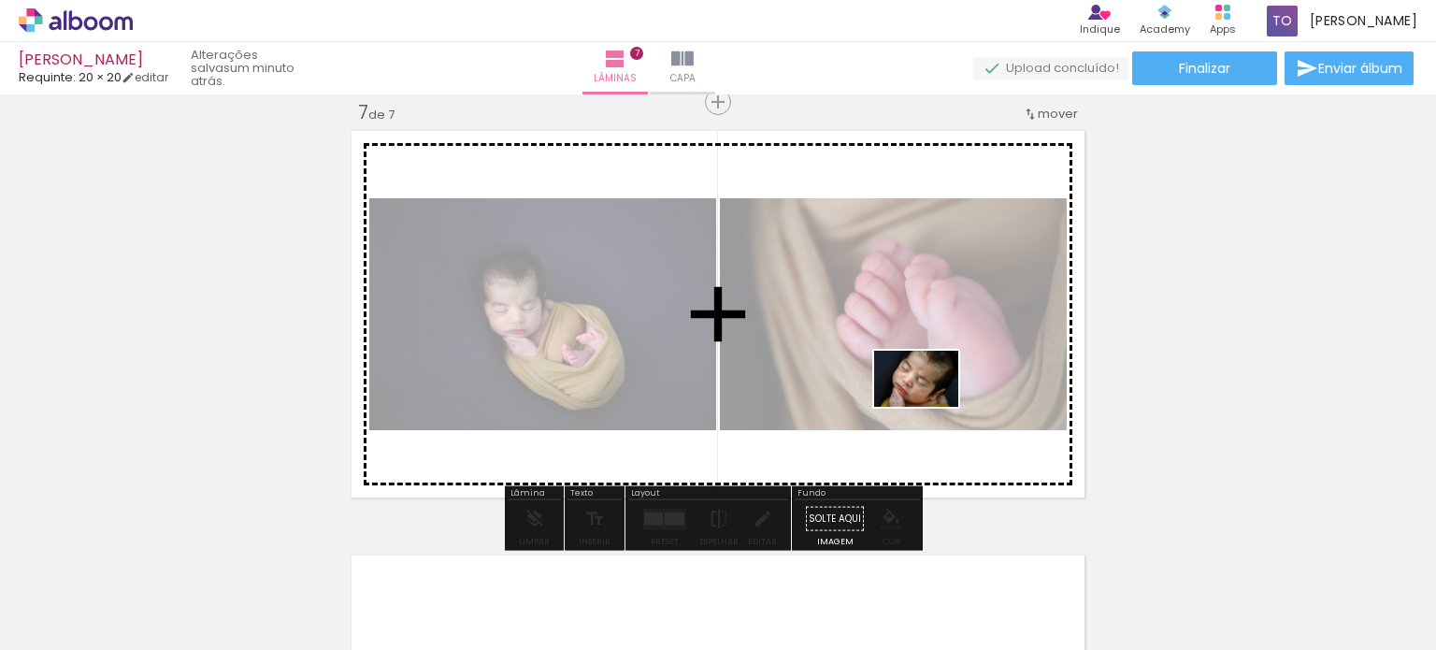
drag, startPoint x: 868, startPoint y: 575, endPoint x: 934, endPoint y: 388, distance: 198.4
click at [925, 397] on quentale-workspace at bounding box center [718, 325] width 1436 height 650
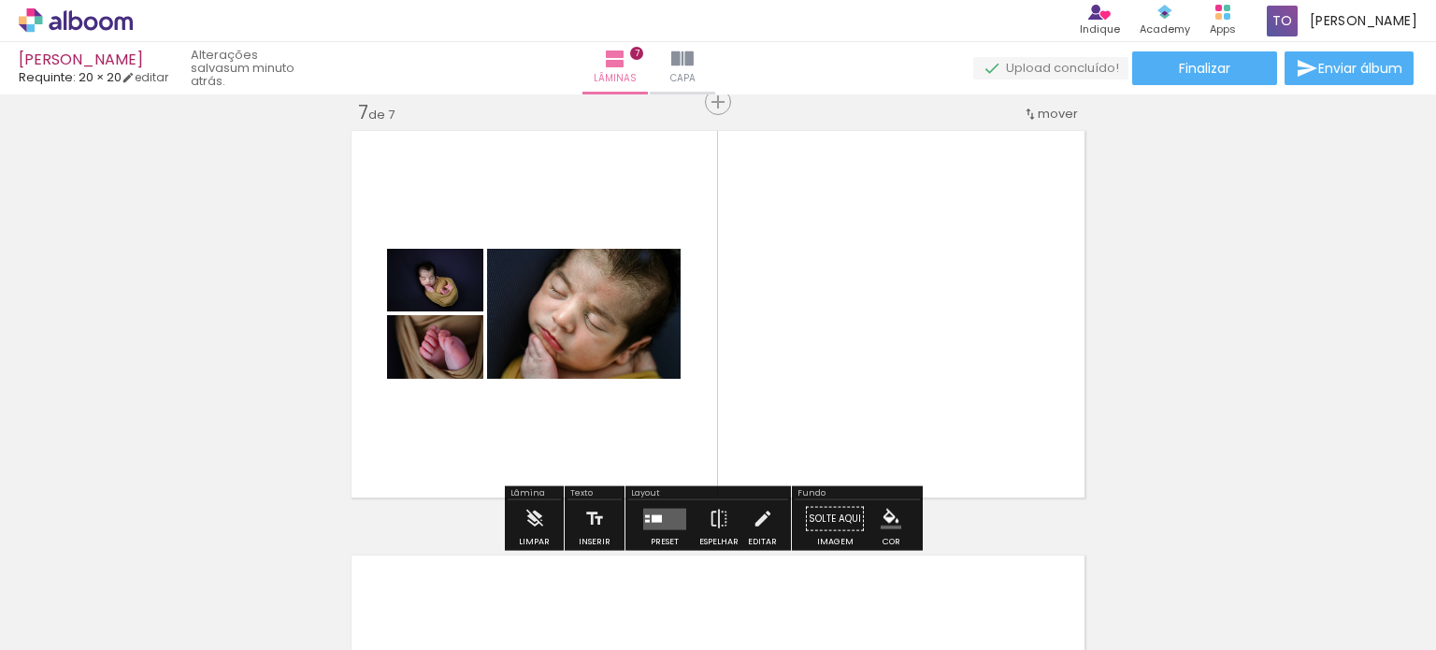
click at [767, 582] on div at bounding box center [752, 587] width 93 height 62
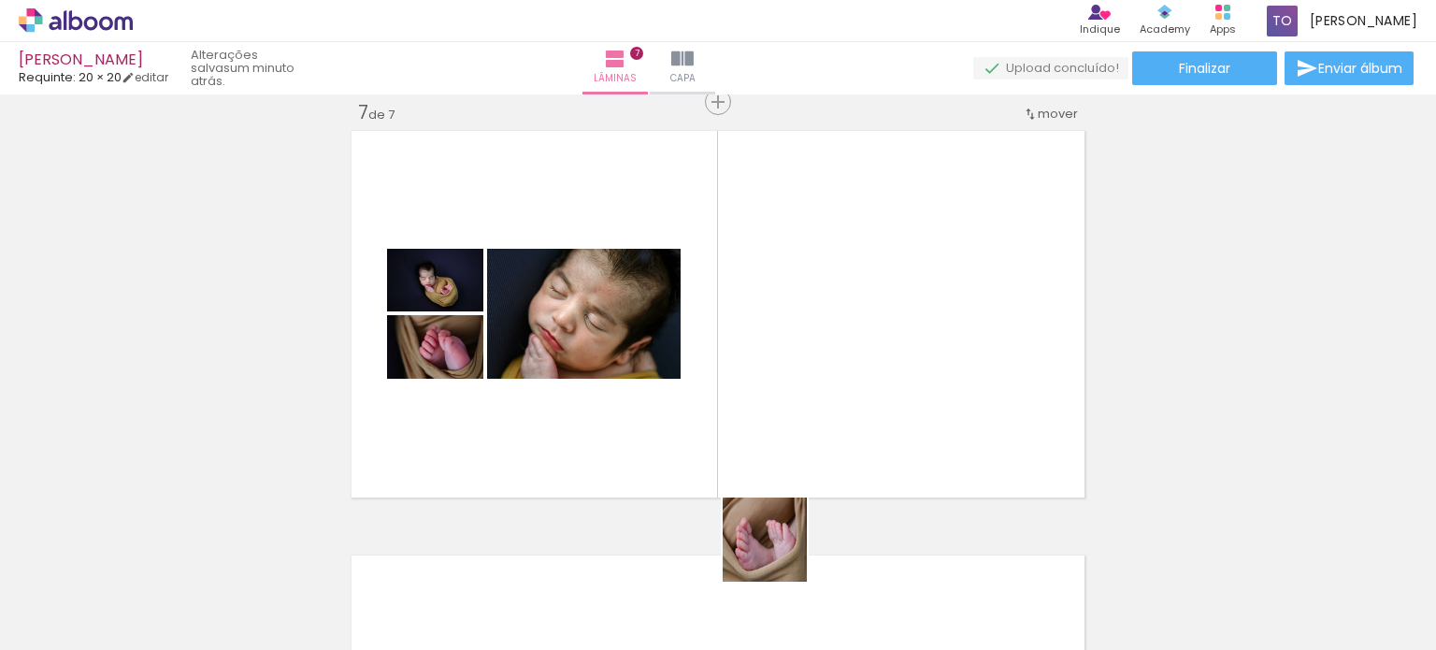
drag, startPoint x: 751, startPoint y: 582, endPoint x: 904, endPoint y: 369, distance: 262.5
click at [826, 403] on quentale-workspace at bounding box center [718, 325] width 1436 height 650
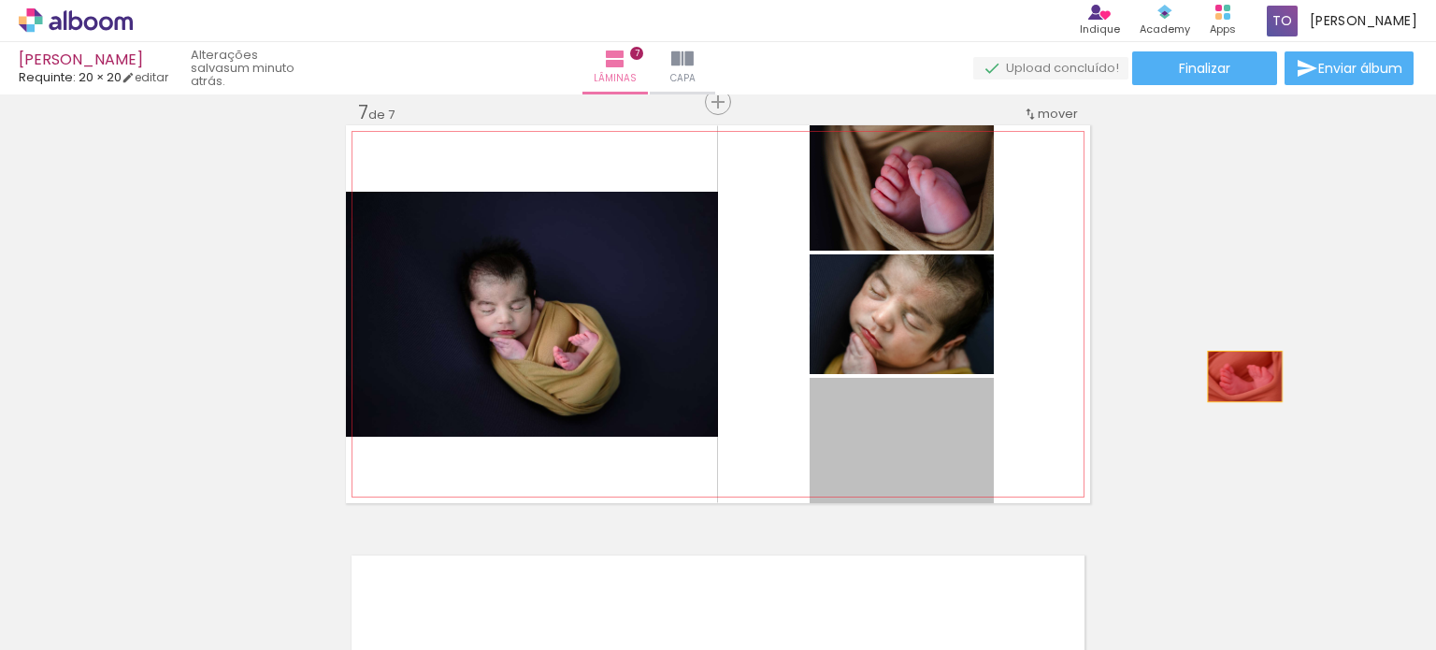
drag, startPoint x: 915, startPoint y: 432, endPoint x: 1311, endPoint y: 332, distance: 407.9
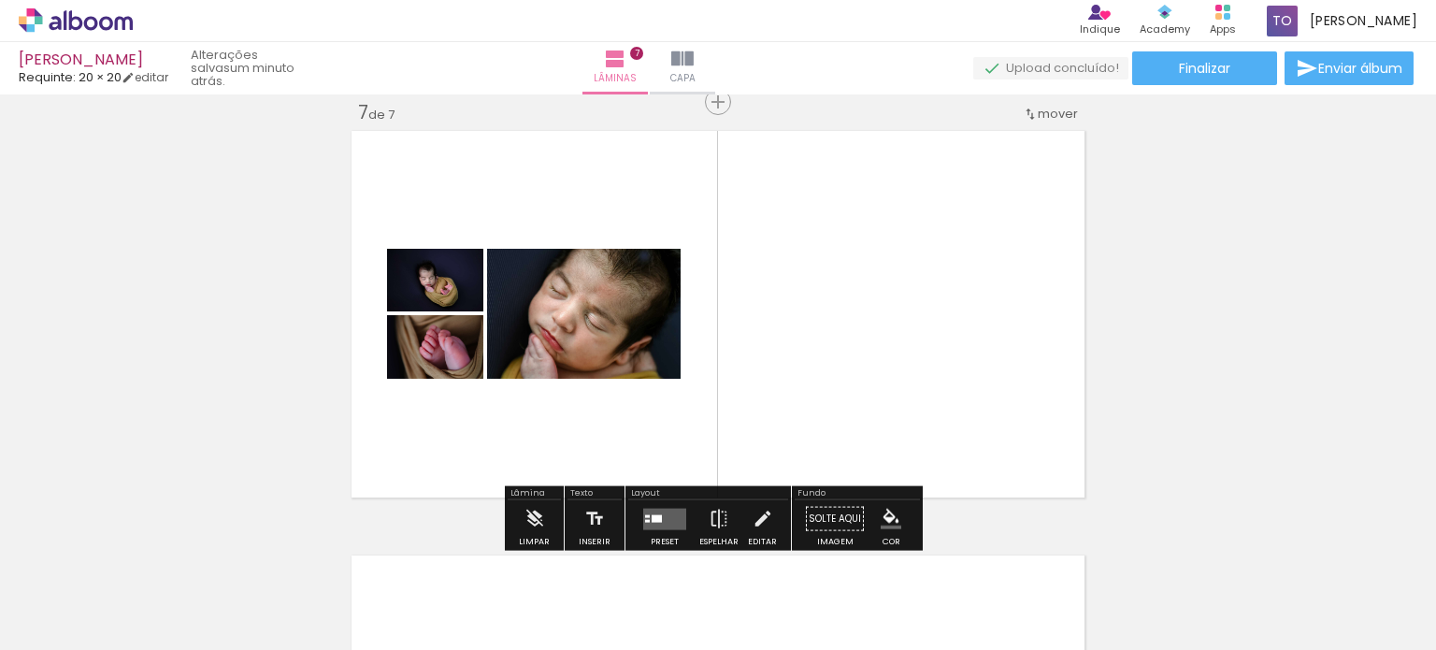
click at [717, 551] on iron-icon at bounding box center [711, 549] width 20 height 20
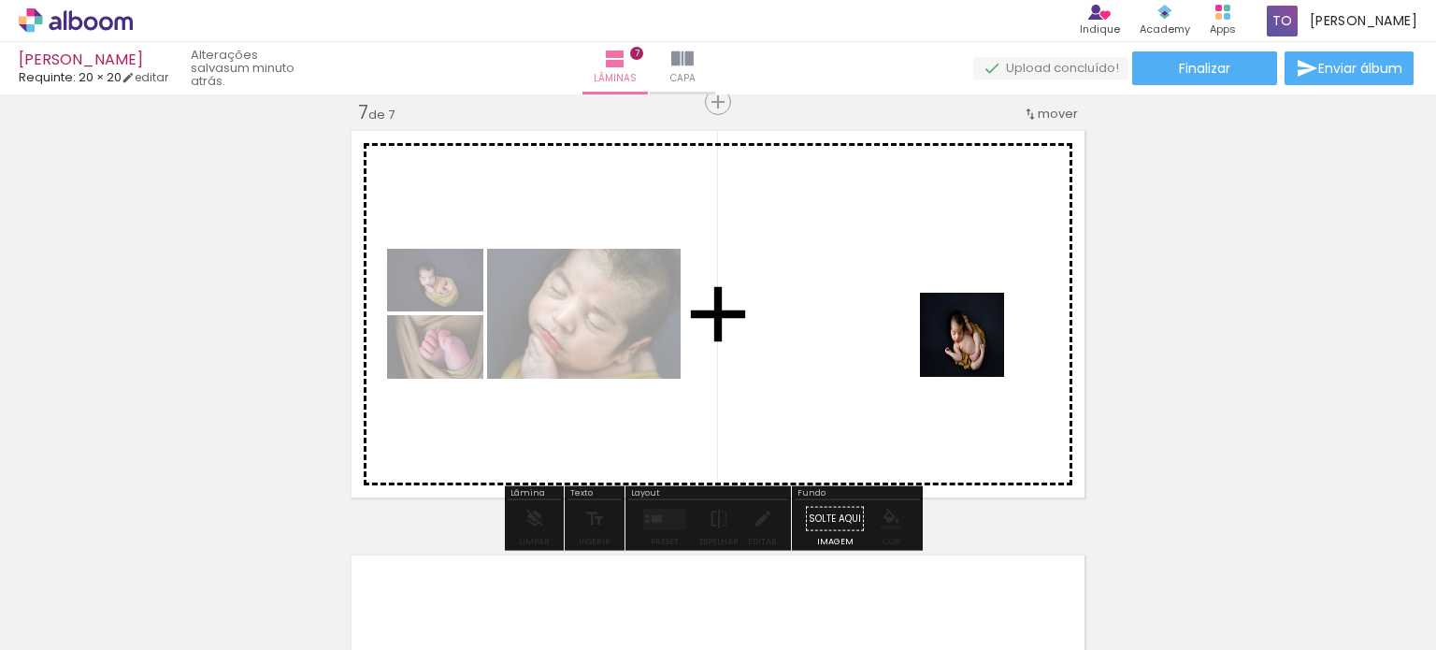
drag, startPoint x: 903, startPoint y: 589, endPoint x: 976, endPoint y: 349, distance: 251.1
click at [976, 349] on quentale-workspace at bounding box center [718, 325] width 1436 height 650
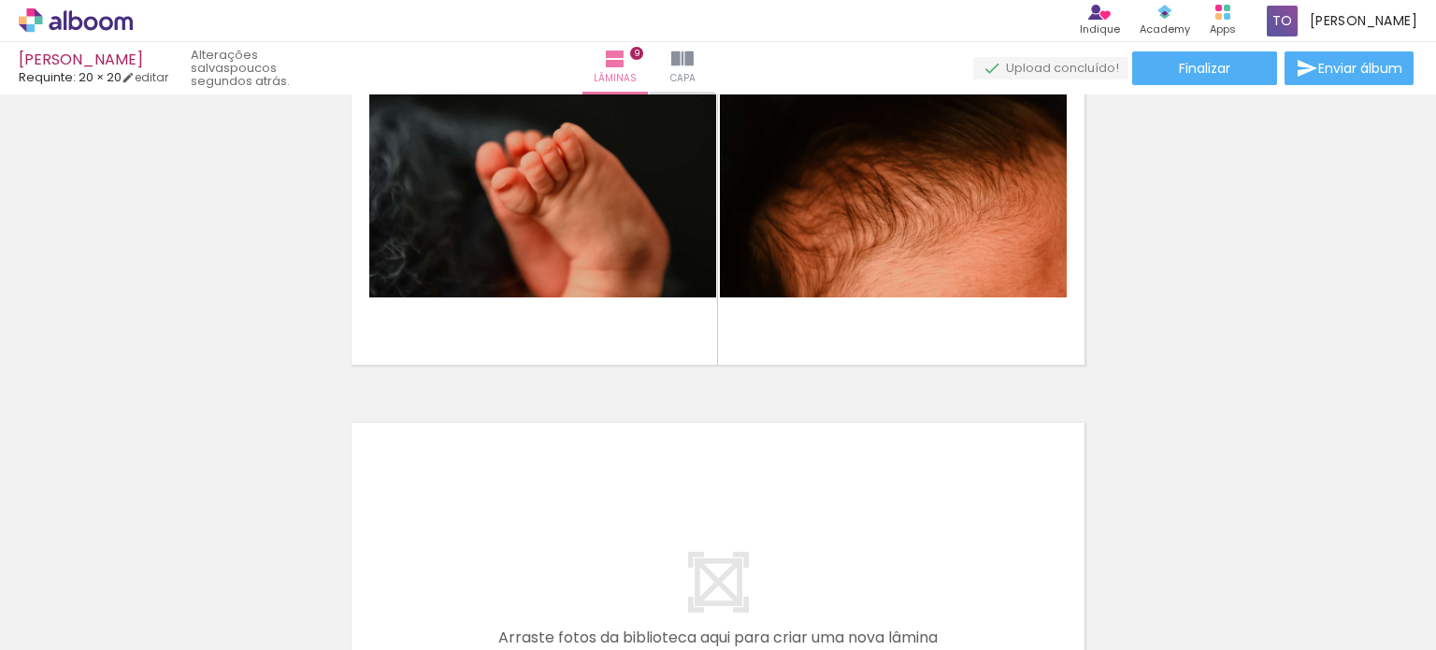
scroll to position [3555, 0]
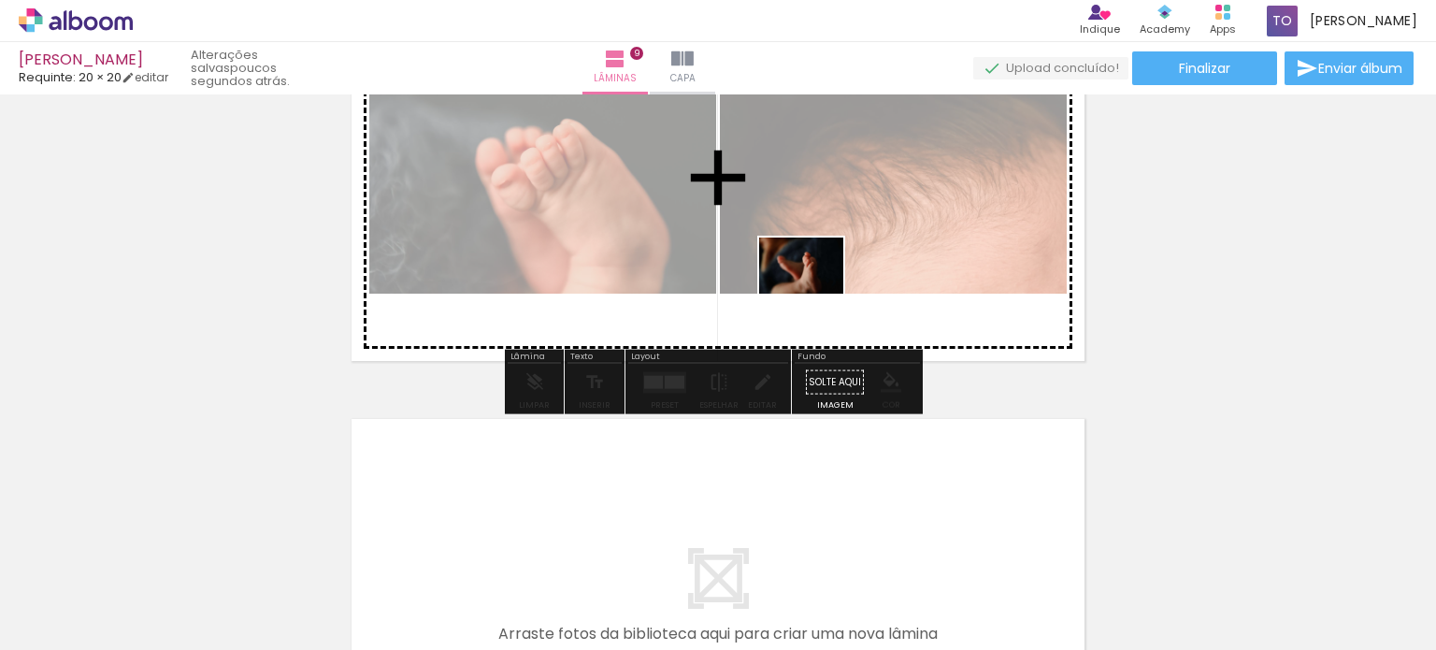
drag, startPoint x: 819, startPoint y: 576, endPoint x: 811, endPoint y: 284, distance: 291.8
click at [812, 286] on quentale-workspace at bounding box center [718, 325] width 1436 height 650
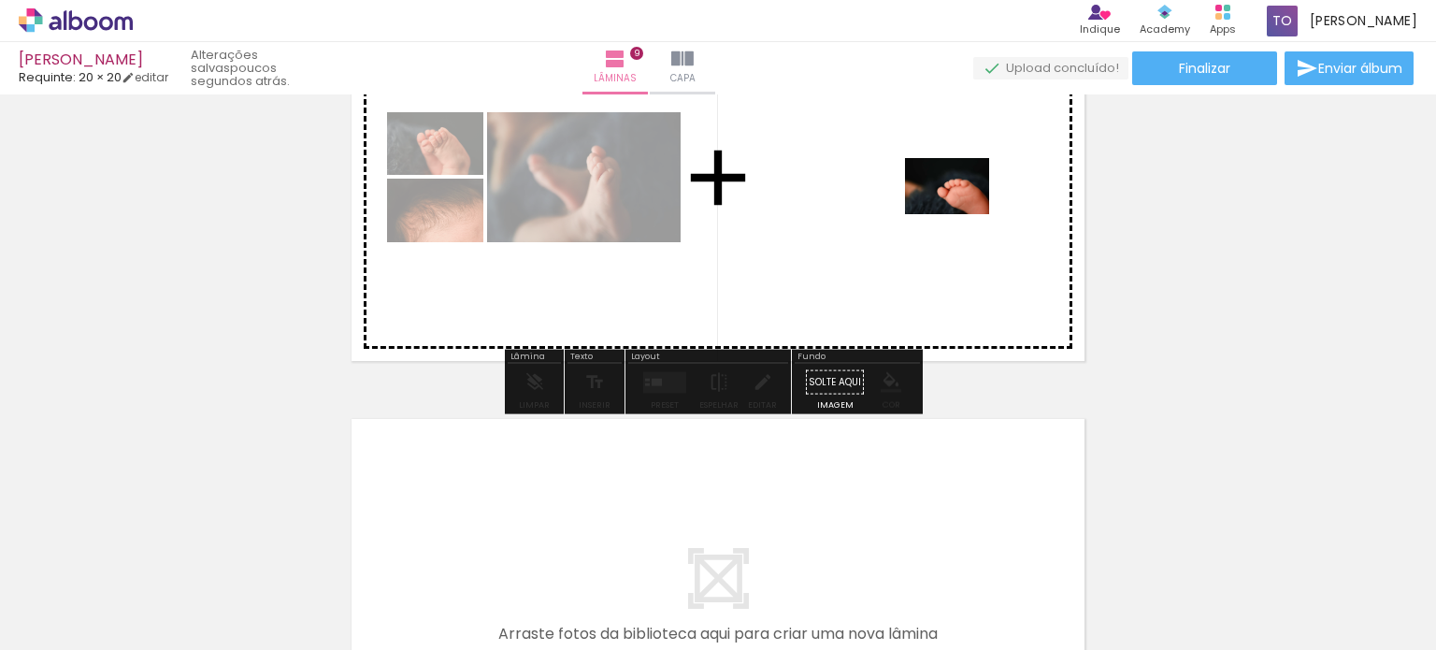
drag, startPoint x: 949, startPoint y: 582, endPoint x: 961, endPoint y: 214, distance: 368.5
click at [961, 214] on quentale-workspace at bounding box center [718, 325] width 1436 height 650
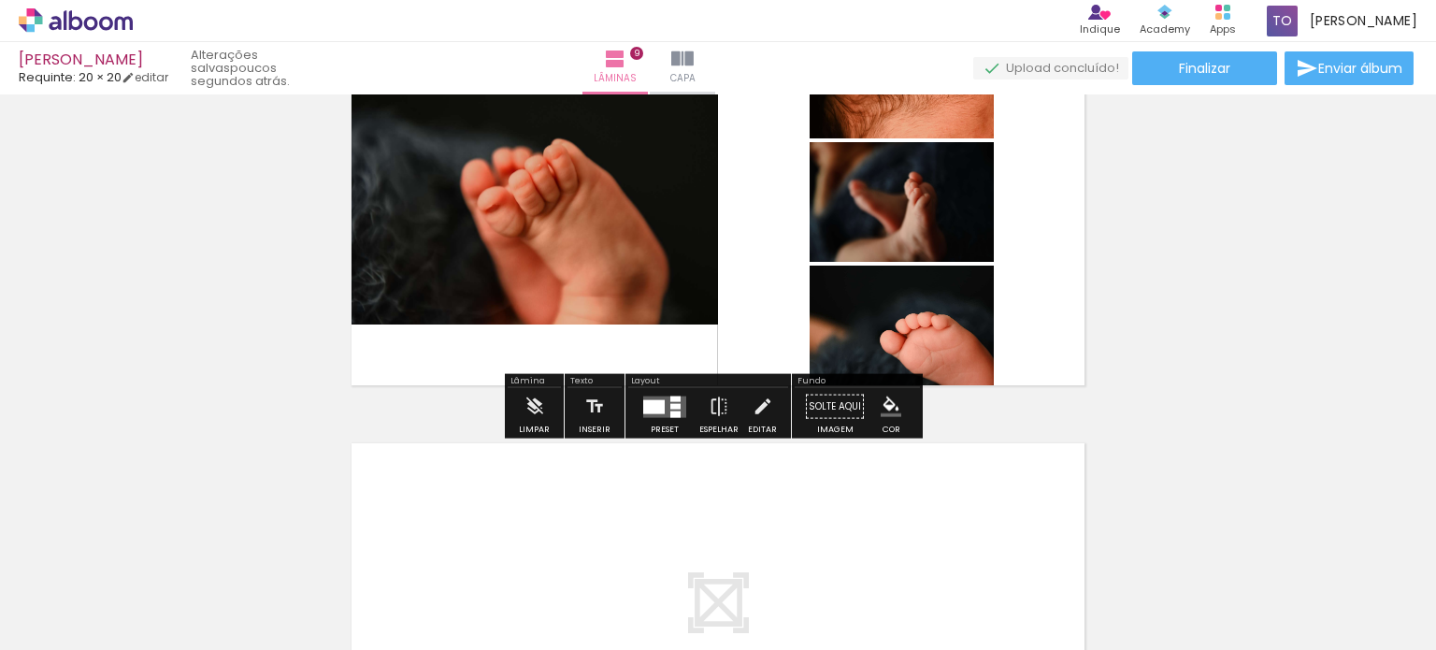
scroll to position [3462, 0]
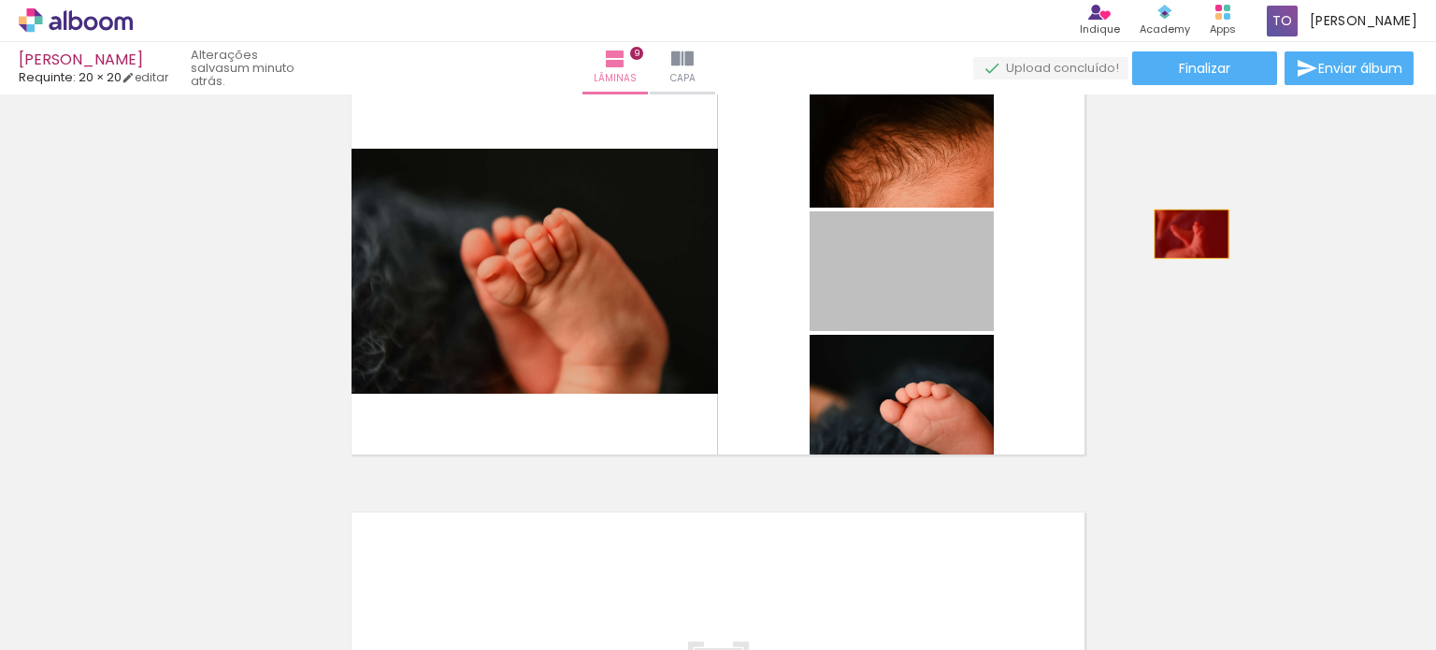
drag, startPoint x: 909, startPoint y: 280, endPoint x: 1190, endPoint y: 233, distance: 285.2
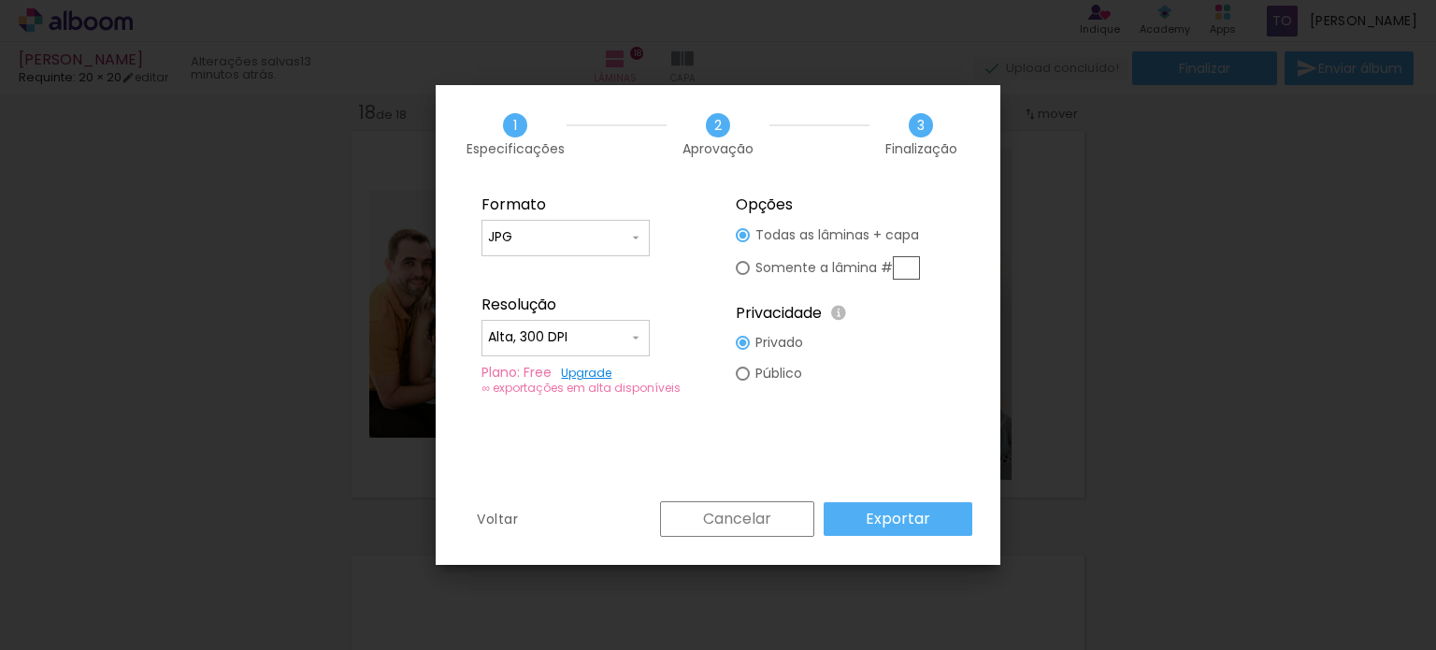
scroll to position [0, 4376]
drag, startPoint x: 0, startPoint y: 0, endPoint x: 894, endPoint y: 509, distance: 1028.7
click at [0, 0] on slot "Exportar" at bounding box center [0, 0] width 0 height 0
